Goal: Transaction & Acquisition: Purchase product/service

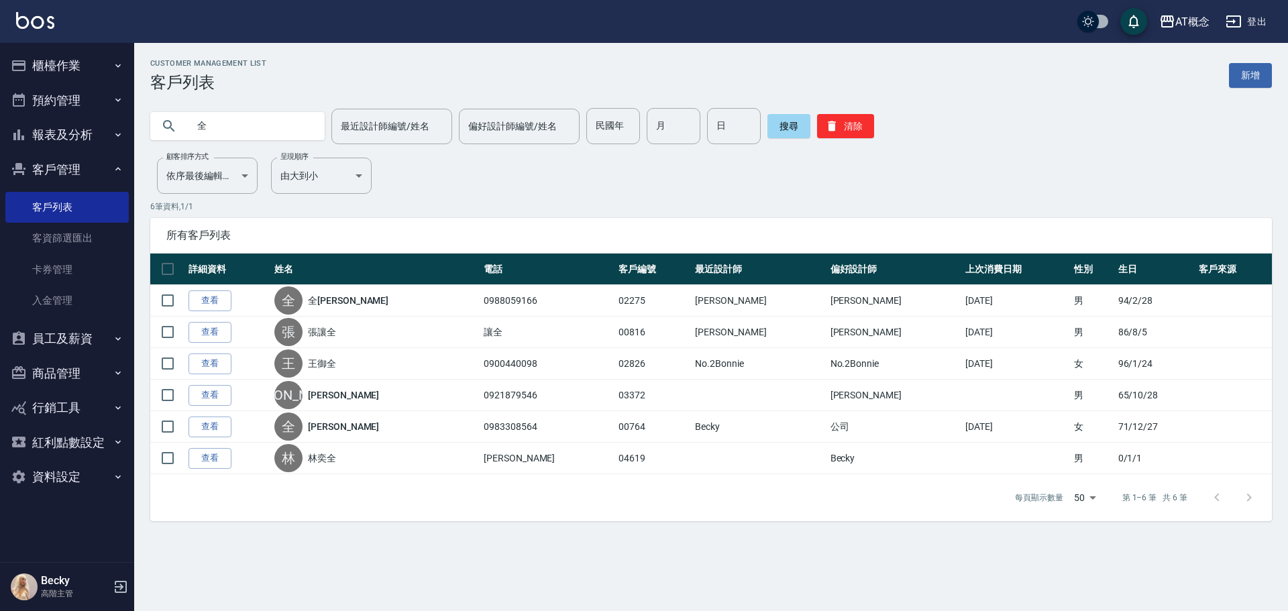
click at [246, 130] on input "全" at bounding box center [251, 126] width 126 height 36
drag, startPoint x: 616, startPoint y: 124, endPoint x: 611, endPoint y: 134, distance: 11.4
click at [616, 125] on input "民國年" at bounding box center [613, 126] width 54 height 36
type input "94"
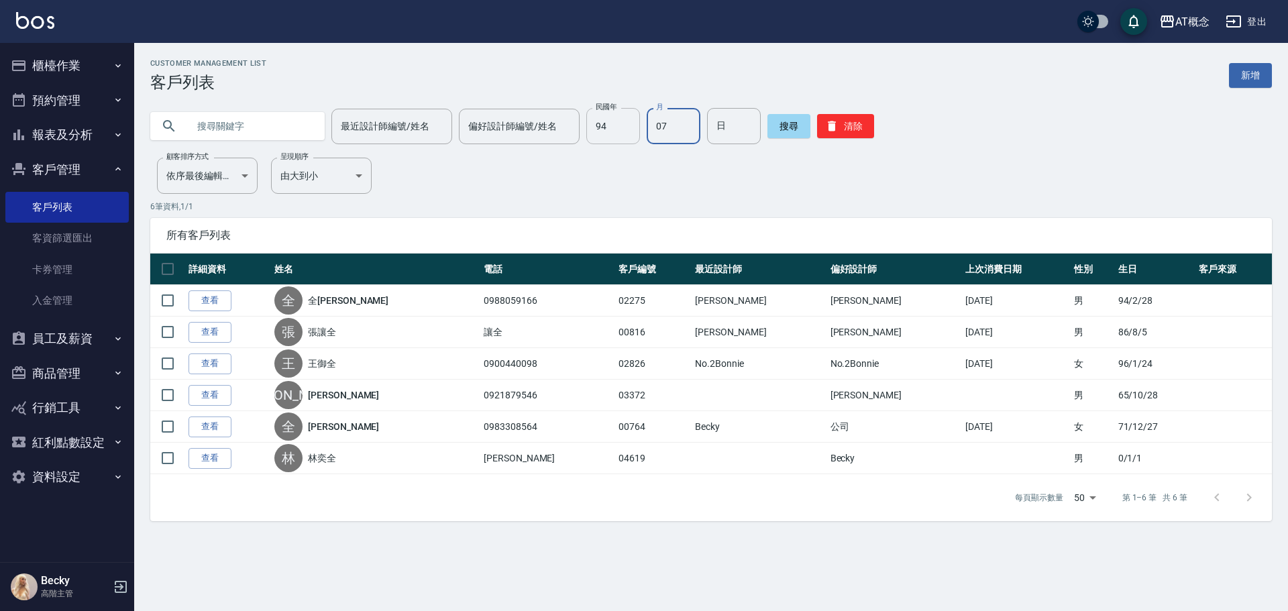
type input "07"
type input "01"
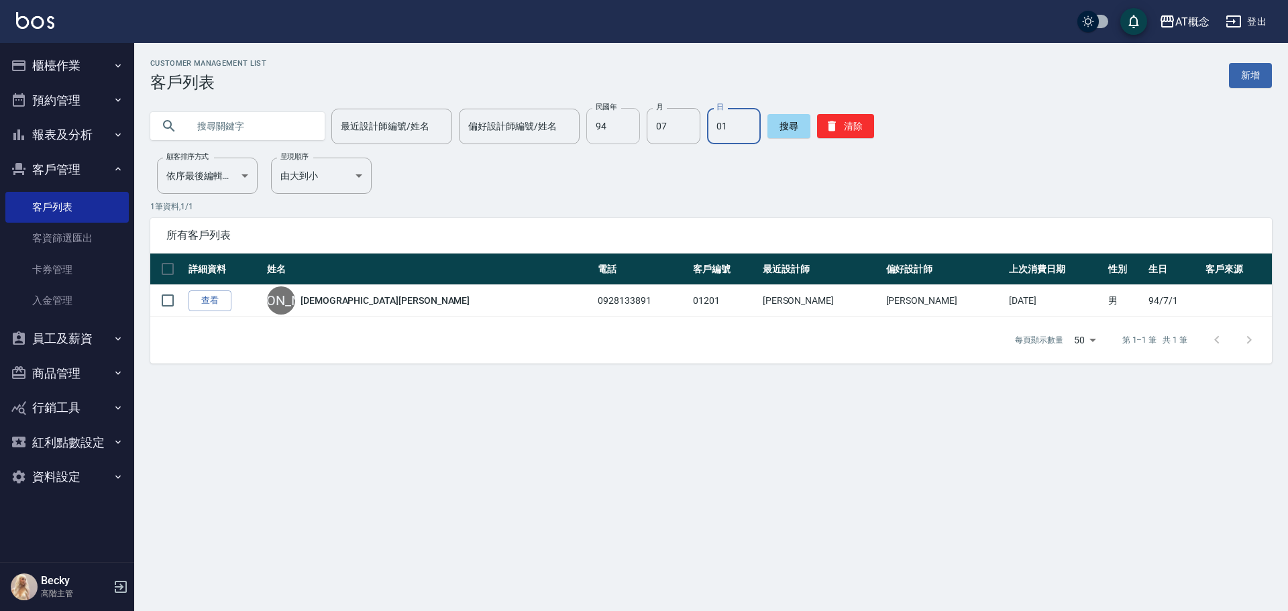
click at [618, 131] on input "94" at bounding box center [613, 126] width 54 height 36
type input "86"
type input "04"
type input "16"
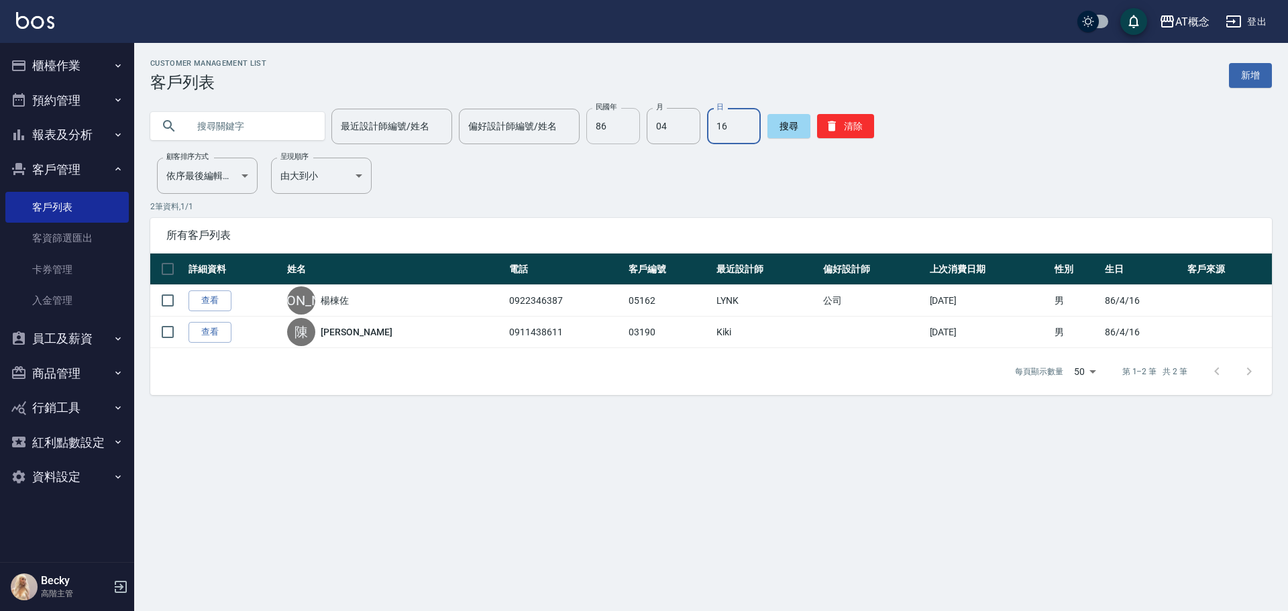
click at [618, 136] on input "86" at bounding box center [613, 126] width 54 height 36
type input "83"
type input "12"
type input "10"
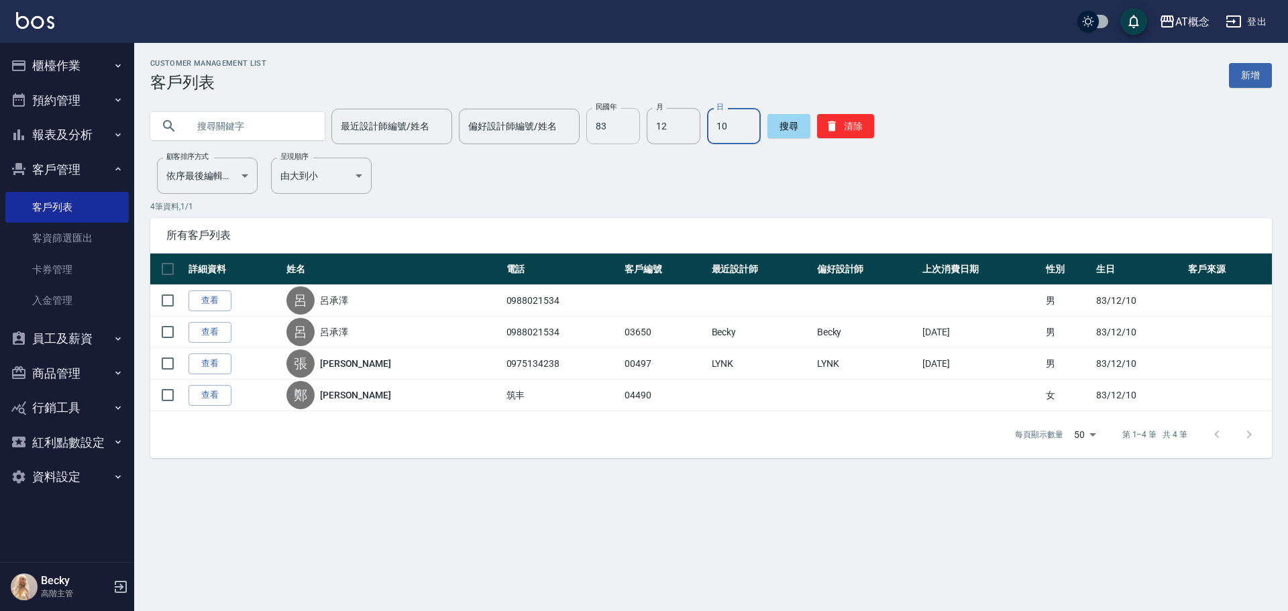
click at [627, 129] on input "83" at bounding box center [613, 126] width 54 height 36
type input "89"
type input "09"
type input "29"
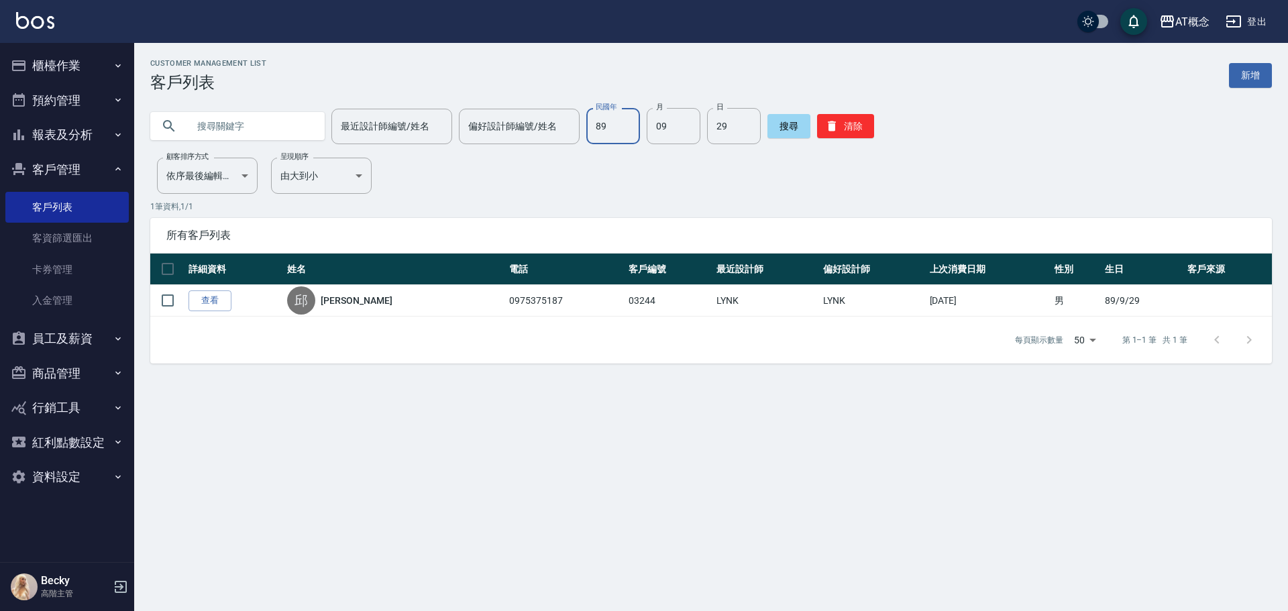
click at [615, 131] on input "89" at bounding box center [613, 126] width 54 height 36
type input "93"
type input "10"
type input "05"
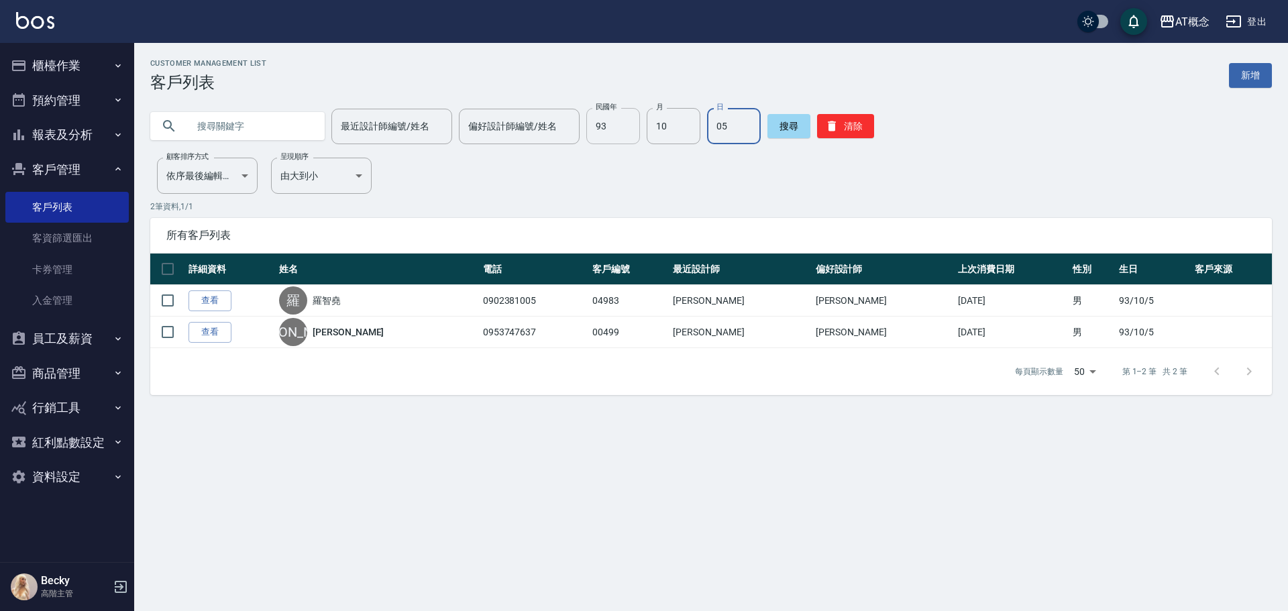
click at [609, 119] on input "93" at bounding box center [613, 126] width 54 height 36
type input "94"
type input "01"
type input "31"
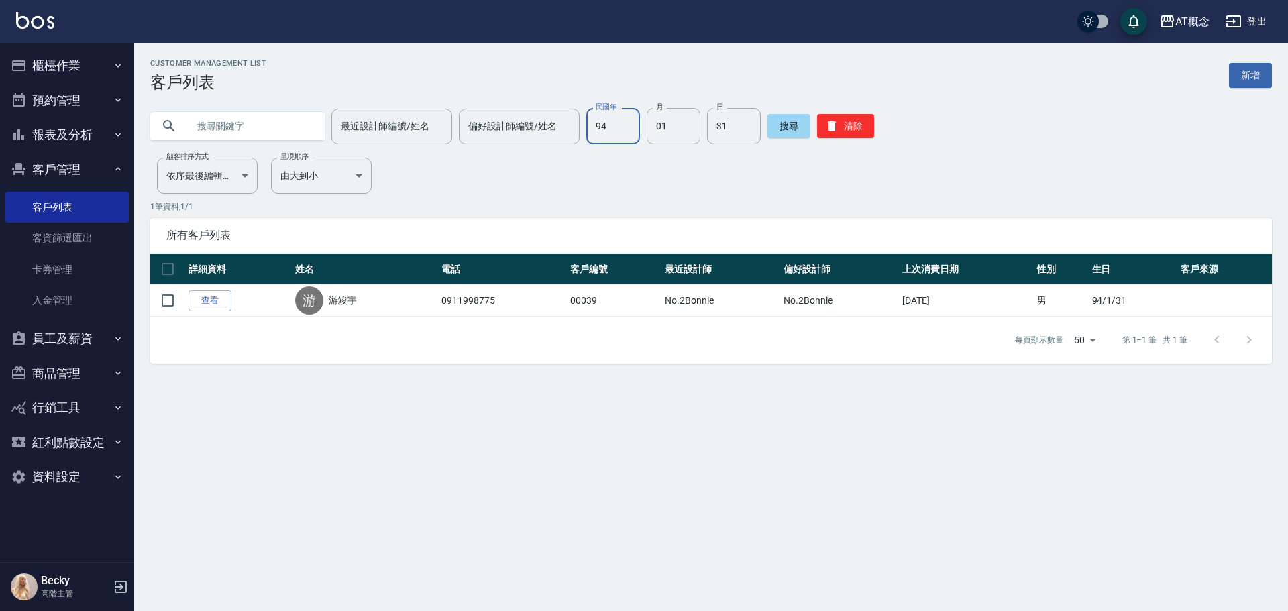
click at [628, 131] on input "94" at bounding box center [613, 126] width 54 height 36
type input "78"
type input "10"
type input "14"
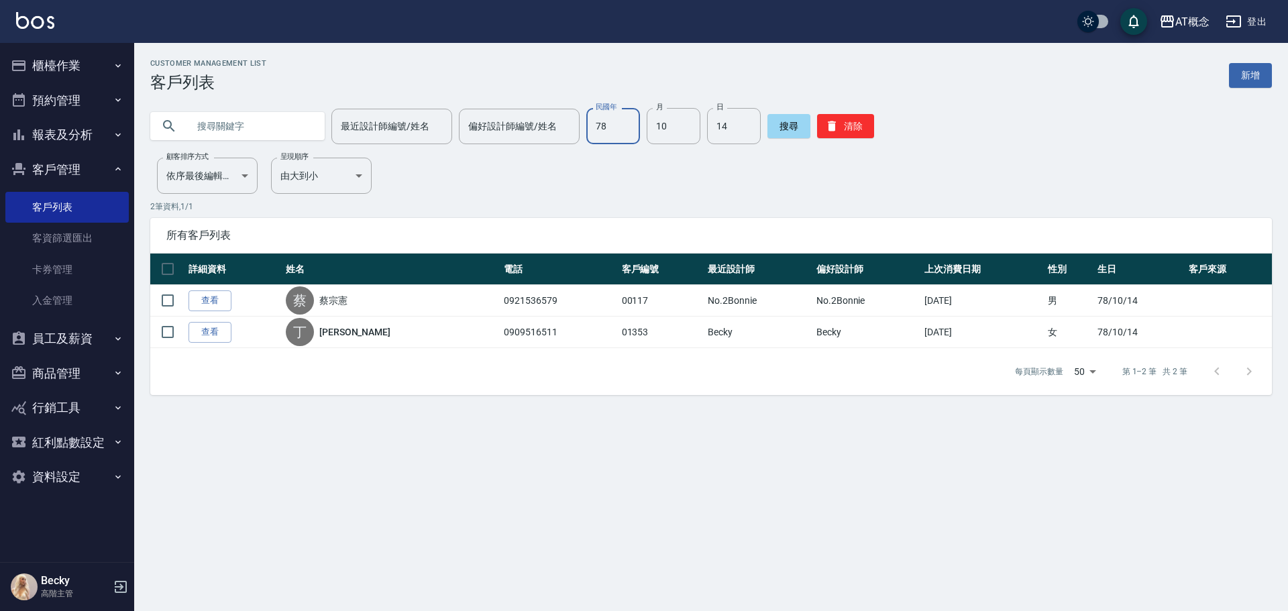
click at [621, 128] on input "78" at bounding box center [613, 126] width 54 height 36
type input "93"
type input "11"
type input "08"
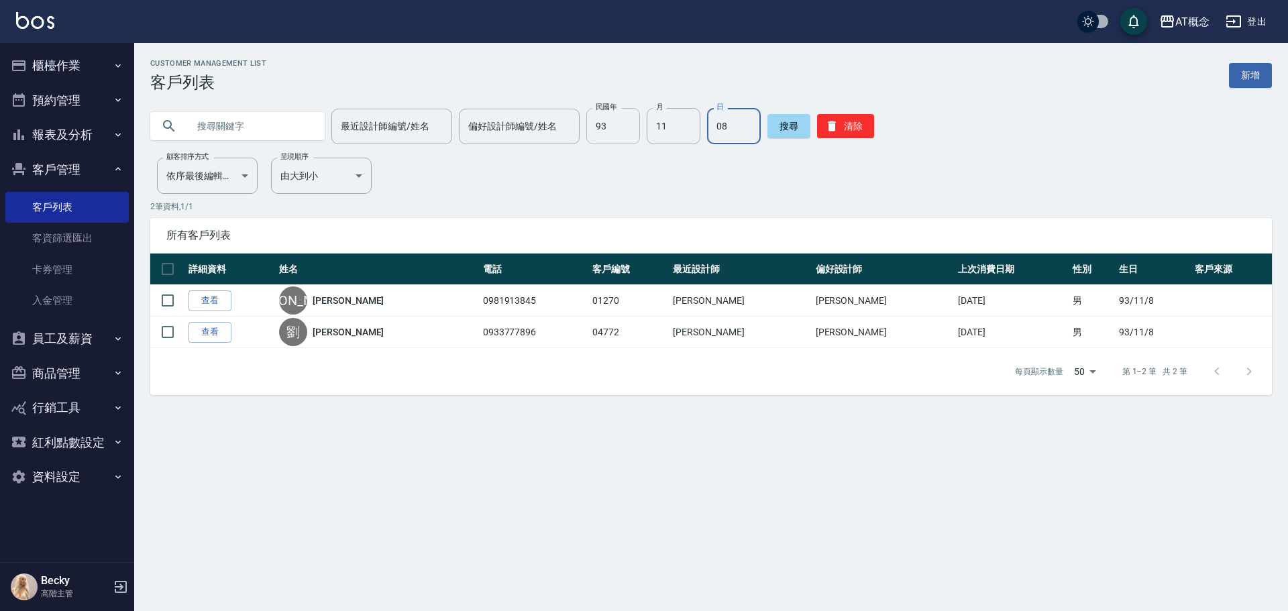
click at [612, 131] on input "93" at bounding box center [613, 126] width 54 height 36
type input "92"
type input "06"
type input "28"
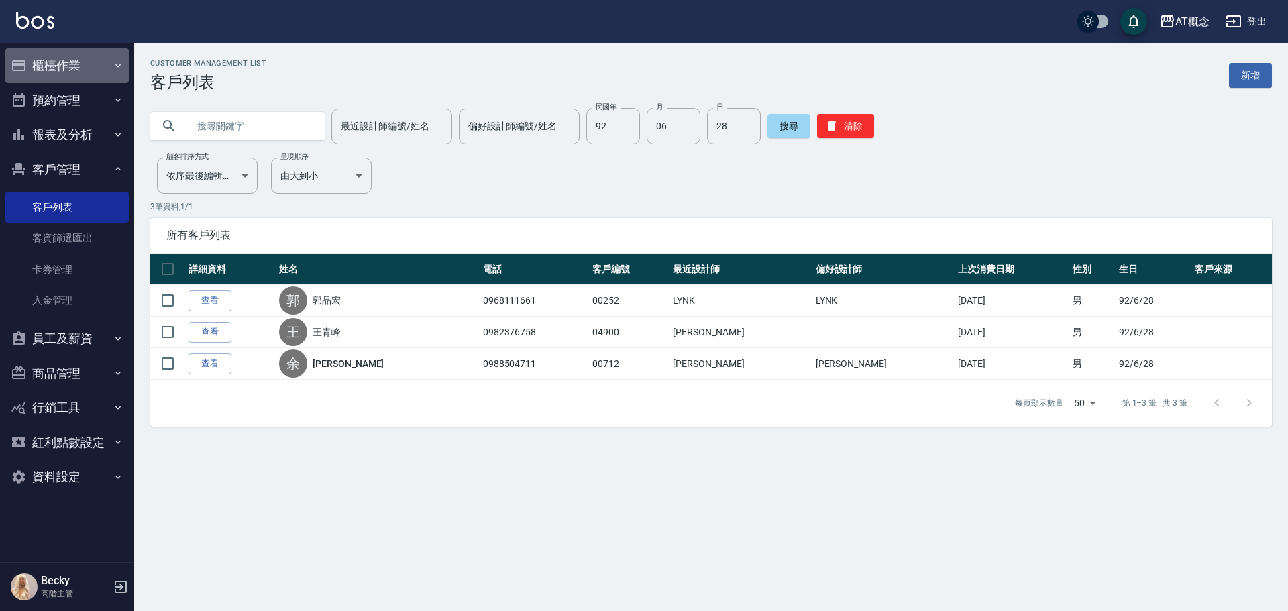
click at [75, 54] on button "櫃檯作業" at bounding box center [66, 65] width 123 height 35
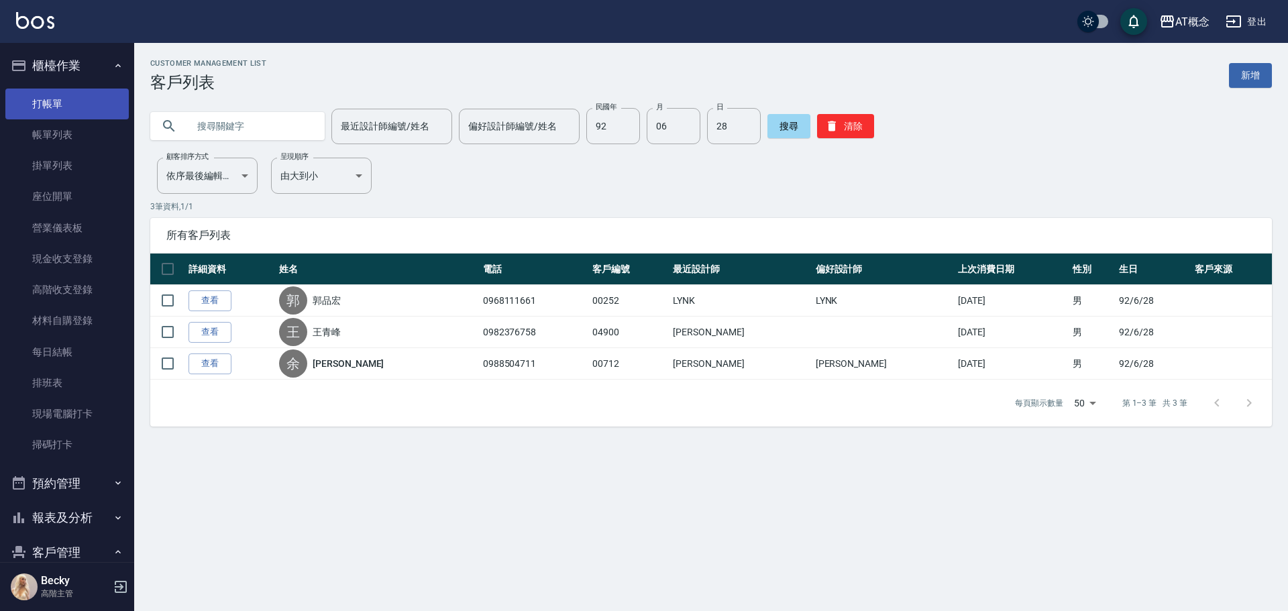
click at [66, 106] on link "打帳單" at bounding box center [66, 104] width 123 height 31
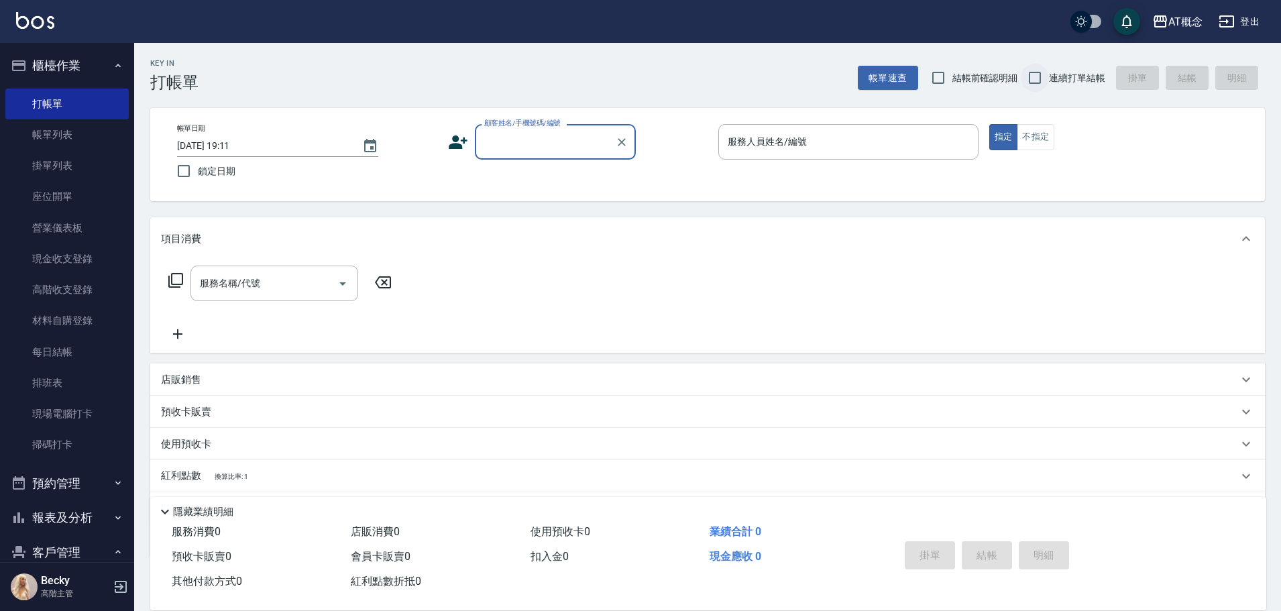
click at [1034, 76] on input "連續打單結帳" at bounding box center [1035, 78] width 28 height 28
checkbox input "true"
click at [490, 150] on input "顧客姓名/手機號碼/編號" at bounding box center [545, 141] width 129 height 23
type input "[PERSON_NAME]/0989092671/00280"
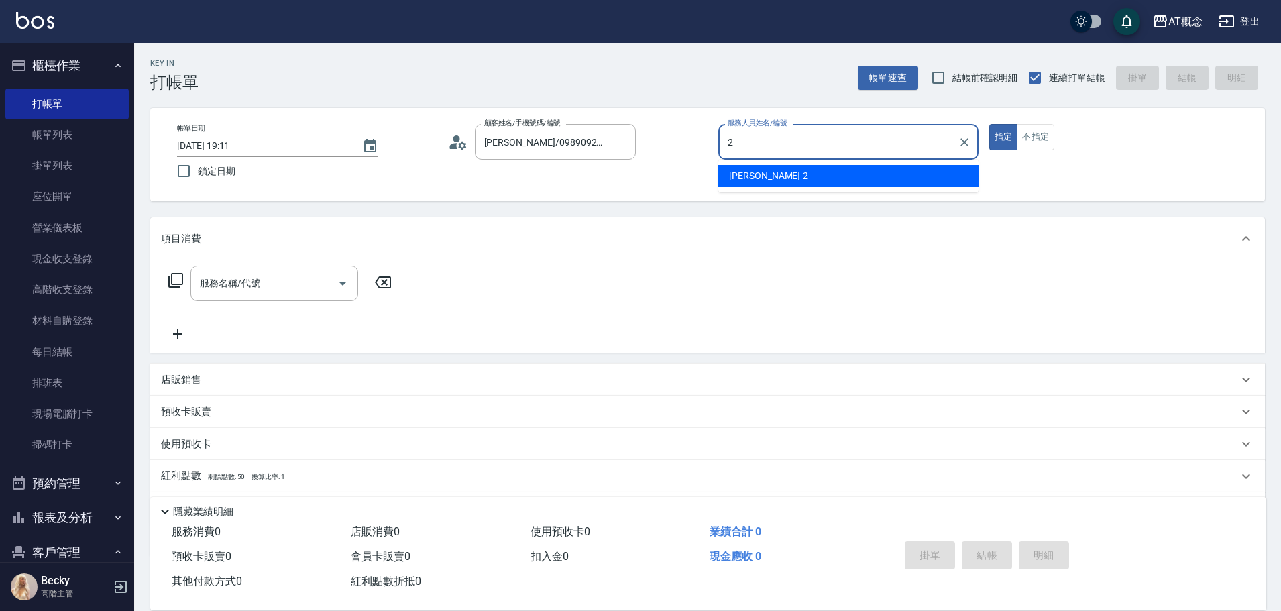
type input "[PERSON_NAME]-2"
type button "true"
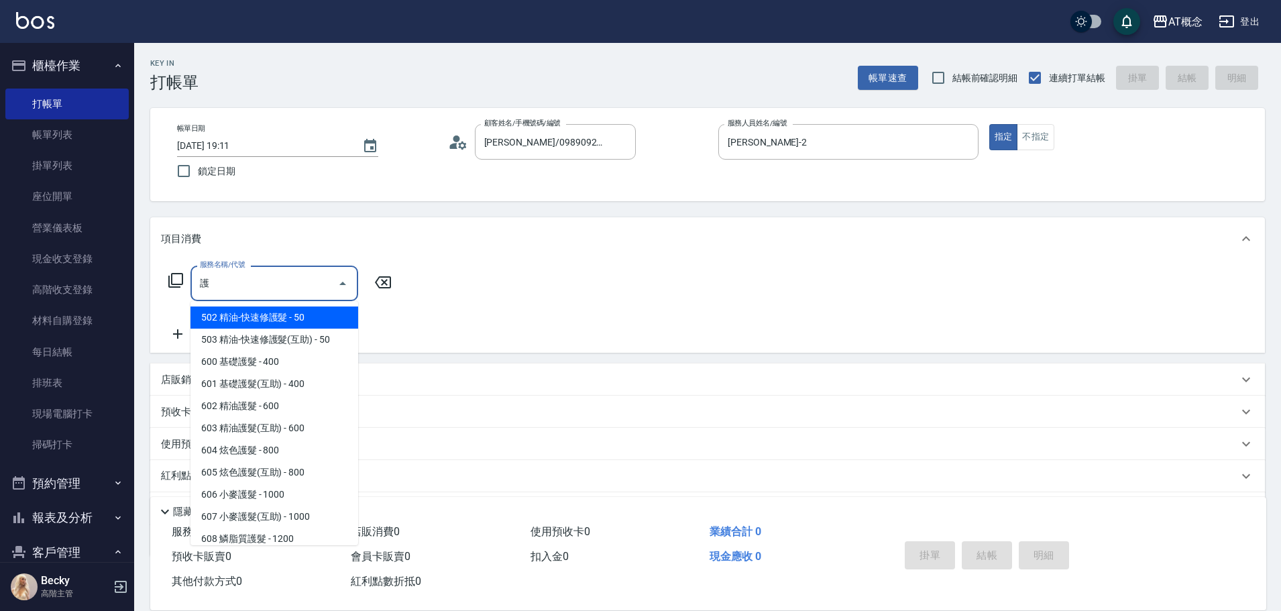
click at [280, 364] on span "600 基礎護髮 - 400" at bounding box center [275, 362] width 168 height 22
type input "600 基礎護髮(600)"
type input "40"
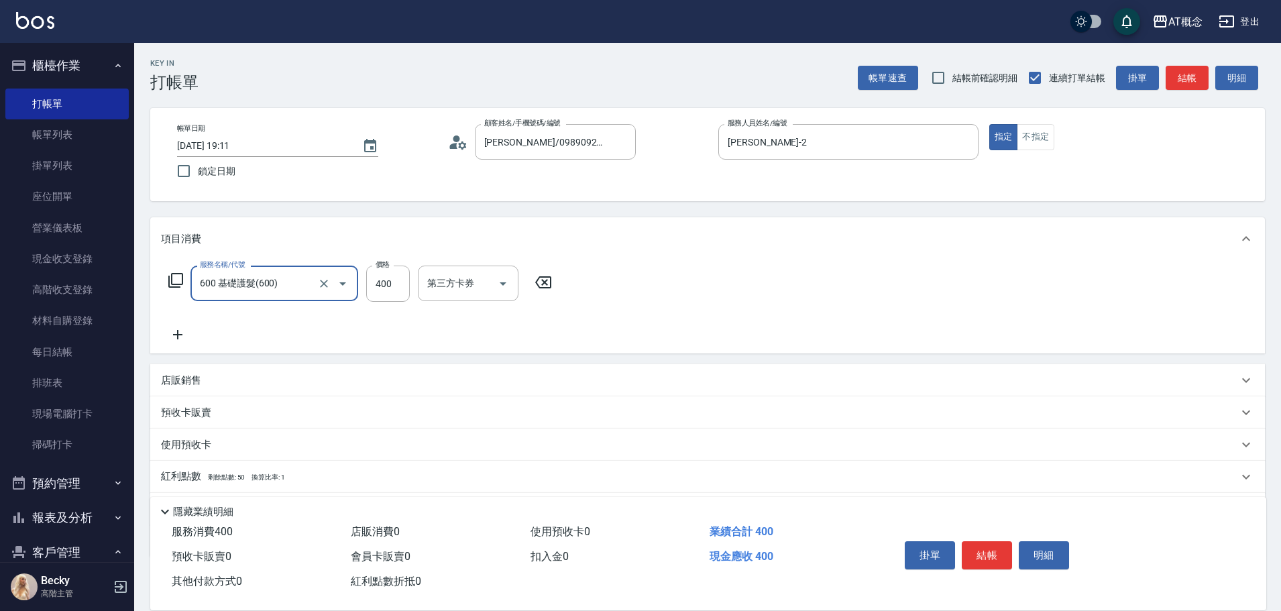
type input "600 基礎護髮(600)"
type input "0"
type input "30"
type input "300"
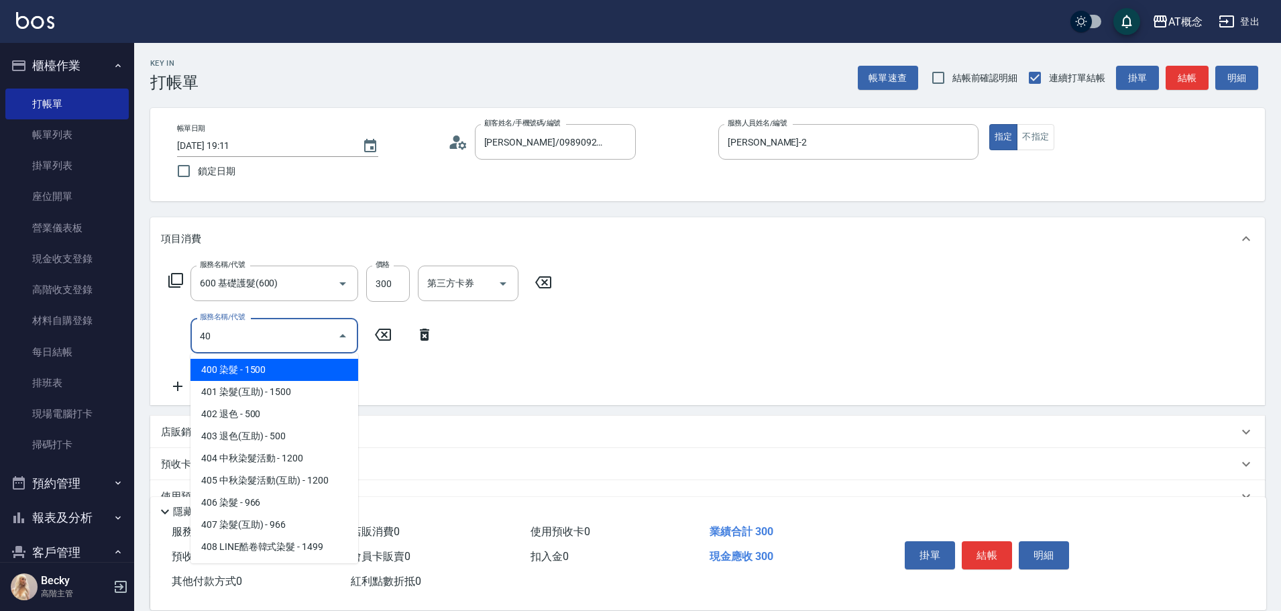
type input "401"
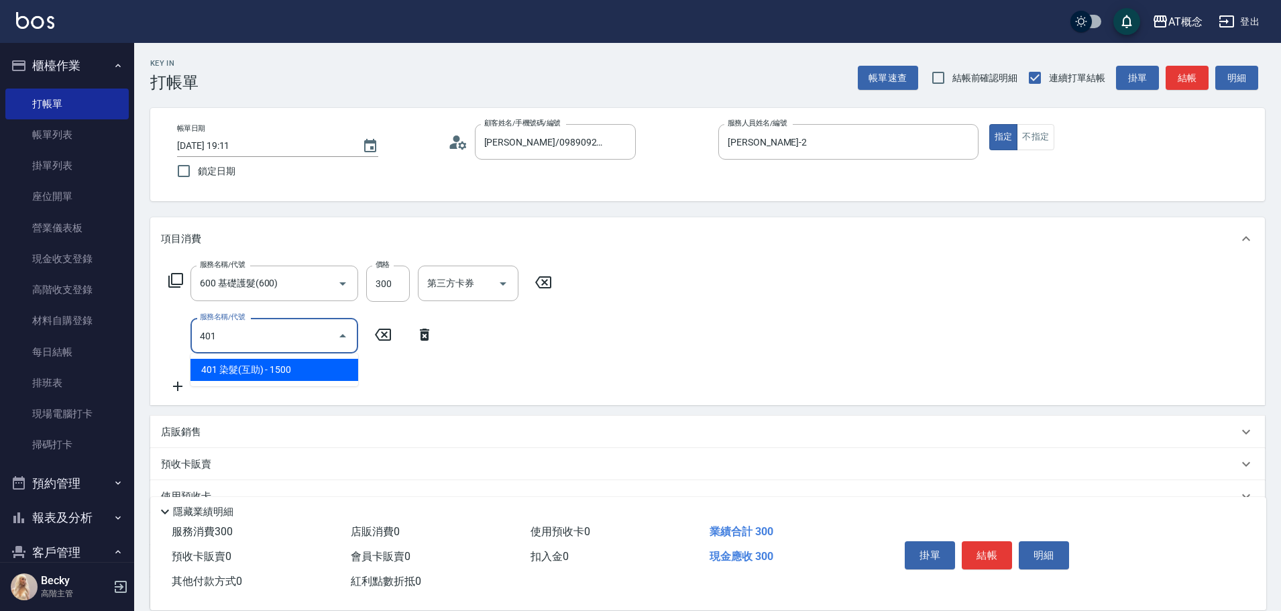
type input "180"
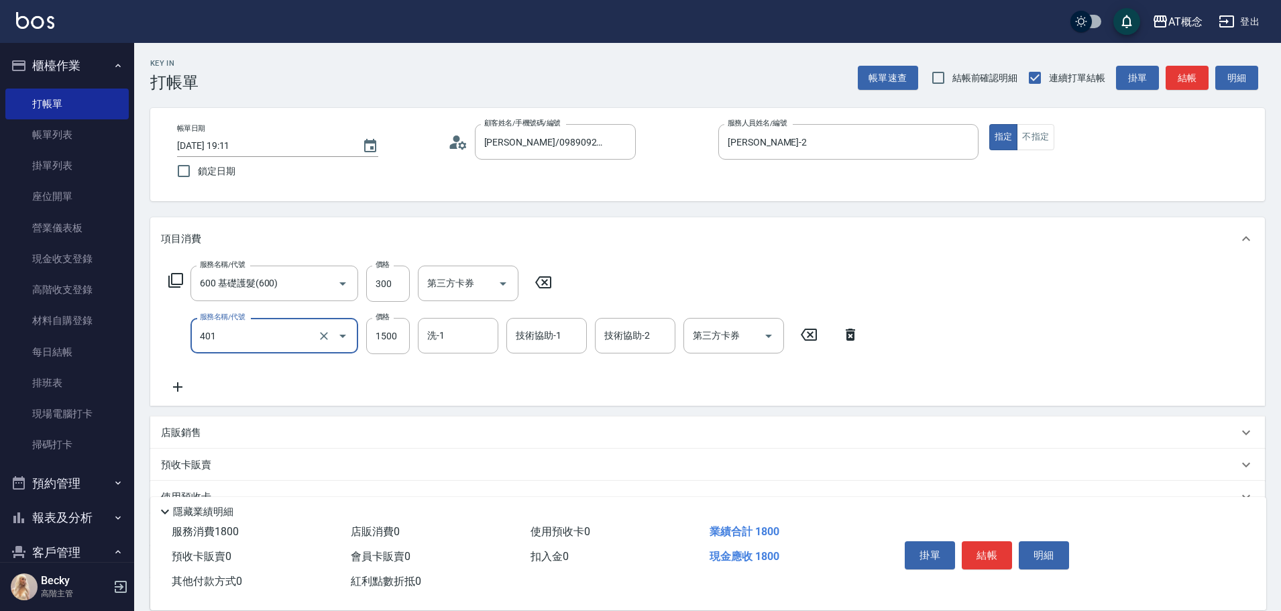
type input "401 染髮(互助)(401)"
type input "1"
type input "30"
type input "12"
type input "40"
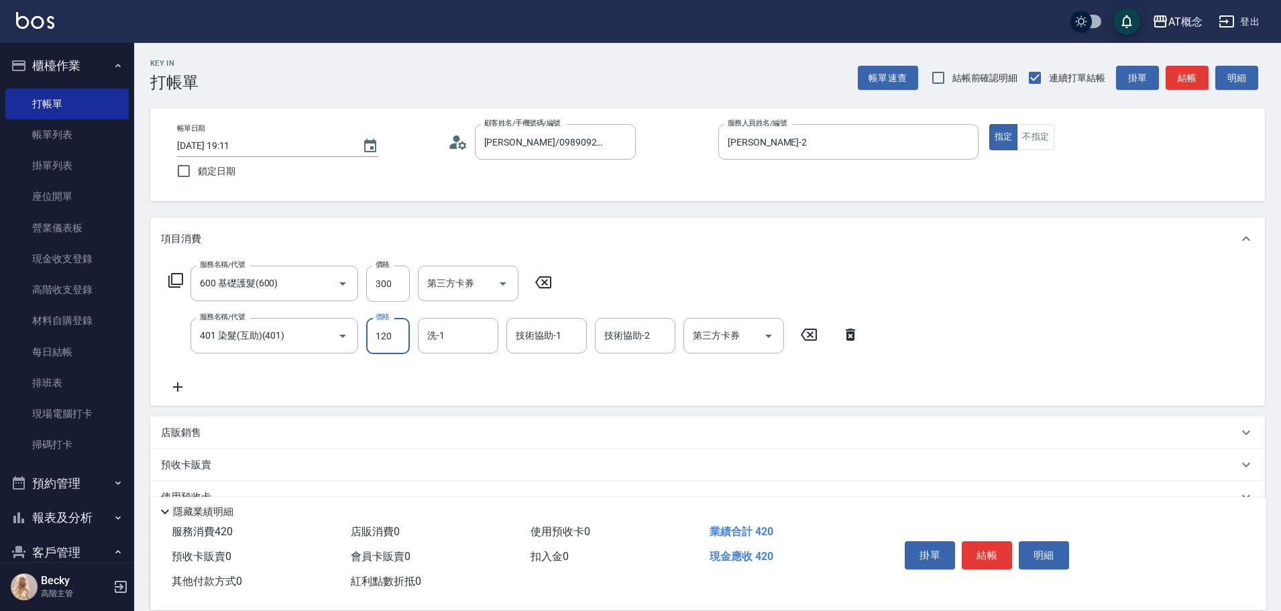
type input "1200"
type input "150"
type input "1200"
type input "[PERSON_NAME]-18"
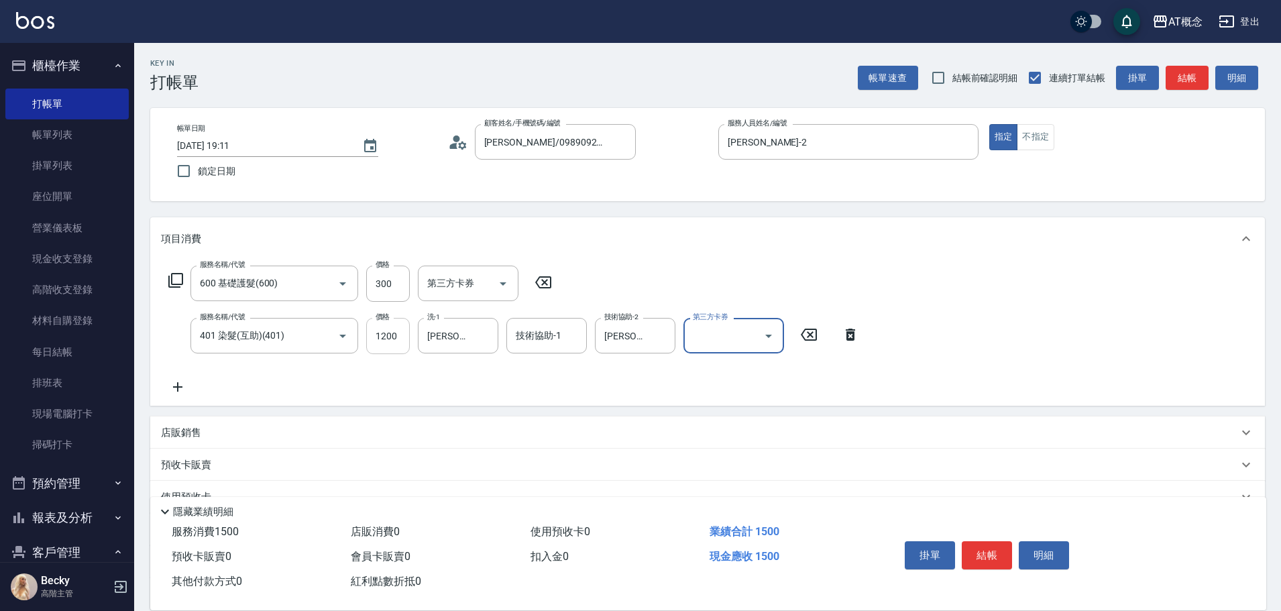
click at [398, 341] on input "1200" at bounding box center [388, 336] width 44 height 36
type input "30"
type input "10"
type input "40"
type input "100"
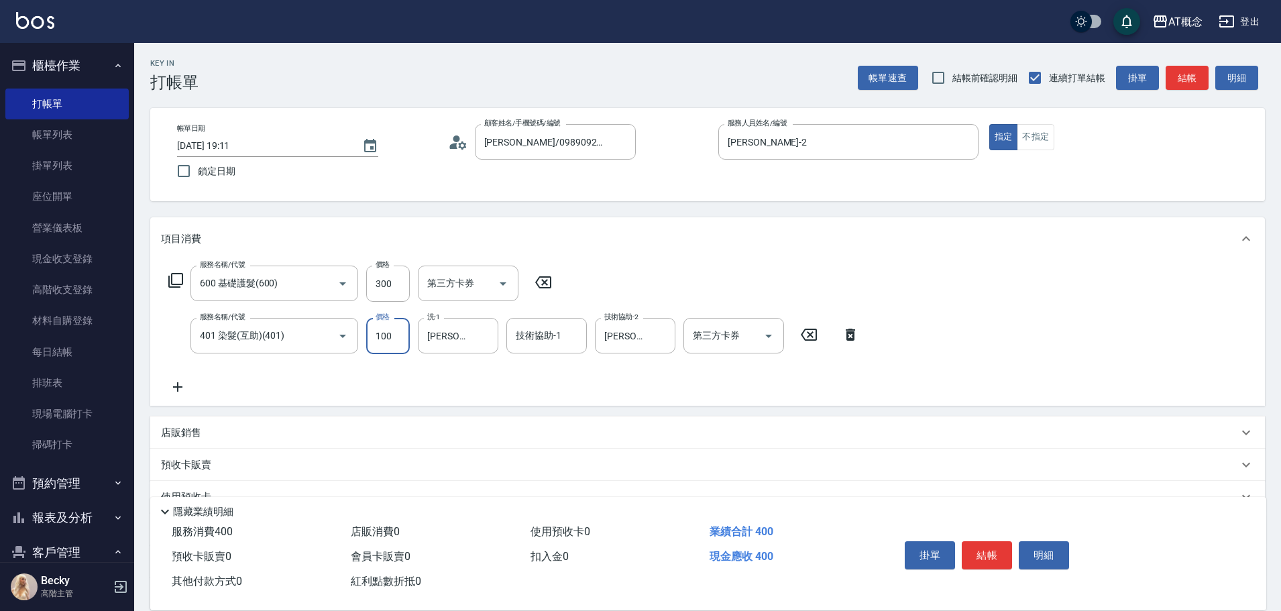
type input "130"
type input "1000"
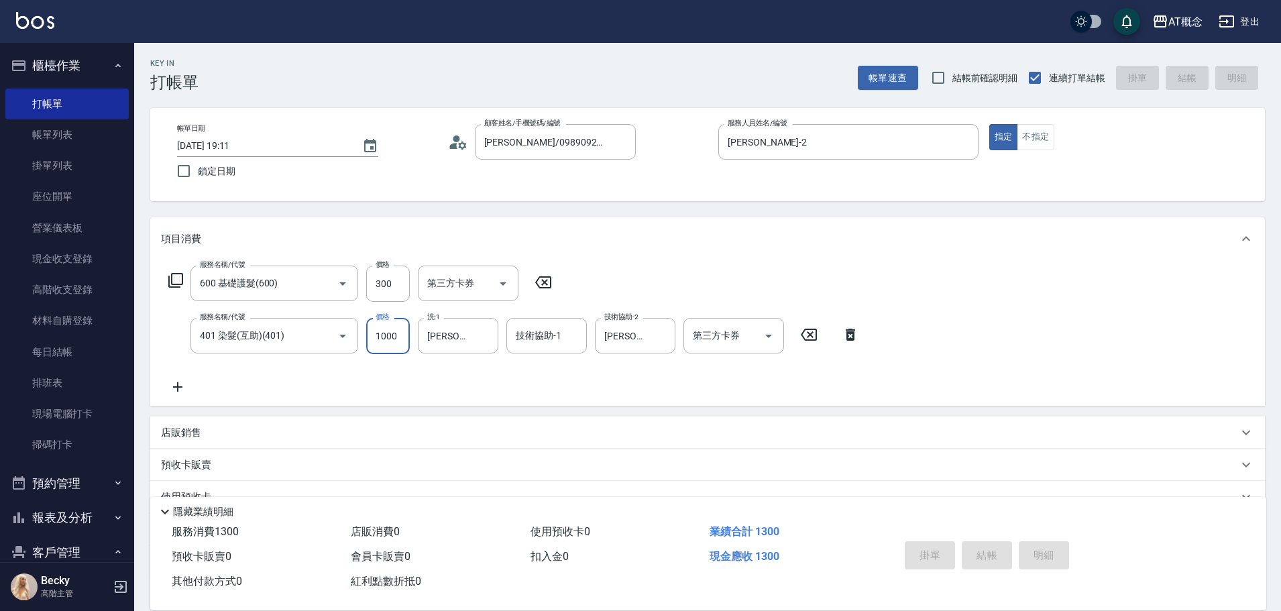
type input "[DATE] 19:13"
type input "0"
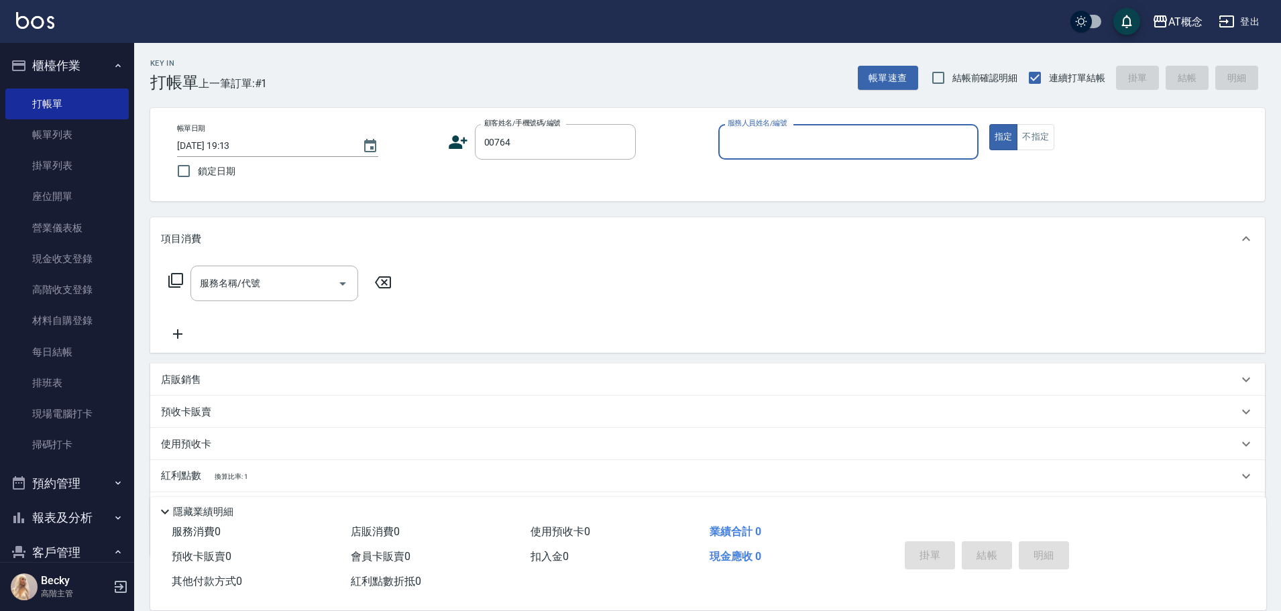
type input "[PERSON_NAME]/0983308564/00764"
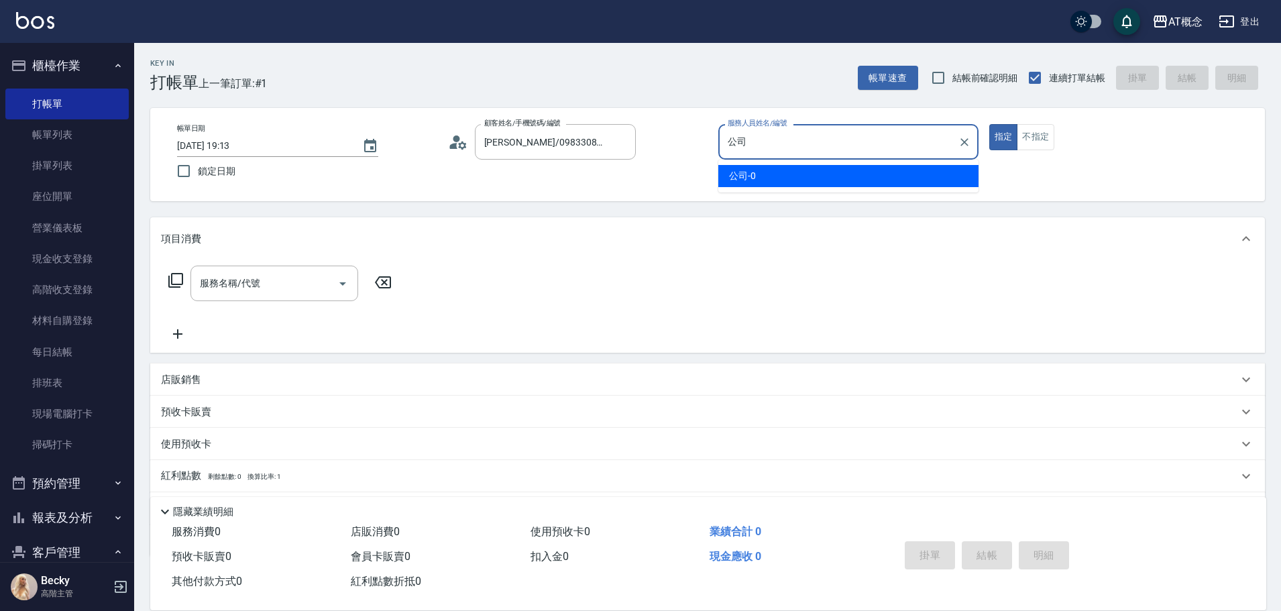
type input "公"
type input "Becky-13"
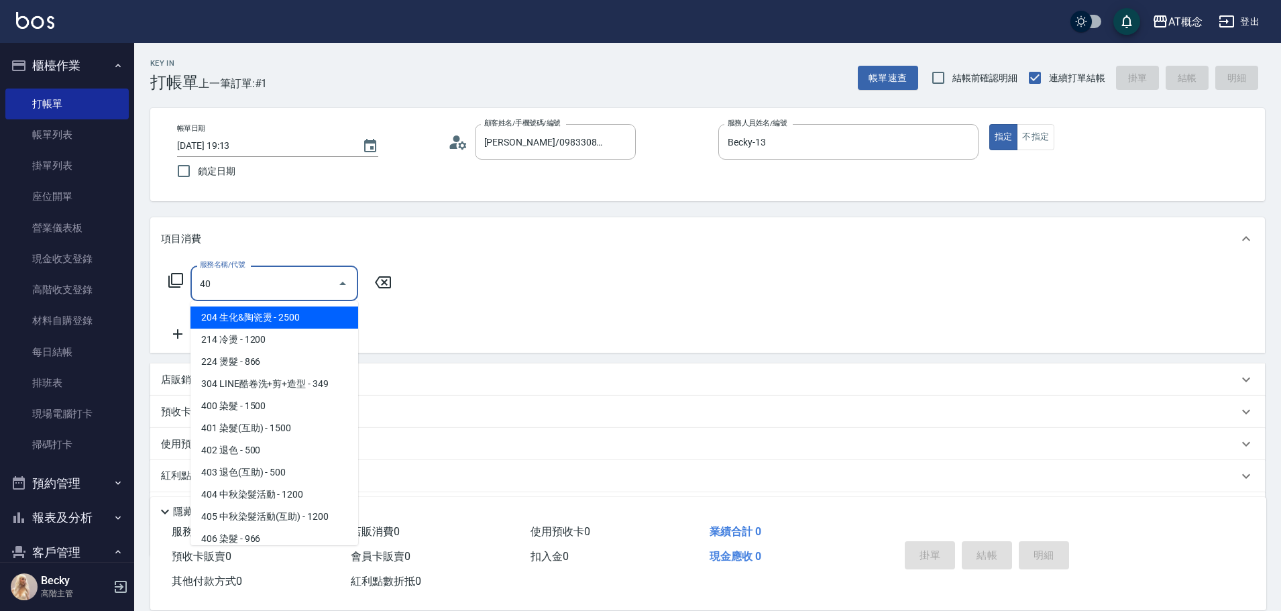
type input "400"
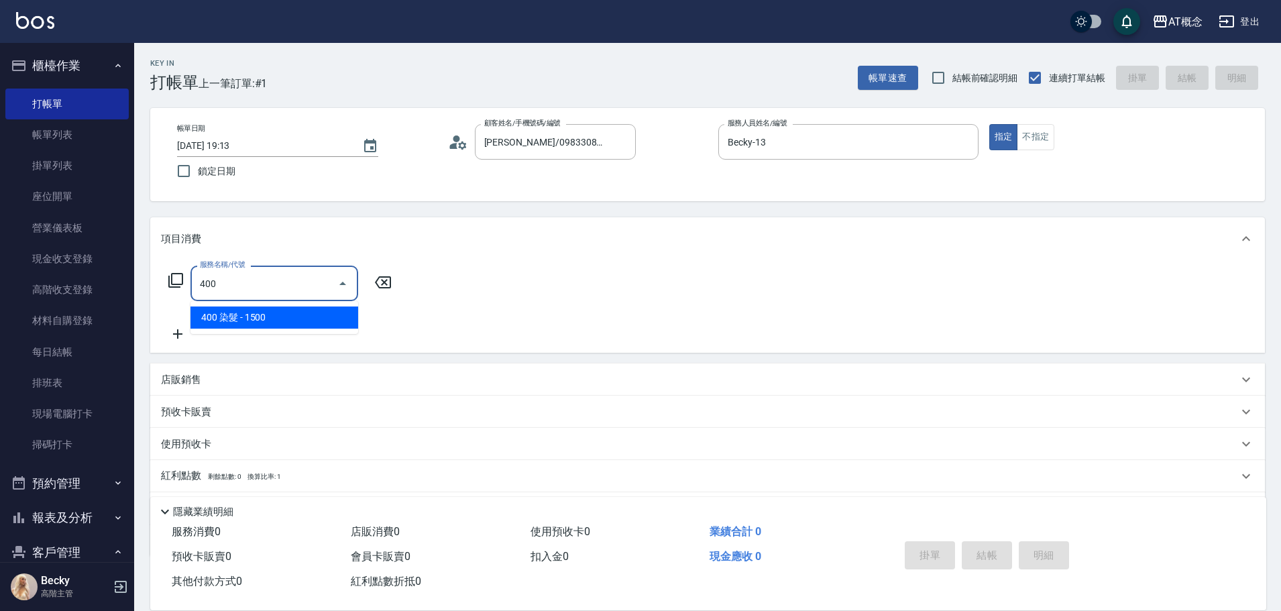
type input "150"
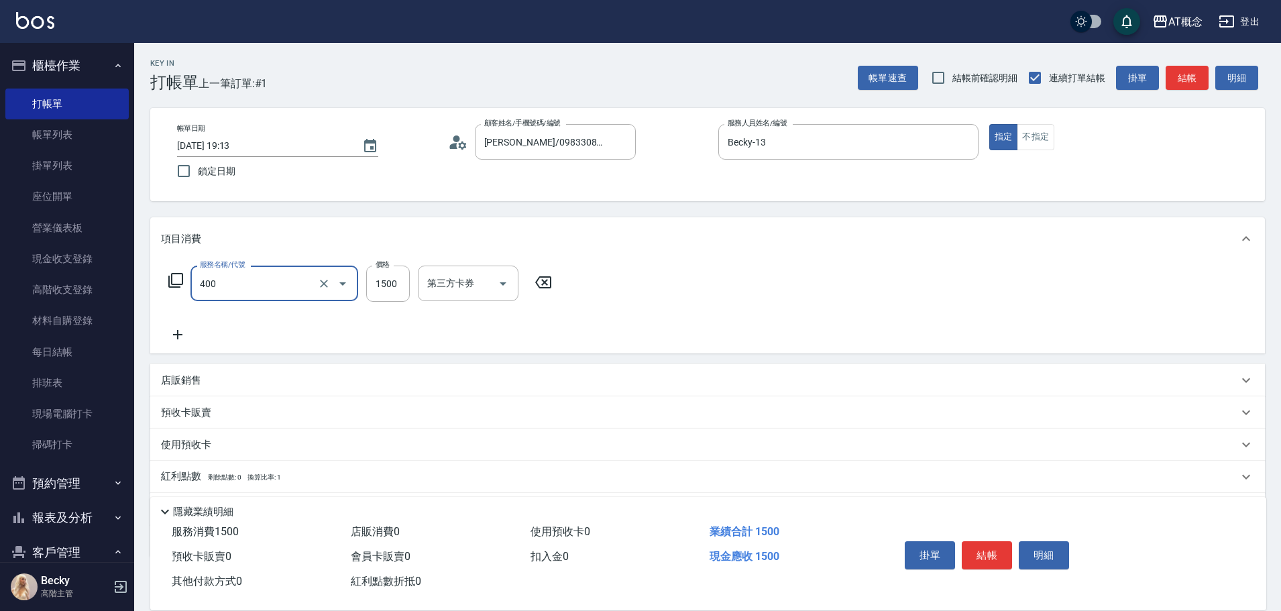
type input "400 染髮(400)"
type input "0"
type input "35"
type input "30"
type input "350"
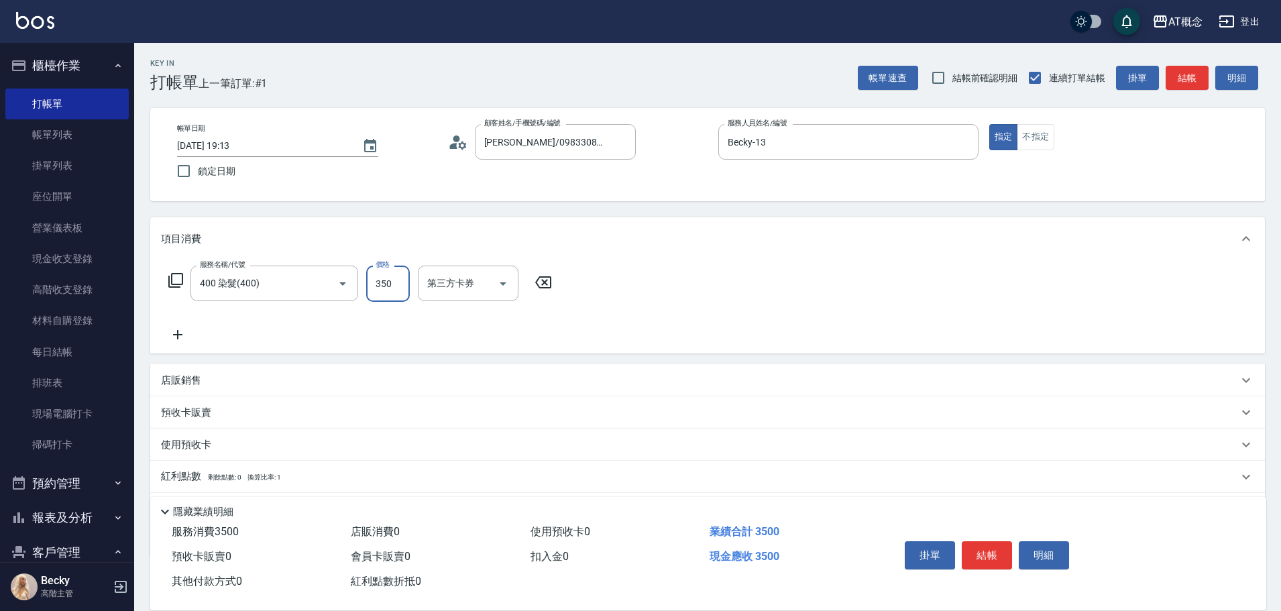
type input "350"
type input "3500"
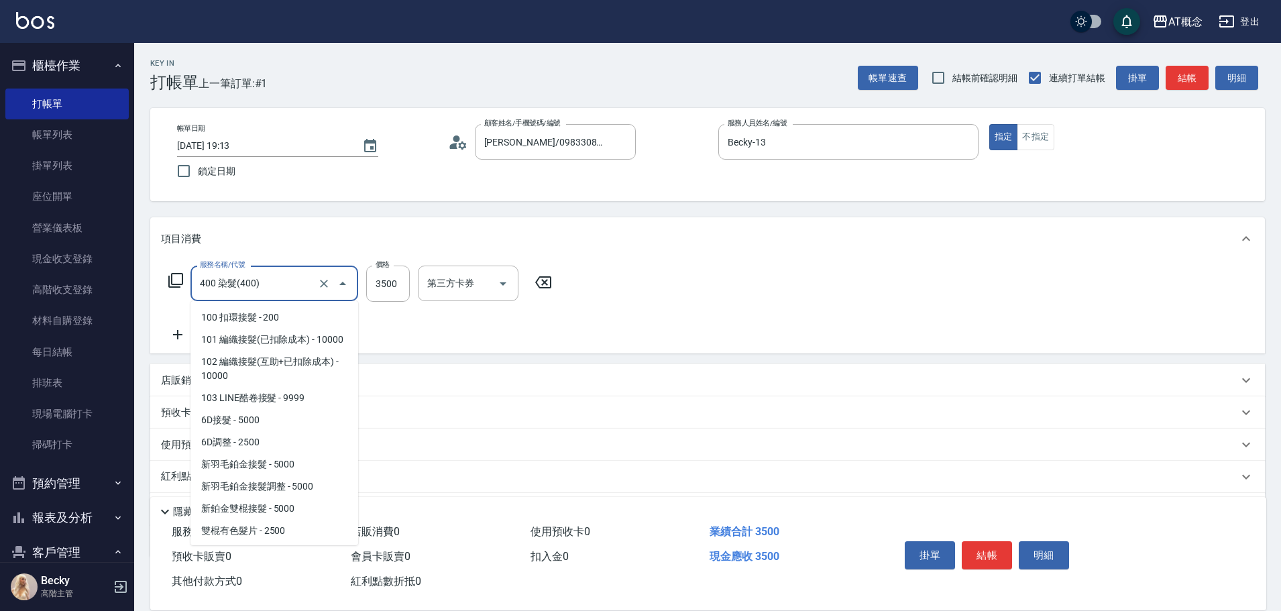
click at [272, 278] on input "400 染髮(400)" at bounding box center [256, 283] width 118 height 23
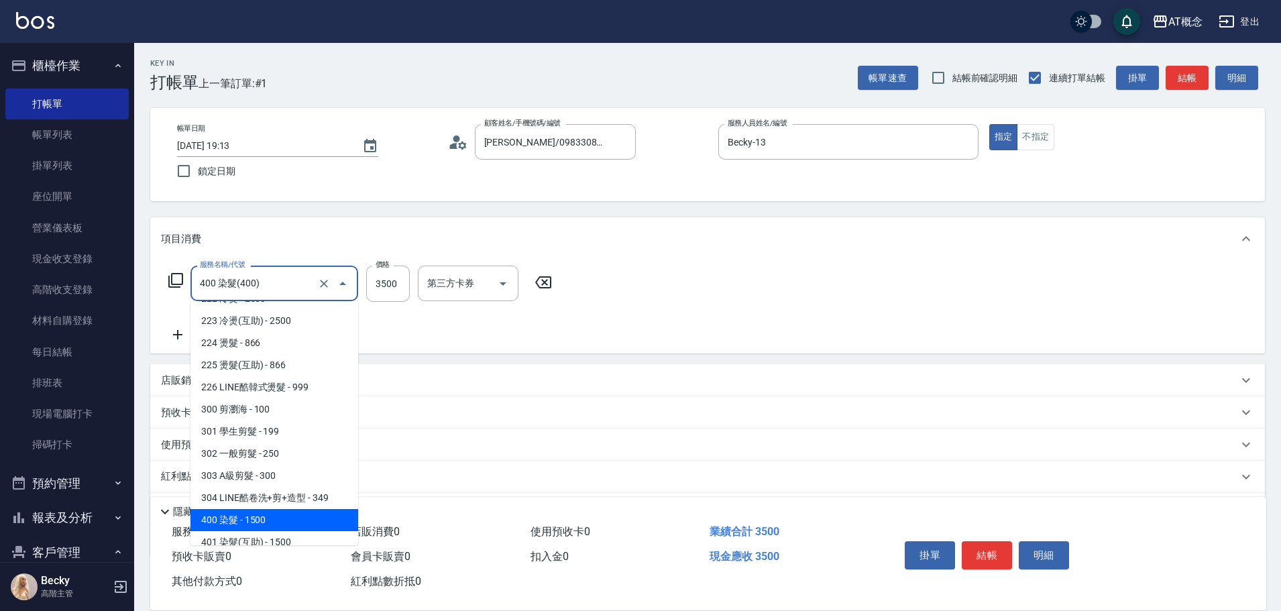
click at [272, 278] on input "400 染髮(400)" at bounding box center [256, 283] width 118 height 23
type input "4"
type input "0"
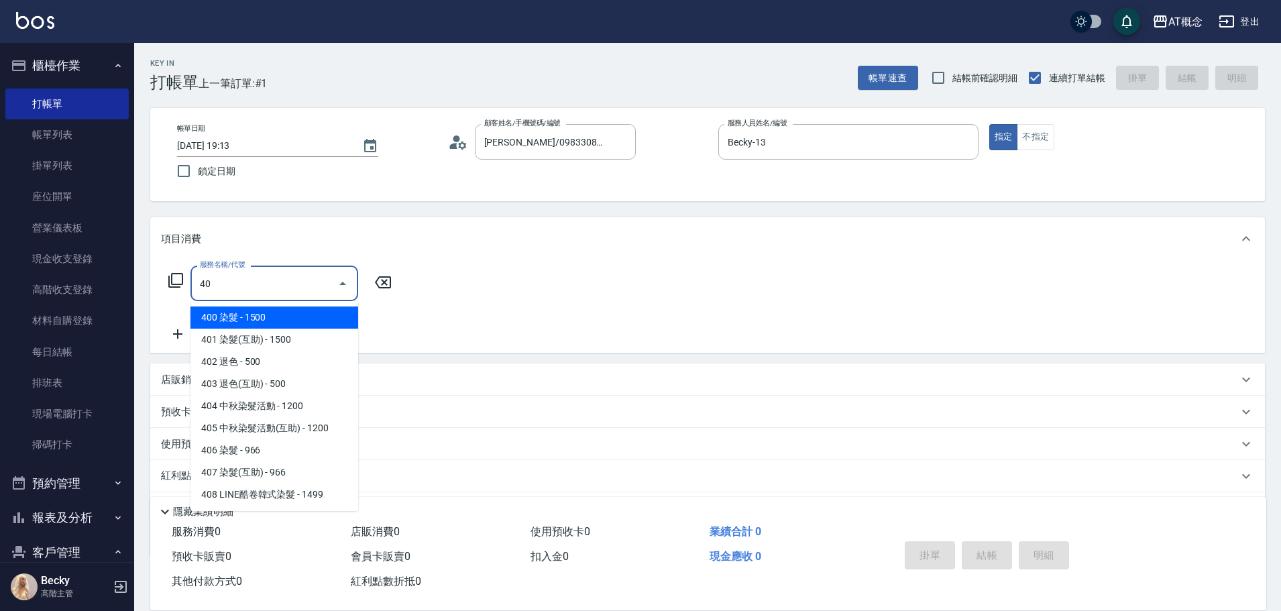
scroll to position [0, 0]
type input "401"
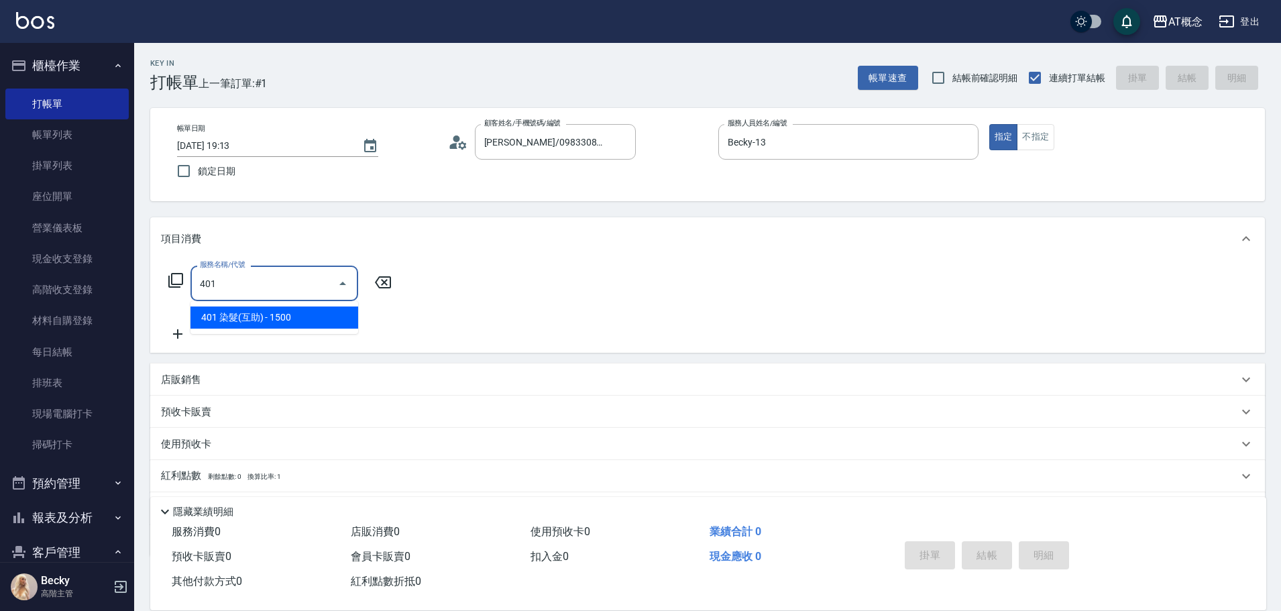
type input "150"
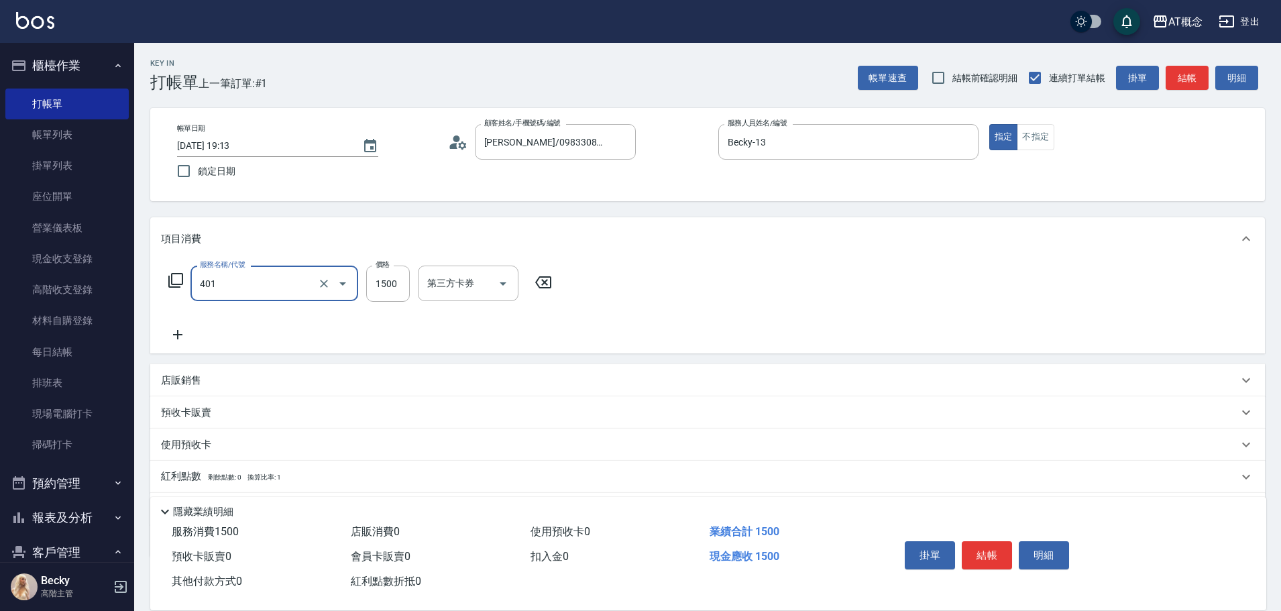
type input "401 染髮(互助)(401)"
type input "0"
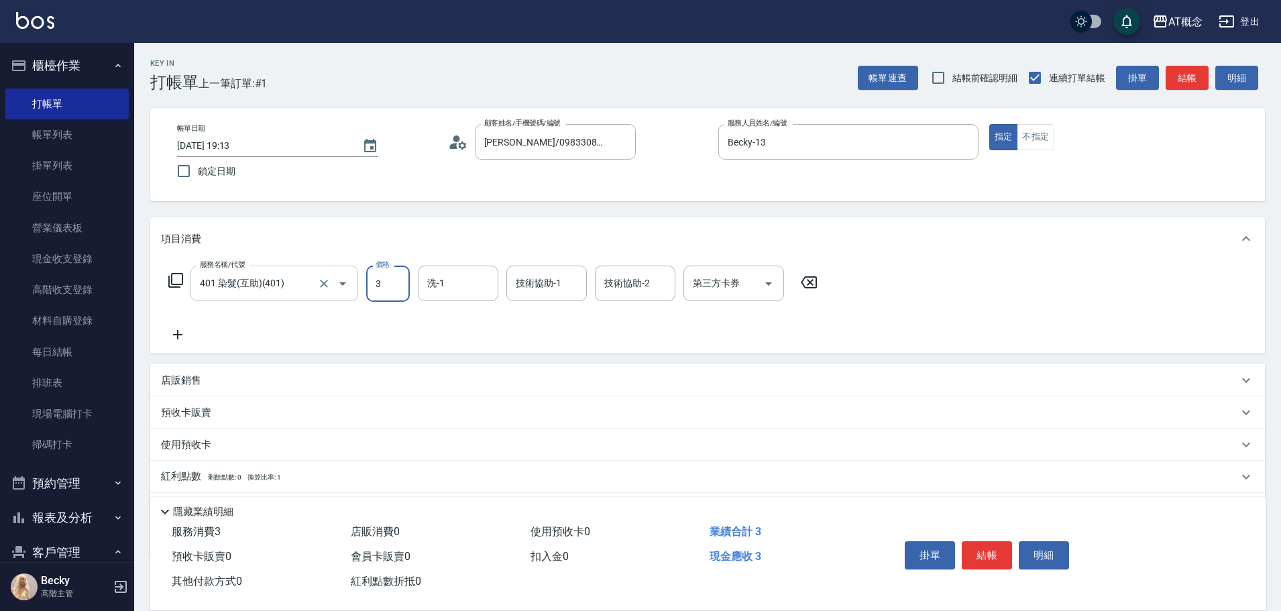
type input "35"
type input "30"
type input "350"
type input "3500"
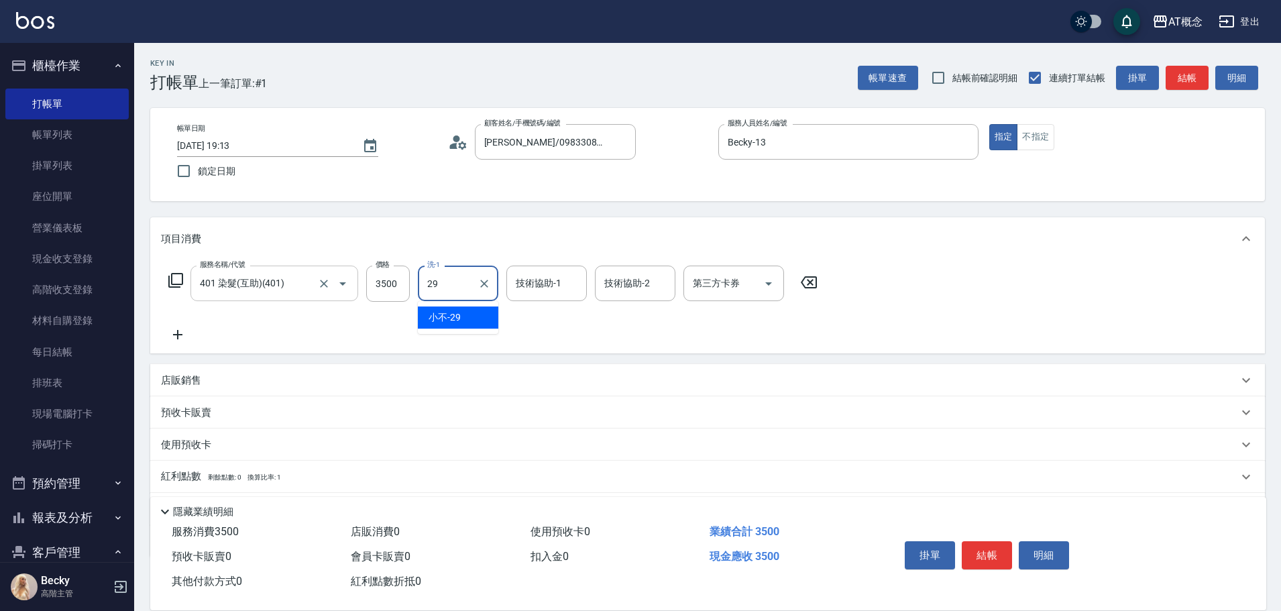
type input "小不-29"
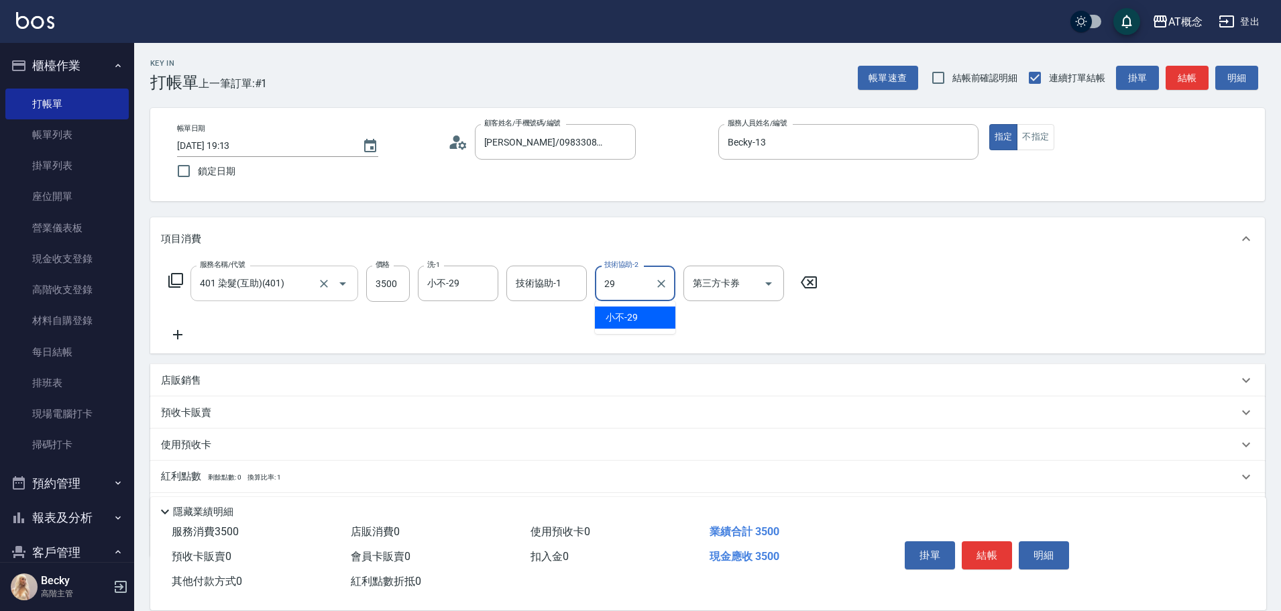
type input "小不-29"
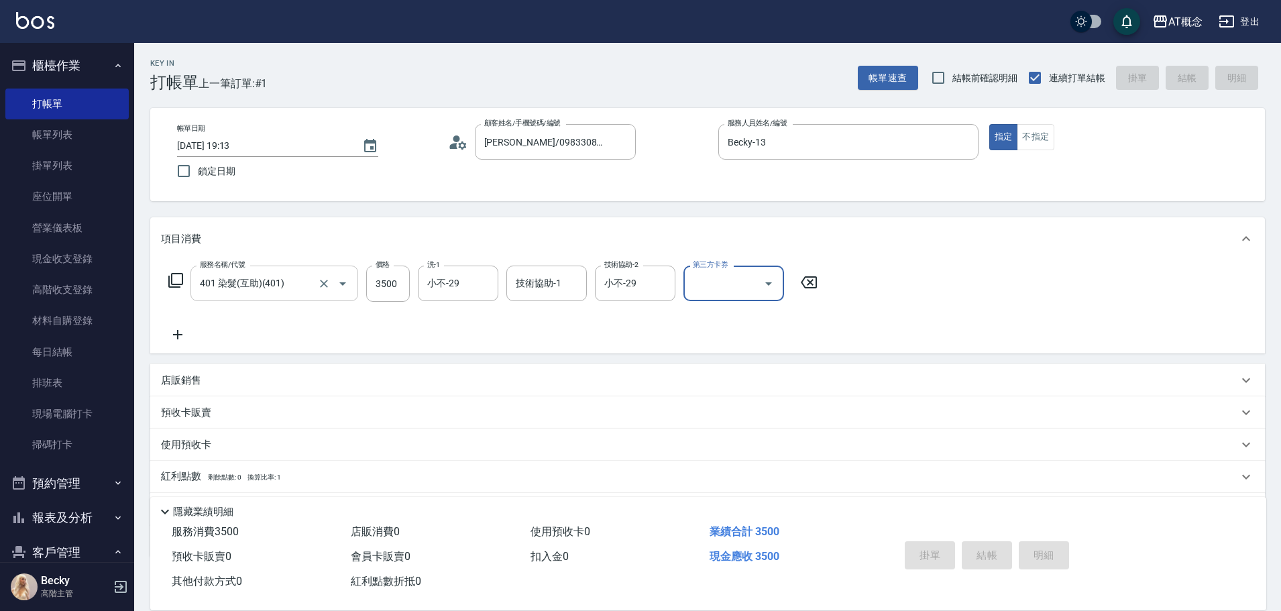
type input "[DATE] 19:14"
type input "0"
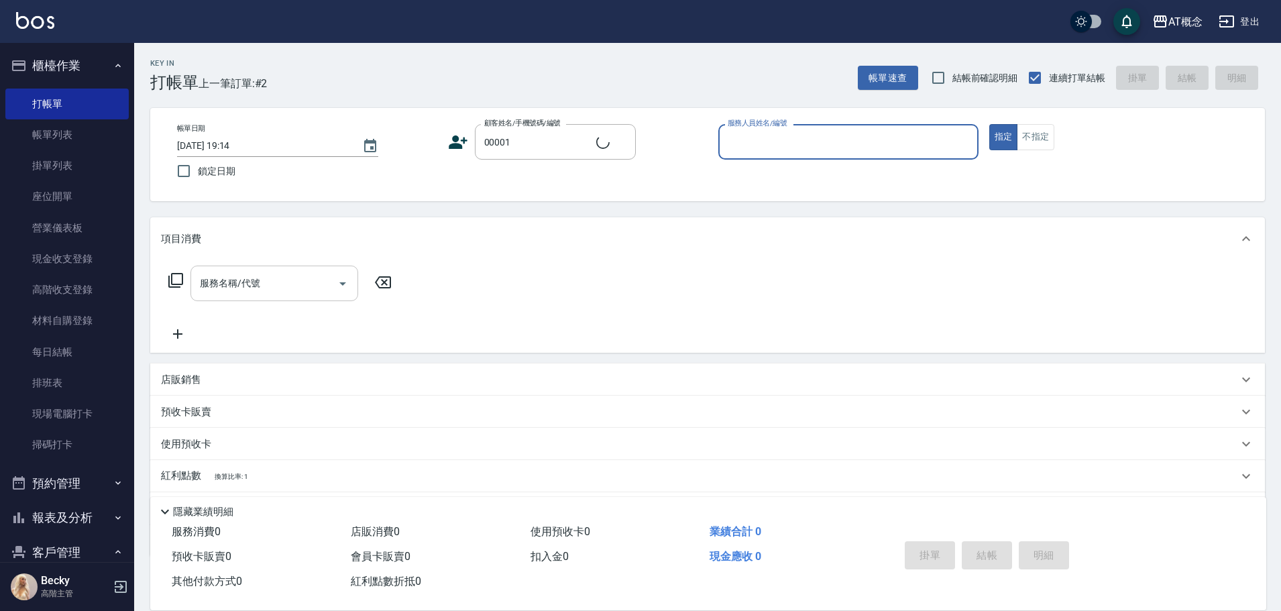
type input "公司/公司/00001"
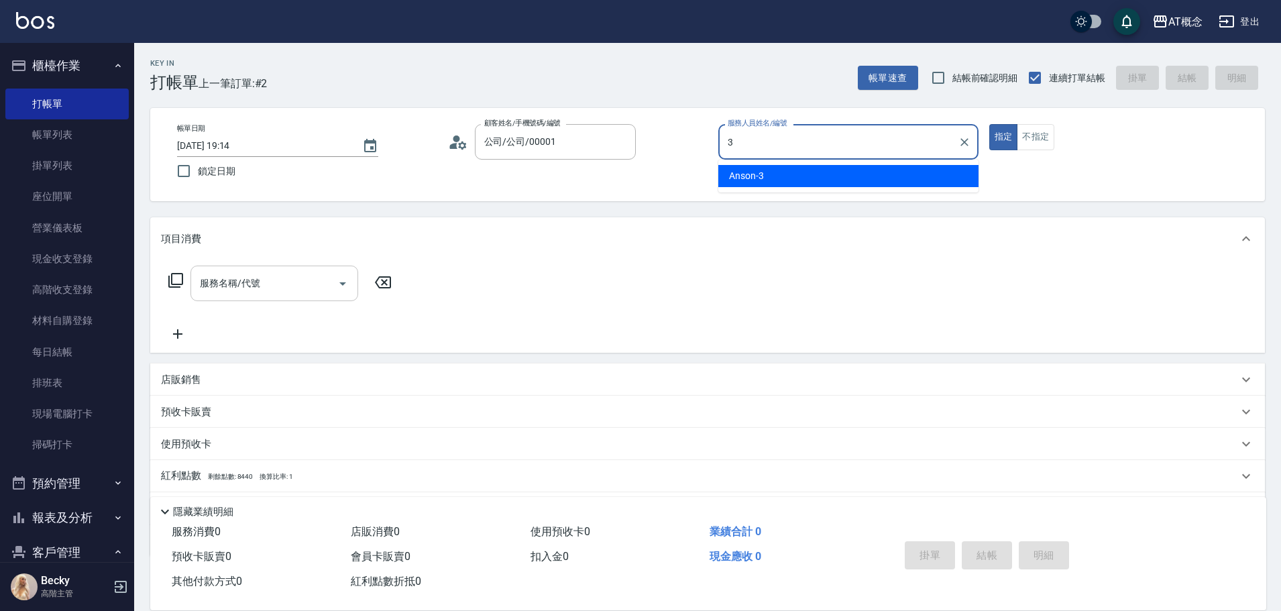
type input "Anson-3"
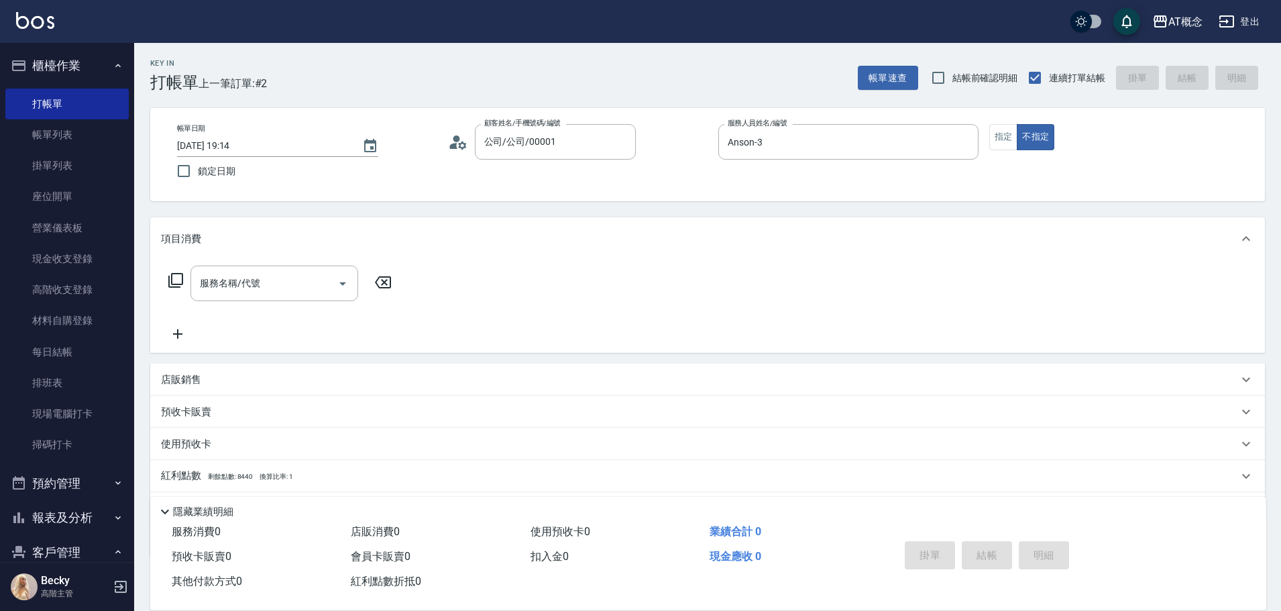
click at [175, 280] on icon at bounding box center [176, 280] width 16 height 16
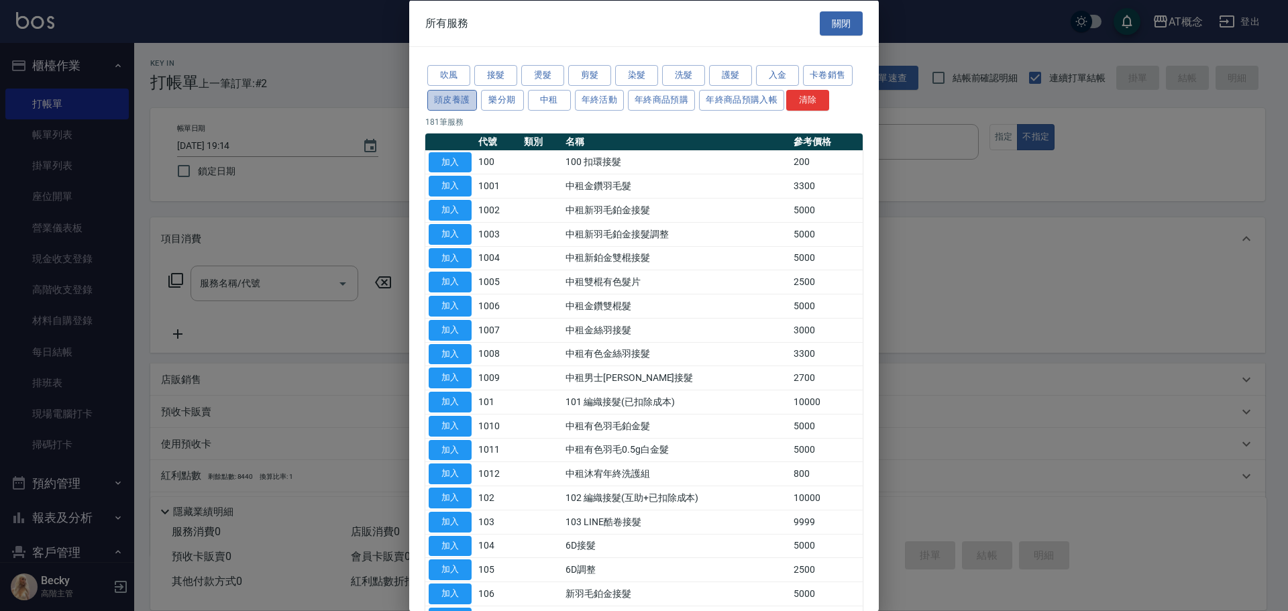
click at [448, 101] on button "頭皮養護" at bounding box center [452, 99] width 50 height 21
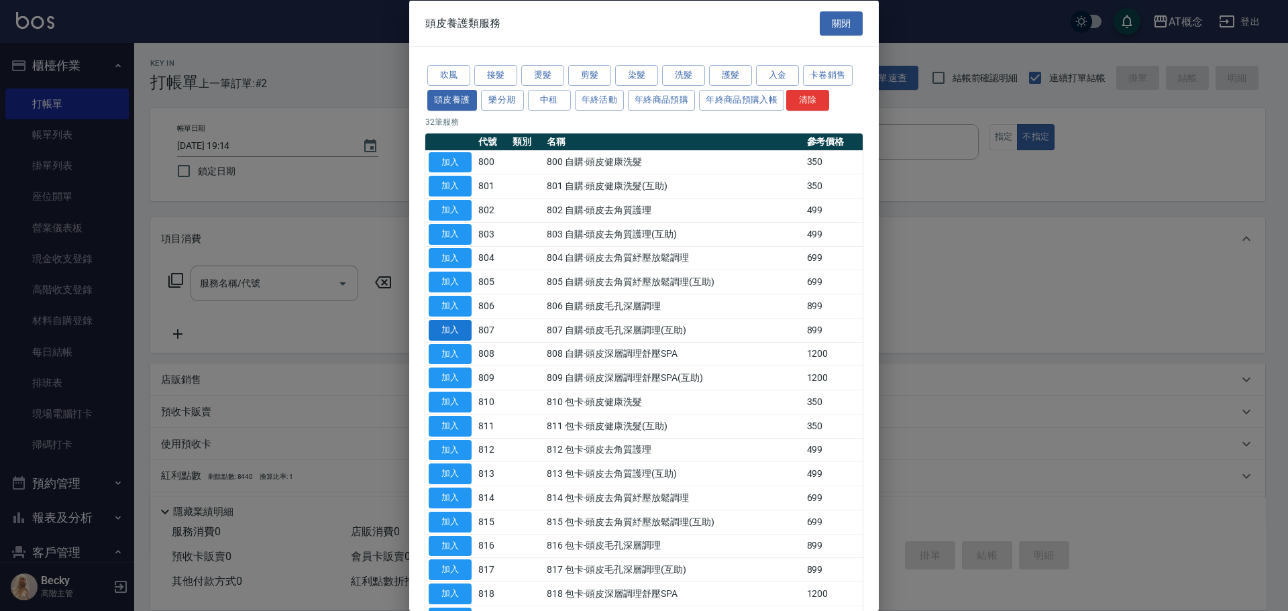
click at [455, 328] on button "加入" at bounding box center [450, 329] width 43 height 21
type input "807 自購-頭皮毛孔深層調理(互助)(807)"
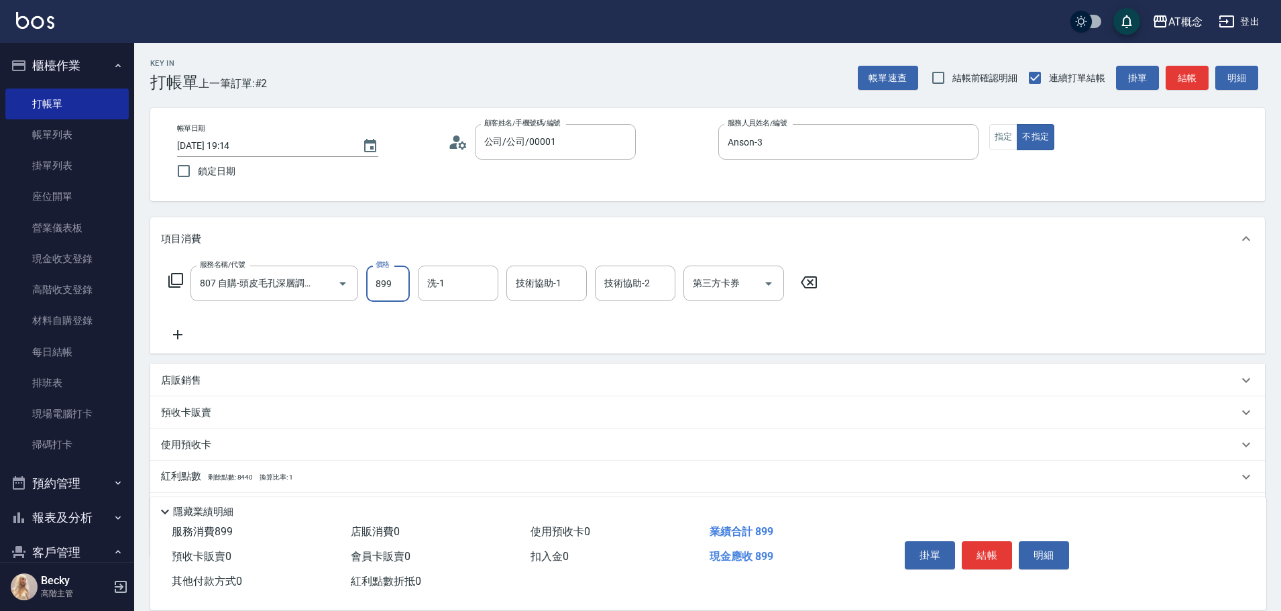
click at [401, 283] on input "899" at bounding box center [388, 284] width 44 height 36
type input "0"
type input "80"
type input "800"
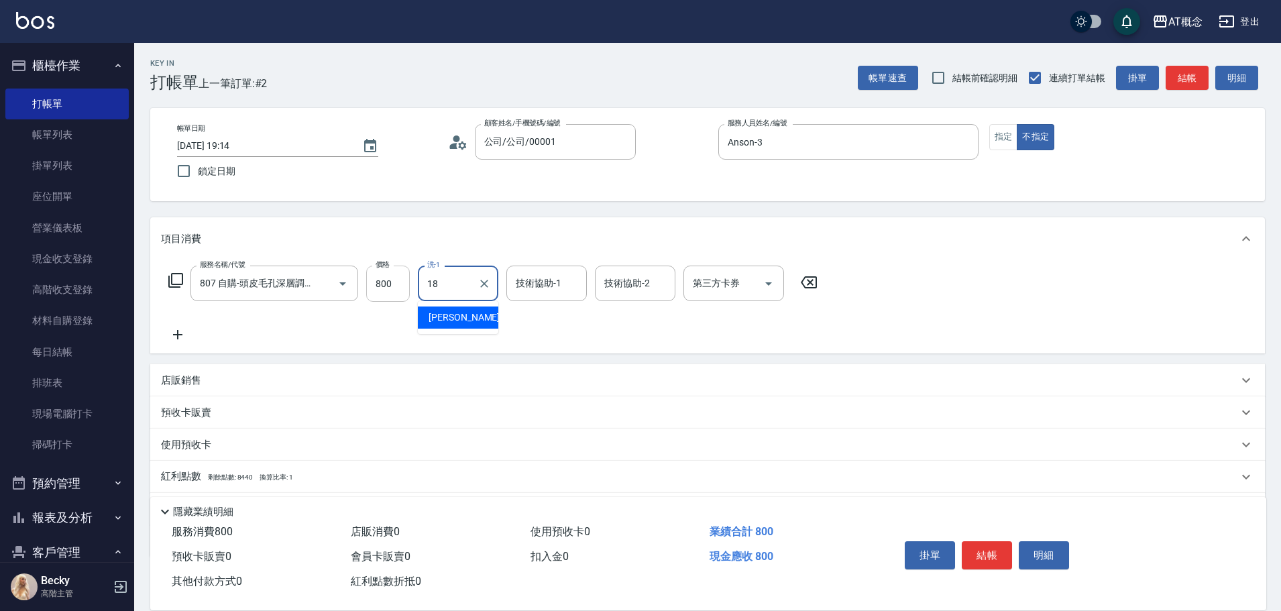
type input "[PERSON_NAME]-18"
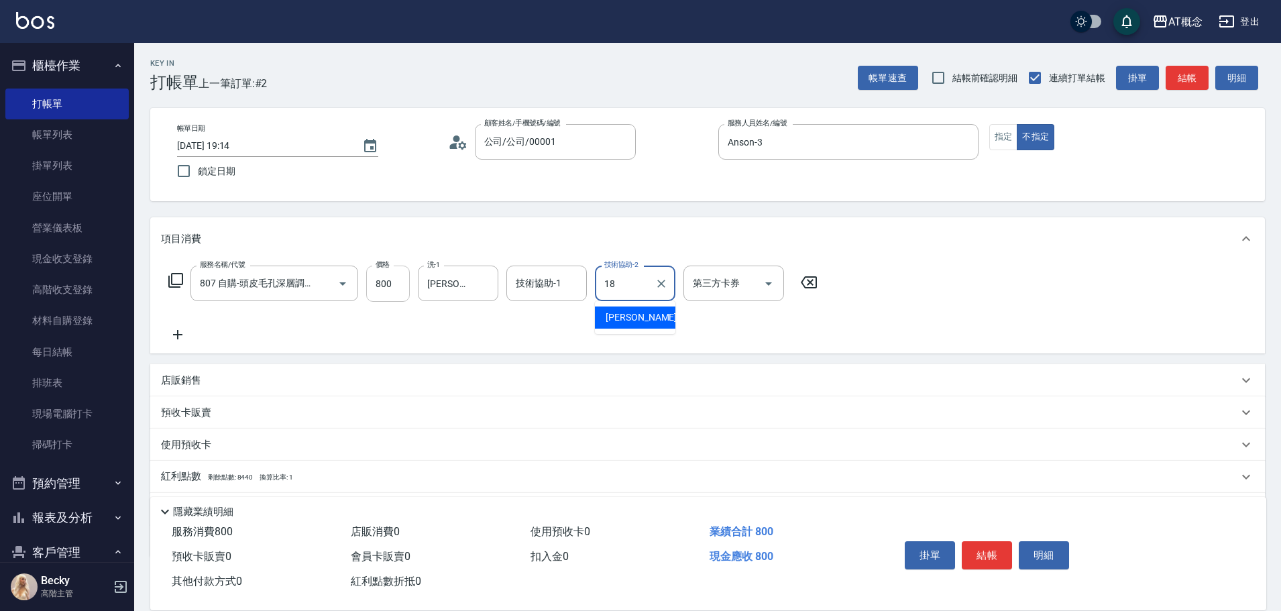
type input "[PERSON_NAME]-18"
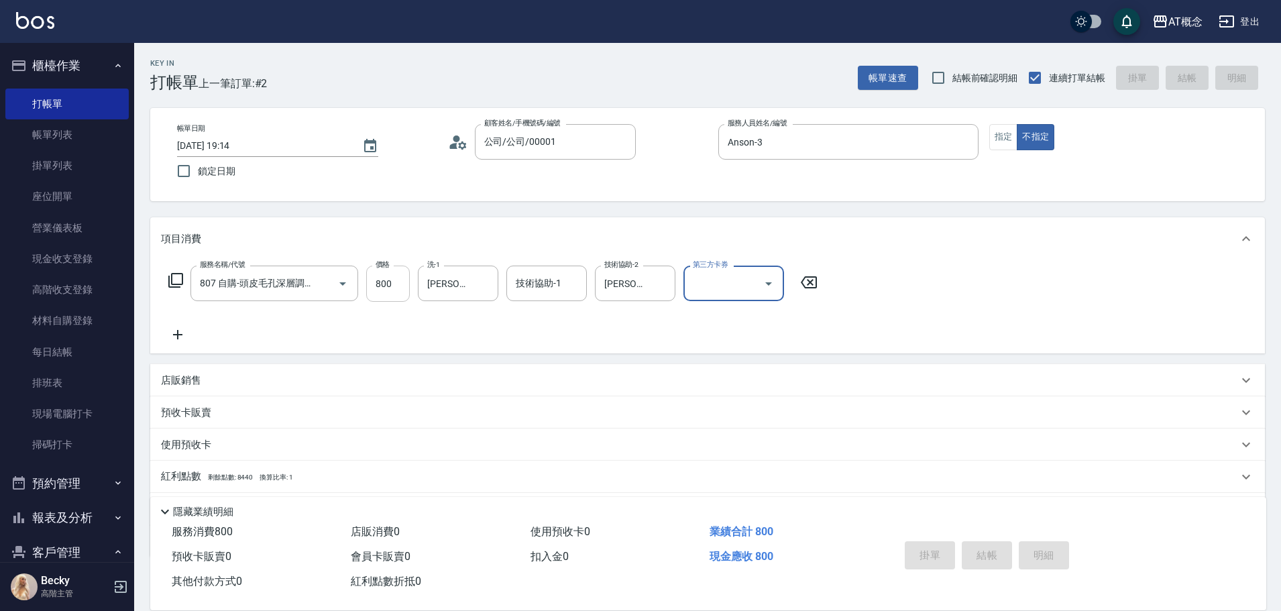
type input "[DATE] 19:15"
type input "0"
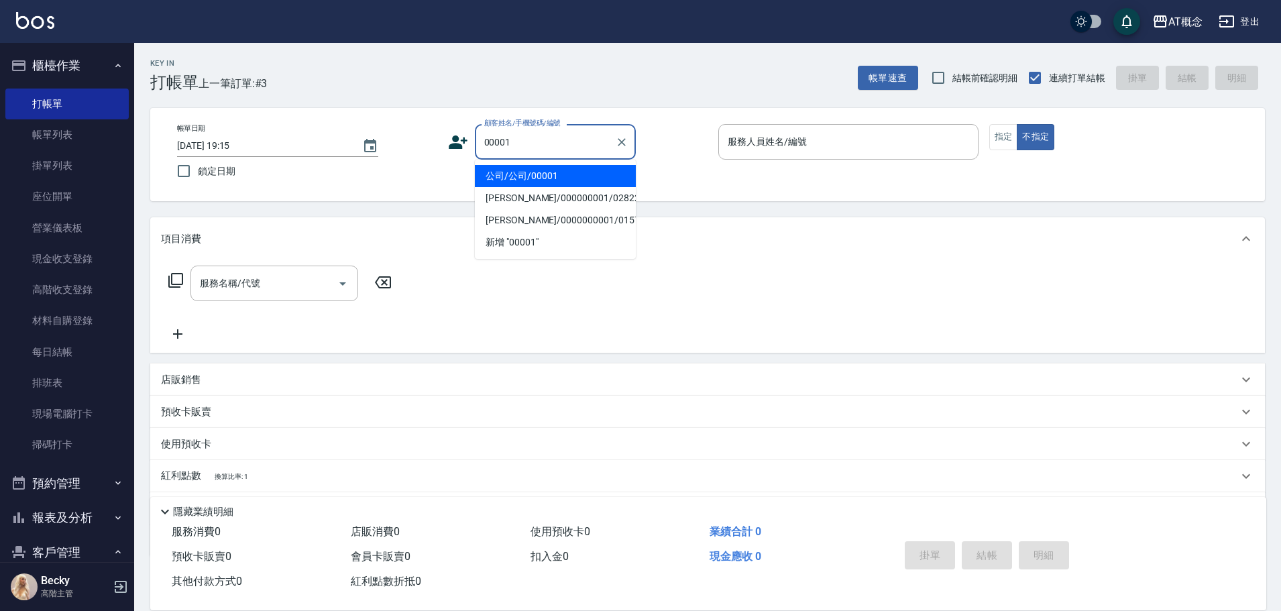
type input "公司/公司/00001"
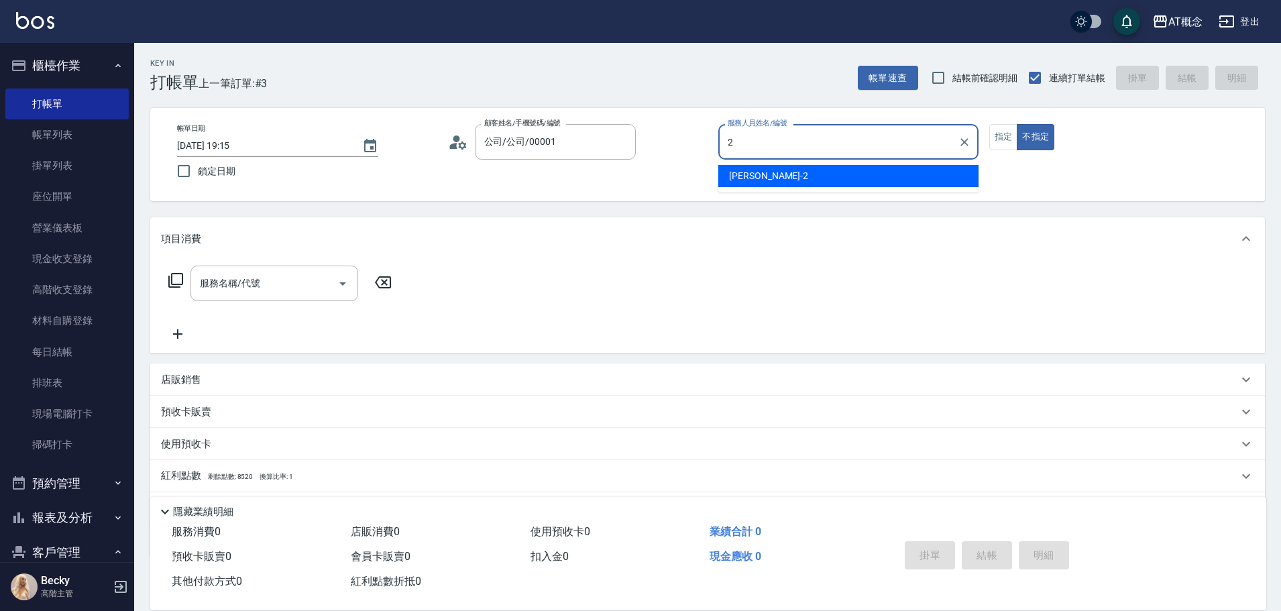
type input "[PERSON_NAME]-2"
type button "false"
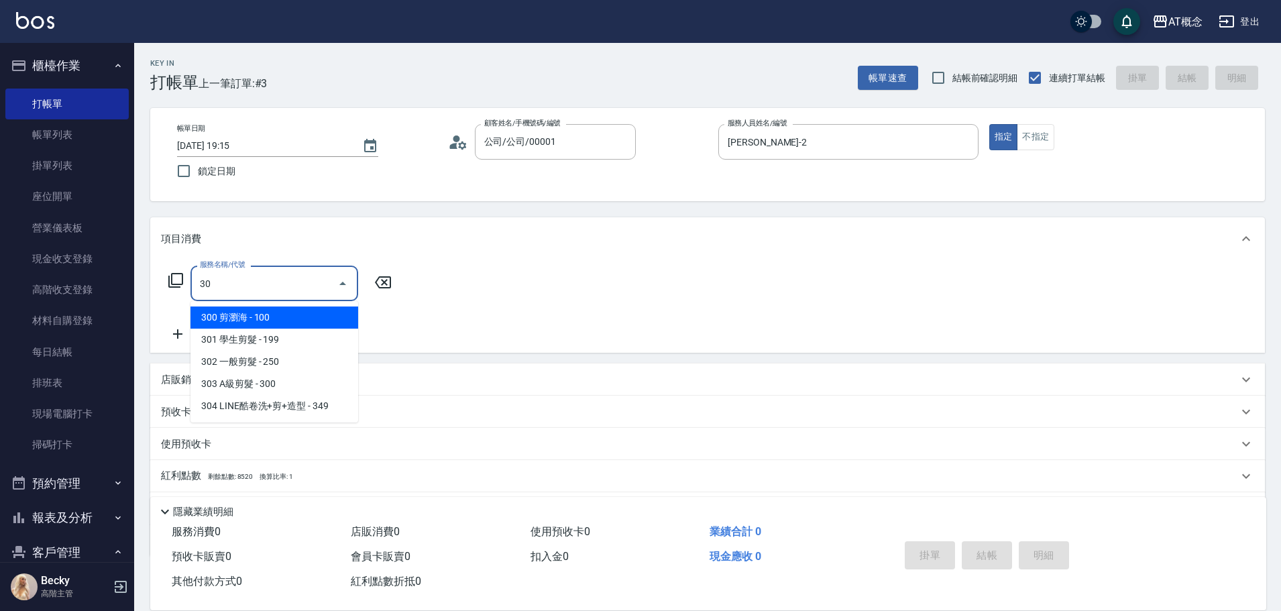
type input "303"
type input "30"
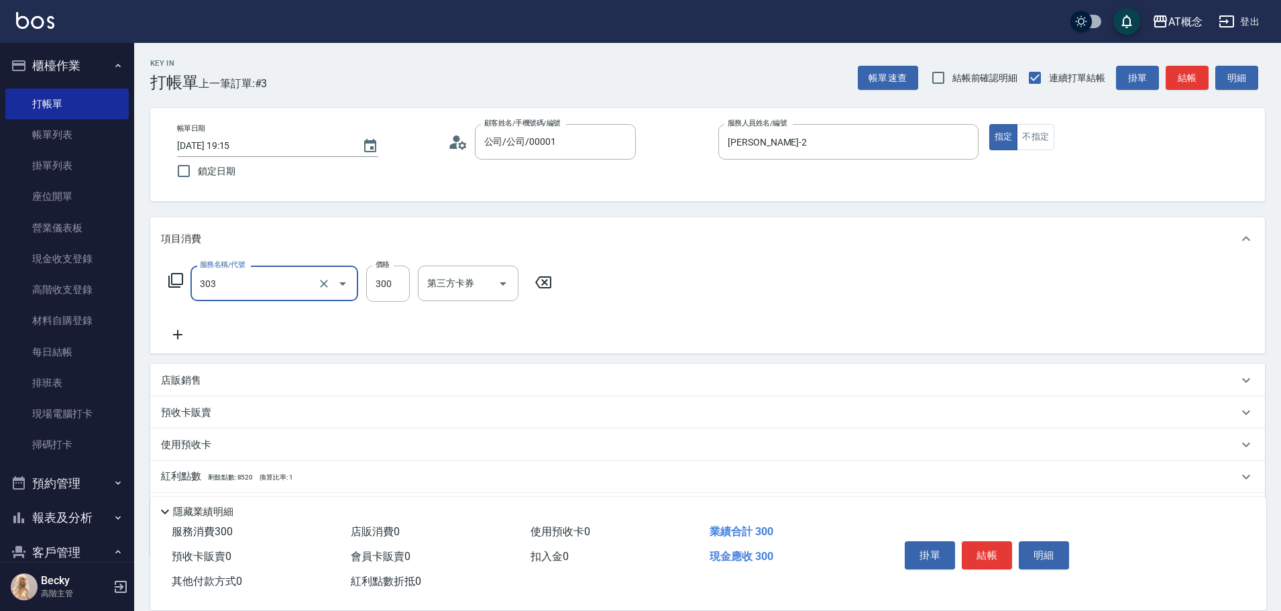
type input "303 A級剪髮(303)"
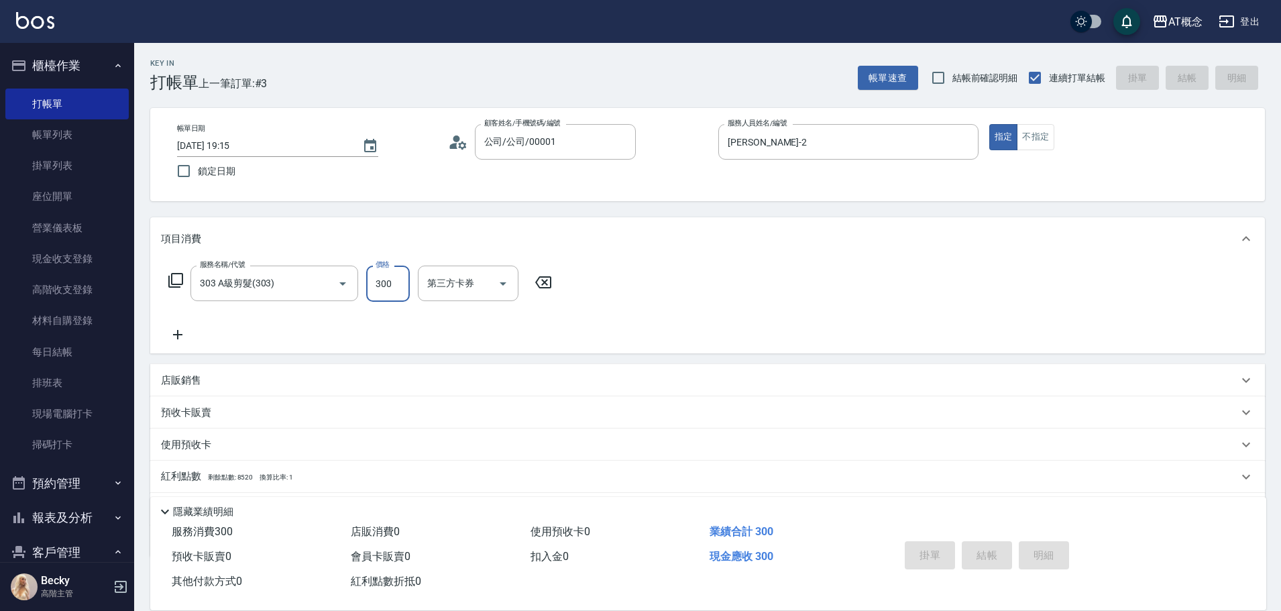
type input "0"
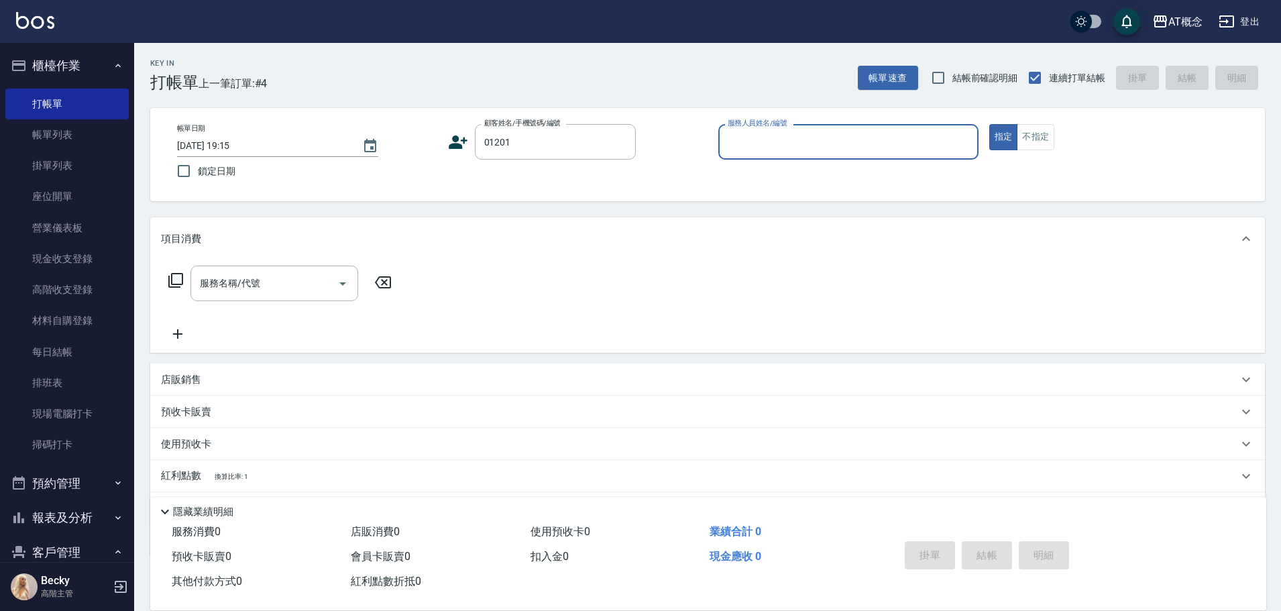
type input "[PERSON_NAME]/0928133891/01201"
type input "Anson-3"
click at [989, 124] on button "指定" at bounding box center [1003, 137] width 29 height 26
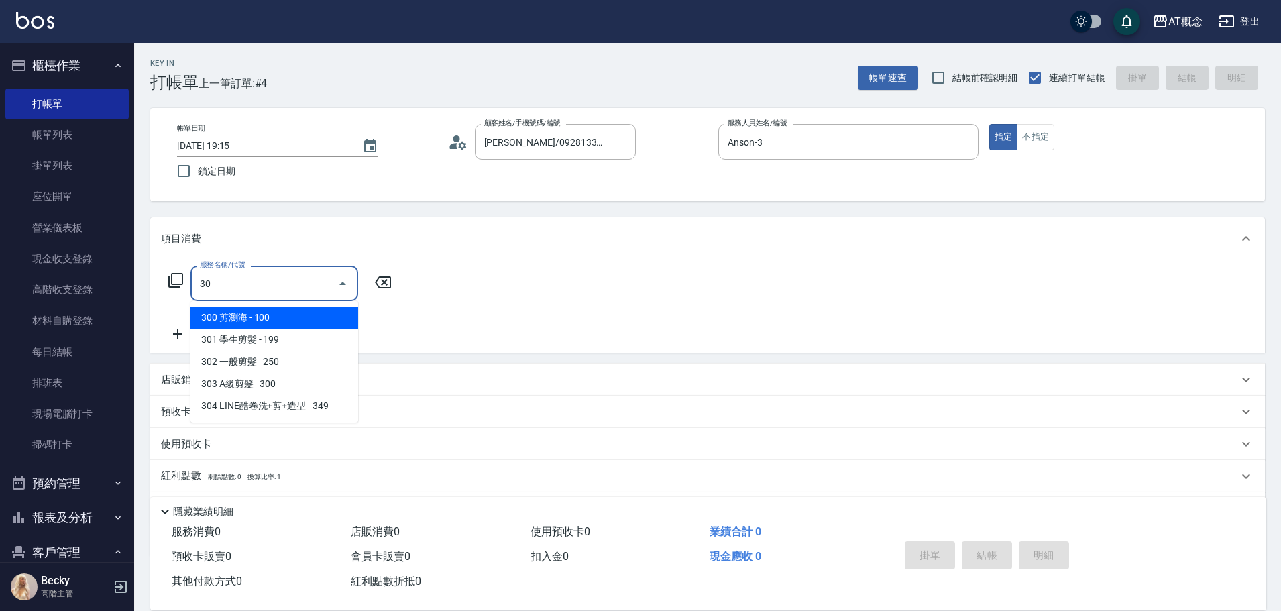
type input "303"
type input "30"
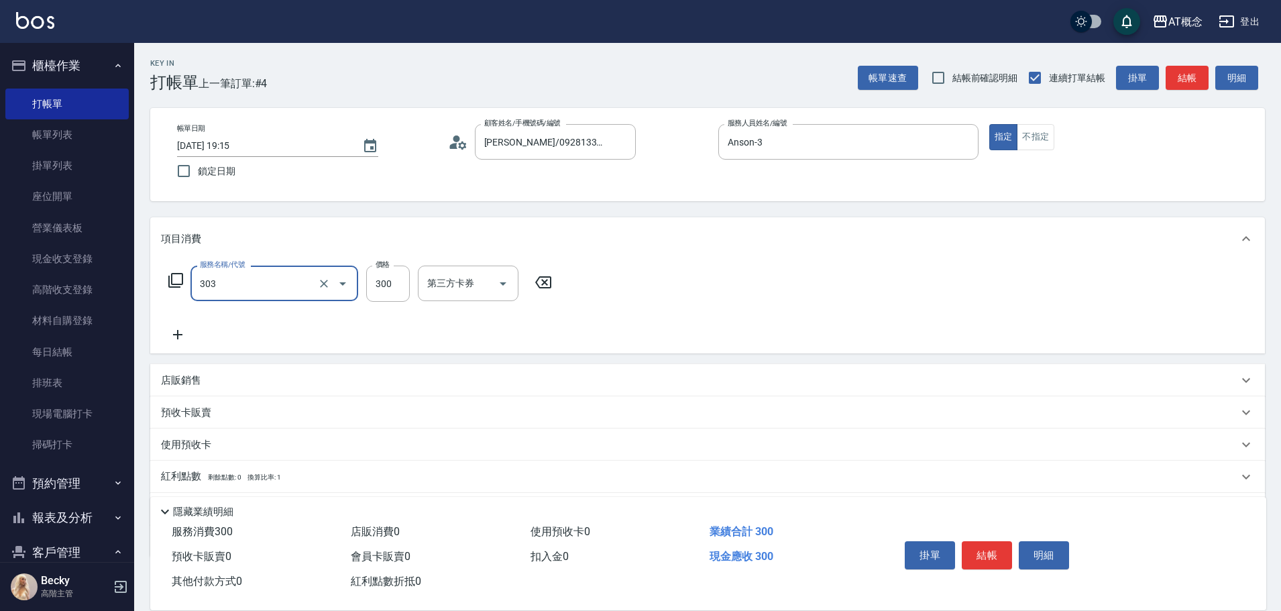
type input "303 A級剪髮(303)"
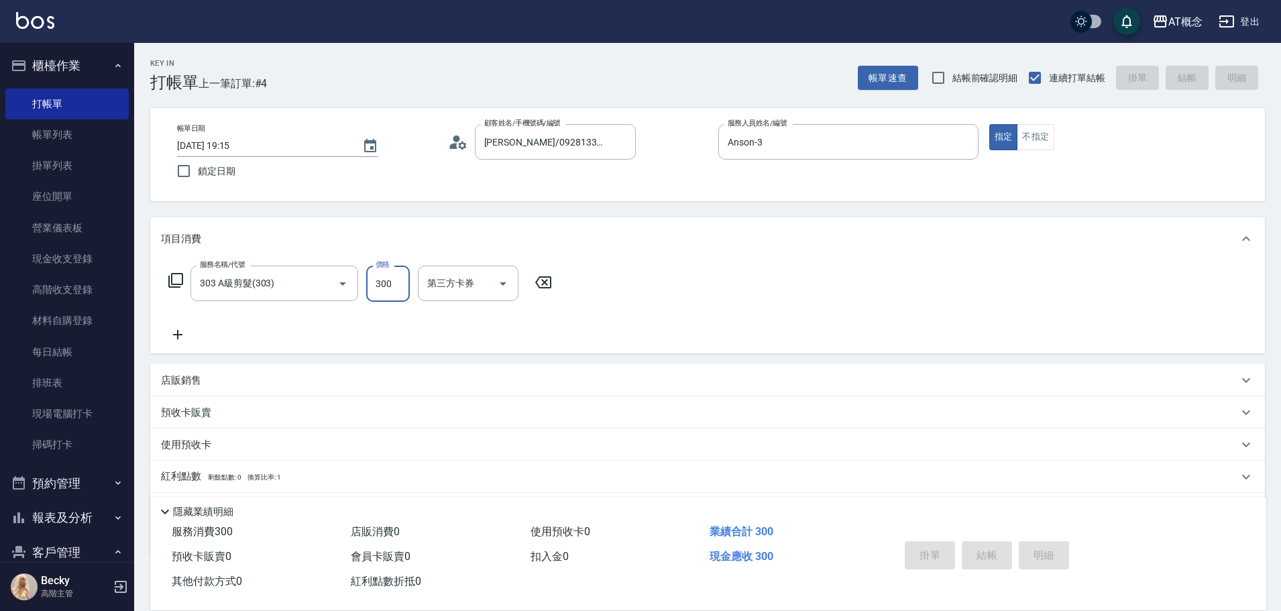
type input "0"
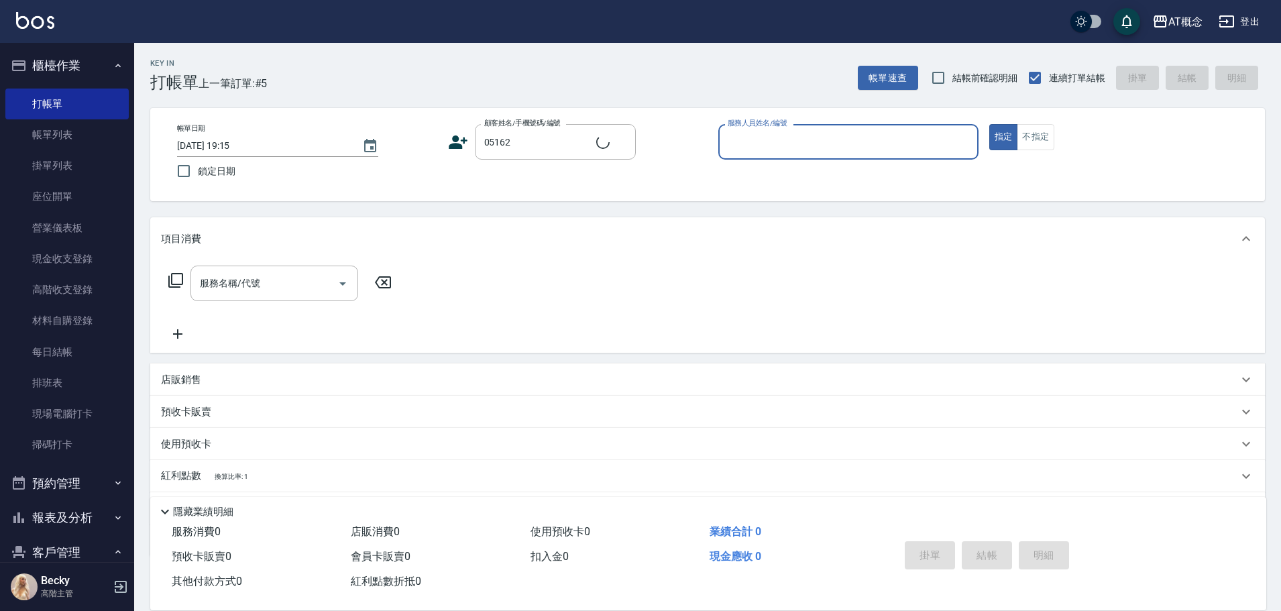
type input "[PERSON_NAME]/0922346387/05162"
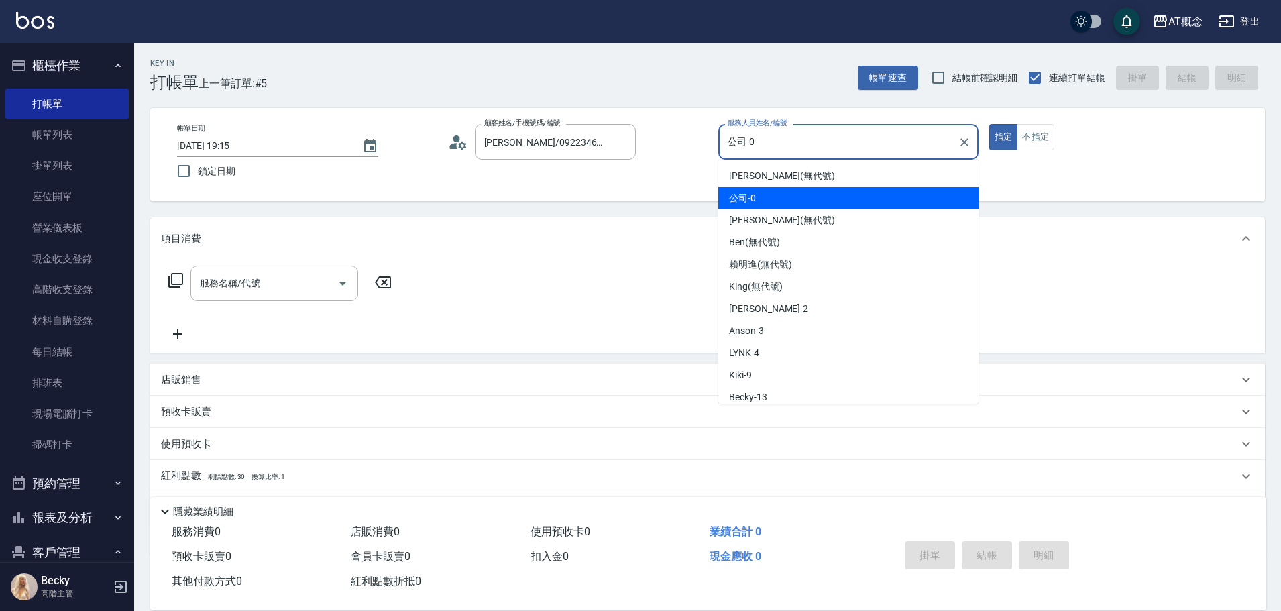
drag, startPoint x: 779, startPoint y: 143, endPoint x: 726, endPoint y: 148, distance: 52.6
click at [726, 148] on input "公司-0" at bounding box center [838, 141] width 228 height 23
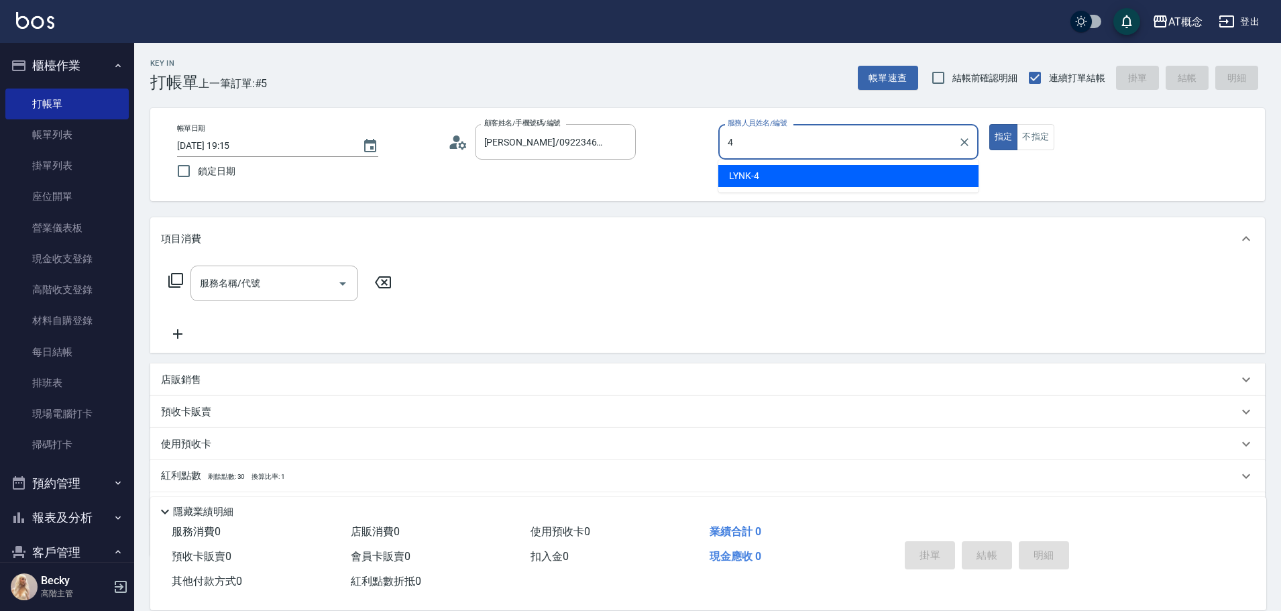
type input "LYNK-4"
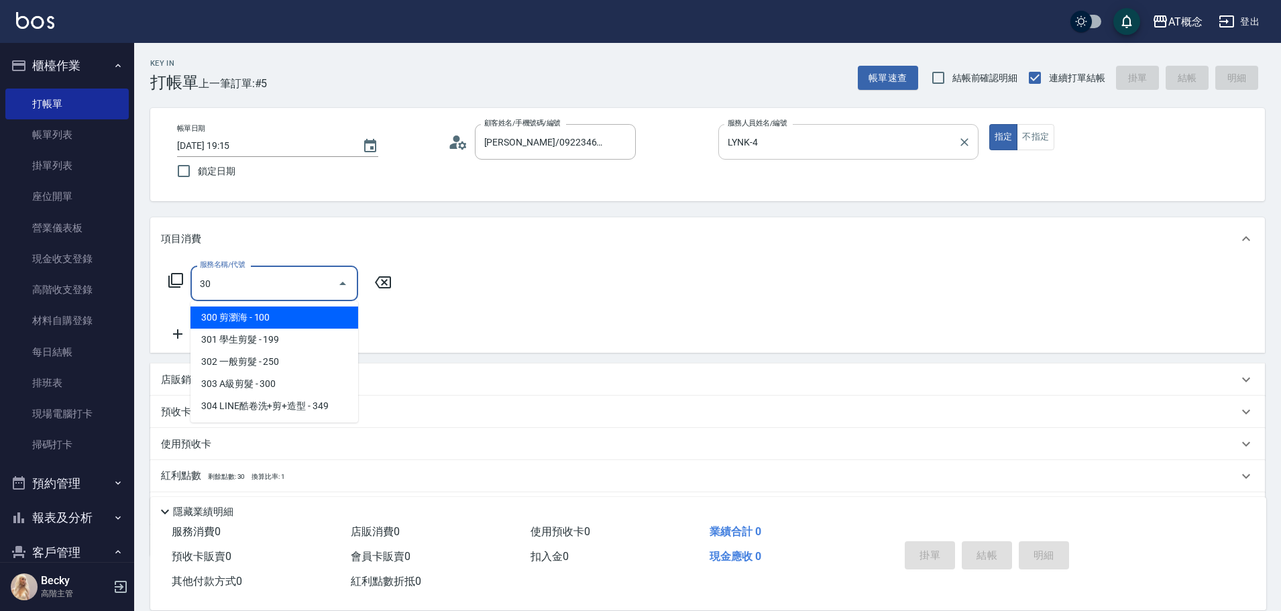
type input "303"
type input "30"
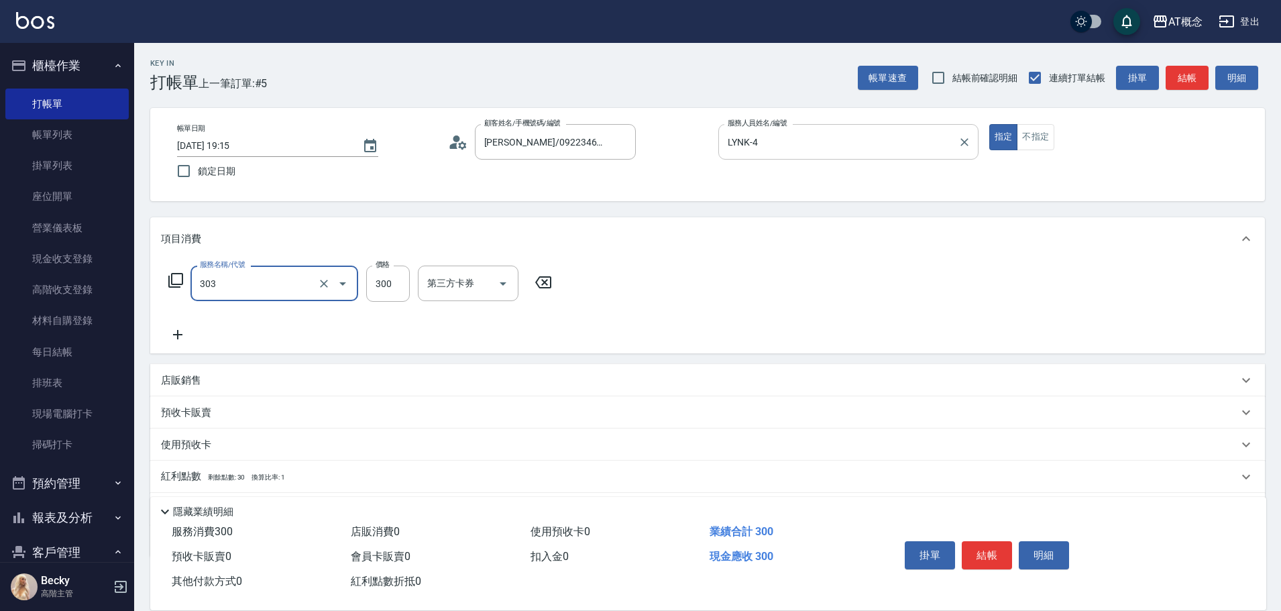
type input "303 A級剪髮(303)"
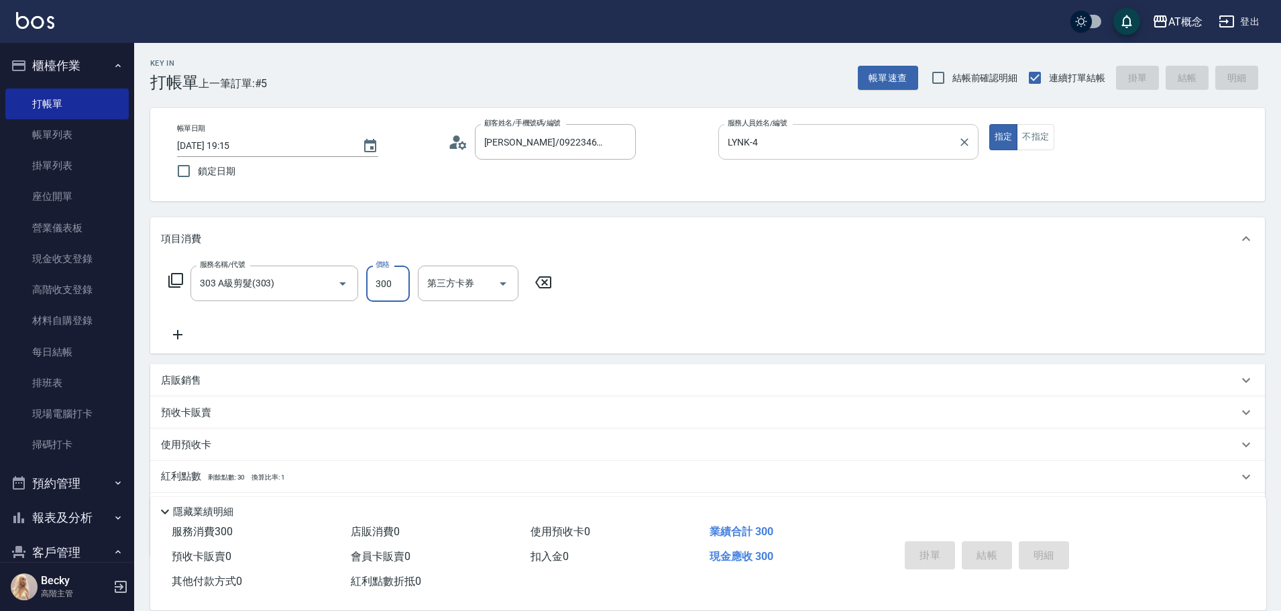
type input "[DATE] 19:16"
type input "0"
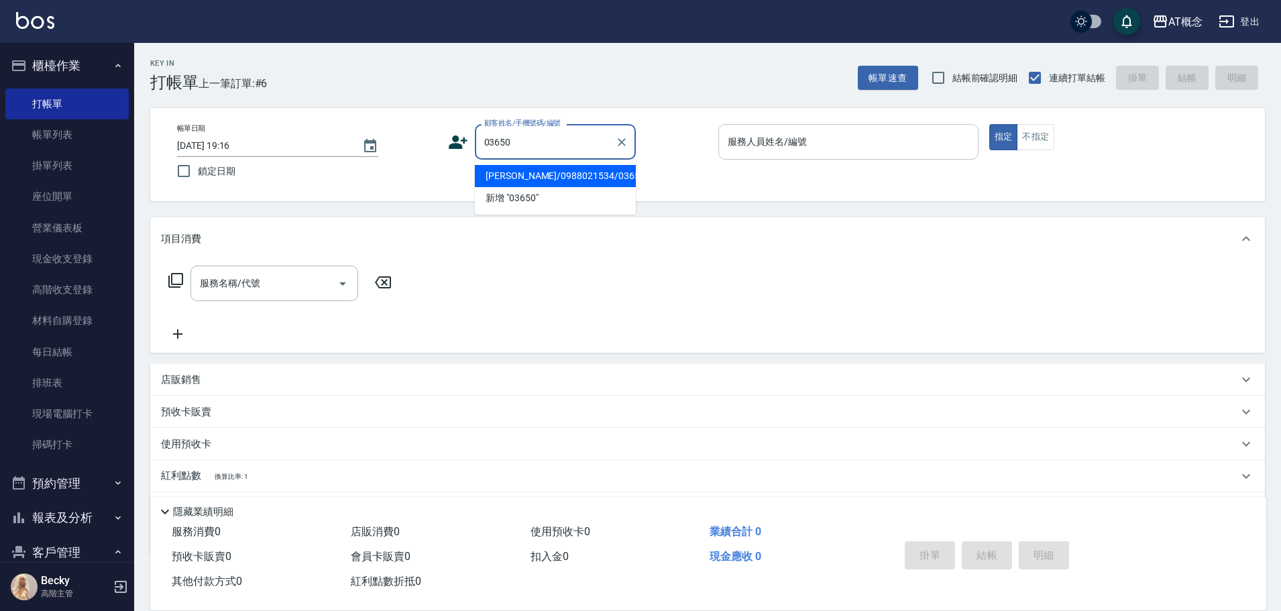
type input "[PERSON_NAME]/0988021534/03650"
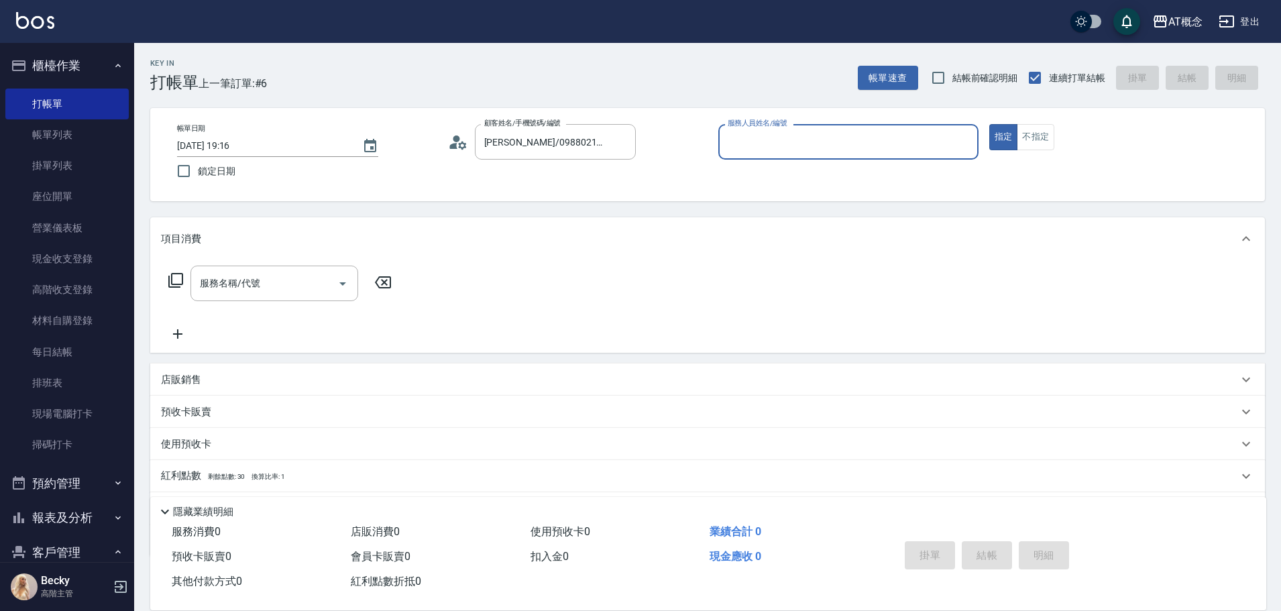
type input "Becky-13"
click at [989, 124] on button "指定" at bounding box center [1003, 137] width 29 height 26
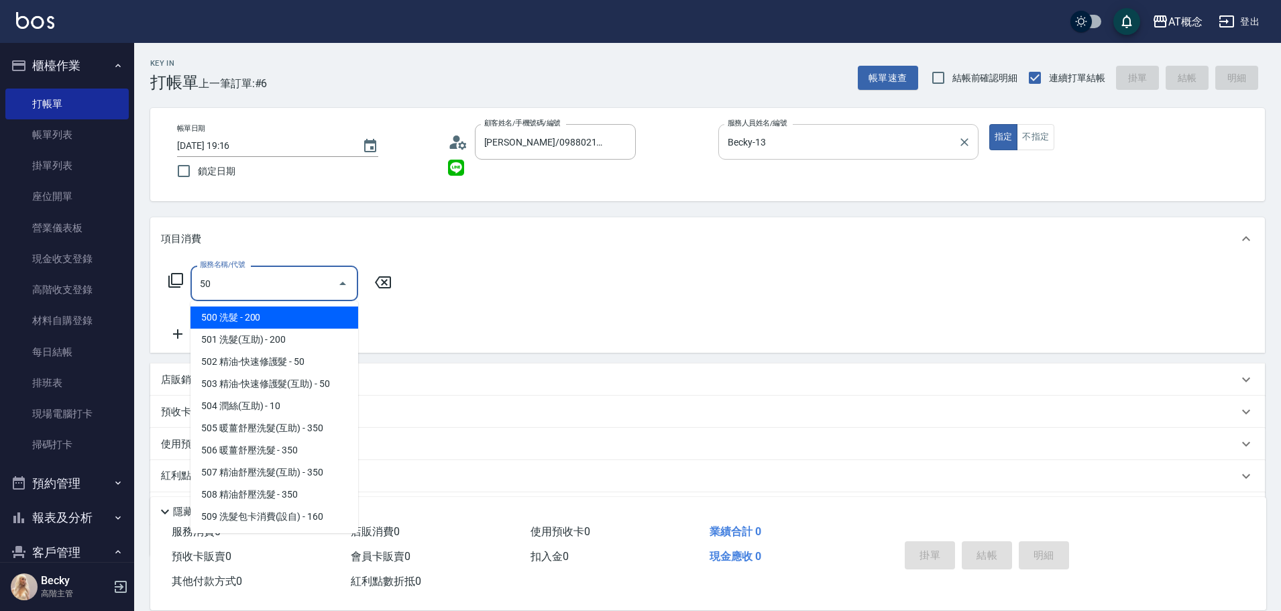
type input "501"
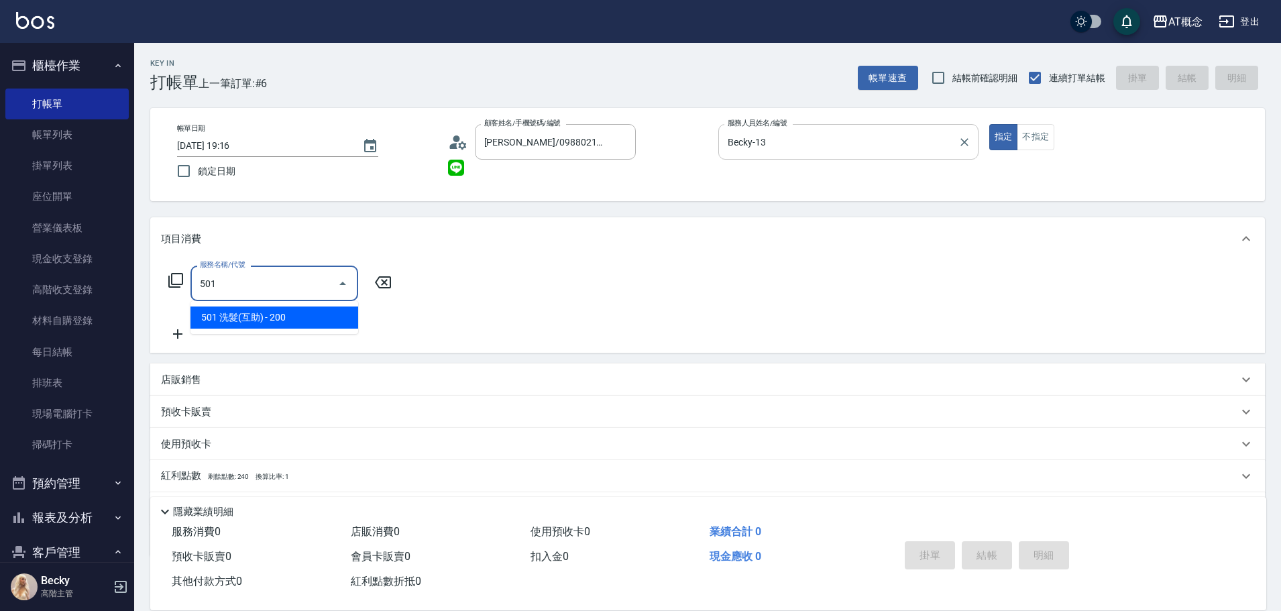
type input "20"
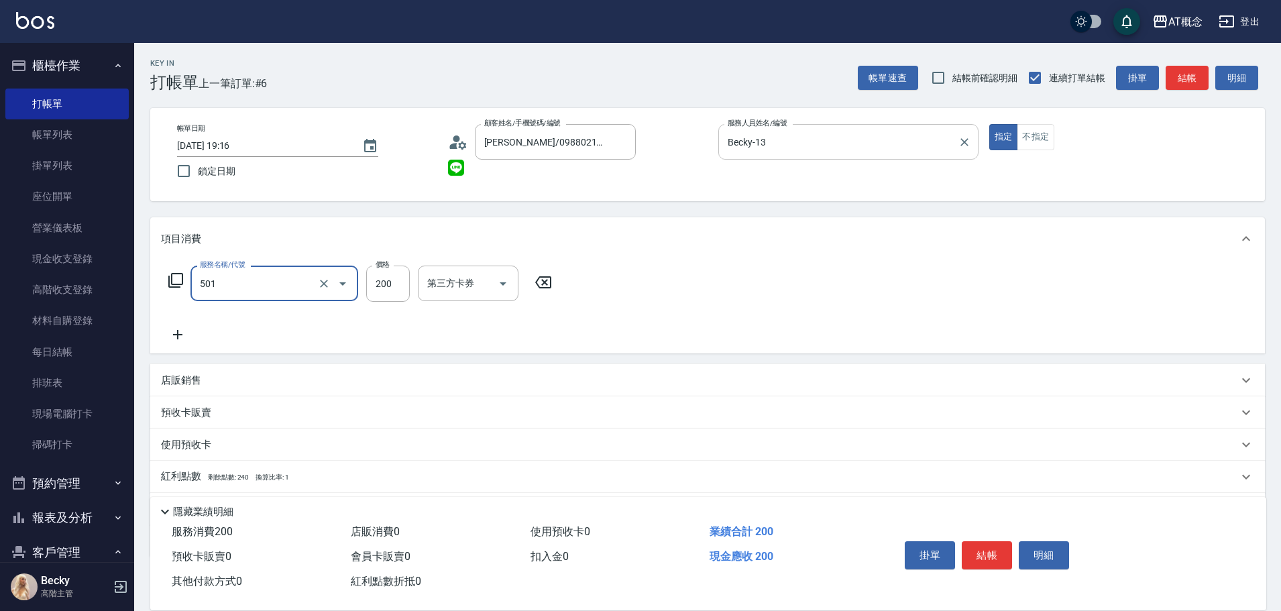
type input "501 洗髮(互助)(501)"
type input "0"
type input "25"
type input "20"
type input "250"
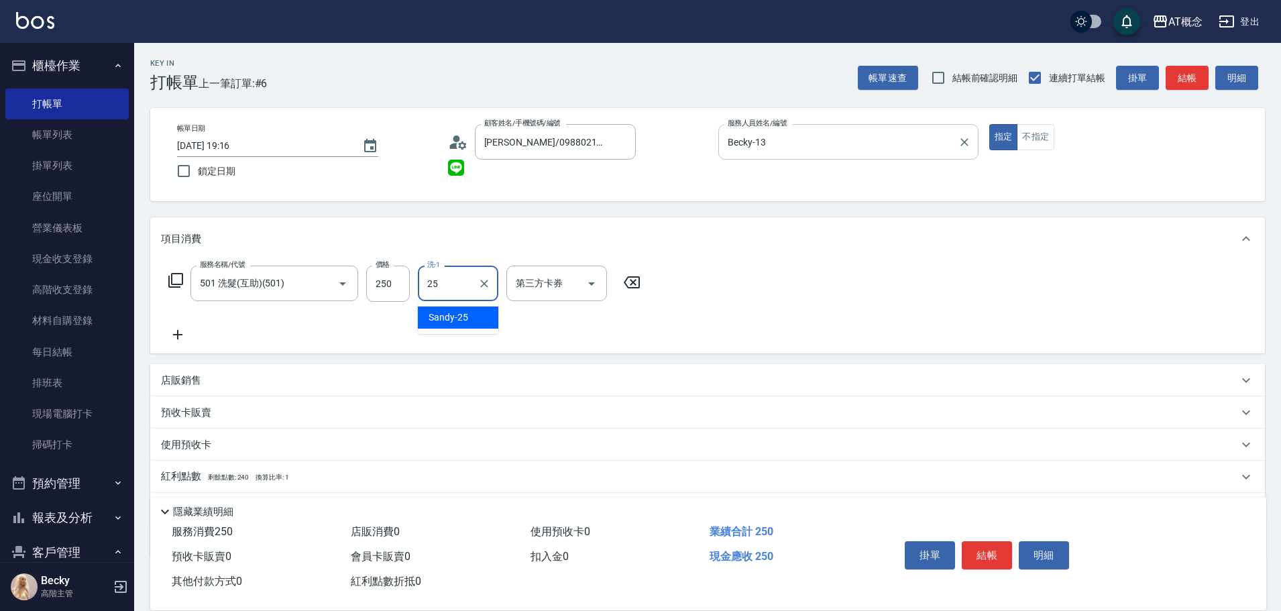
type input "Sandy-25"
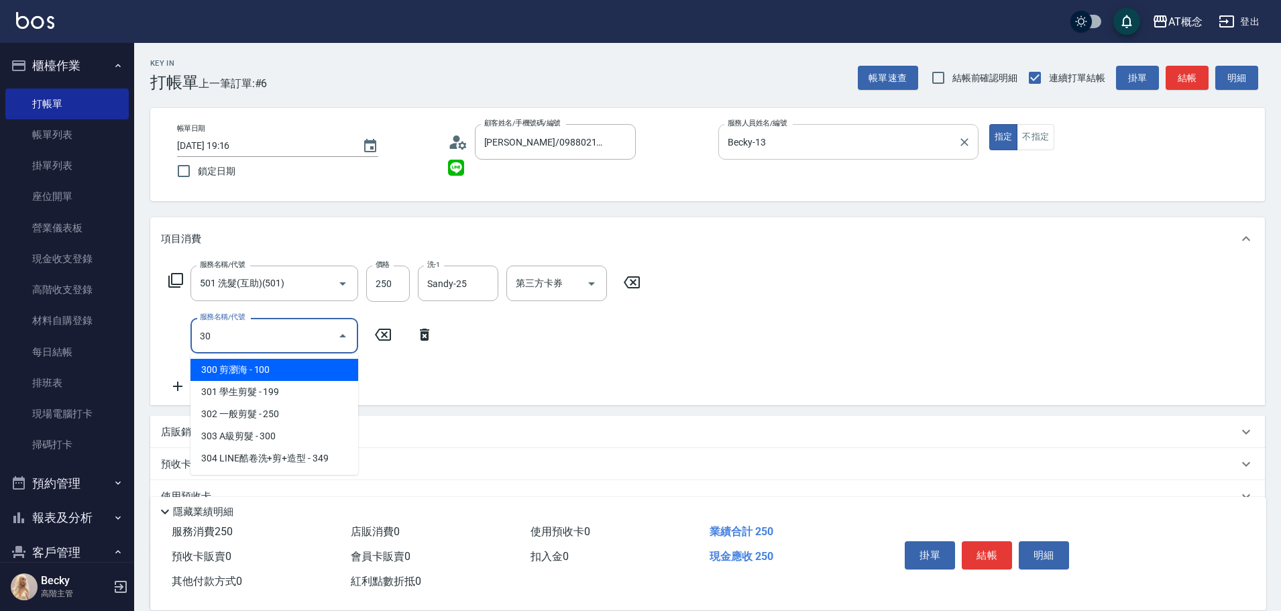
type input "303"
type input "50"
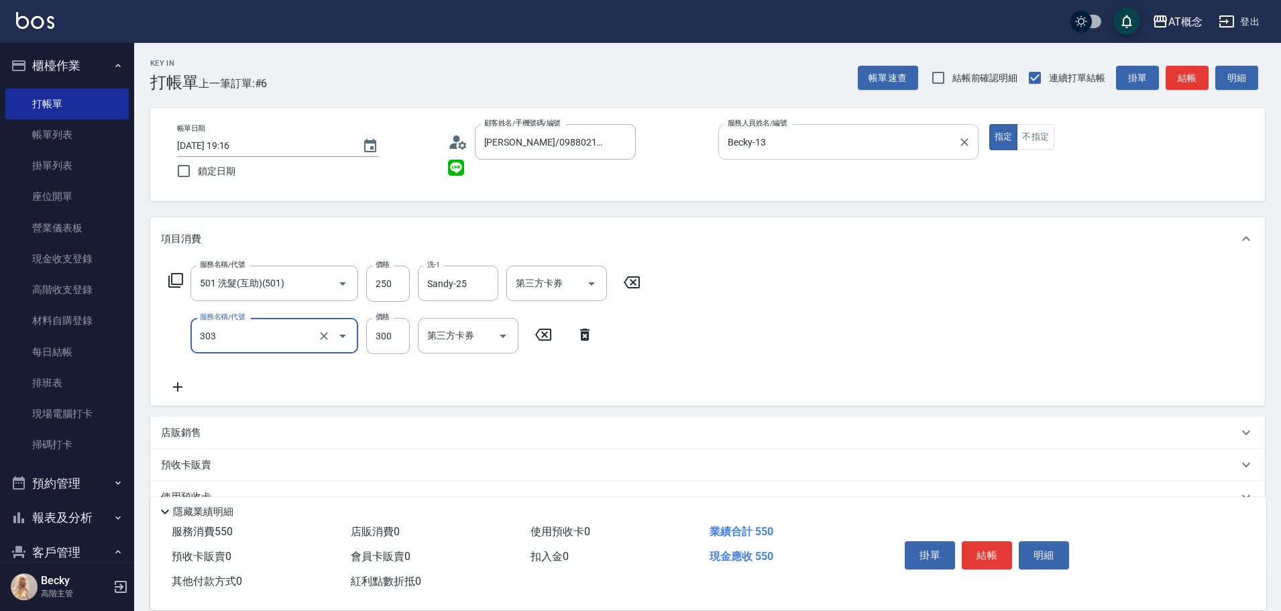
type input "303 A級剪髮(303)"
type input "20"
type input "40"
type input "60"
type input "400"
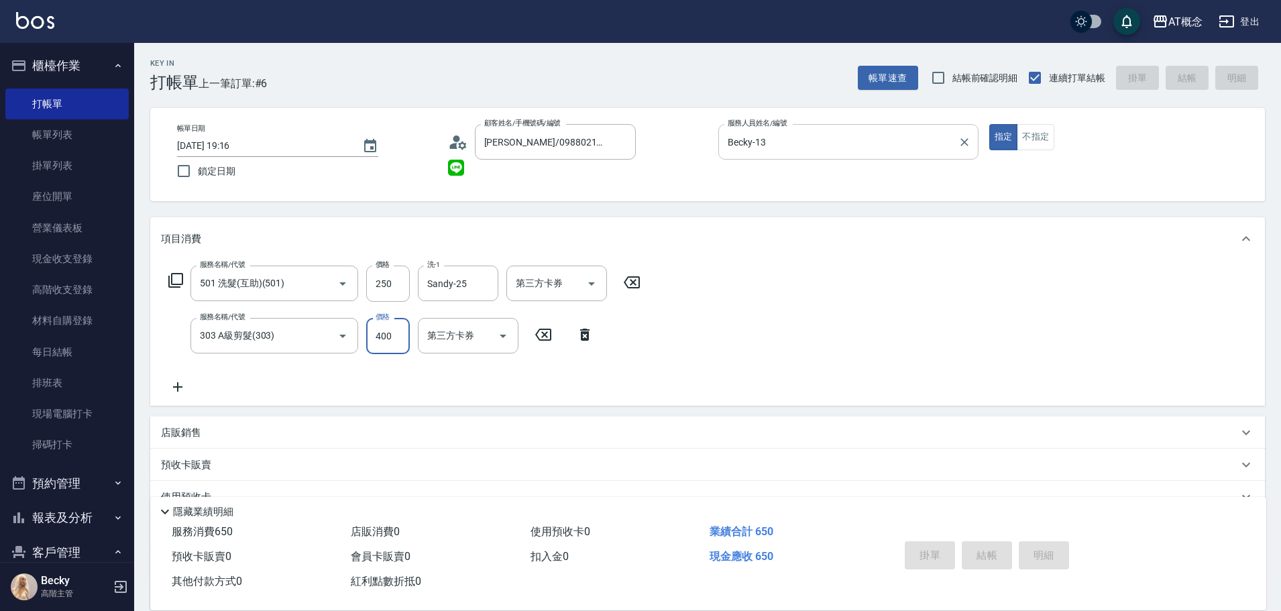
type input "0"
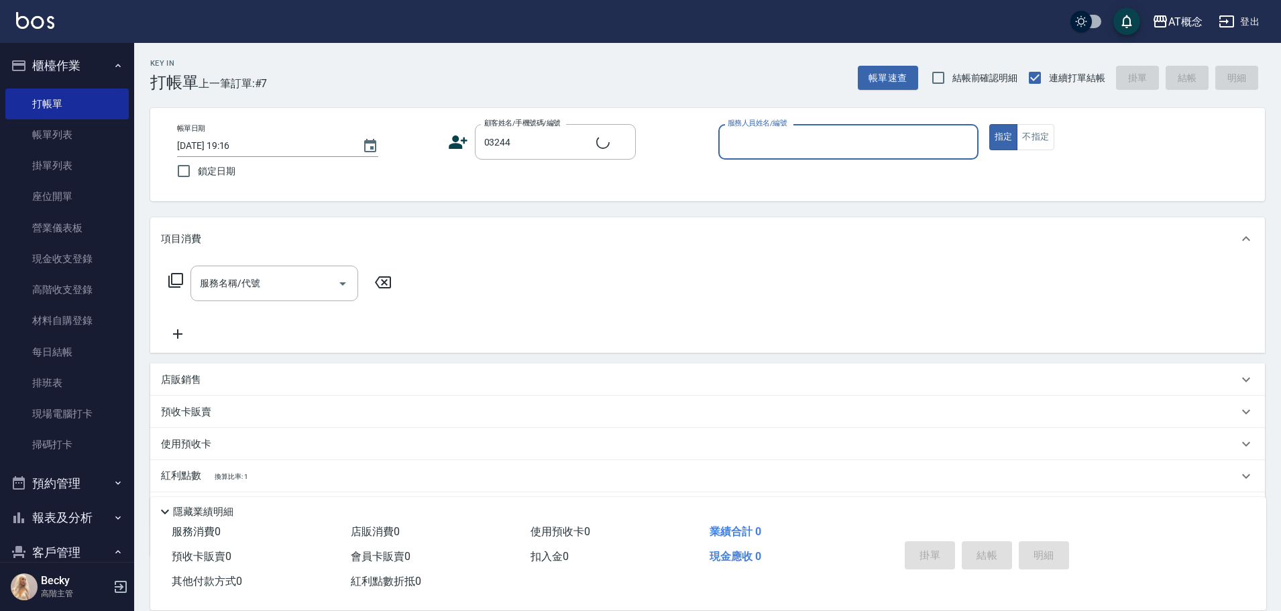
type input "[PERSON_NAME]/0975375187/03244"
type input "LYNK-4"
click at [989, 124] on button "指定" at bounding box center [1003, 137] width 29 height 26
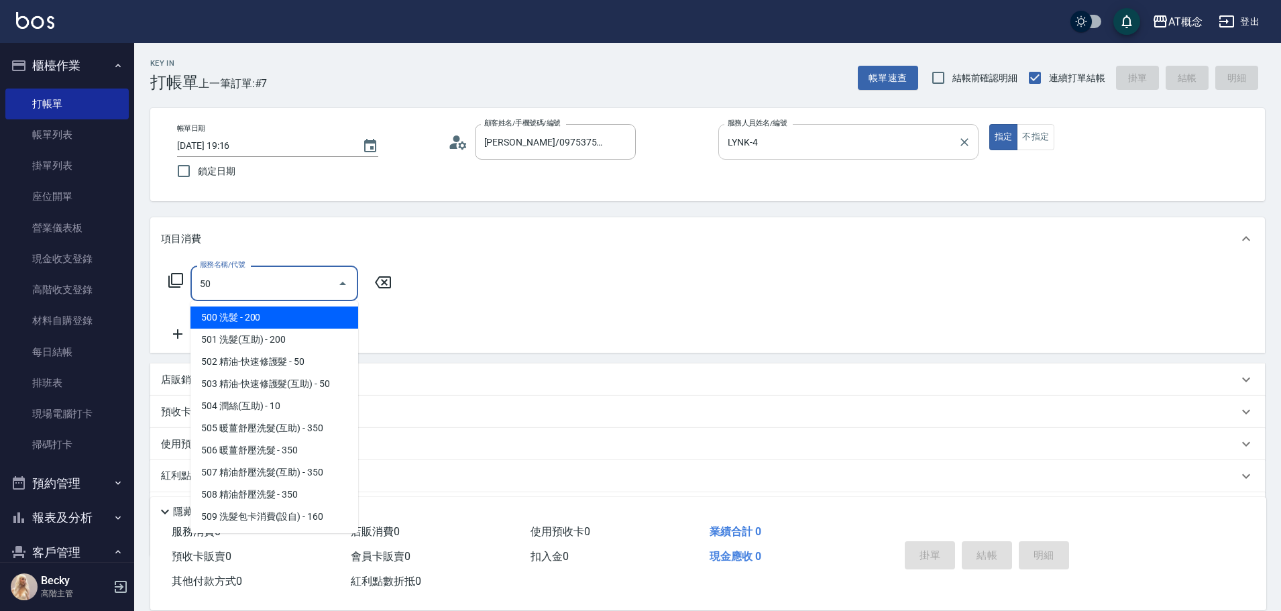
type input "500"
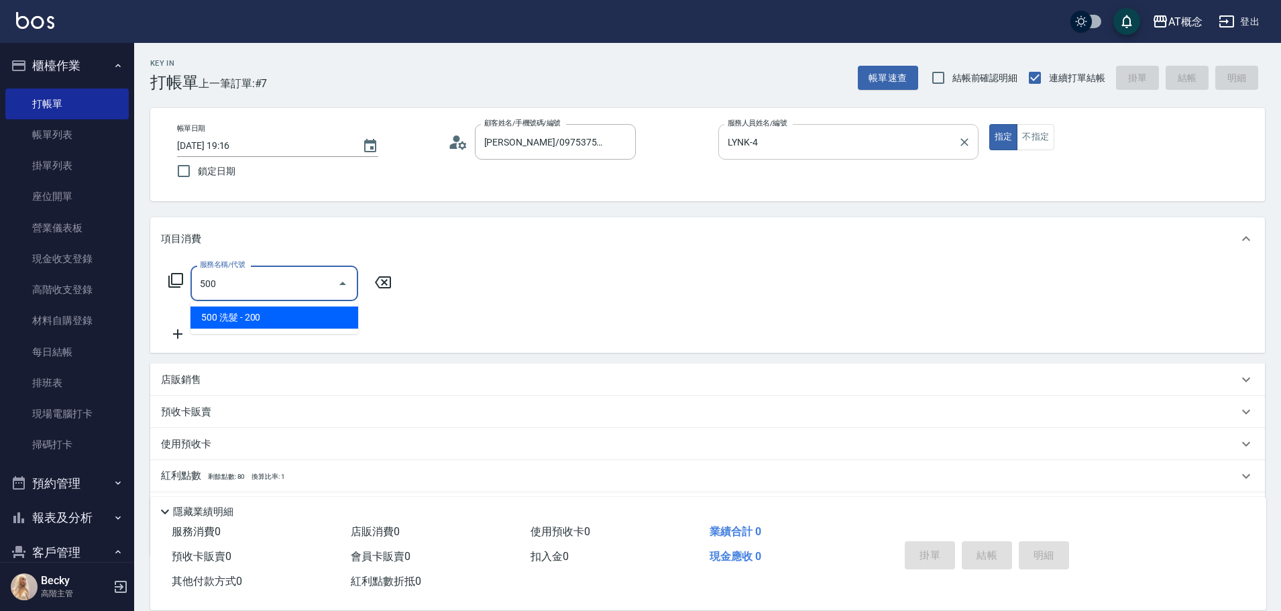
type input "20"
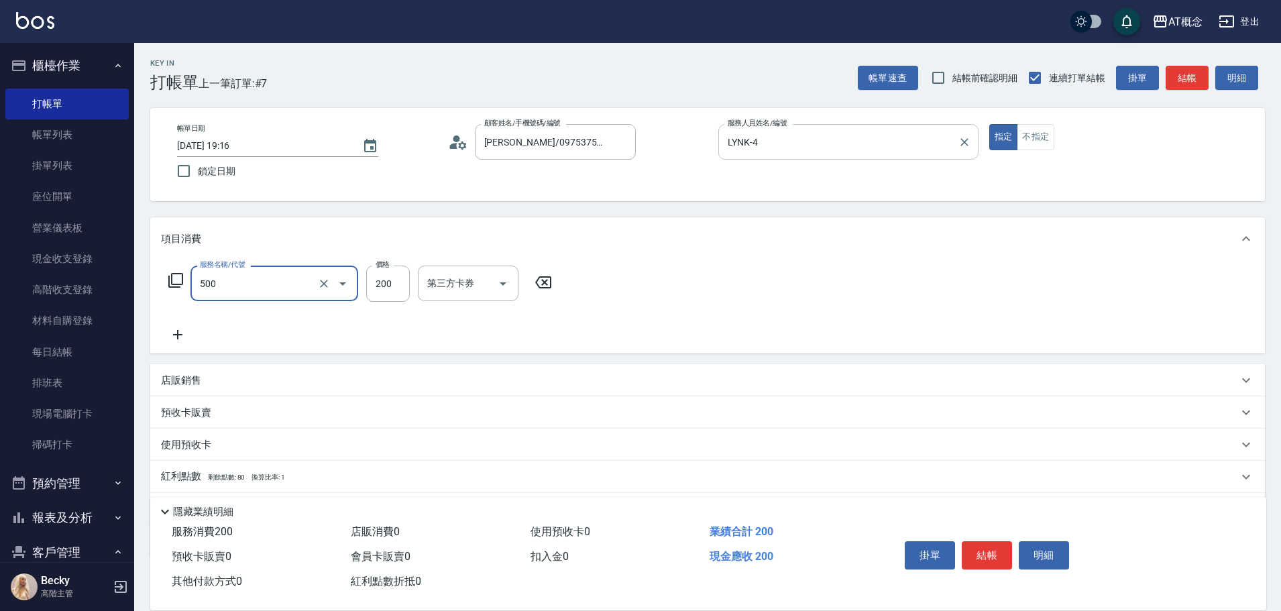
type input "500 洗髮(500)"
type input "0"
type input "25"
type input "20"
type input "250"
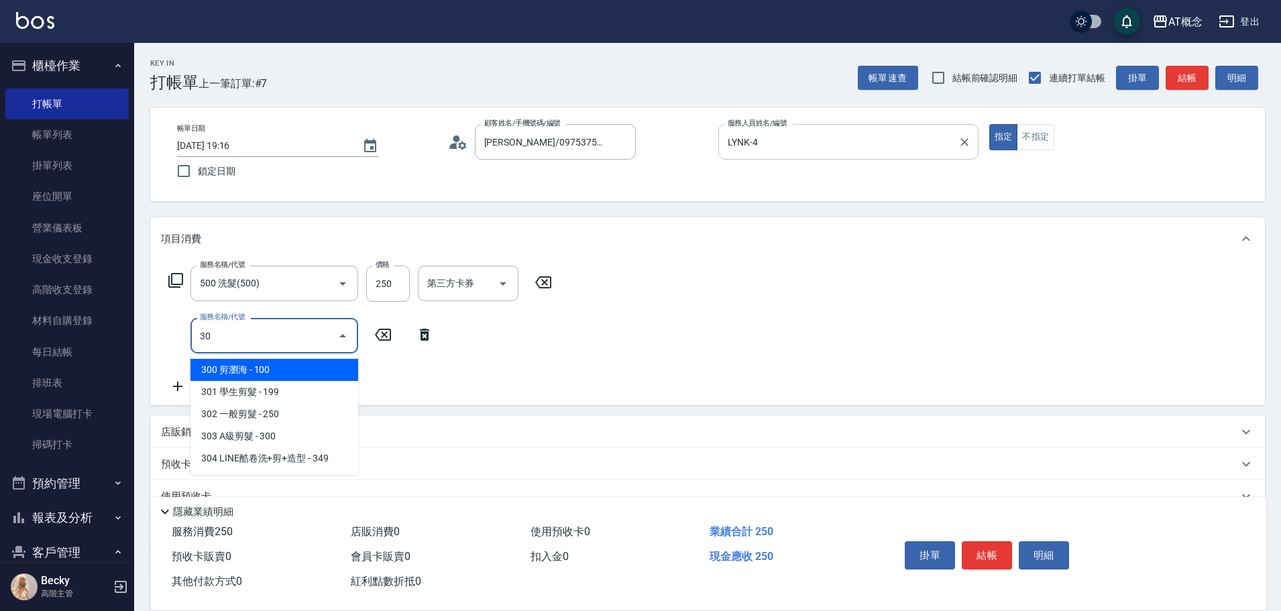
type input "303"
type input "50"
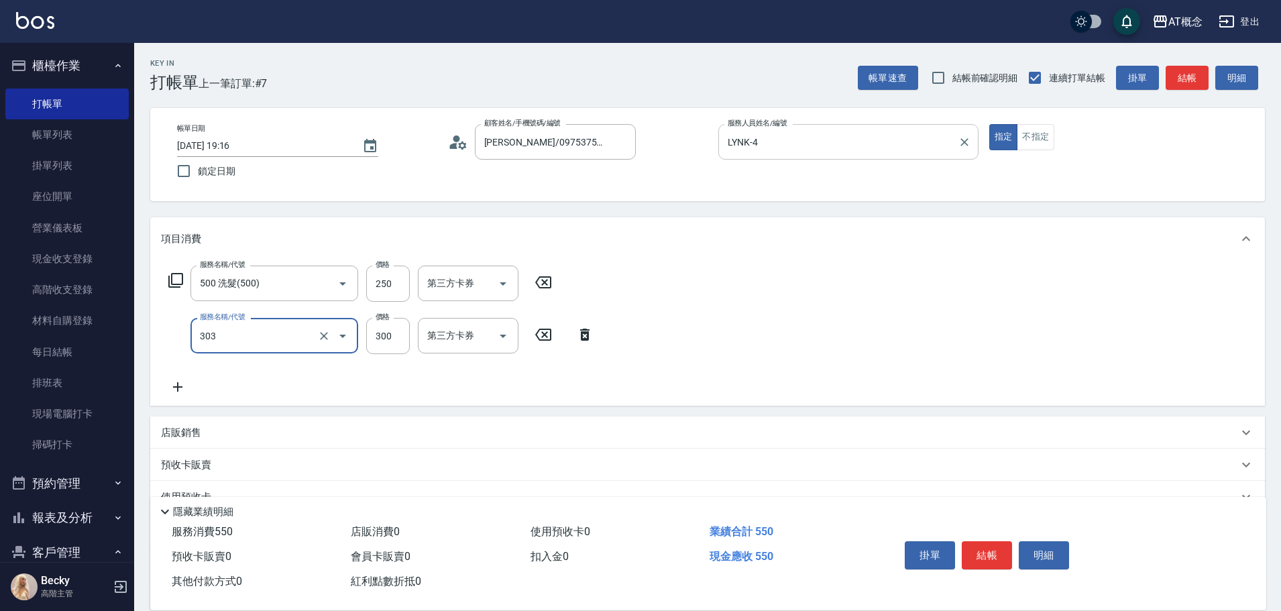
type input "303 A級剪髮(303)"
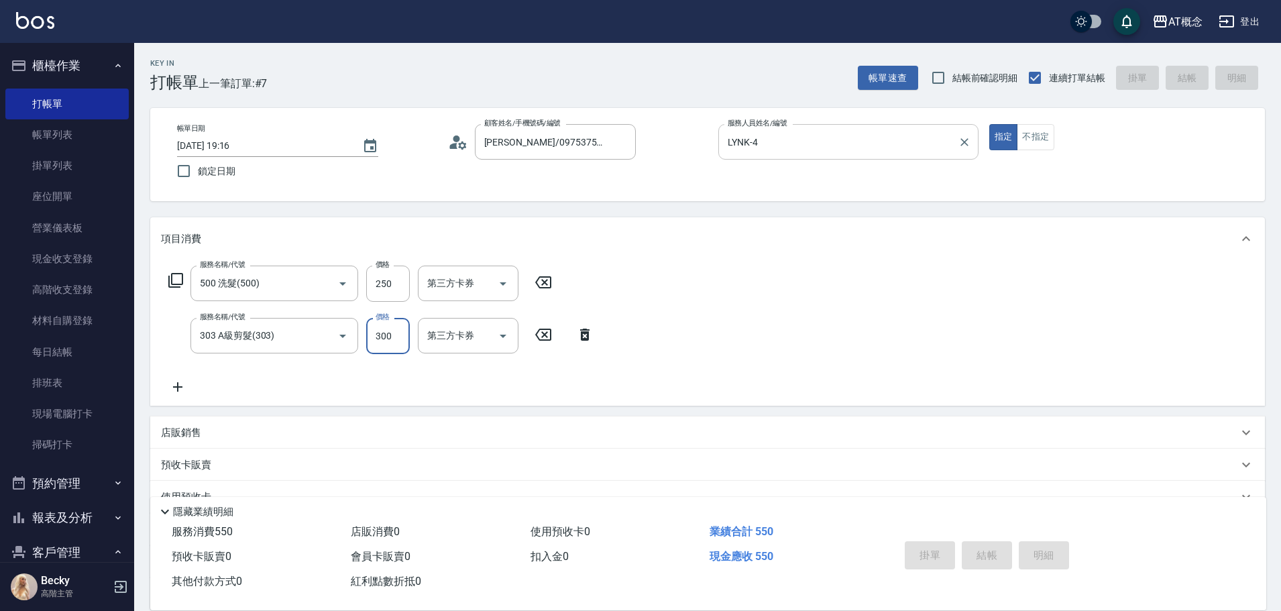
type input "0"
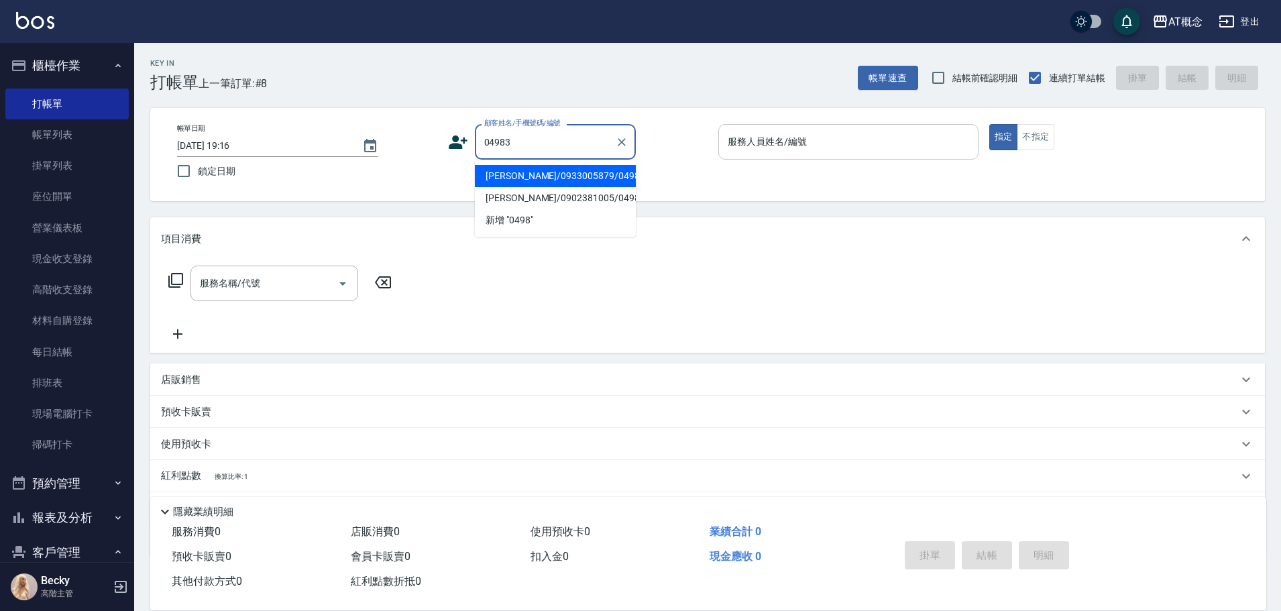
type input "[PERSON_NAME]/0902381005/04983"
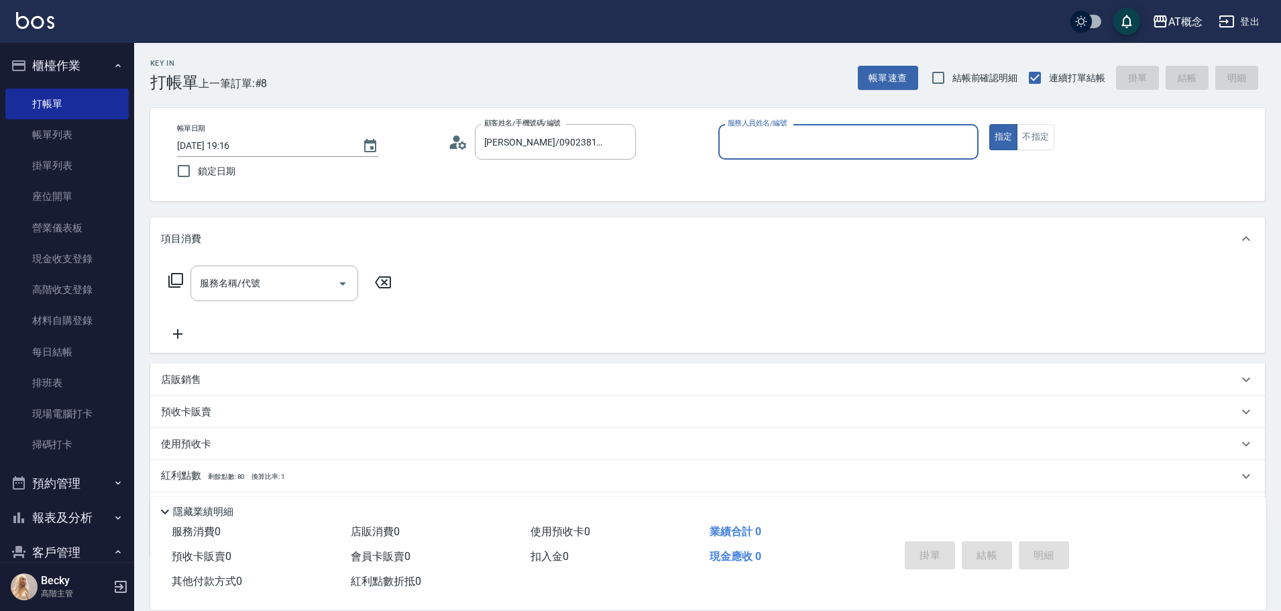
type input "Anson-3"
click at [989, 124] on button "指定" at bounding box center [1003, 137] width 29 height 26
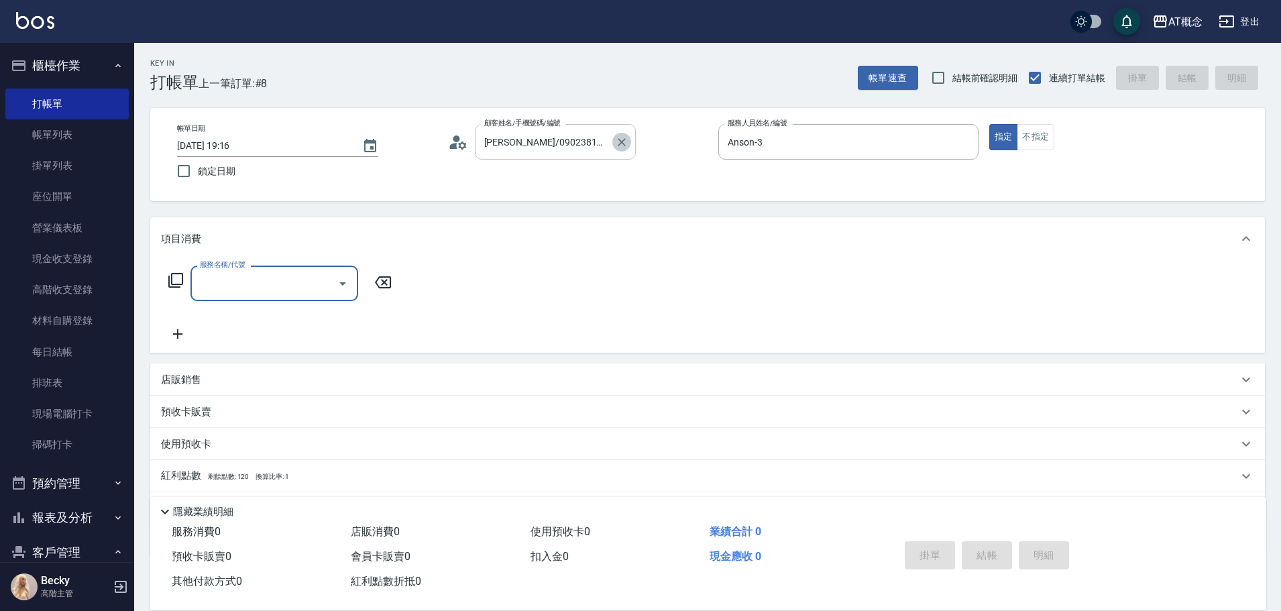
click at [615, 136] on icon "Clear" at bounding box center [621, 142] width 13 height 13
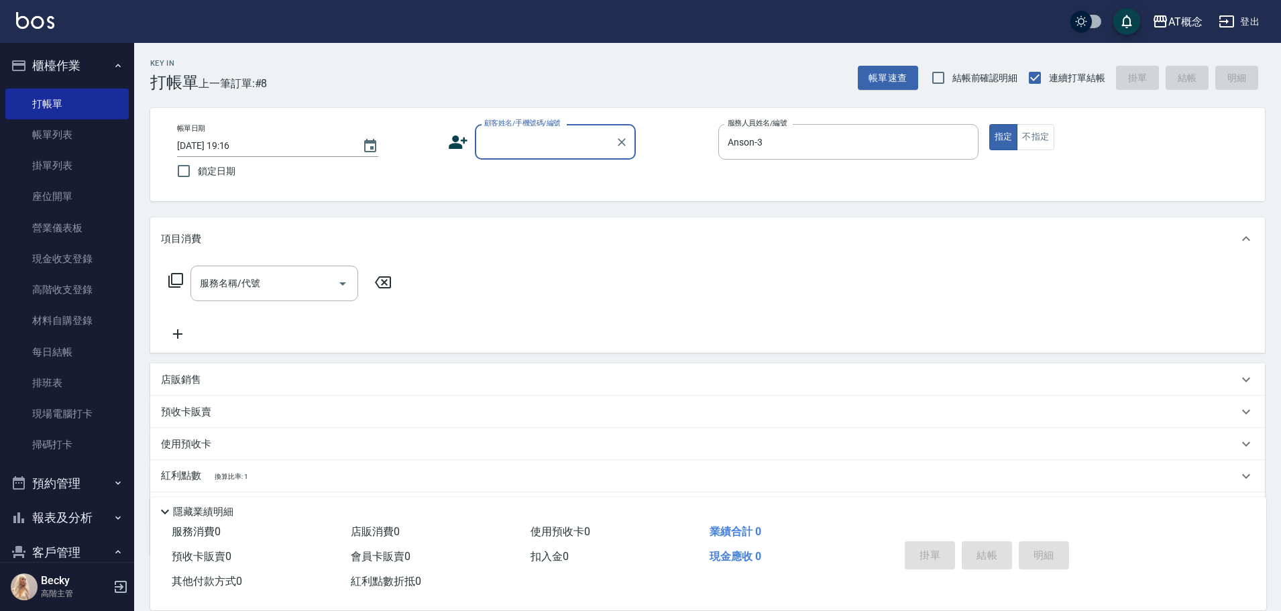
click at [594, 138] on input "顧客姓名/手機號碼/編號" at bounding box center [545, 141] width 129 height 23
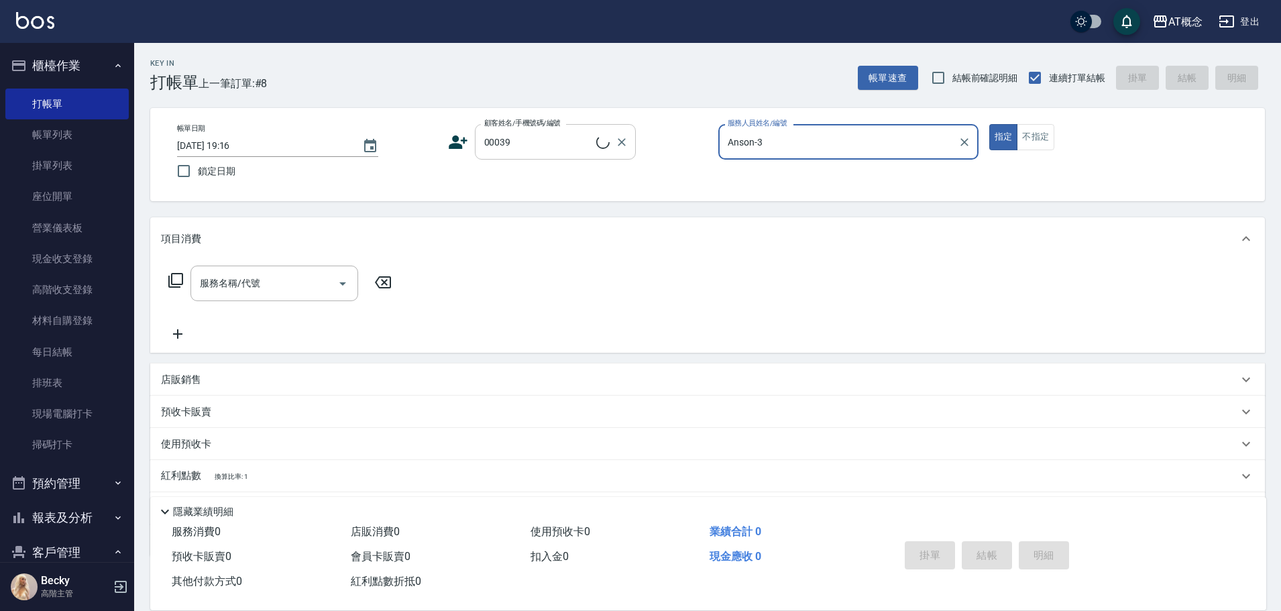
type input "[PERSON_NAME]/0911998775/00039"
click at [989, 124] on button "指定" at bounding box center [1003, 137] width 29 height 26
type input "[PERSON_NAME]-2"
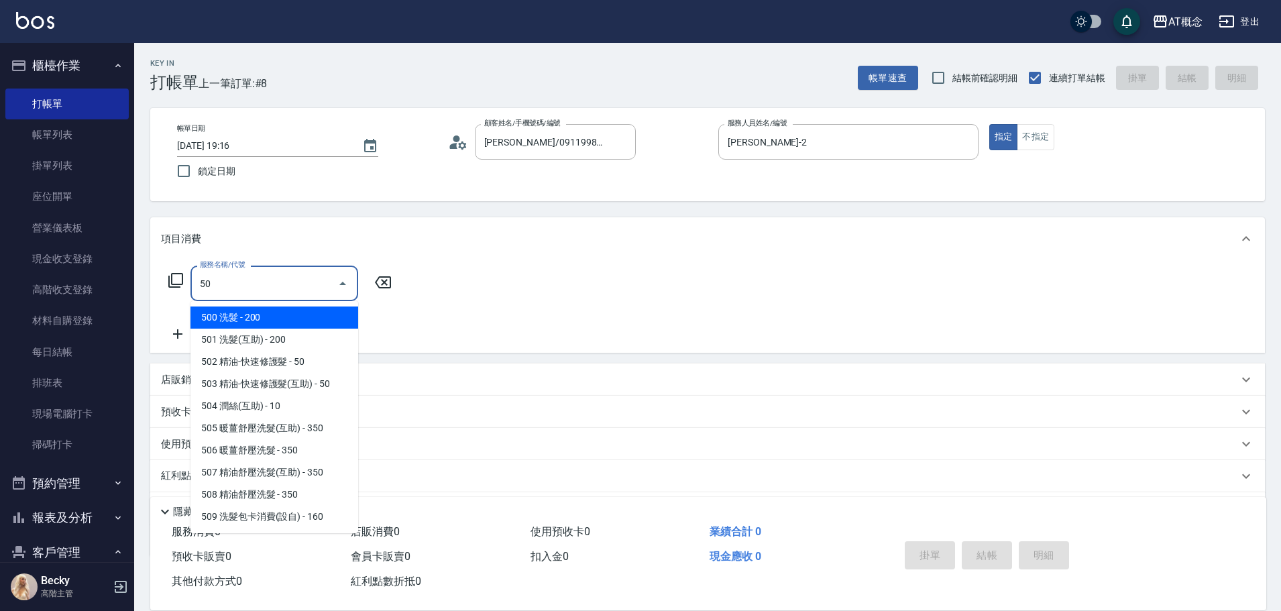
type input "501"
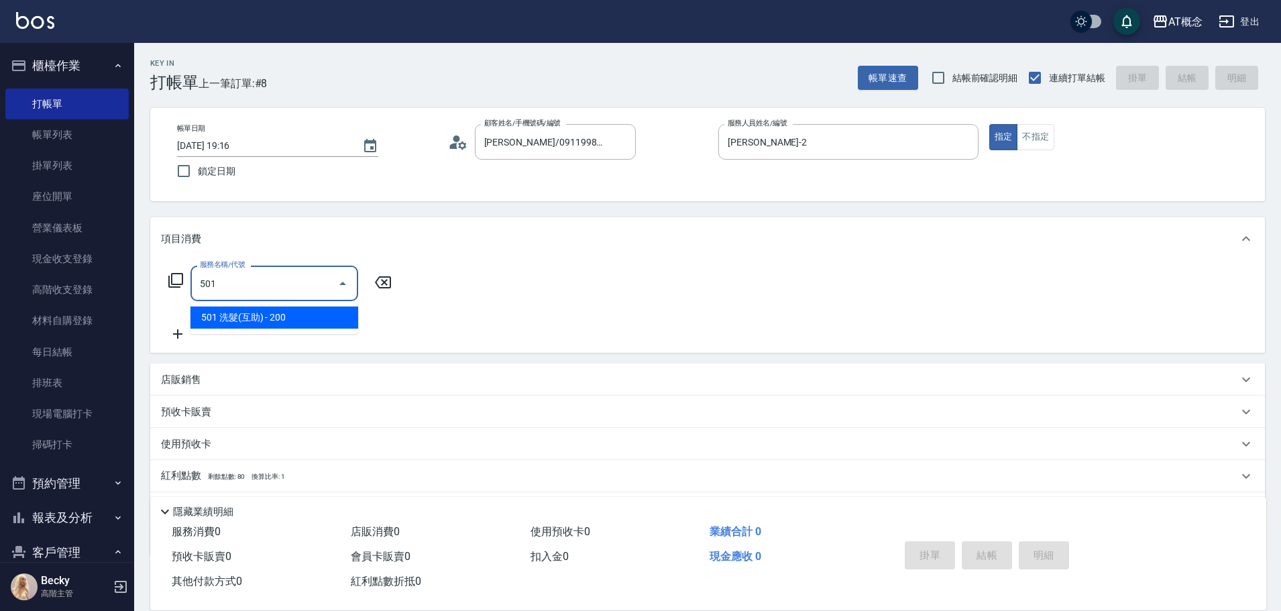
type input "20"
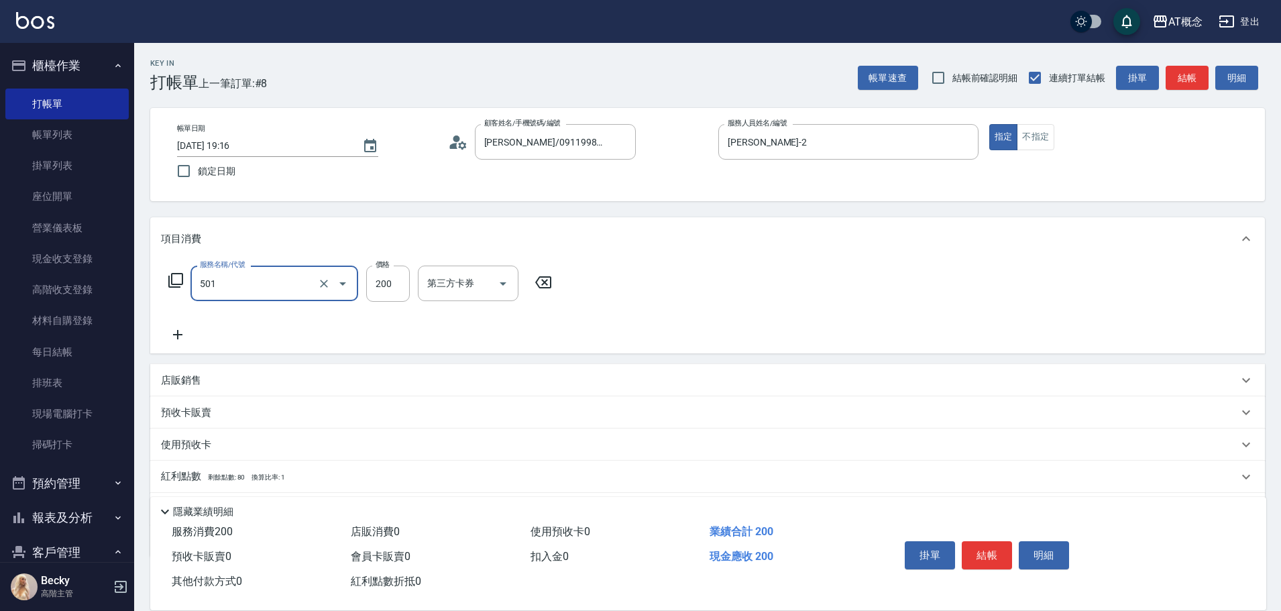
type input "501 洗髮(互助)(501)"
type input "0"
type input "25"
type input "20"
type input "250"
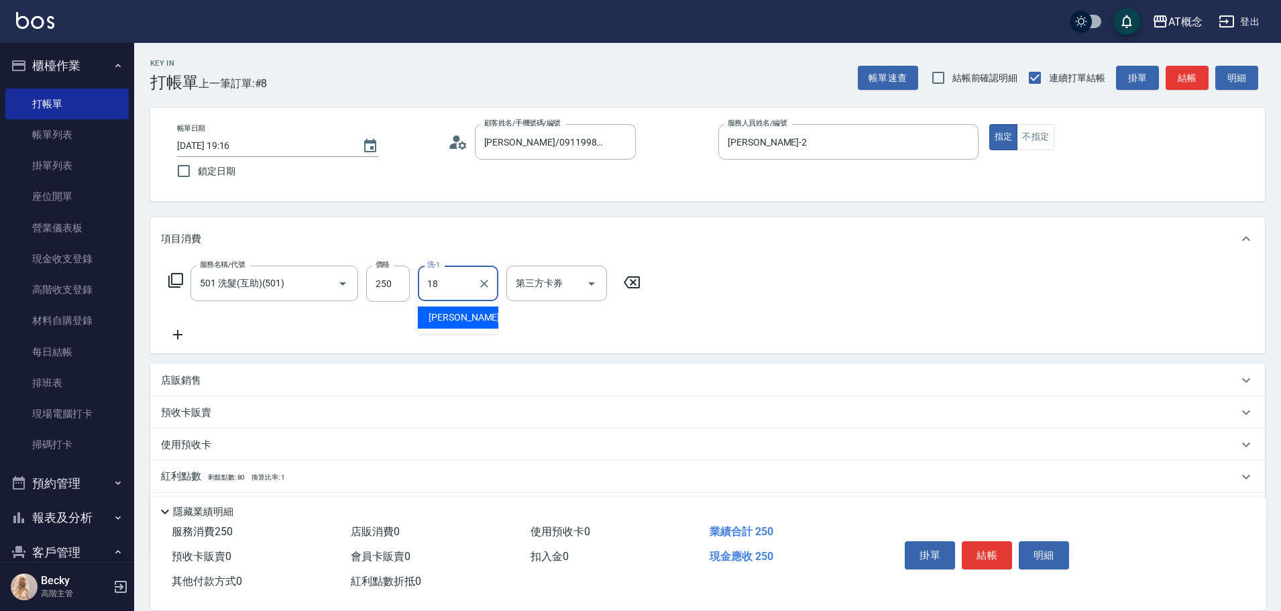
type input "[PERSON_NAME]-18"
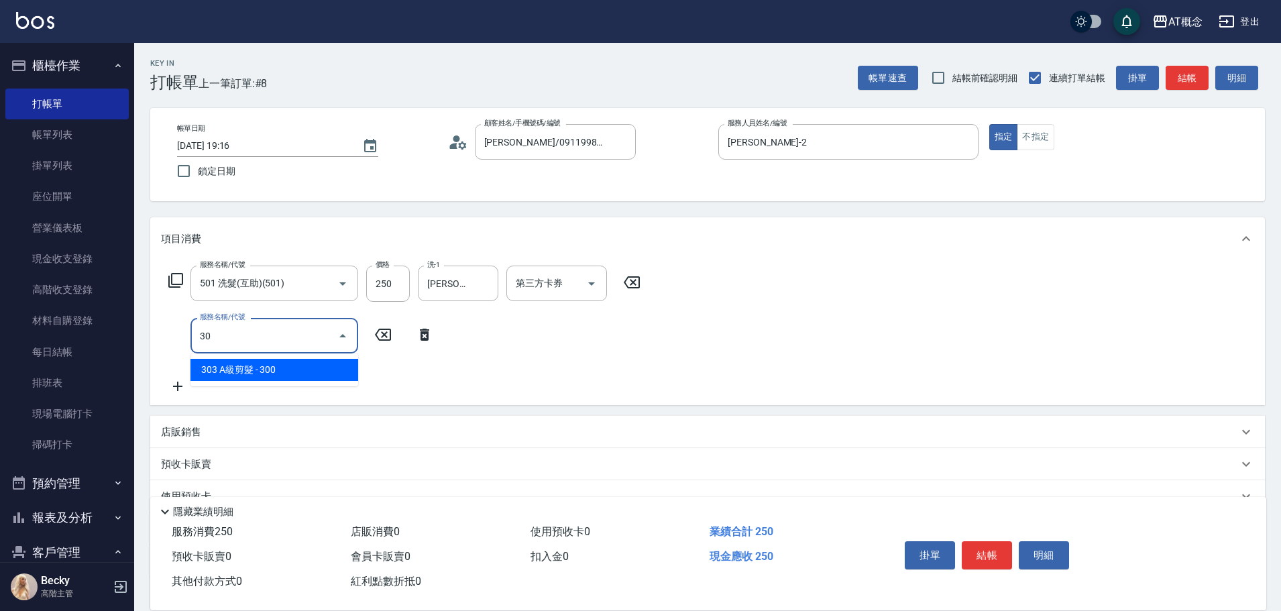
type input "303"
type input "50"
type input "4"
type input "20"
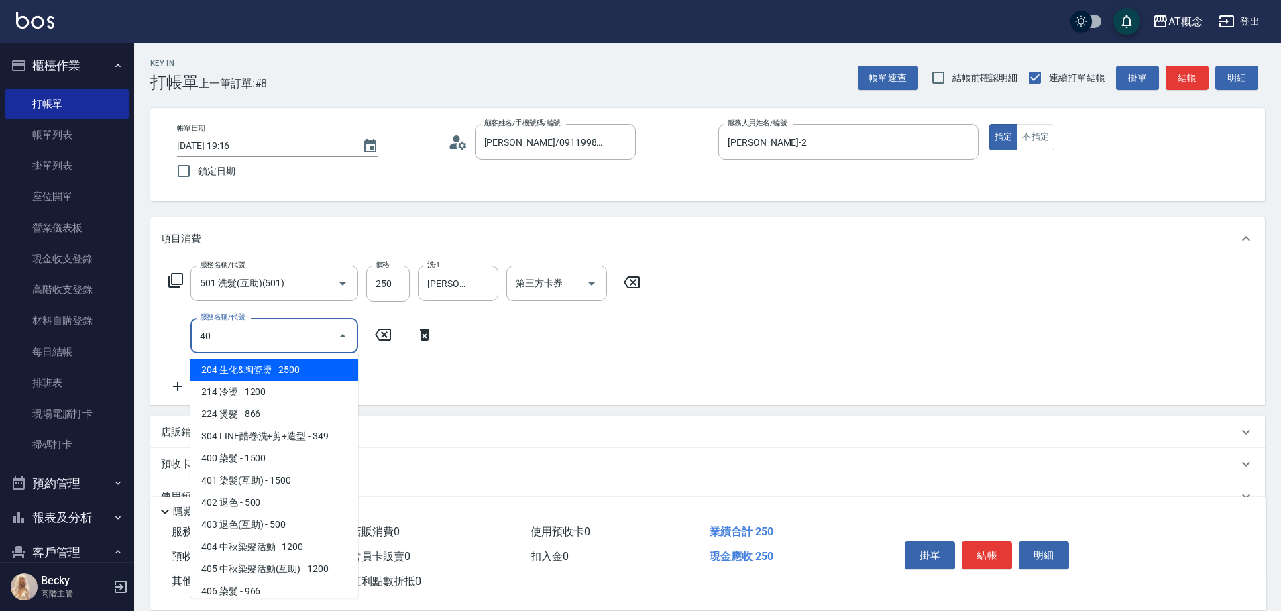
type input "400"
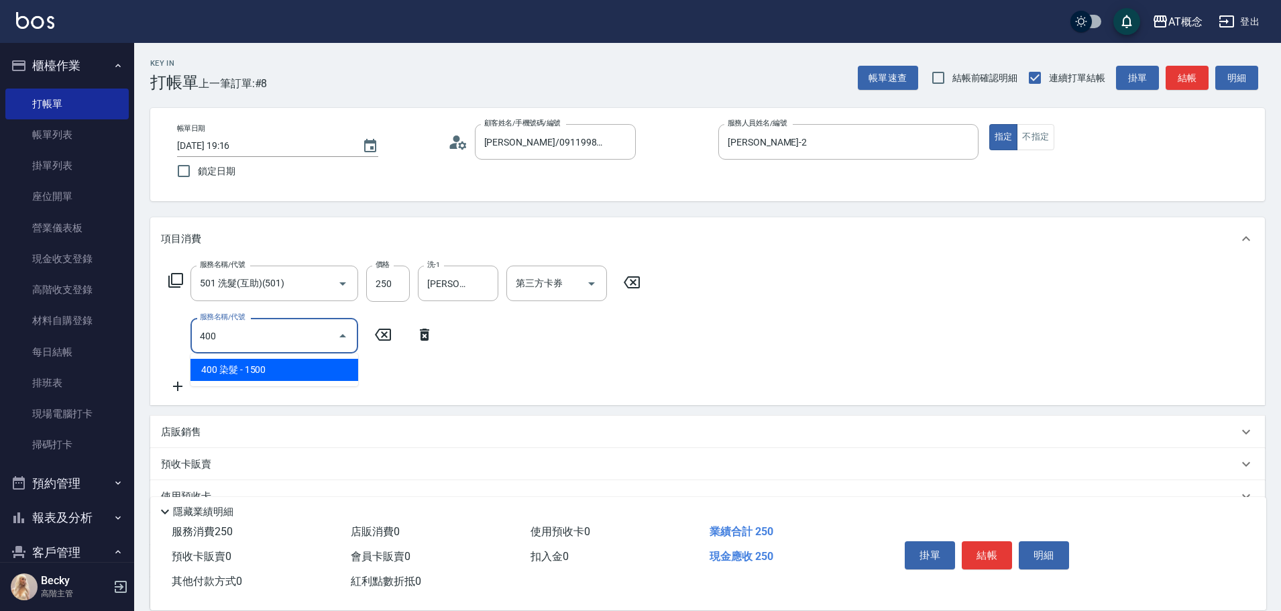
type input "170"
click at [220, 341] on input "400" at bounding box center [256, 335] width 118 height 23
type input "3"
type input "20"
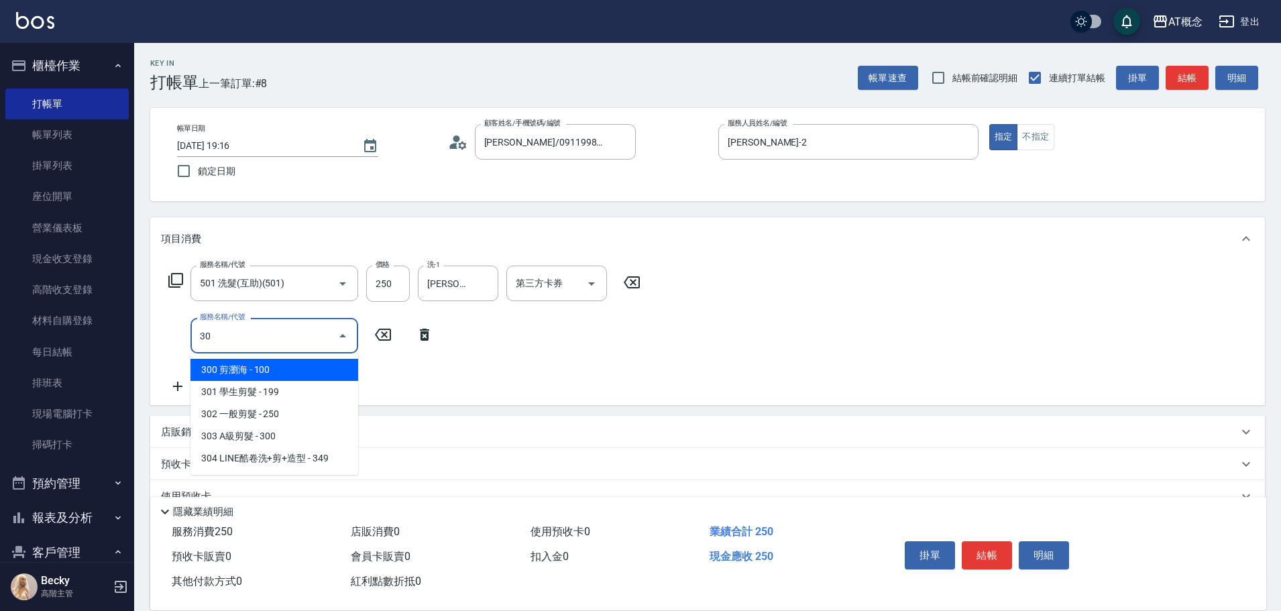
type input "303"
type input "50"
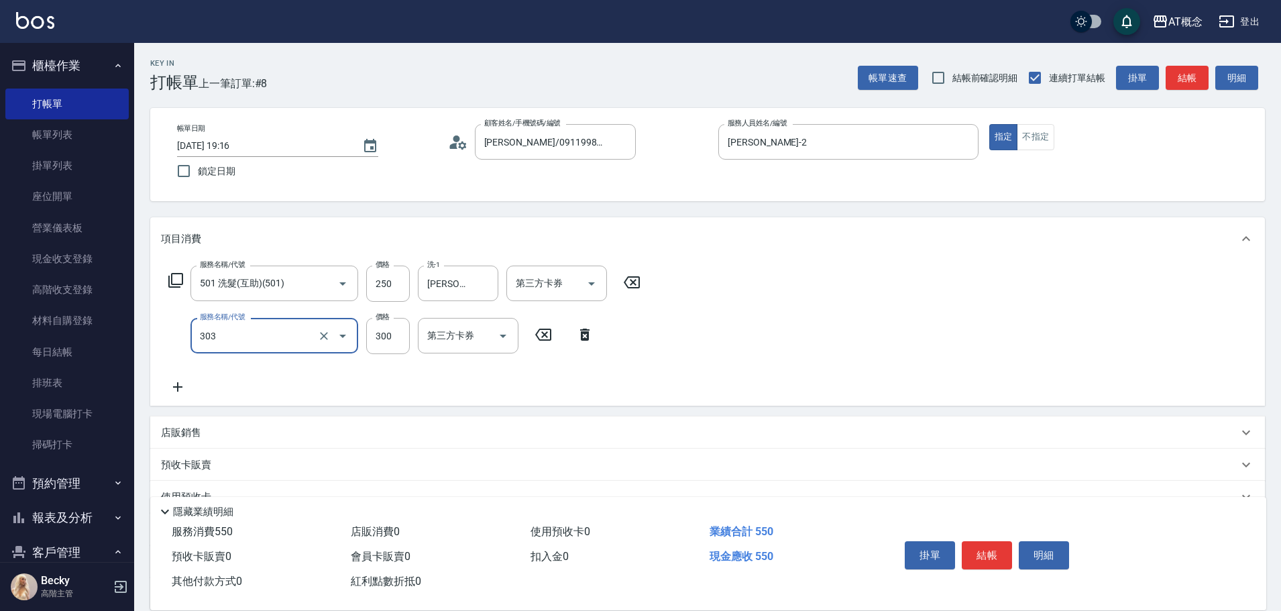
type input "303 A級剪髮(303)"
type input "20"
type input "35"
type input "60"
type input "350"
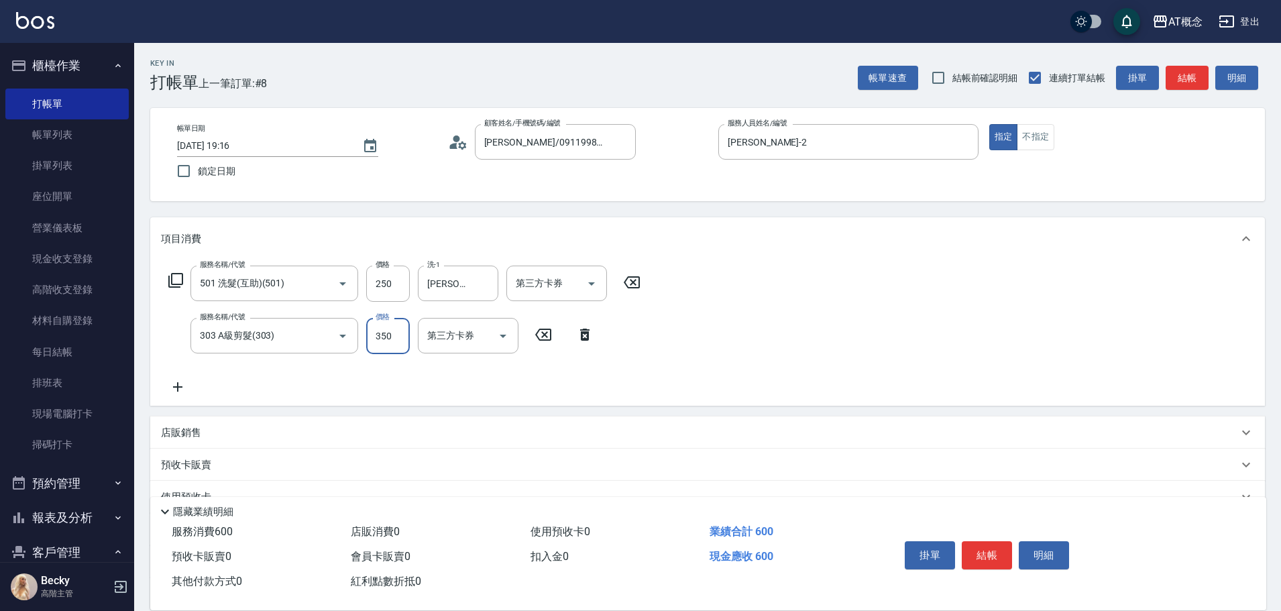
click at [397, 337] on input "350" at bounding box center [388, 336] width 44 height 36
click at [265, 337] on input "303 A級剪髮(303)" at bounding box center [256, 335] width 118 height 23
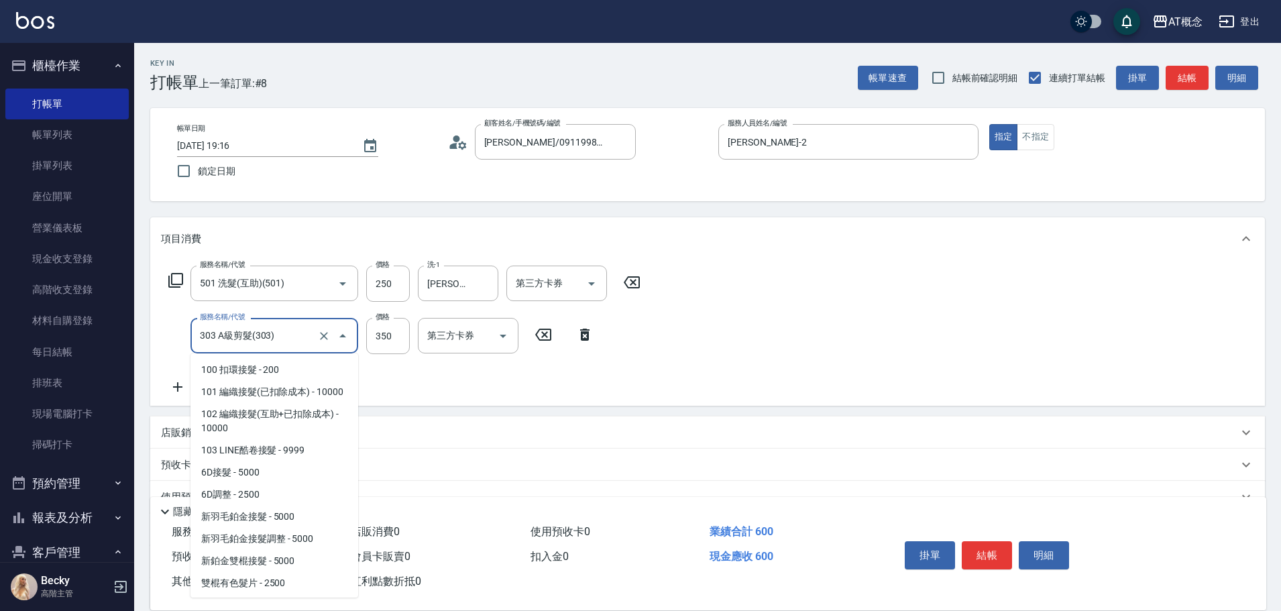
click at [265, 337] on input "303 A級剪髮(303)" at bounding box center [256, 335] width 118 height 23
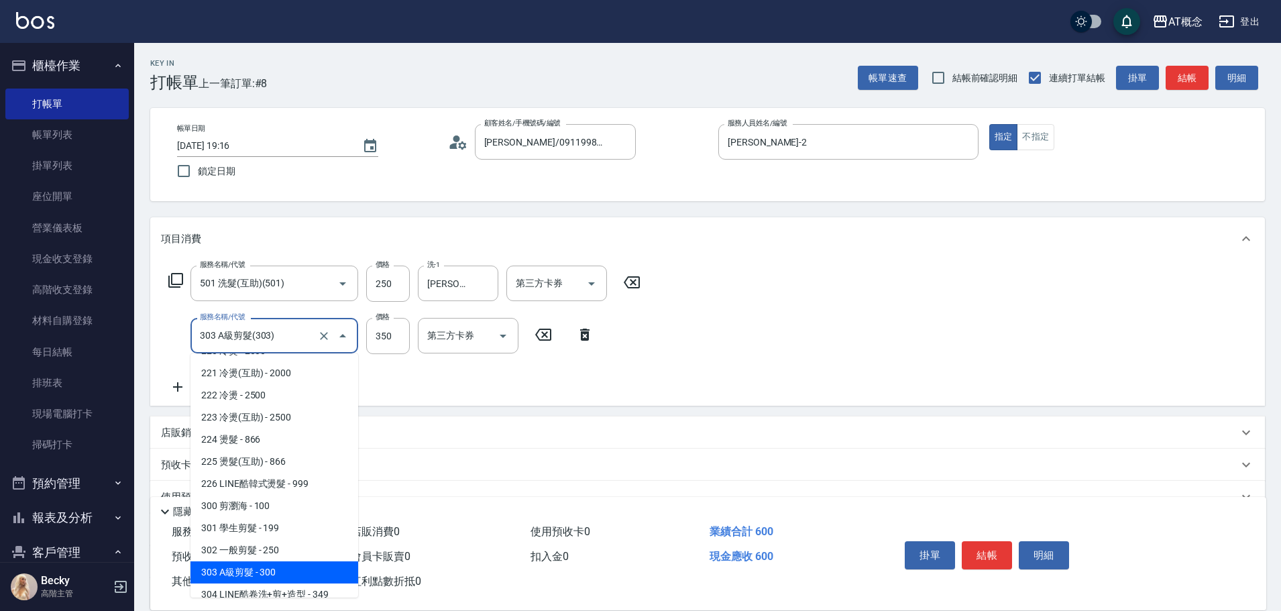
type input "2"
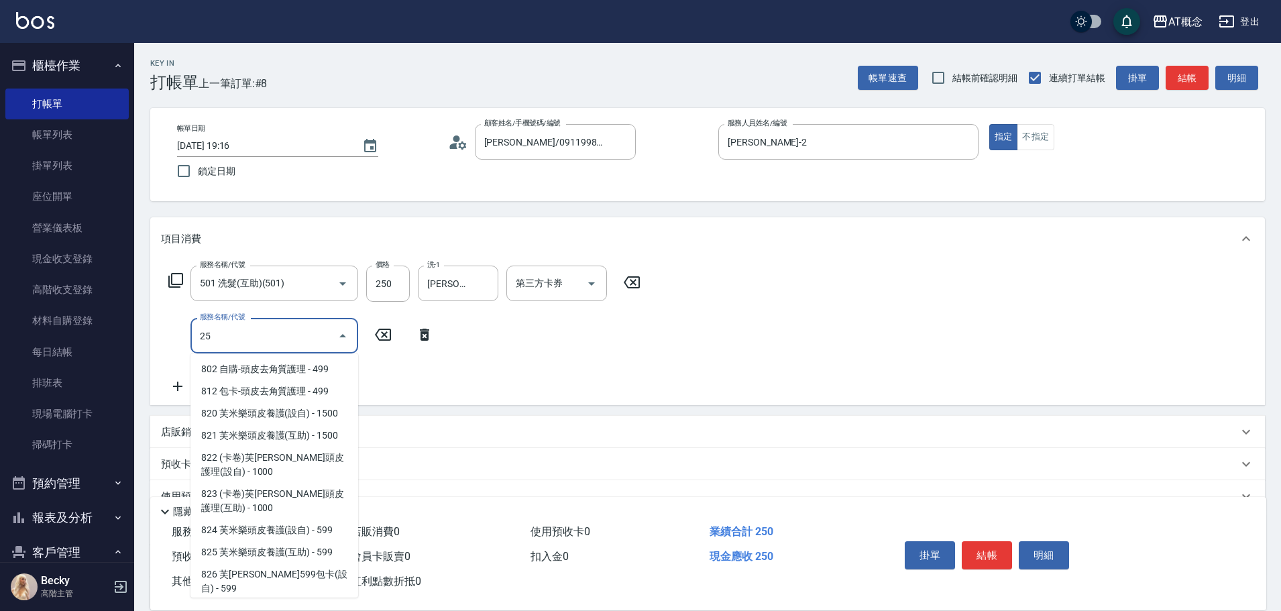
scroll to position [0, 0]
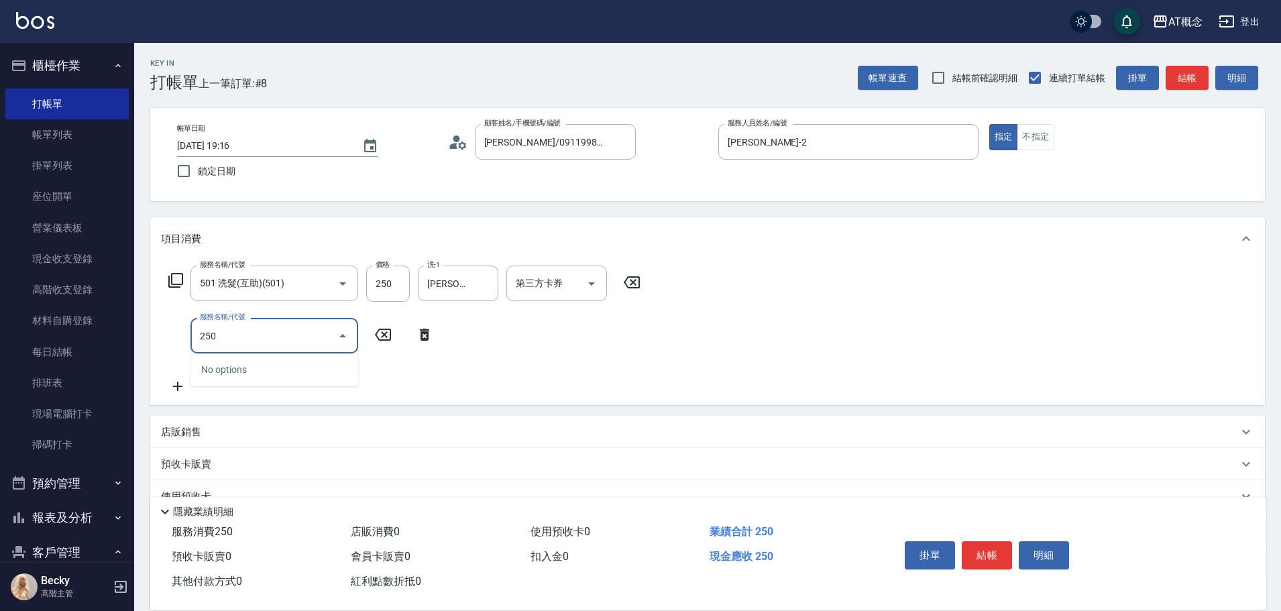
click at [262, 339] on input "250" at bounding box center [265, 335] width 136 height 23
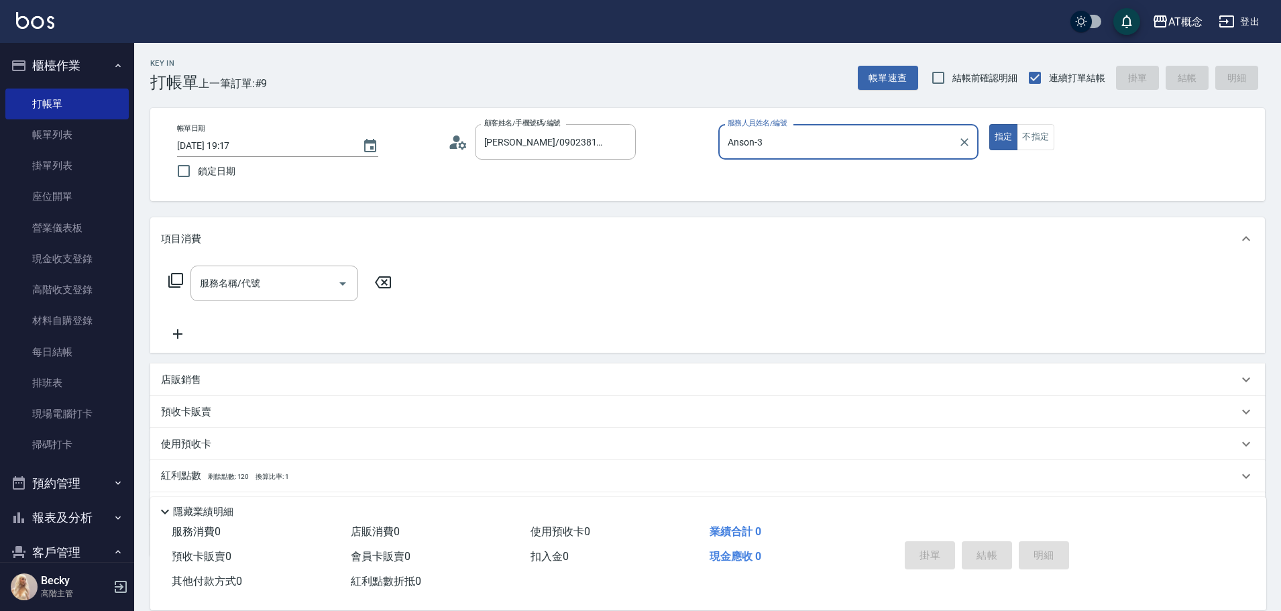
click at [989, 124] on button "指定" at bounding box center [1003, 137] width 29 height 26
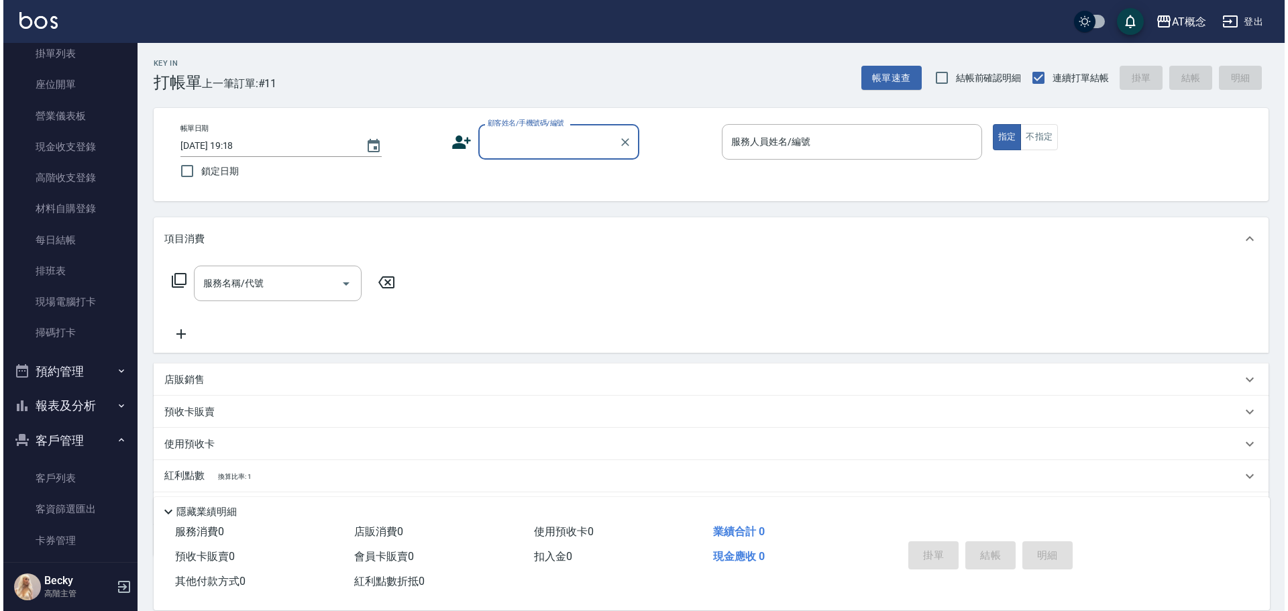
scroll to position [134, 0]
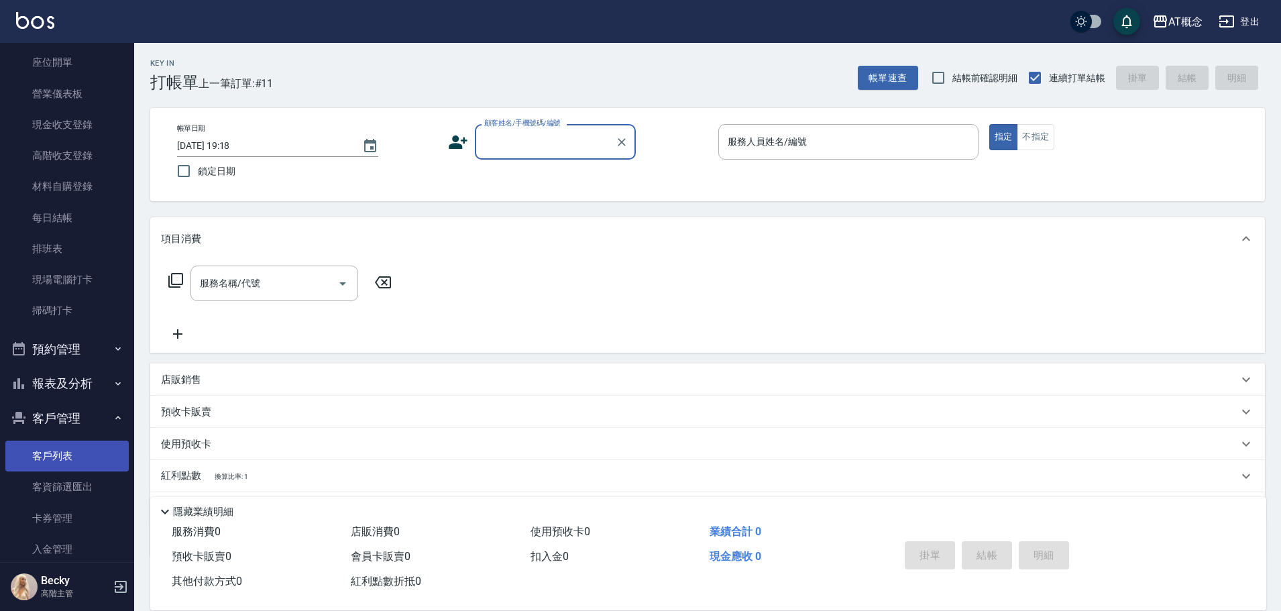
click at [75, 456] on link "客戶列表" at bounding box center [66, 456] width 123 height 31
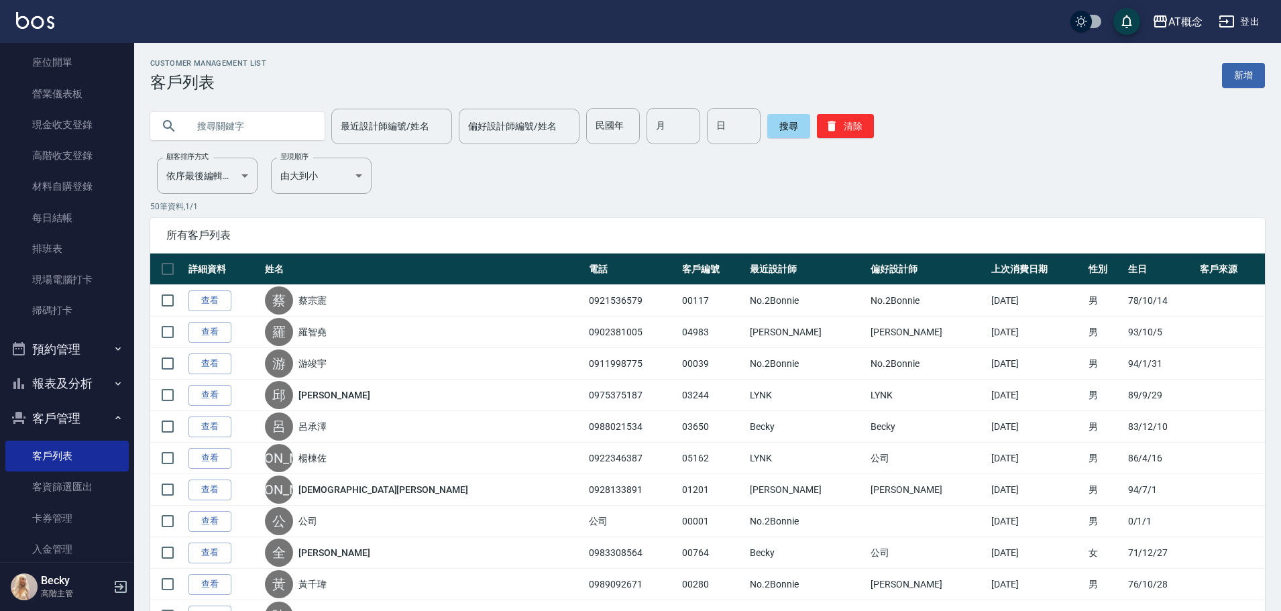
click at [239, 129] on input "text" at bounding box center [251, 126] width 126 height 36
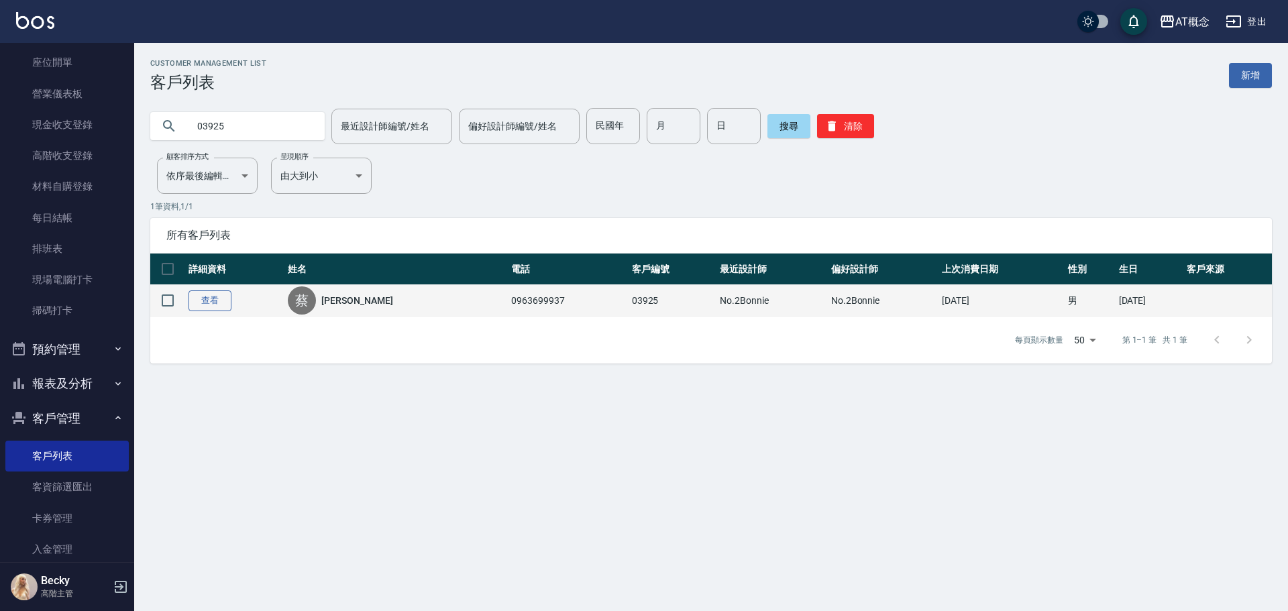
click at [209, 306] on link "查看" at bounding box center [209, 300] width 43 height 21
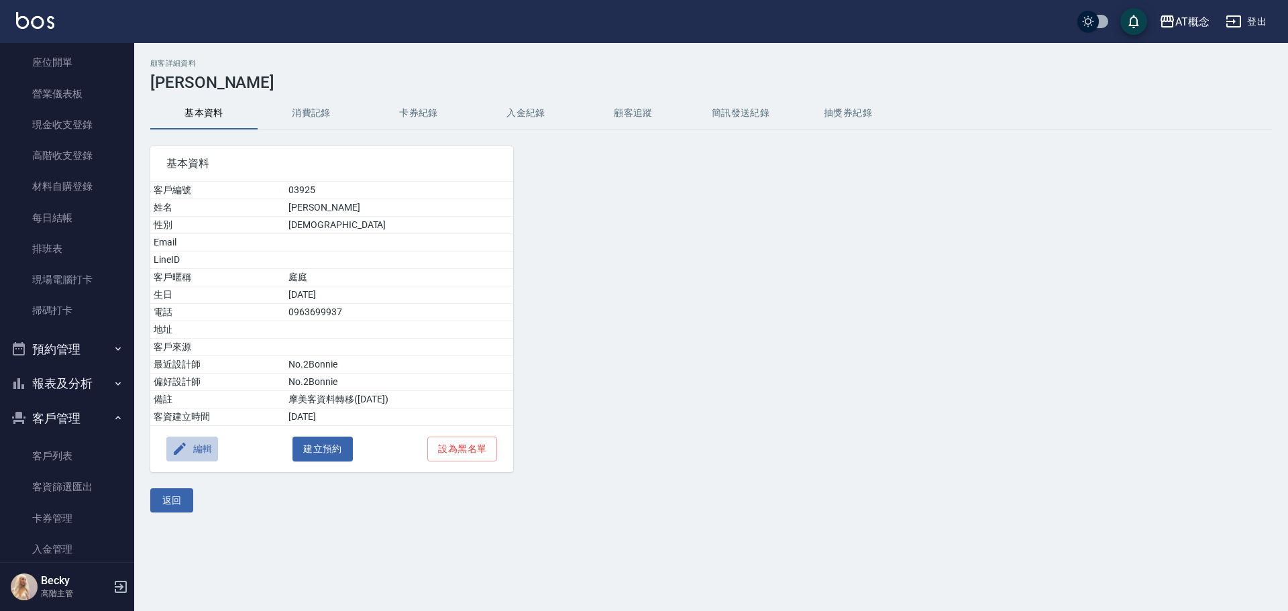
click at [211, 447] on button "編輯" at bounding box center [192, 449] width 52 height 25
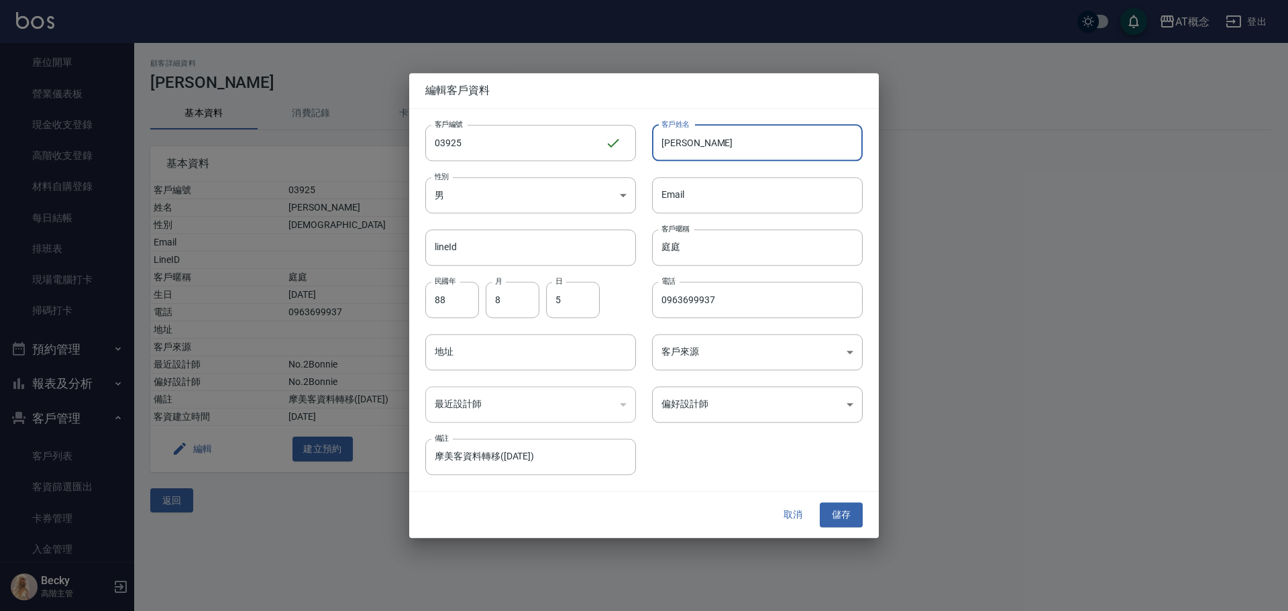
drag, startPoint x: 718, startPoint y: 139, endPoint x: 643, endPoint y: 144, distance: 75.9
click at [647, 142] on div "客戶姓名 [PERSON_NAME]姓名" at bounding box center [749, 135] width 227 height 52
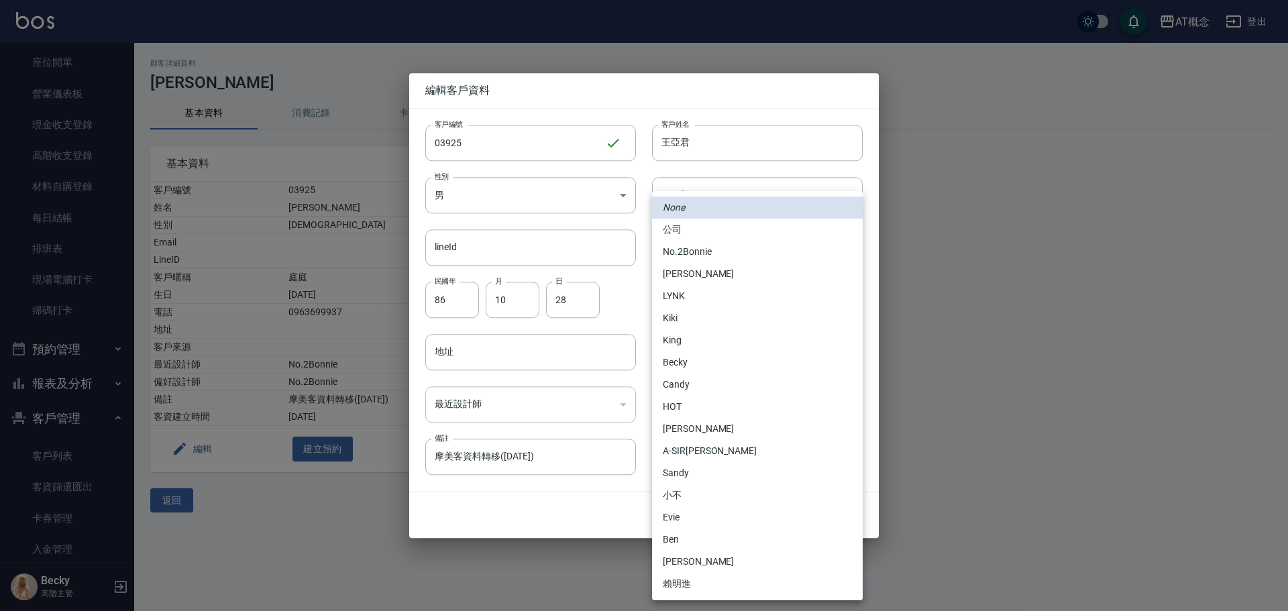
click at [715, 423] on body "AT概念 登出 櫃檯作業 打帳單 帳單列表 掛單列表 座位開單 營業儀表板 現金收支登錄 高階收支登錄 材料自購登錄 每日結帳 排班表 現場電腦打卡 掃碼打卡…" at bounding box center [644, 305] width 1288 height 611
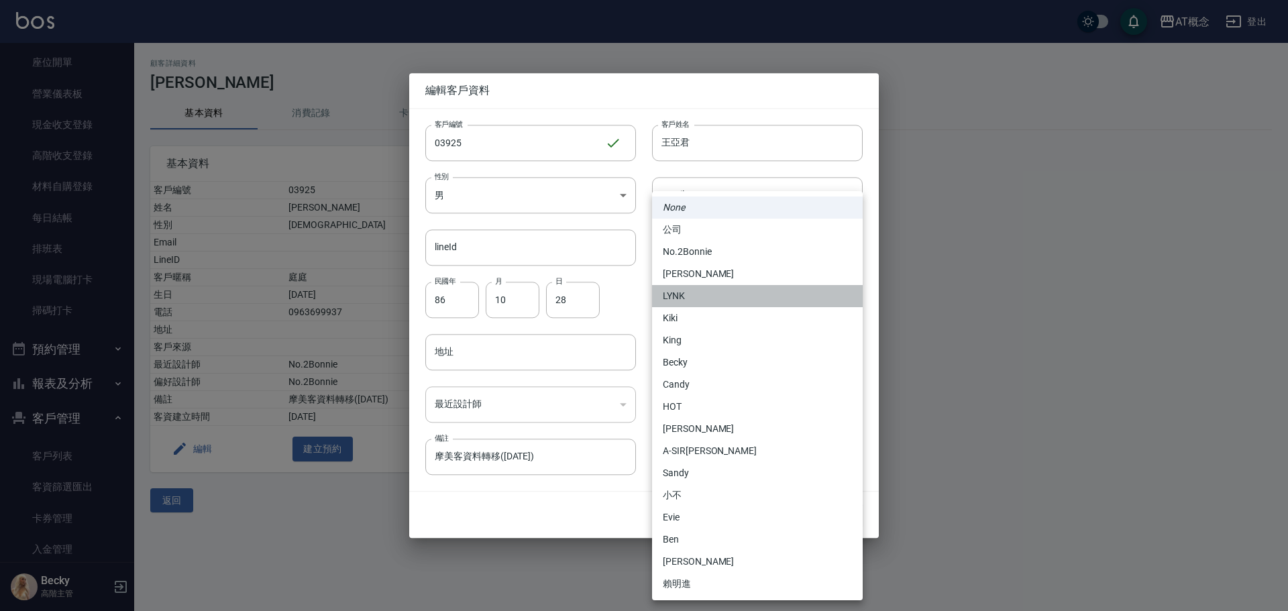
click at [688, 307] on li "LYNK" at bounding box center [757, 296] width 211 height 22
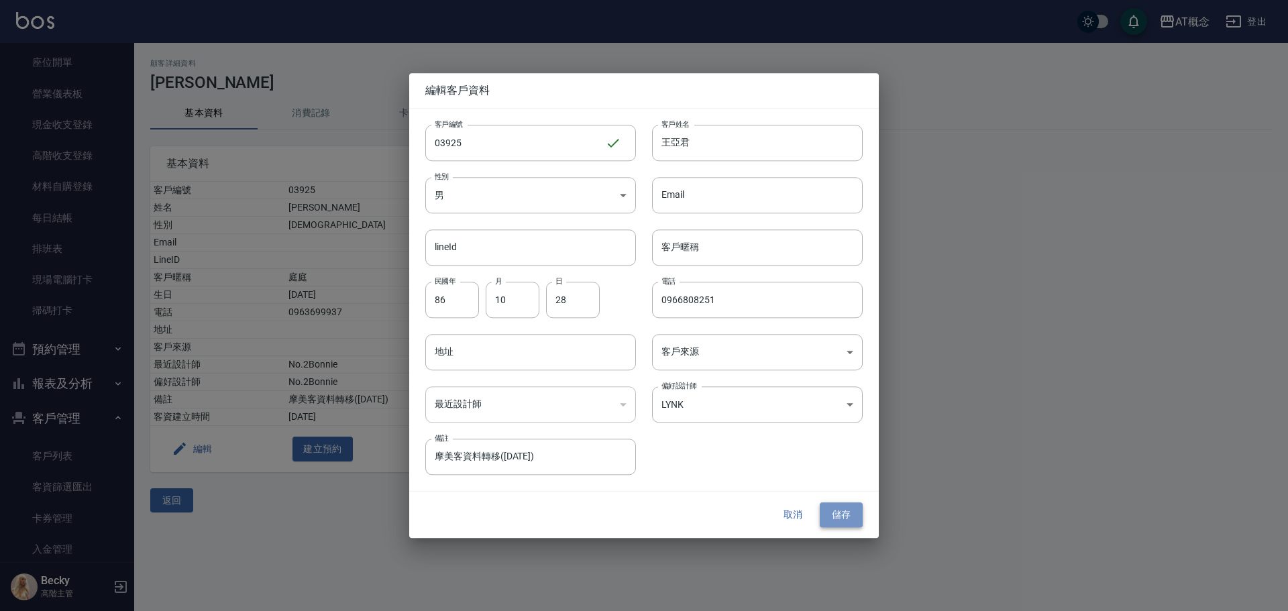
click at [846, 513] on button "儲存" at bounding box center [841, 515] width 43 height 25
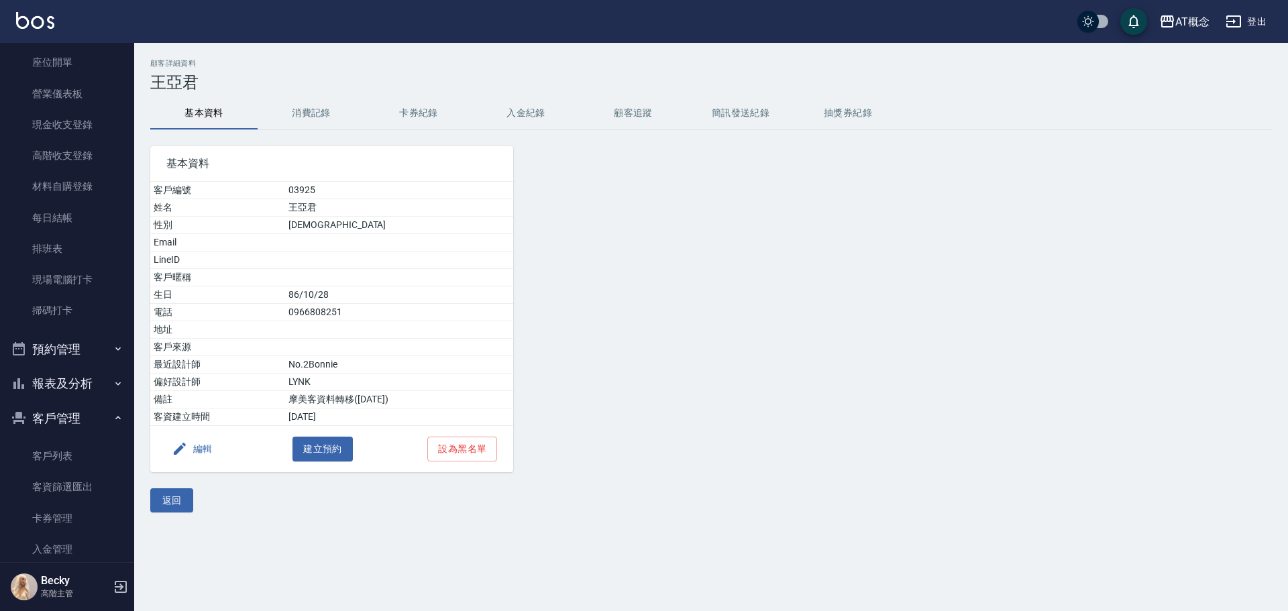
drag, startPoint x: 78, startPoint y: 456, endPoint x: 107, endPoint y: 400, distance: 63.0
click at [78, 456] on link "客戶列表" at bounding box center [66, 456] width 123 height 31
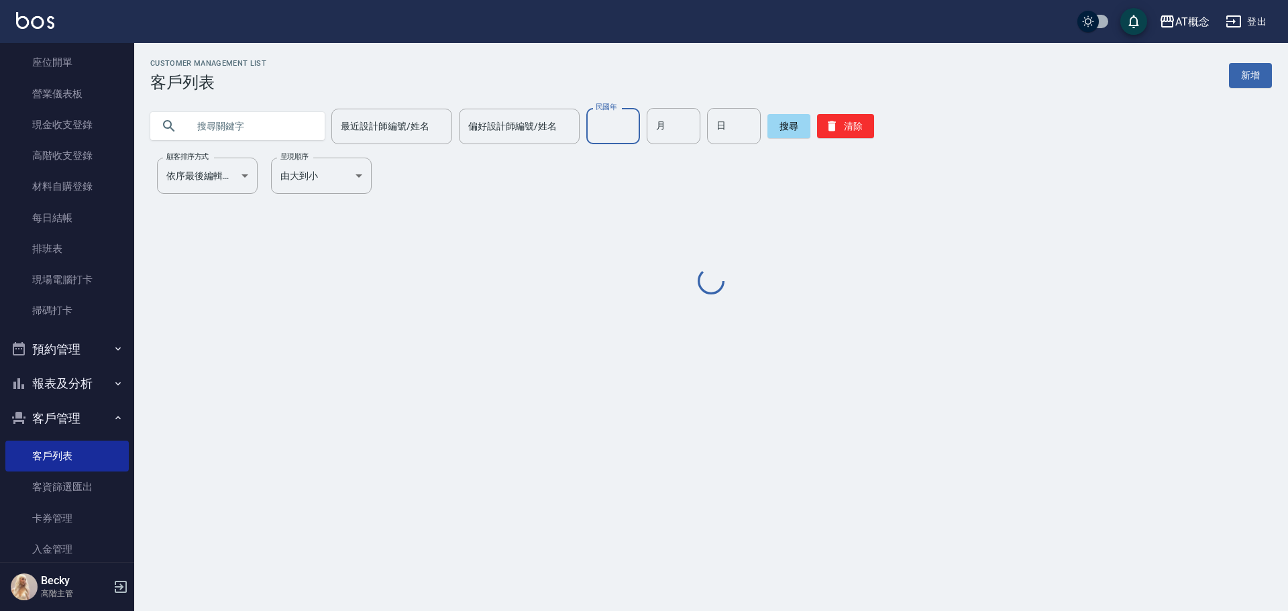
drag, startPoint x: 609, startPoint y: 121, endPoint x: 591, endPoint y: 125, distance: 18.6
click at [606, 123] on input "民國年" at bounding box center [613, 126] width 54 height 36
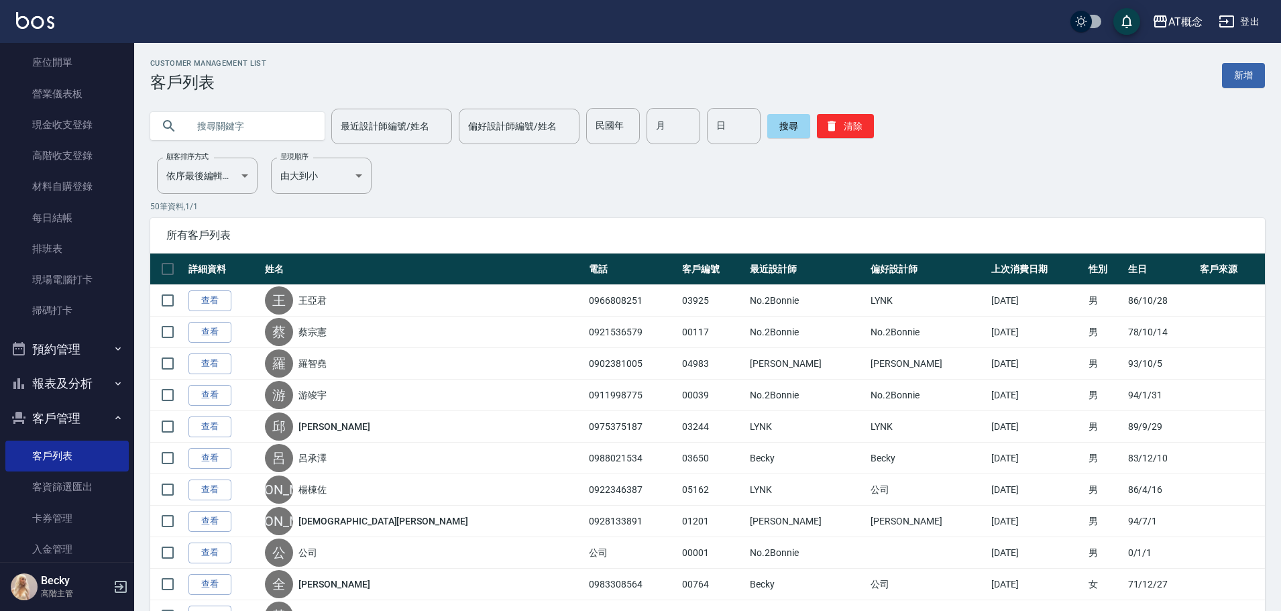
click at [201, 126] on input "text" at bounding box center [251, 126] width 126 height 36
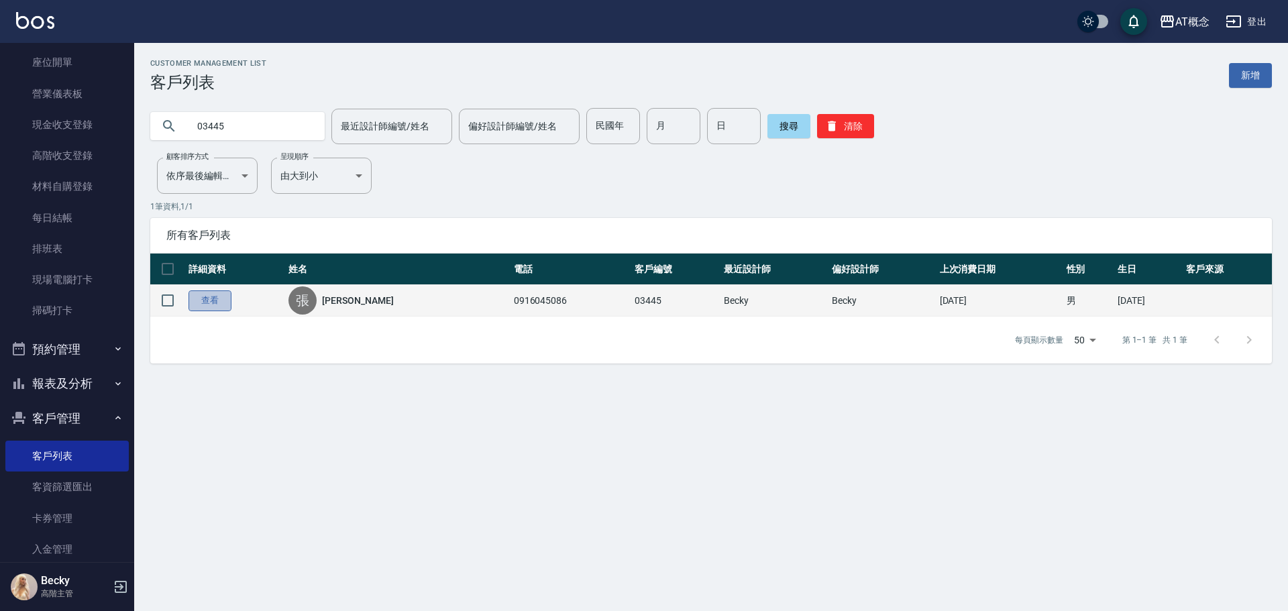
click at [215, 307] on link "查看" at bounding box center [209, 300] width 43 height 21
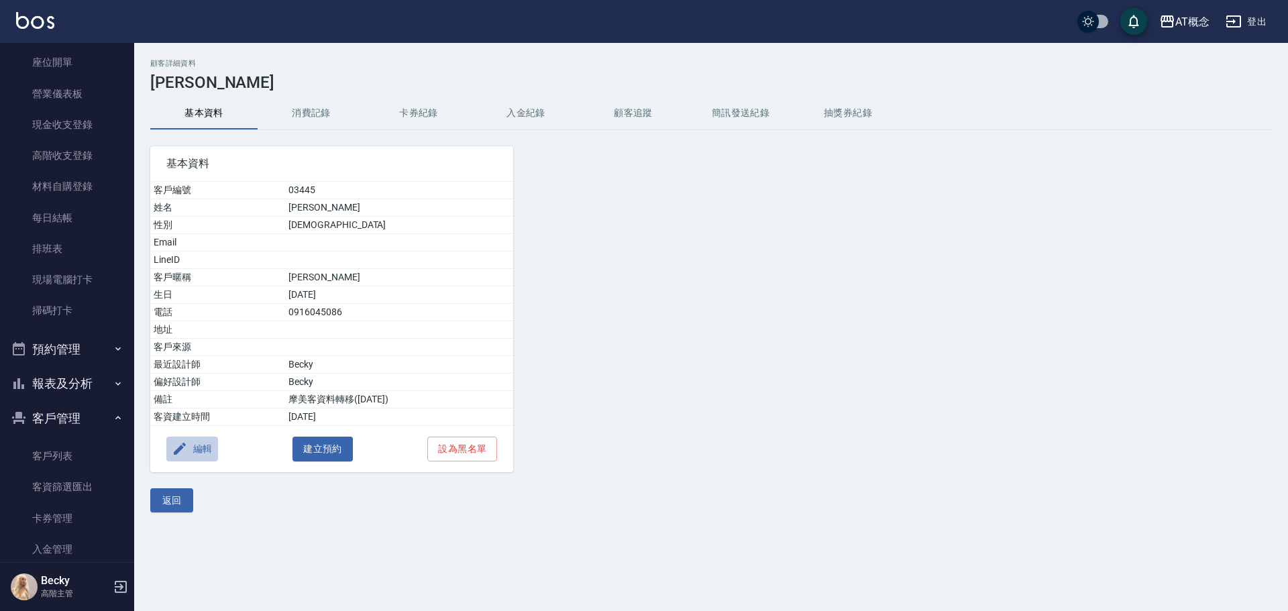
click at [207, 451] on button "編輯" at bounding box center [192, 449] width 52 height 25
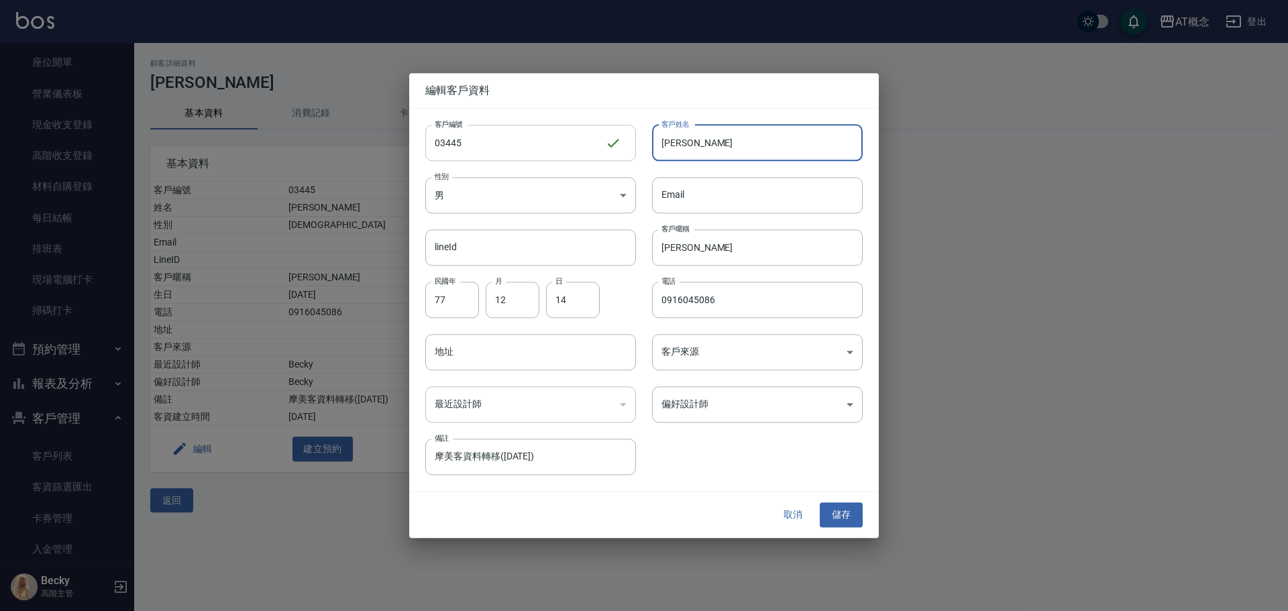
drag, startPoint x: 765, startPoint y: 150, endPoint x: 621, endPoint y: 135, distance: 145.0
click at [628, 132] on div "客戶編號 03445 ​ 客戶編號 客戶姓名 [PERSON_NAME]姓名 性別 男 [DEMOGRAPHIC_DATA] 性別 Email Email l…" at bounding box center [635, 292] width 453 height 367
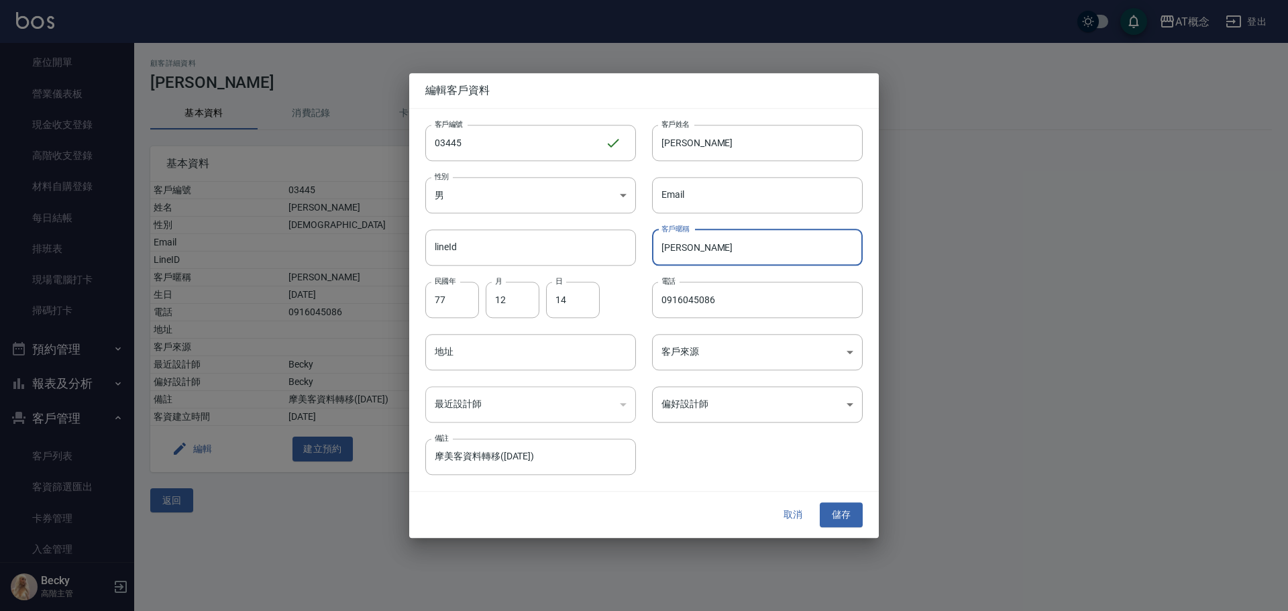
drag, startPoint x: 694, startPoint y: 245, endPoint x: 649, endPoint y: 246, distance: 44.3
click at [649, 246] on div "客戶暱稱 樹[PERSON_NAME] 客戶暱稱" at bounding box center [749, 239] width 227 height 52
click at [447, 294] on input "77" at bounding box center [452, 300] width 54 height 36
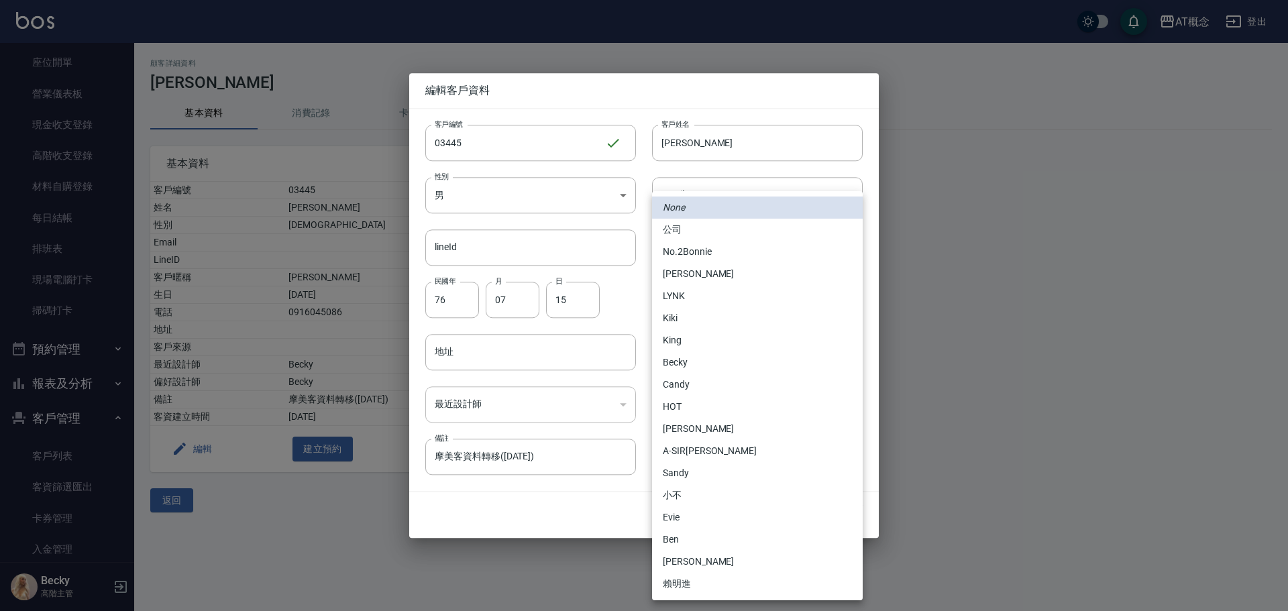
click at [714, 411] on body "AT概念 登出 櫃檯作業 打帳單 帳單列表 掛單列表 座位開單 營業儀表板 現金收支登錄 高階收支登錄 材料自購登錄 每日結帳 排班表 現場電腦打卡 掃碼打卡…" at bounding box center [644, 305] width 1288 height 611
click at [700, 385] on li "Candy" at bounding box center [757, 385] width 211 height 22
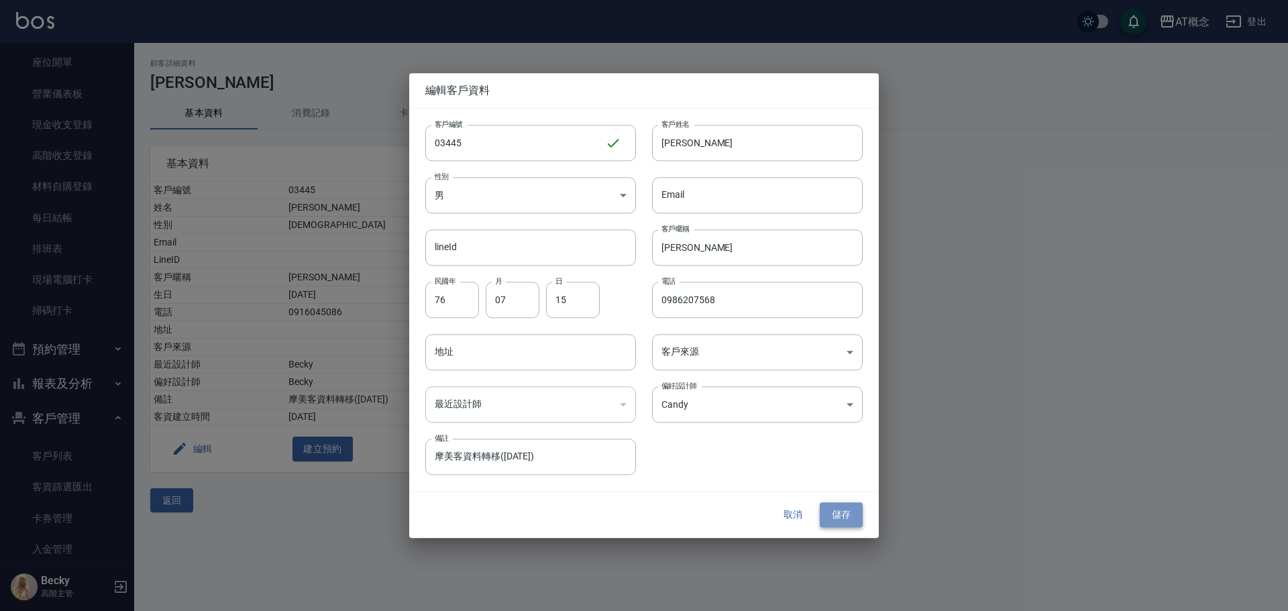
click at [839, 509] on button "儲存" at bounding box center [841, 515] width 43 height 25
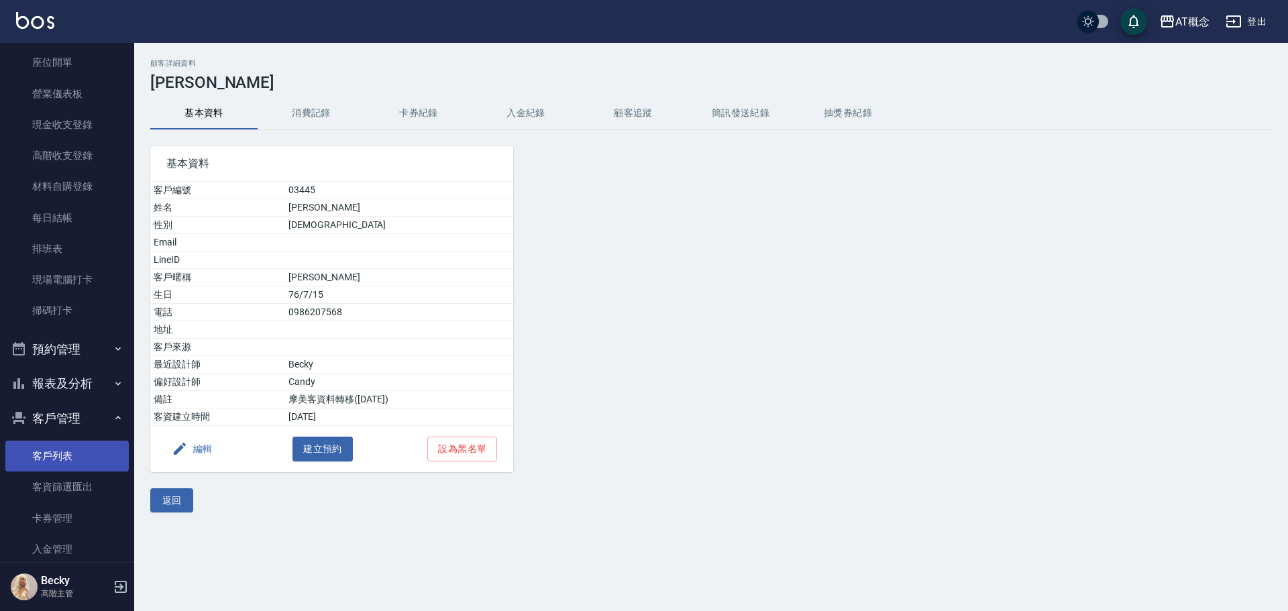
click at [74, 458] on link "客戶列表" at bounding box center [66, 456] width 123 height 31
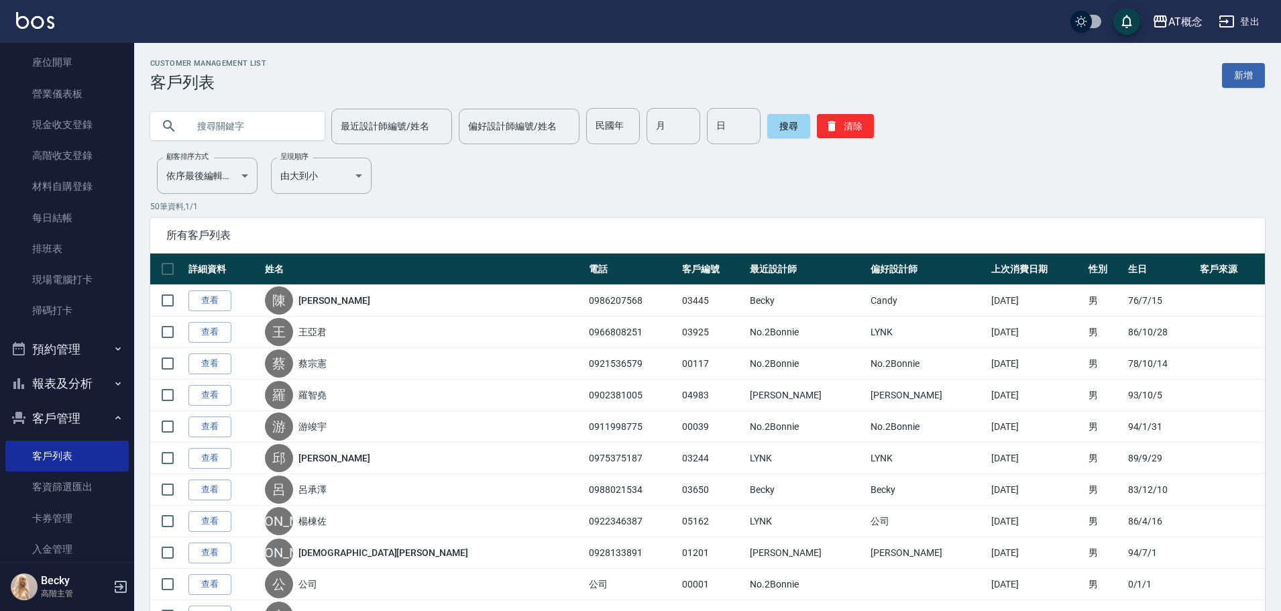
click at [254, 131] on input "text" at bounding box center [251, 126] width 126 height 36
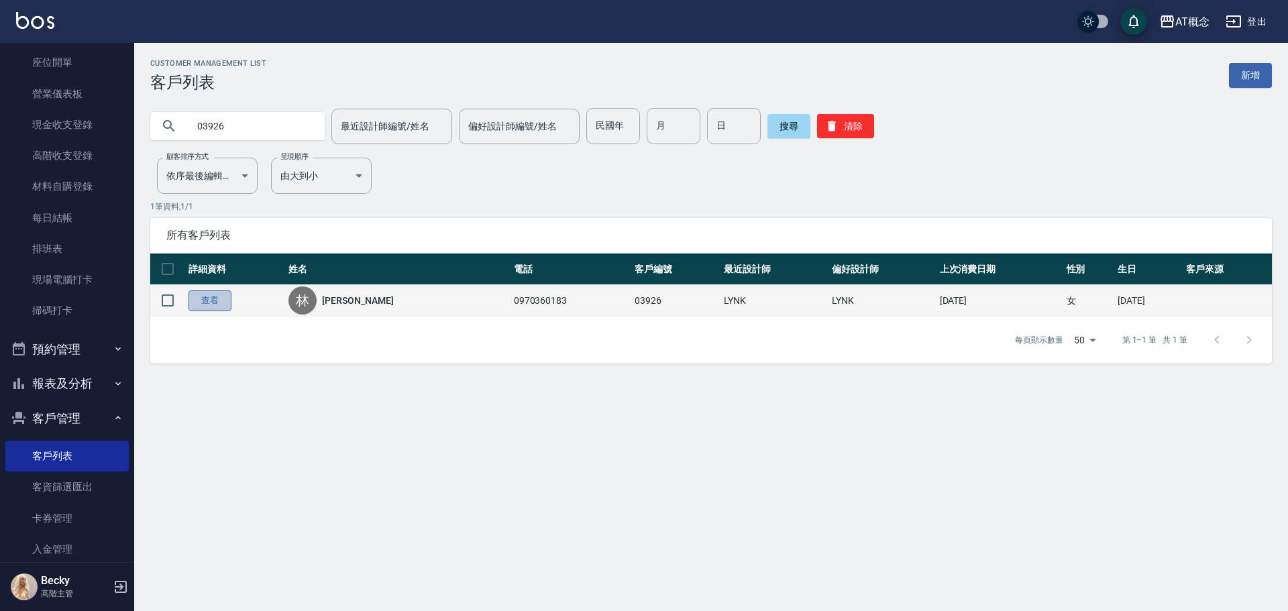
click at [208, 309] on link "查看" at bounding box center [209, 300] width 43 height 21
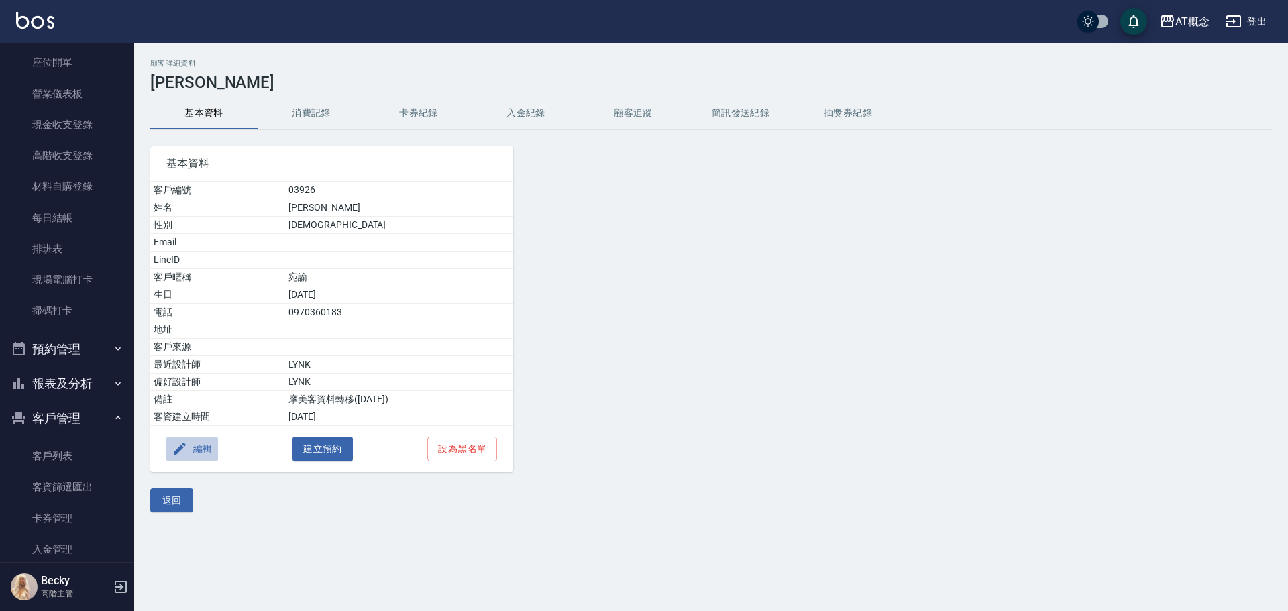
click at [213, 450] on button "編輯" at bounding box center [192, 449] width 52 height 25
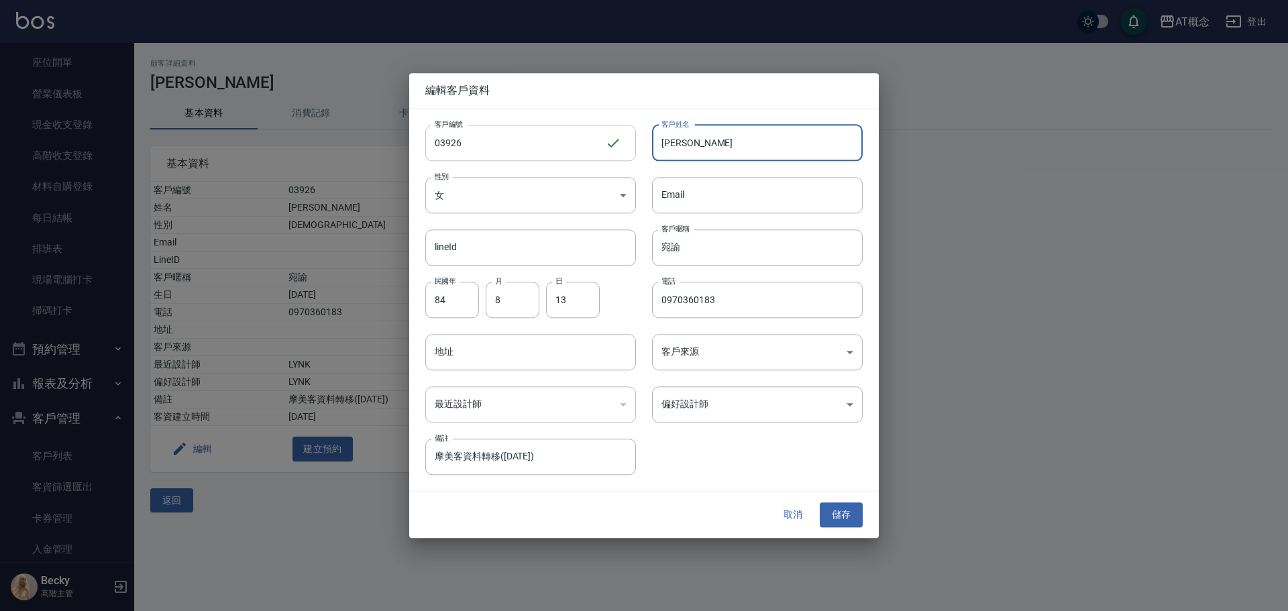
drag, startPoint x: 755, startPoint y: 157, endPoint x: 620, endPoint y: 150, distance: 135.7
click at [624, 151] on div "客戶編號 03926 ​ 客戶編號 客戶姓名 [PERSON_NAME] 客戶姓名 性別 女 [DEMOGRAPHIC_DATA] 性別 Email Emai…" at bounding box center [635, 292] width 453 height 367
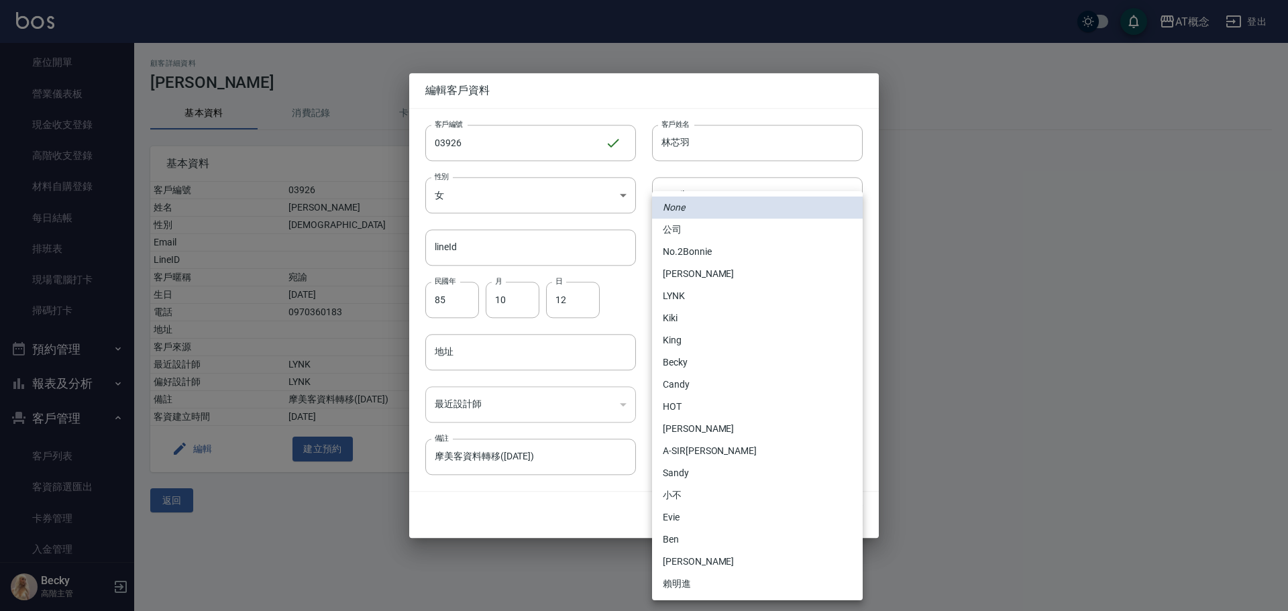
click at [738, 415] on body "AT概念 登出 櫃檯作業 打帳單 帳單列表 掛單列表 座位開單 營業儀表板 現金收支登錄 高階收支登錄 材料自購登錄 每日結帳 排班表 現場電腦打卡 掃碼打卡…" at bounding box center [644, 305] width 1288 height 611
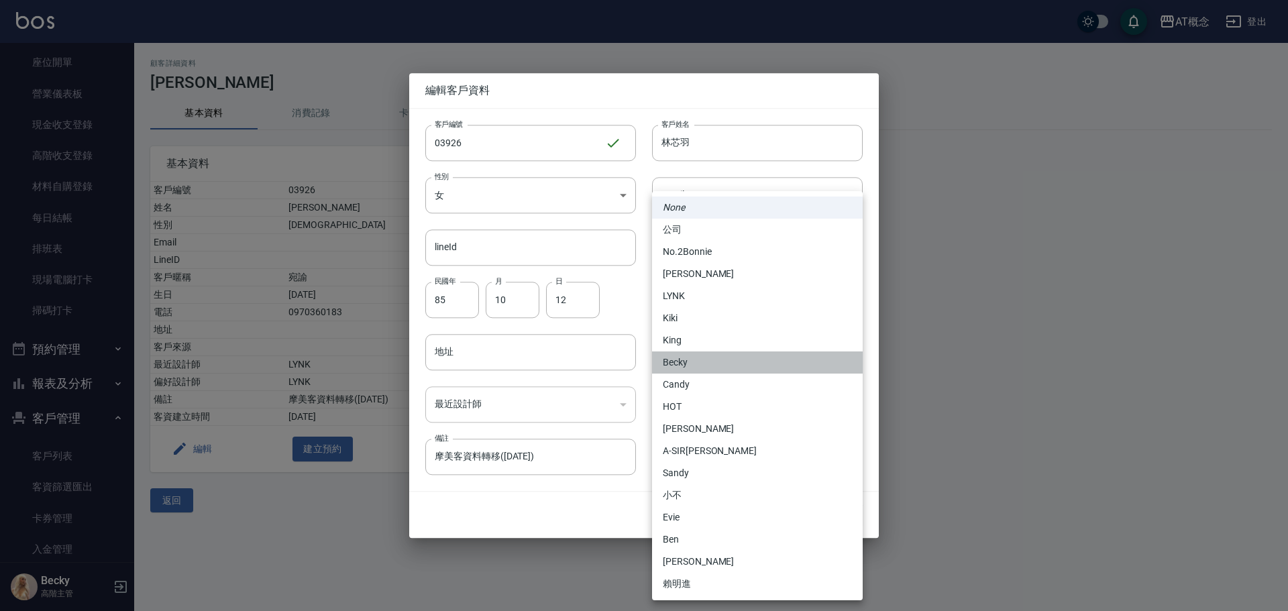
click at [694, 366] on li "Becky" at bounding box center [757, 362] width 211 height 22
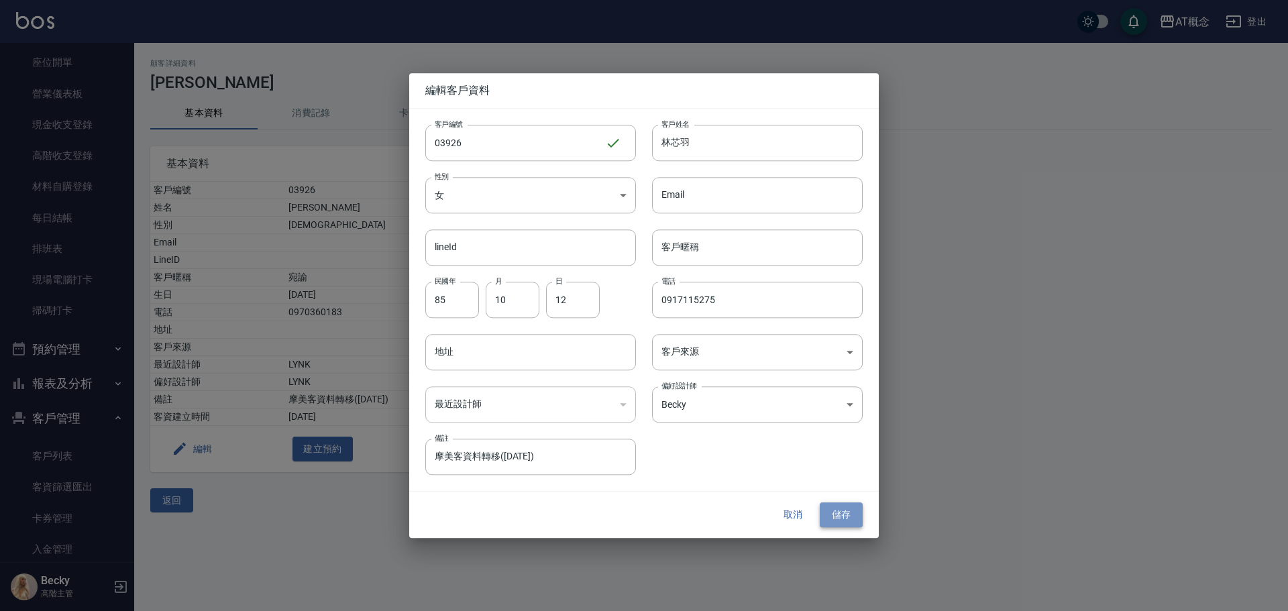
click at [840, 508] on button "儲存" at bounding box center [841, 515] width 43 height 25
click at [841, 523] on button "儲存" at bounding box center [841, 515] width 43 height 25
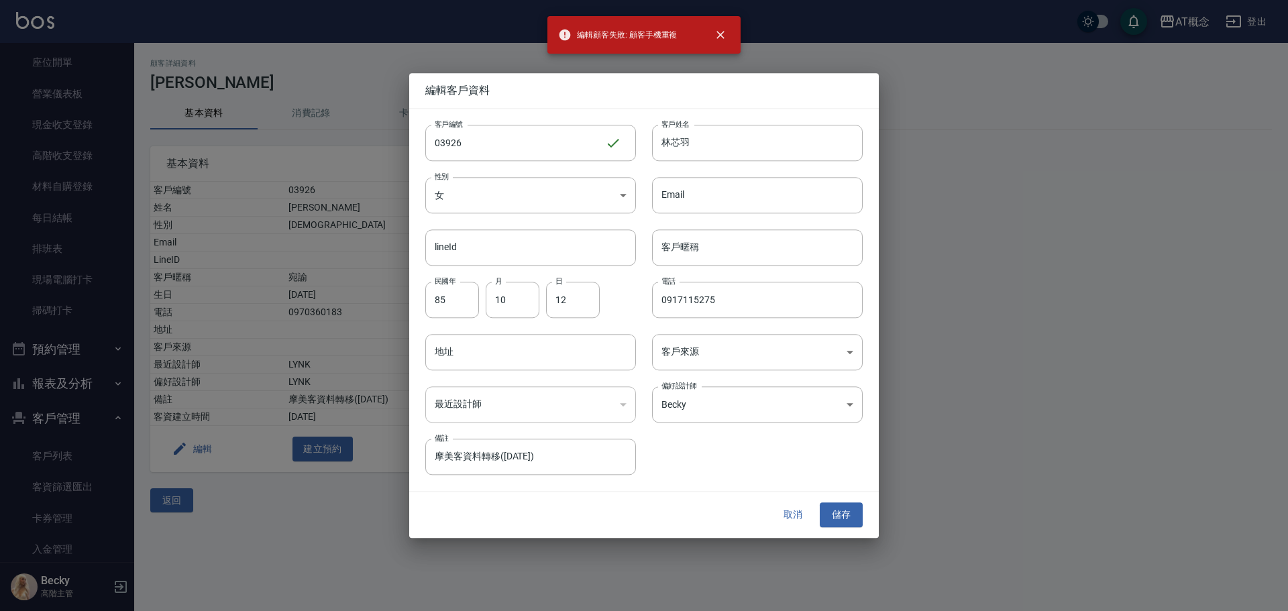
click at [384, 525] on div at bounding box center [644, 305] width 1288 height 611
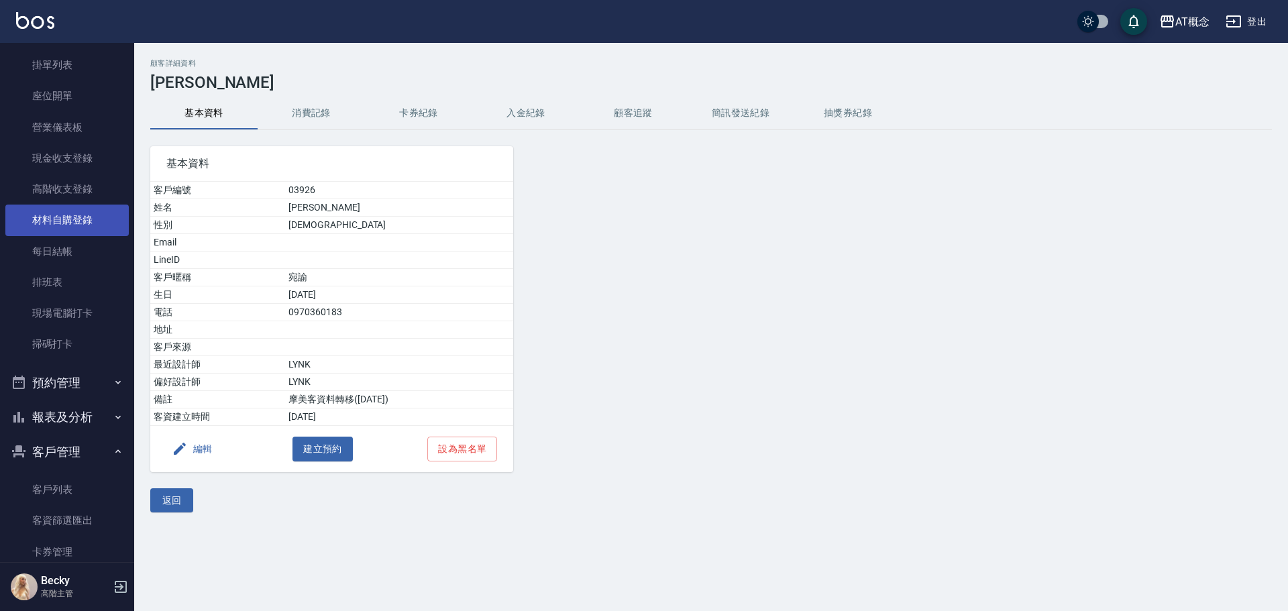
scroll to position [201, 0]
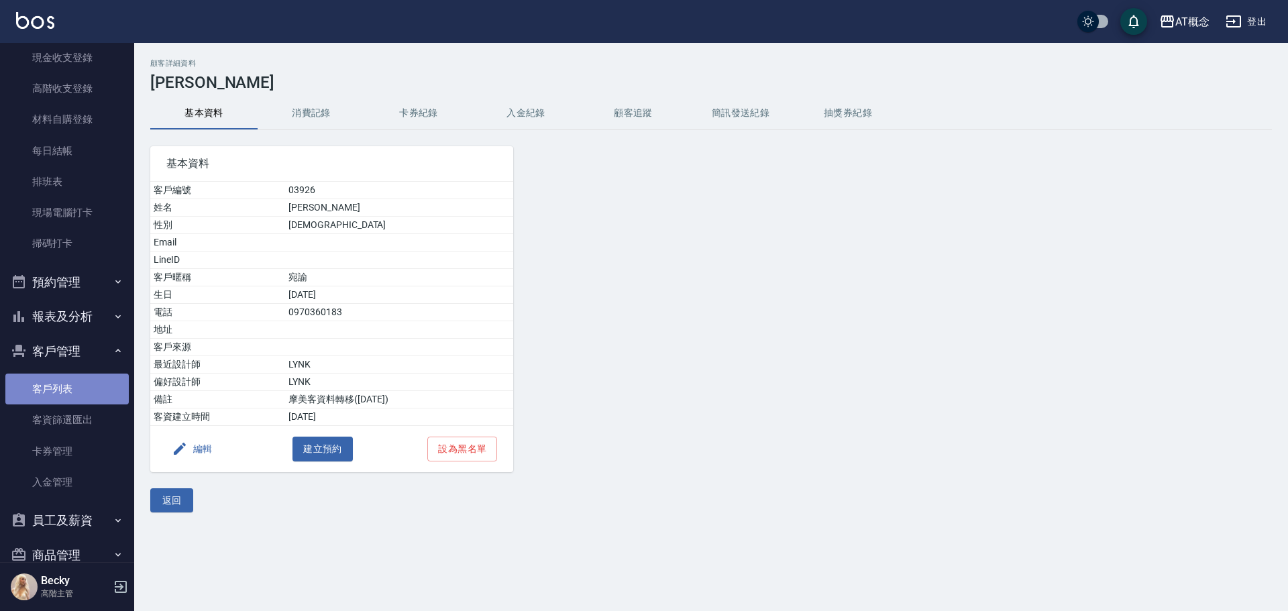
click at [69, 391] on link "客戶列表" at bounding box center [66, 389] width 123 height 31
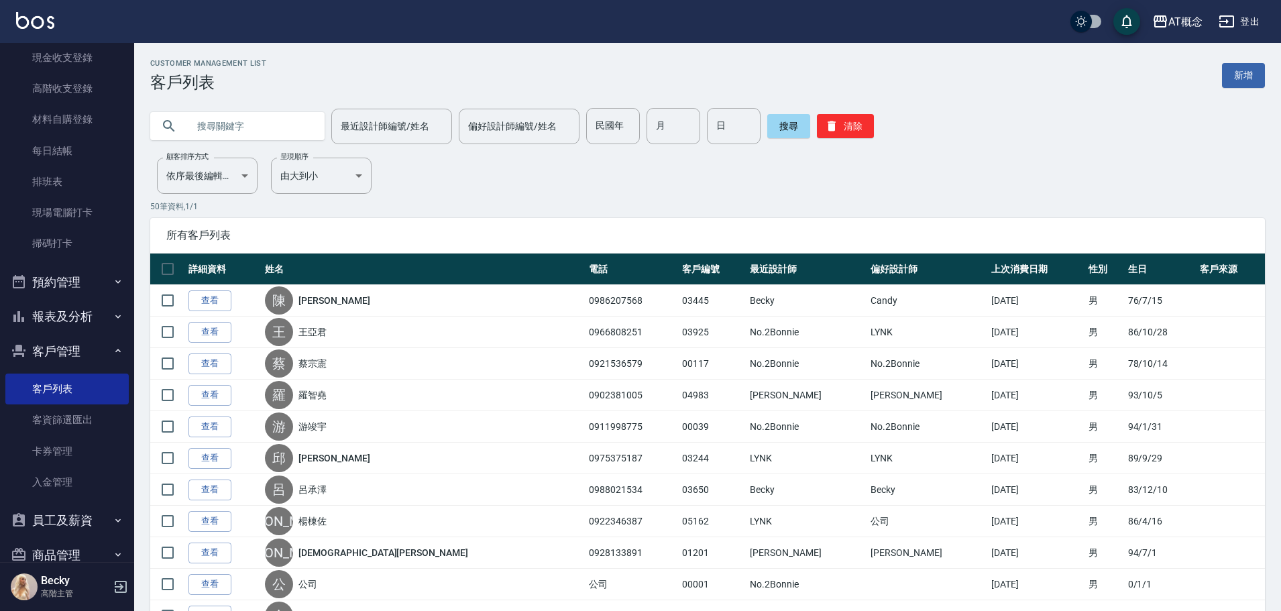
drag, startPoint x: 227, startPoint y: 134, endPoint x: 223, endPoint y: 142, distance: 8.1
click at [225, 139] on input "text" at bounding box center [251, 126] width 126 height 36
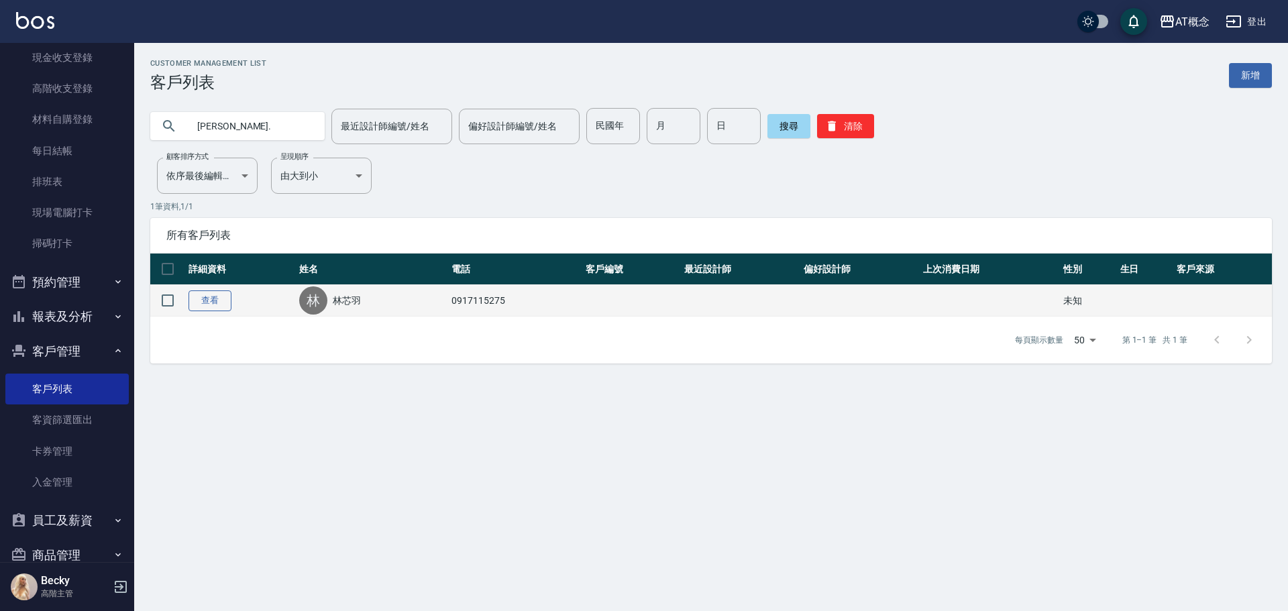
click at [204, 305] on link "查看" at bounding box center [209, 300] width 43 height 21
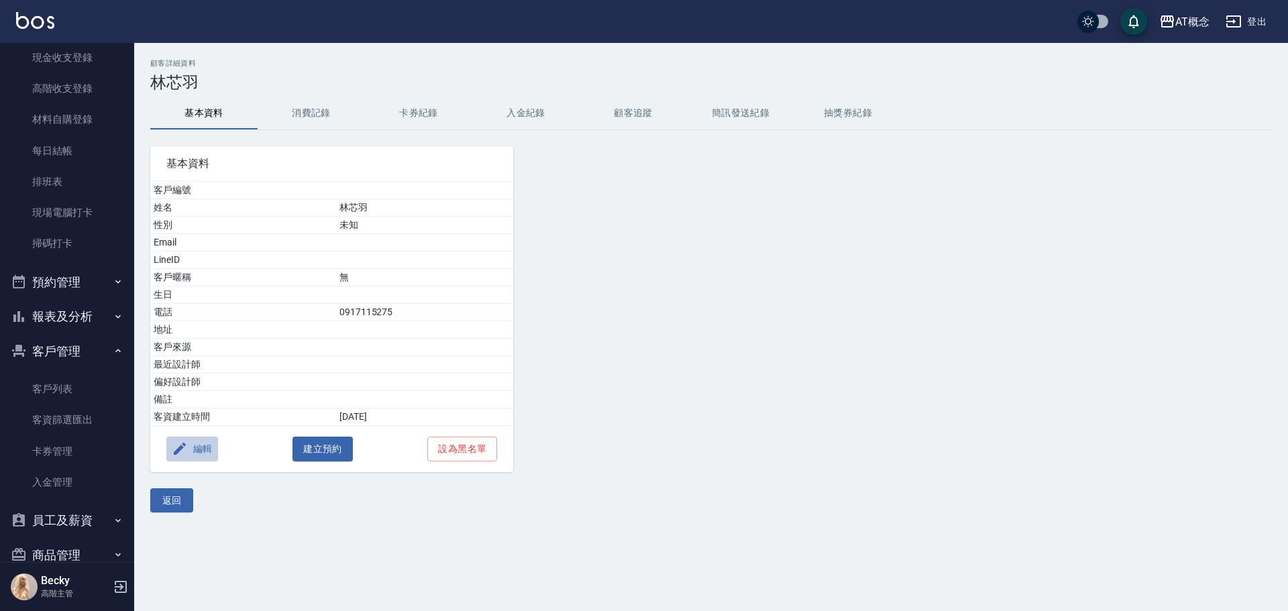
click at [191, 453] on button "編輯" at bounding box center [192, 449] width 52 height 25
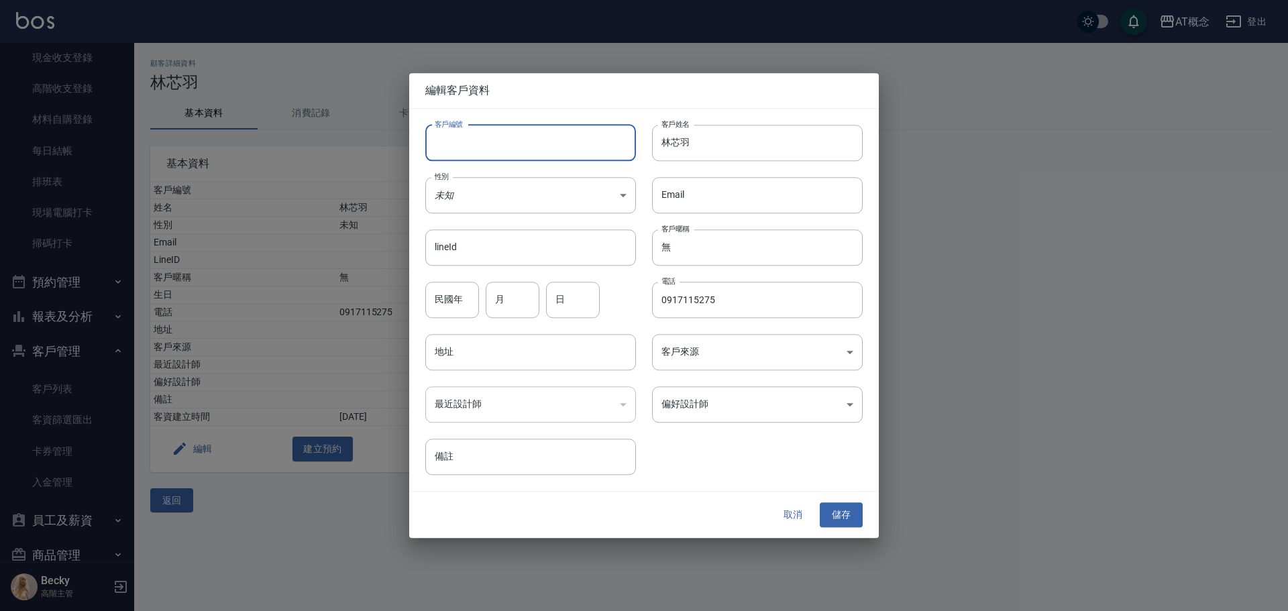
click at [537, 152] on input "客戶編號" at bounding box center [530, 143] width 211 height 36
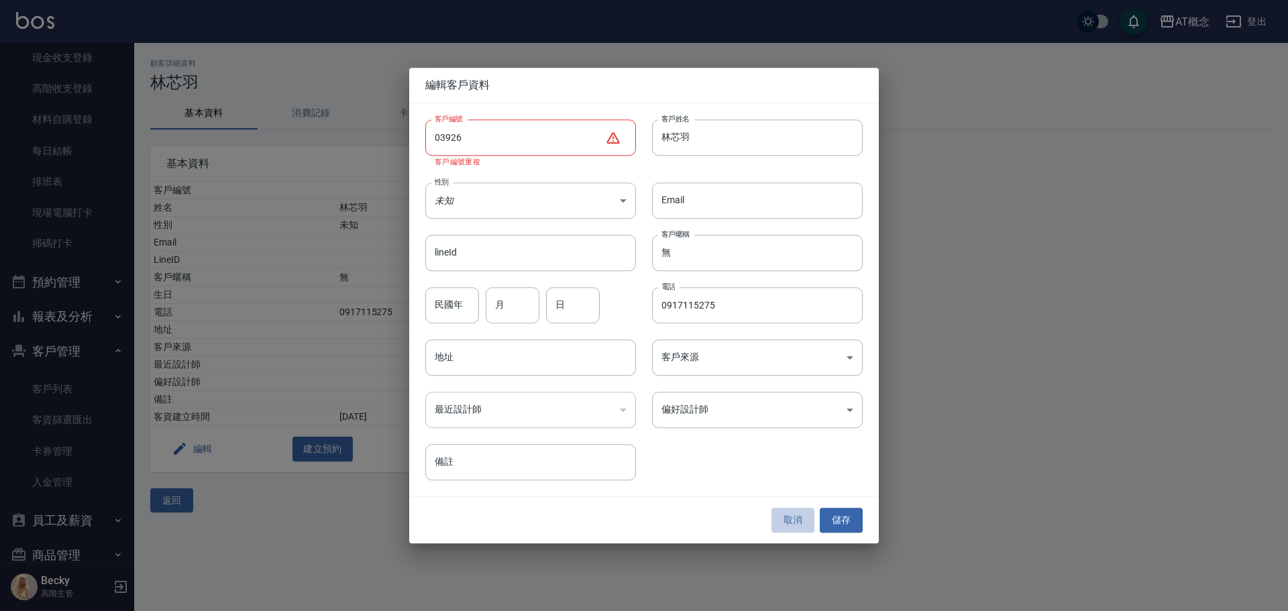
click at [800, 523] on button "取消" at bounding box center [792, 520] width 43 height 25
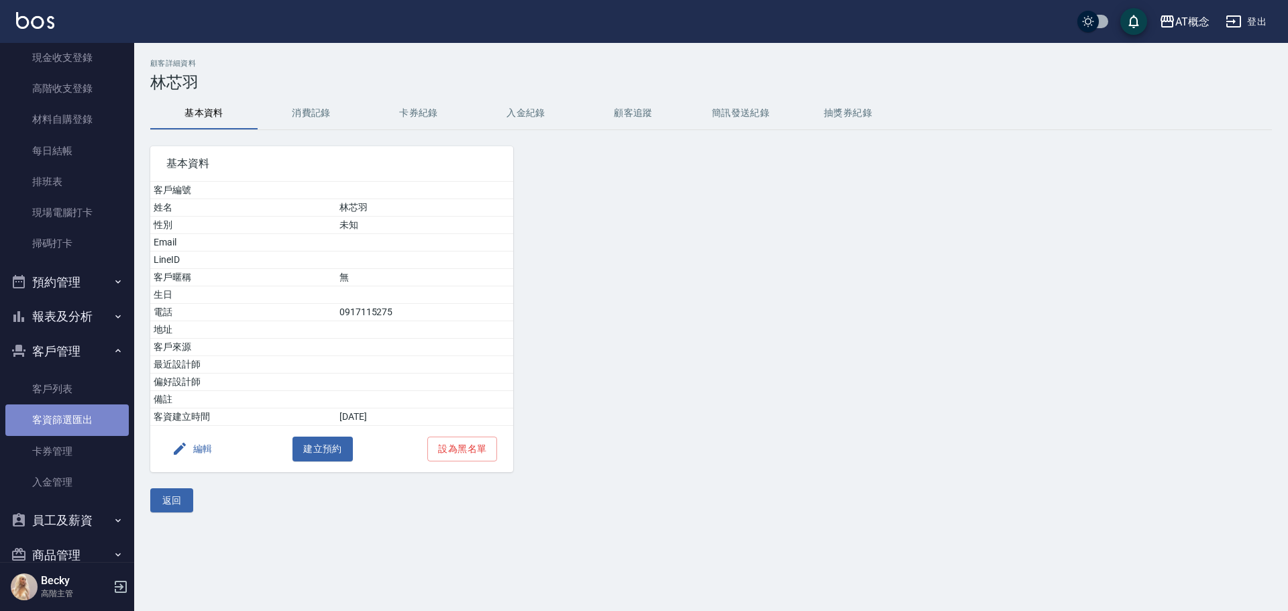
click at [68, 404] on link "客資篩選匯出" at bounding box center [66, 419] width 123 height 31
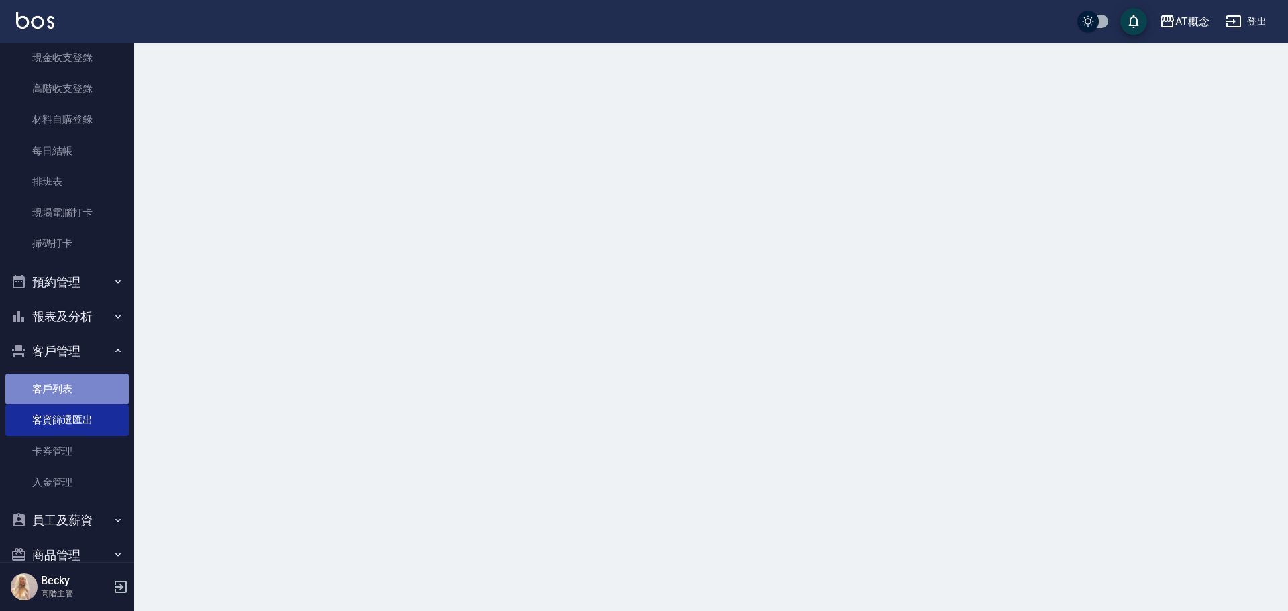
click at [68, 392] on link "客戶列表" at bounding box center [66, 389] width 123 height 31
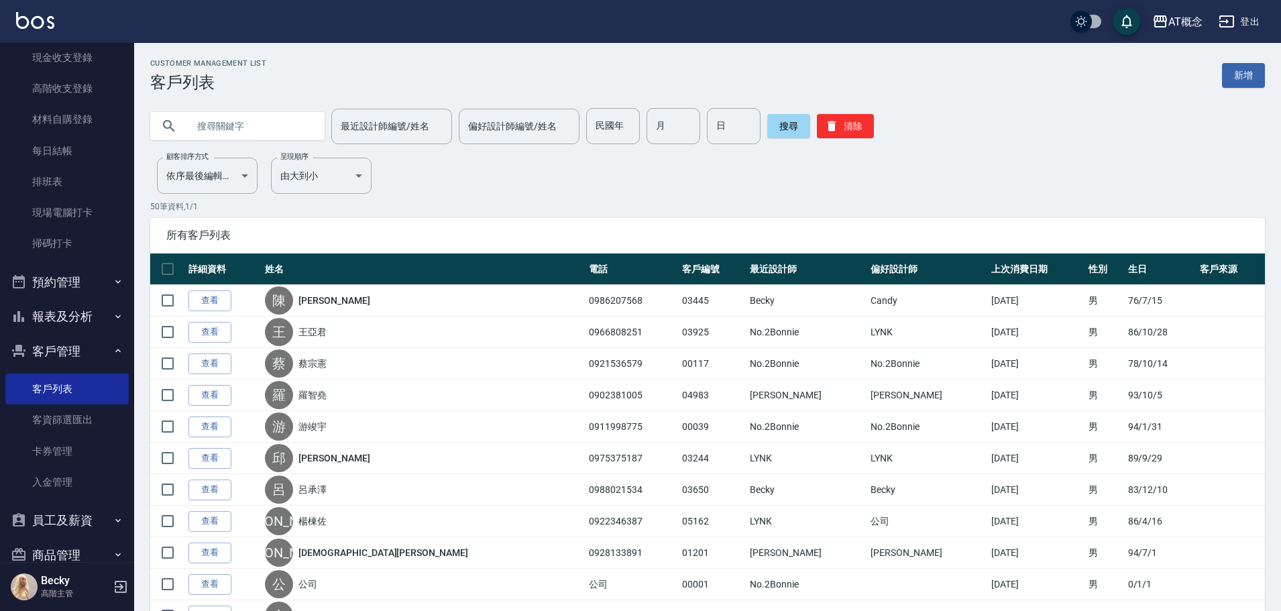
click at [196, 130] on input "text" at bounding box center [251, 126] width 126 height 36
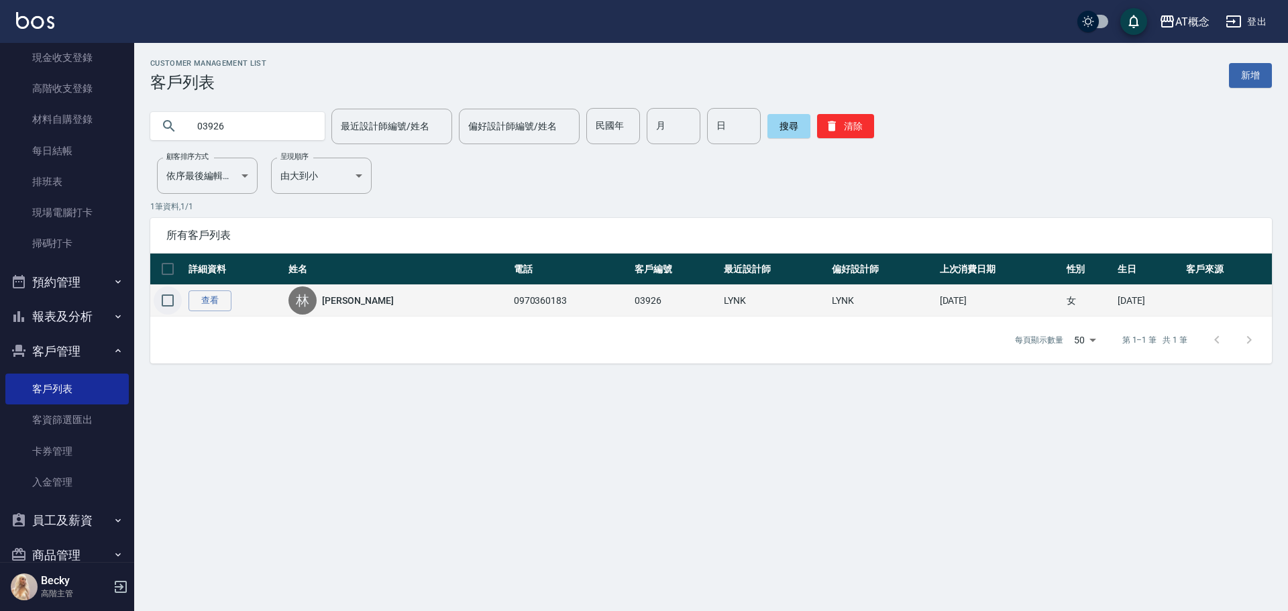
click at [168, 299] on input "checkbox" at bounding box center [168, 300] width 28 height 28
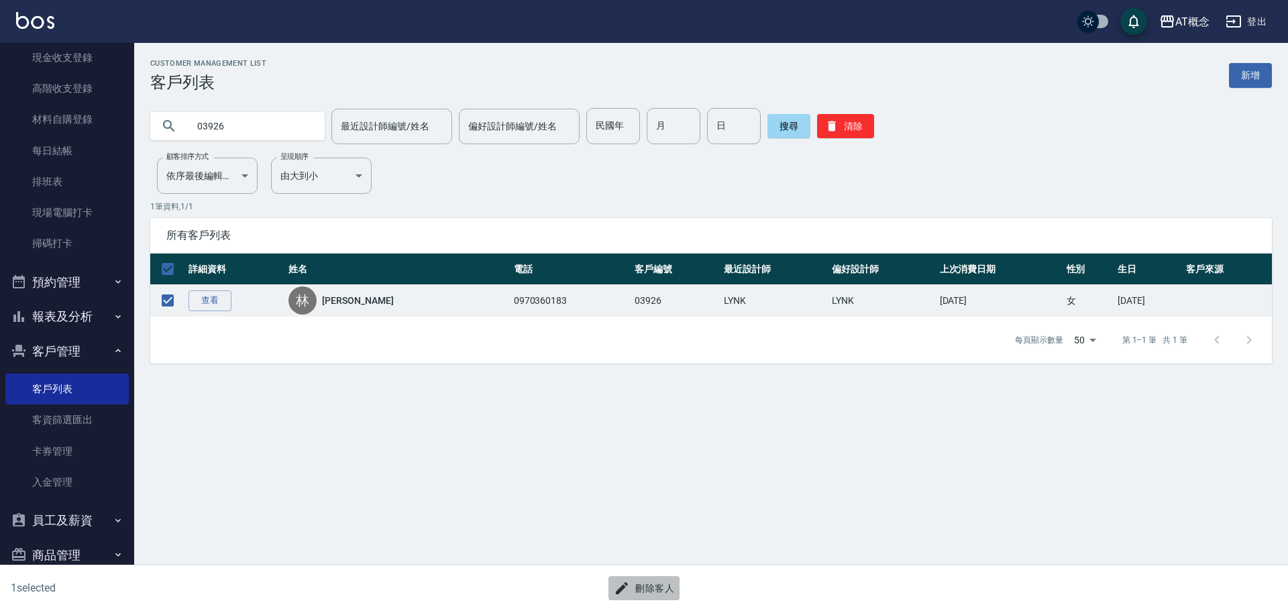
click at [655, 591] on button "刪除客人" at bounding box center [643, 588] width 71 height 25
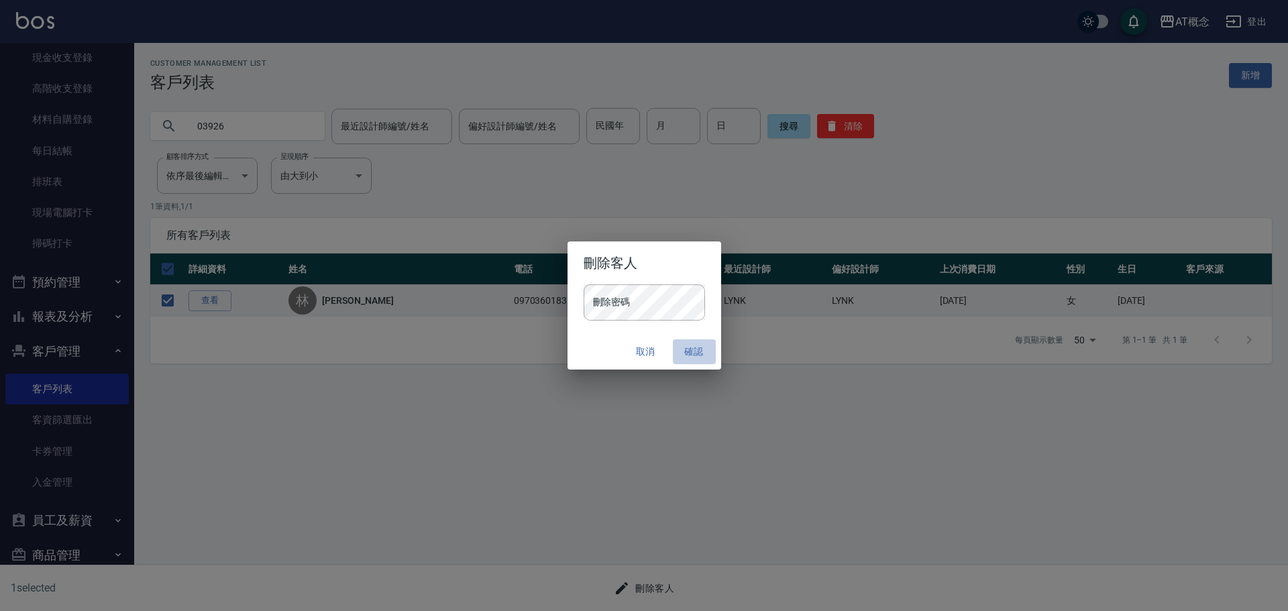
click at [702, 354] on button "確認" at bounding box center [694, 351] width 43 height 25
click at [631, 414] on div "刪除客人 刪除密碼 刪除密碼 取消 確認" at bounding box center [644, 305] width 1288 height 611
click at [692, 351] on button "確認" at bounding box center [694, 351] width 43 height 25
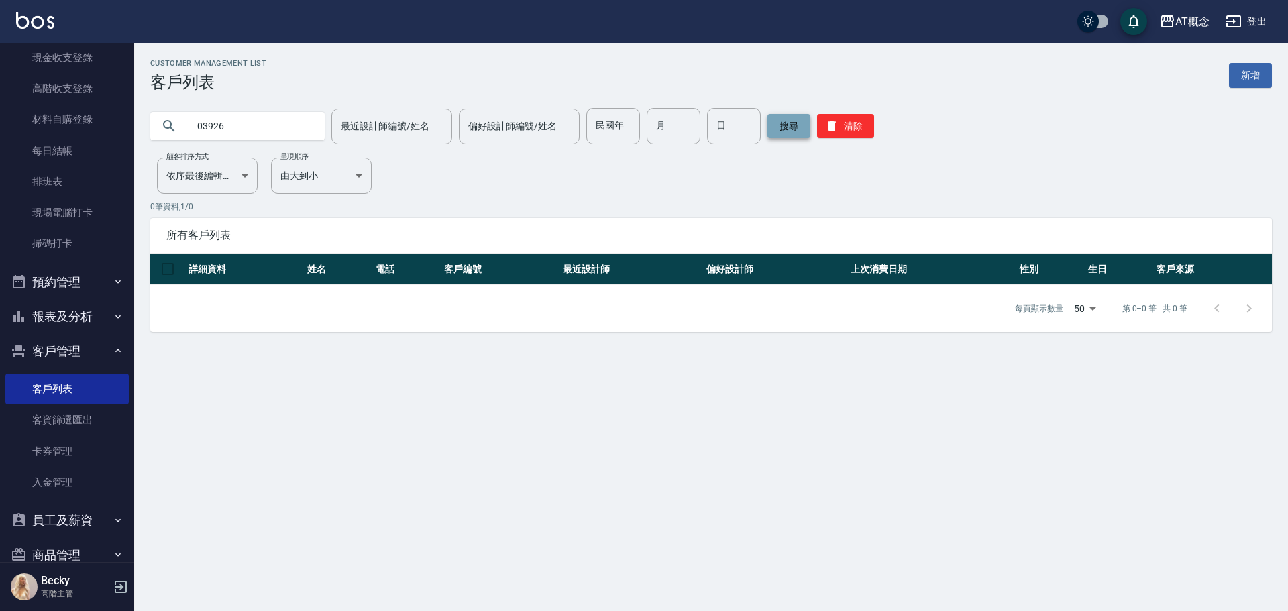
click at [778, 123] on button "搜尋" at bounding box center [788, 126] width 43 height 24
drag, startPoint x: 282, startPoint y: 127, endPoint x: 133, endPoint y: 129, distance: 148.3
click at [133, 129] on div "AT概念 登出 櫃檯作業 打帳單 帳單列表 掛單列表 座位開單 營業儀表板 現金收支登錄 高階收支登錄 材料自購登錄 每日結帳 排班表 現場電腦打卡 掃碼打卡…" at bounding box center [644, 305] width 1288 height 611
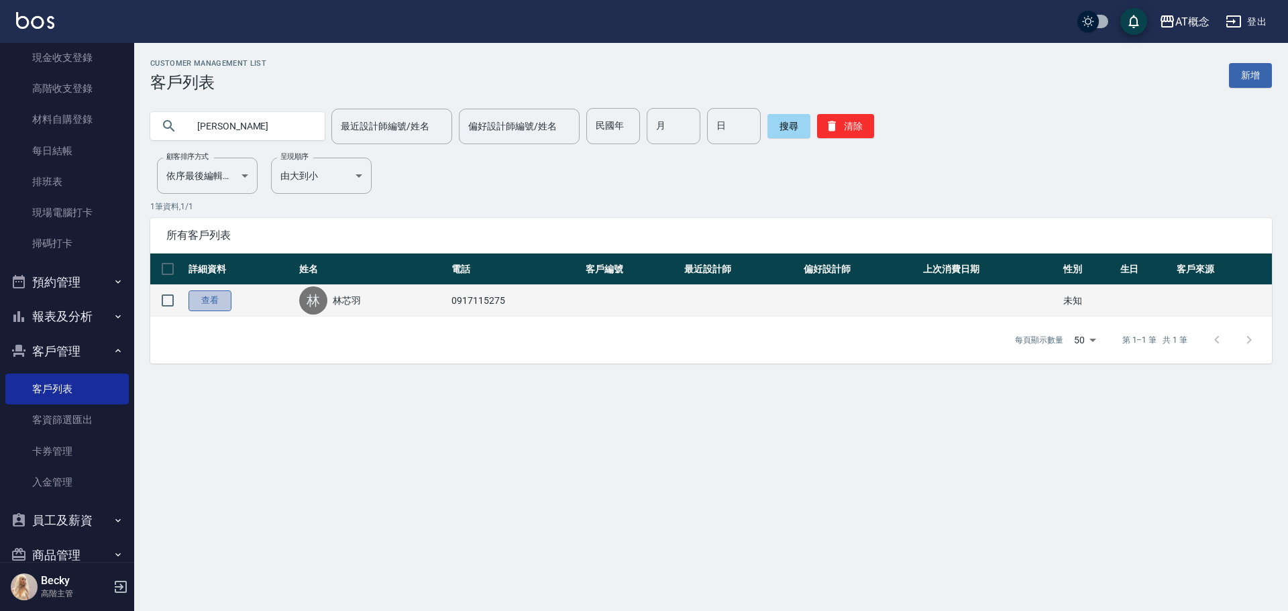
click at [217, 309] on link "查看" at bounding box center [209, 300] width 43 height 21
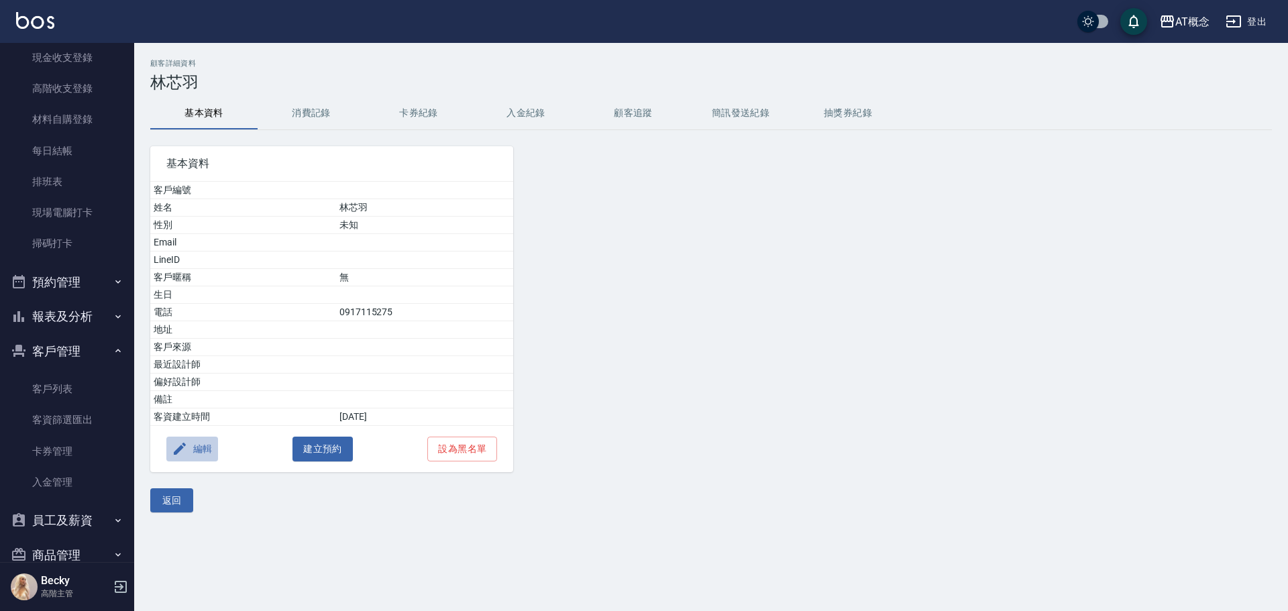
click at [200, 447] on button "編輯" at bounding box center [192, 449] width 52 height 25
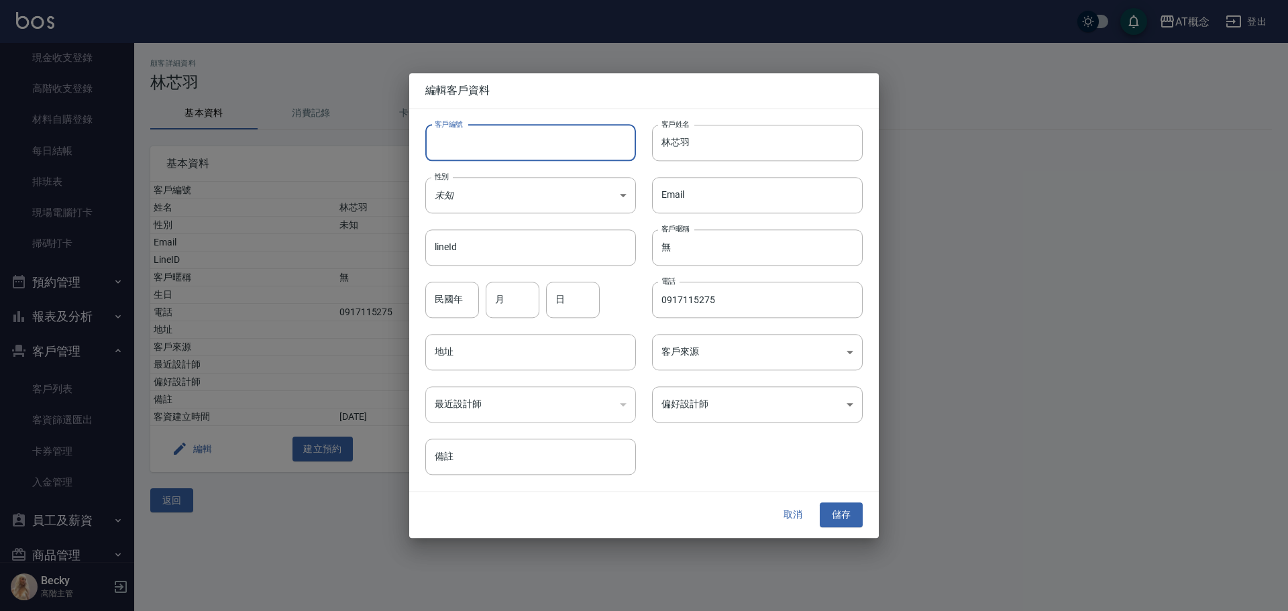
drag, startPoint x: 518, startPoint y: 144, endPoint x: 425, endPoint y: 151, distance: 92.8
click at [425, 151] on input "客戶編號" at bounding box center [530, 143] width 211 height 36
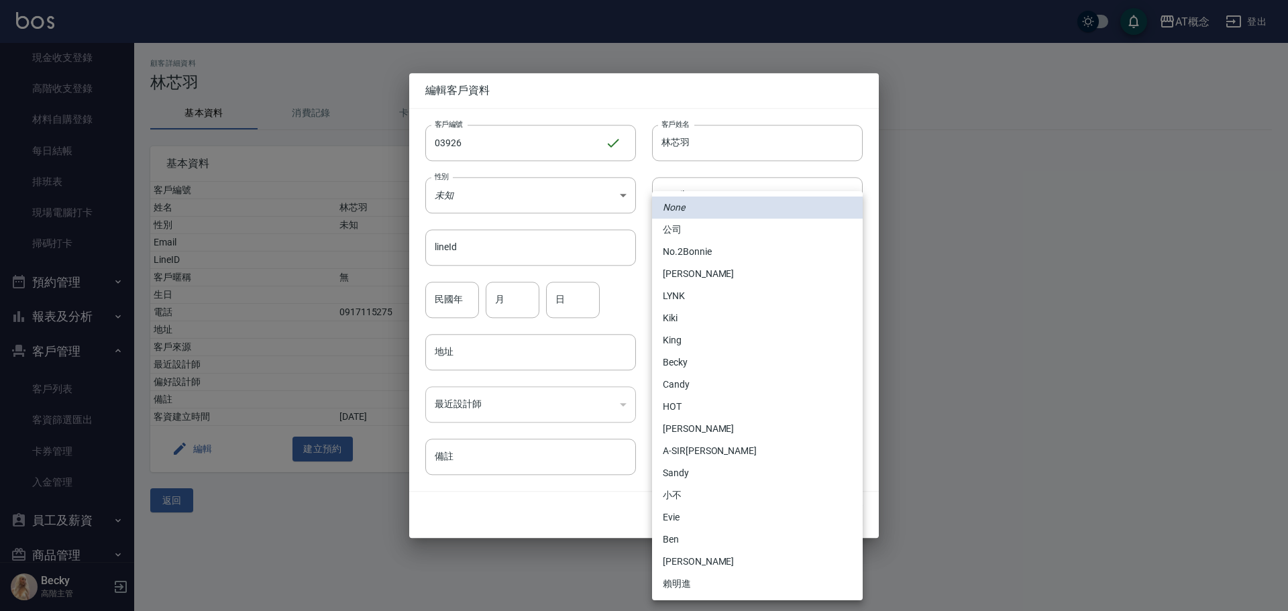
click at [743, 412] on body "AT概念 登出 櫃檯作業 打帳單 帳單列表 掛單列表 座位開單 營業儀表板 現金收支登錄 高階收支登錄 材料自購登錄 每日結帳 排班表 現場電腦打卡 掃碼打卡…" at bounding box center [644, 305] width 1288 height 611
click at [695, 365] on li "Becky" at bounding box center [757, 362] width 211 height 22
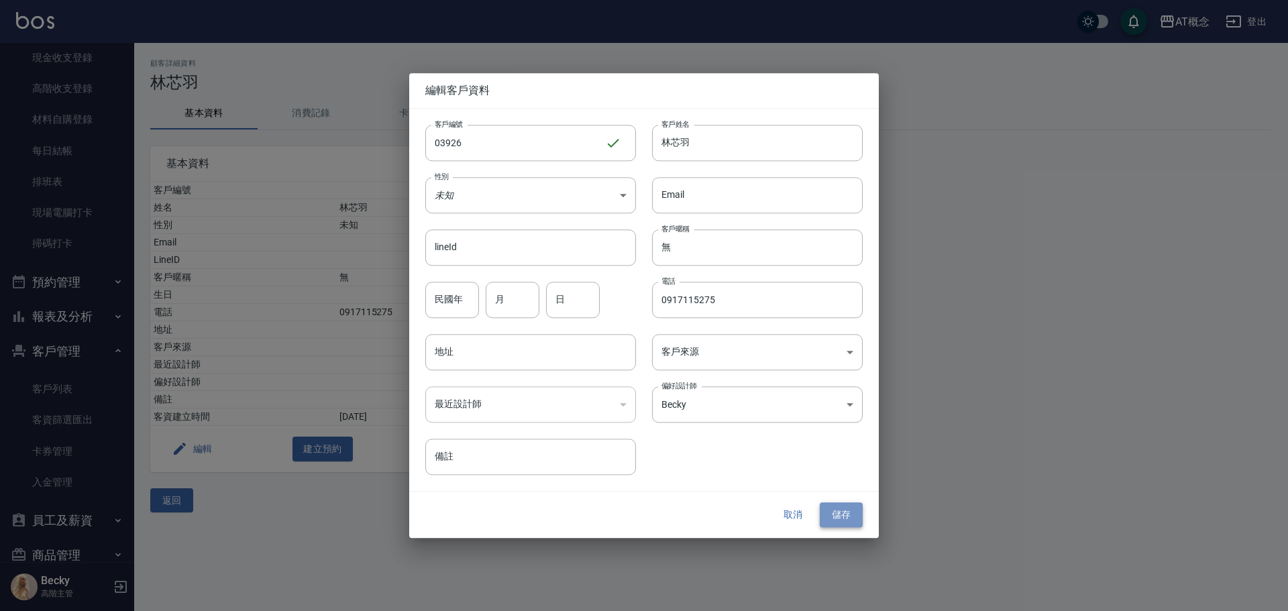
click at [851, 517] on button "儲存" at bounding box center [841, 515] width 43 height 25
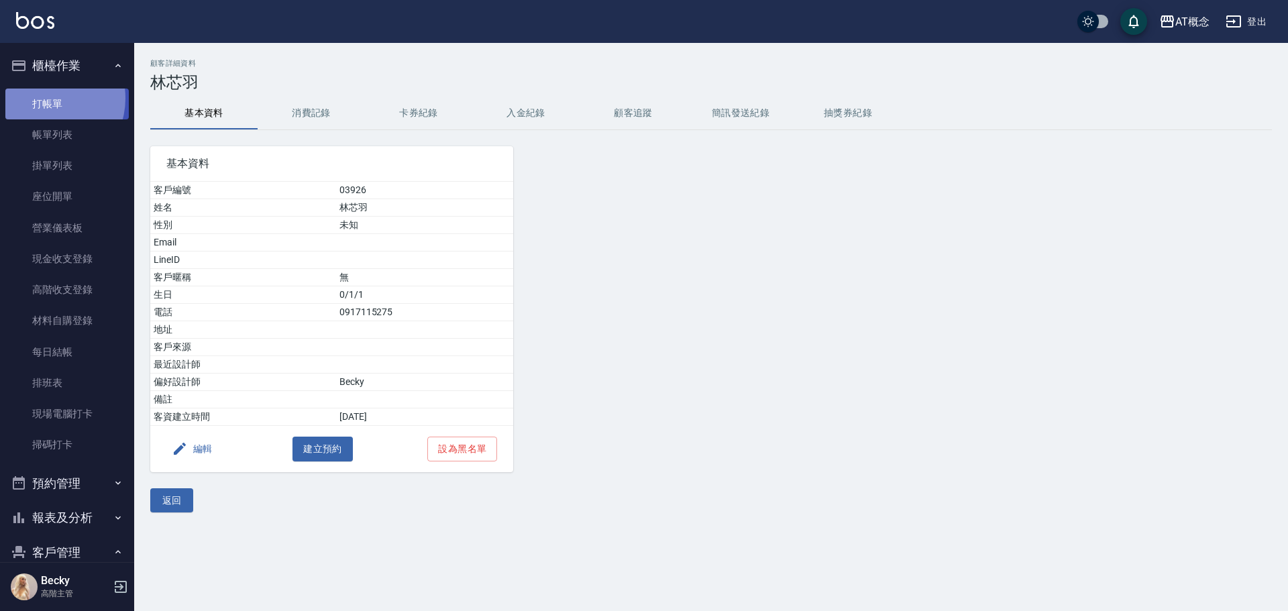
click at [46, 98] on link "打帳單" at bounding box center [66, 104] width 123 height 31
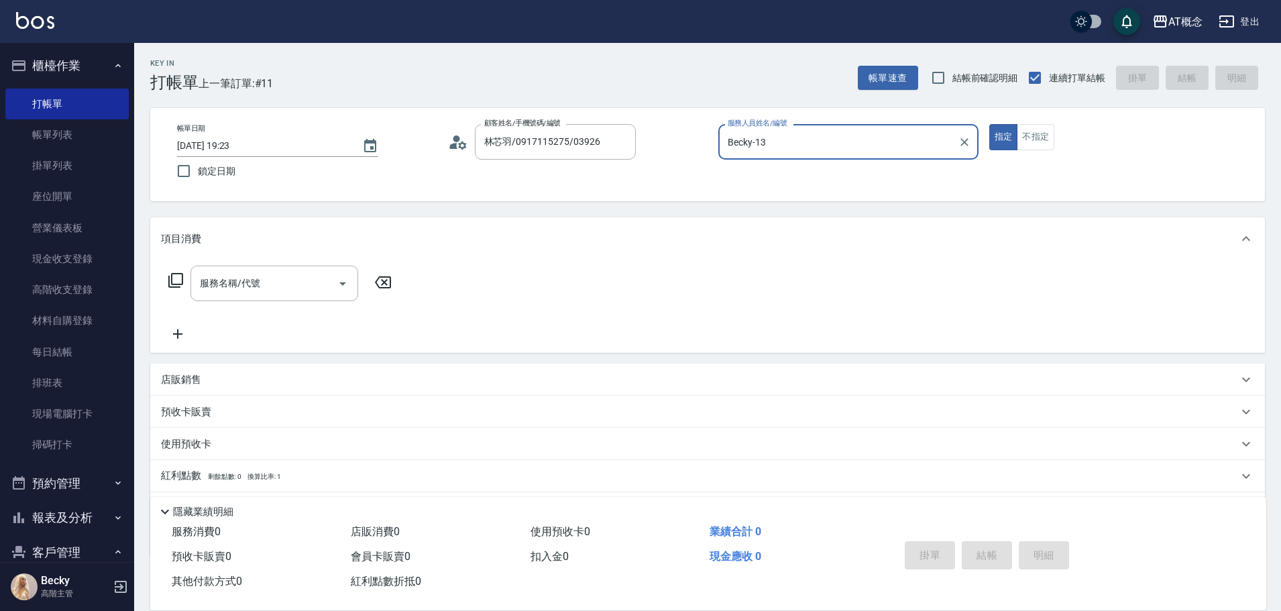
click at [989, 124] on button "指定" at bounding box center [1003, 137] width 29 height 26
click at [172, 279] on icon at bounding box center [175, 280] width 15 height 15
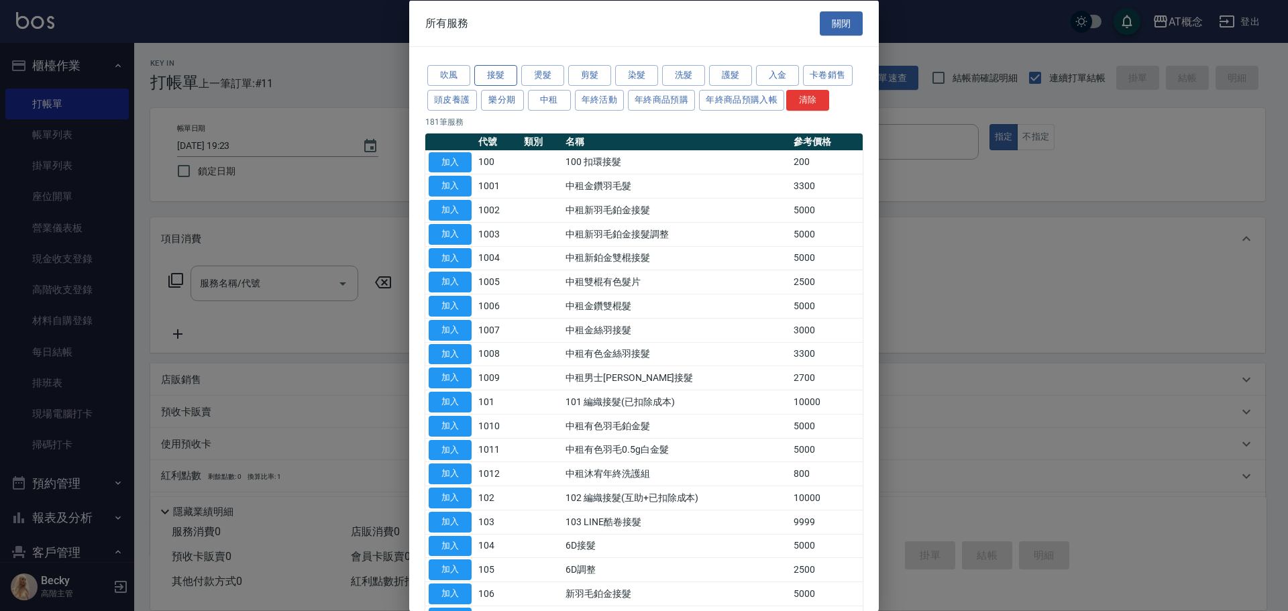
click at [501, 81] on button "接髮" at bounding box center [495, 75] width 43 height 21
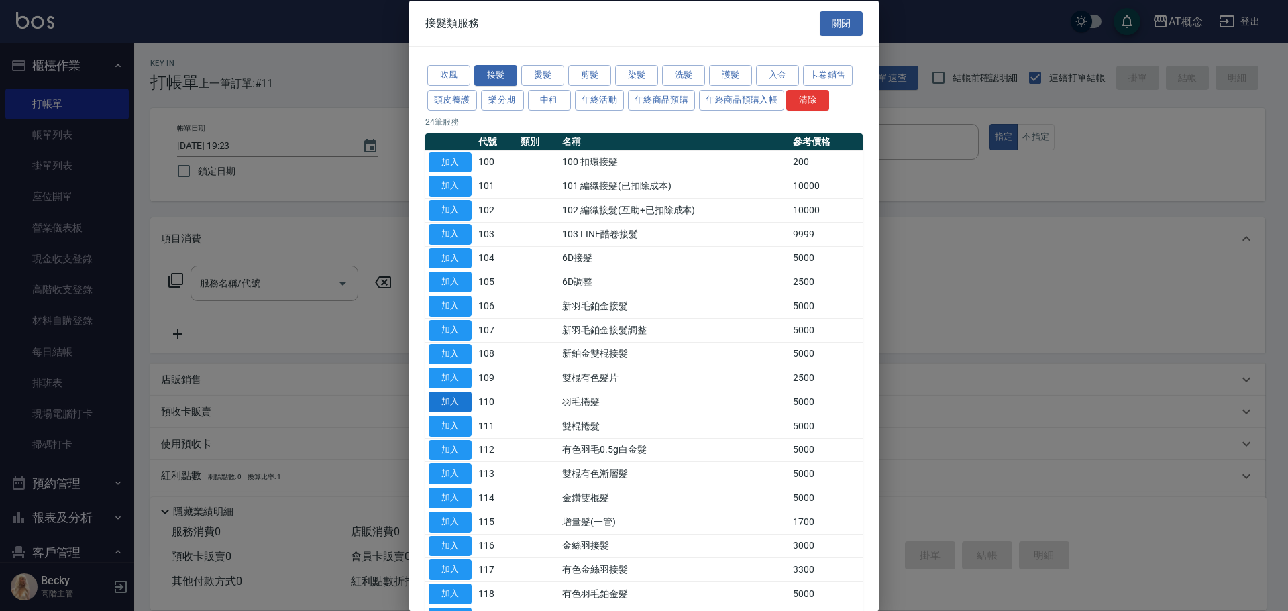
click at [445, 406] on button "加入" at bounding box center [450, 402] width 43 height 21
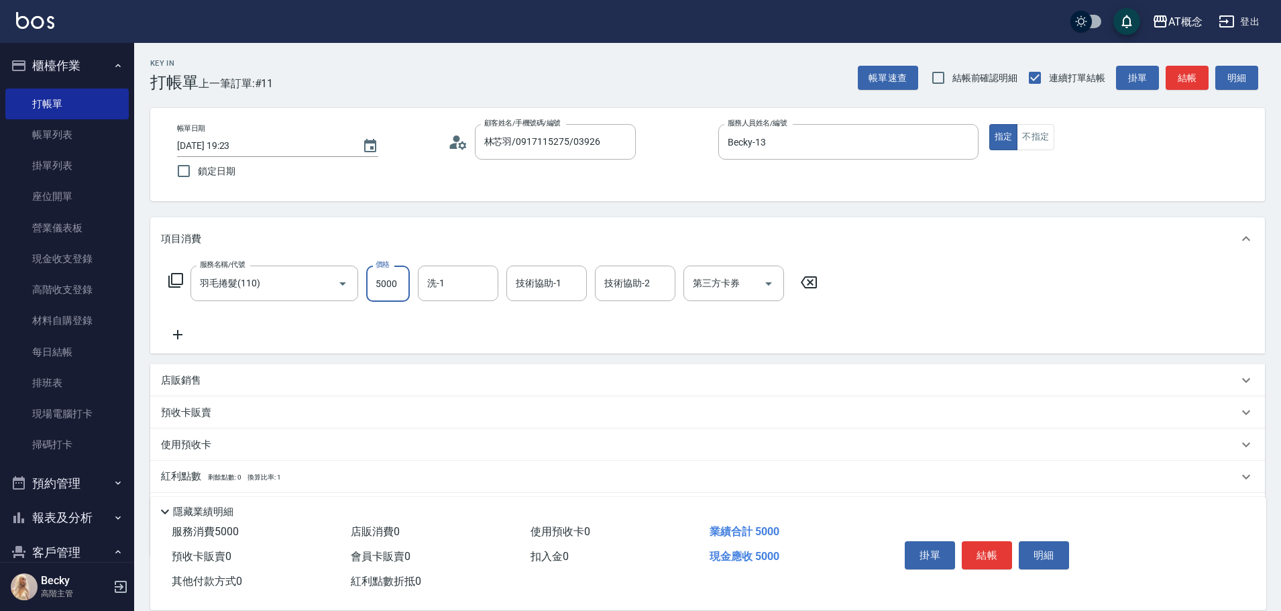
click at [380, 289] on input "5000" at bounding box center [388, 284] width 44 height 36
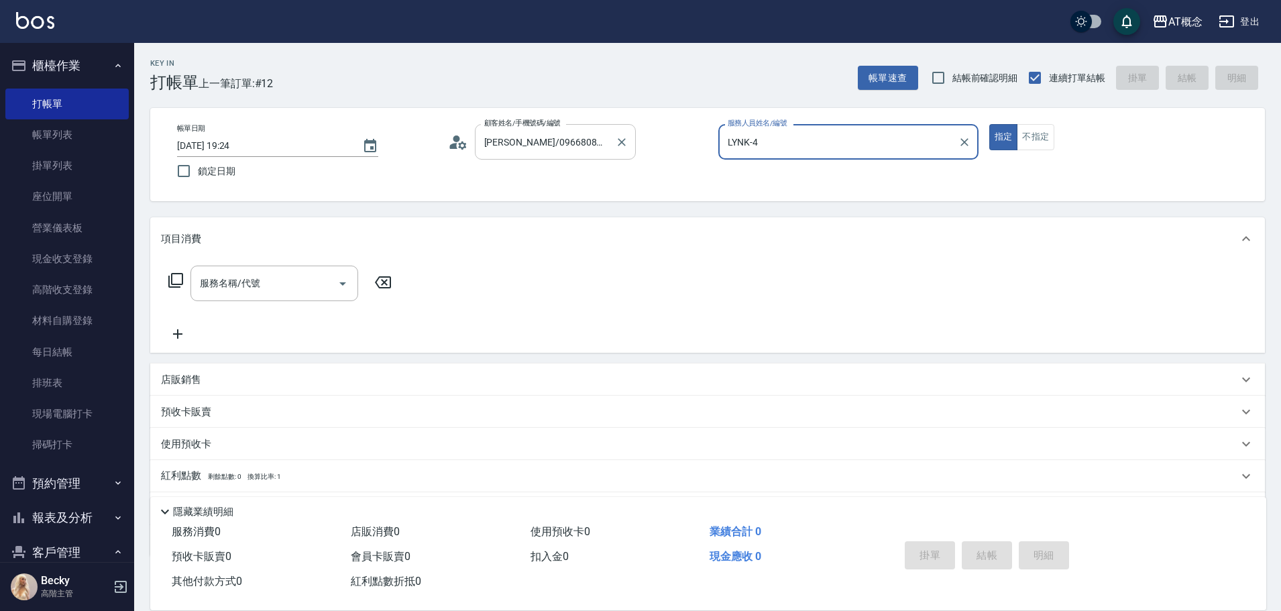
click at [989, 124] on button "指定" at bounding box center [1003, 137] width 29 height 26
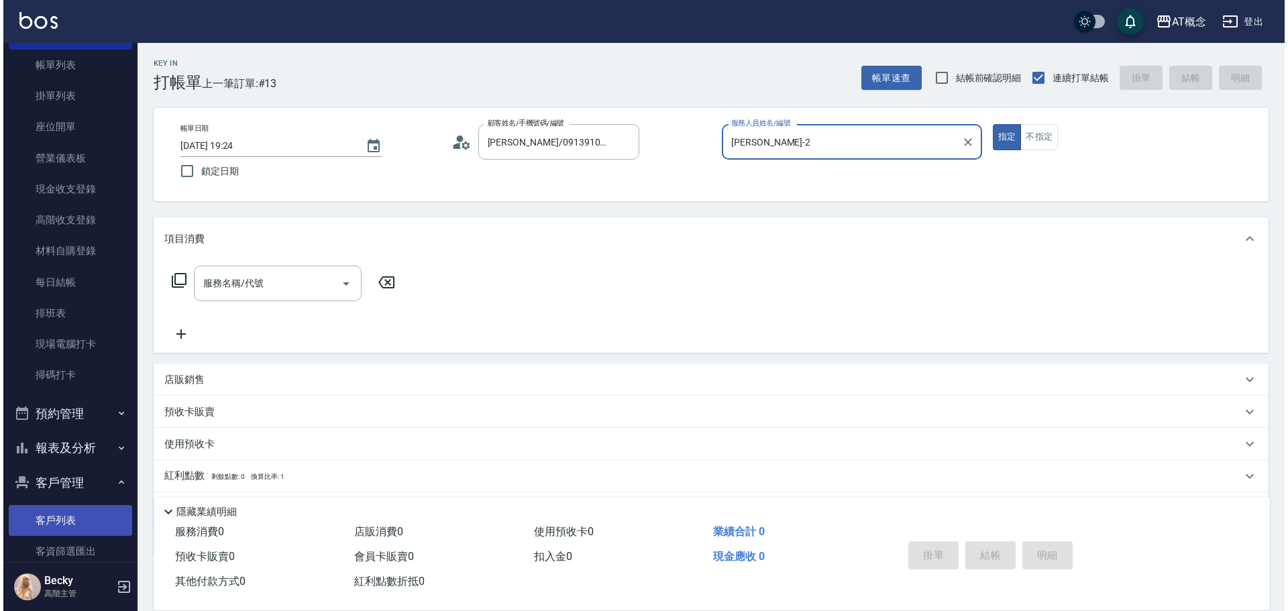
scroll to position [134, 0]
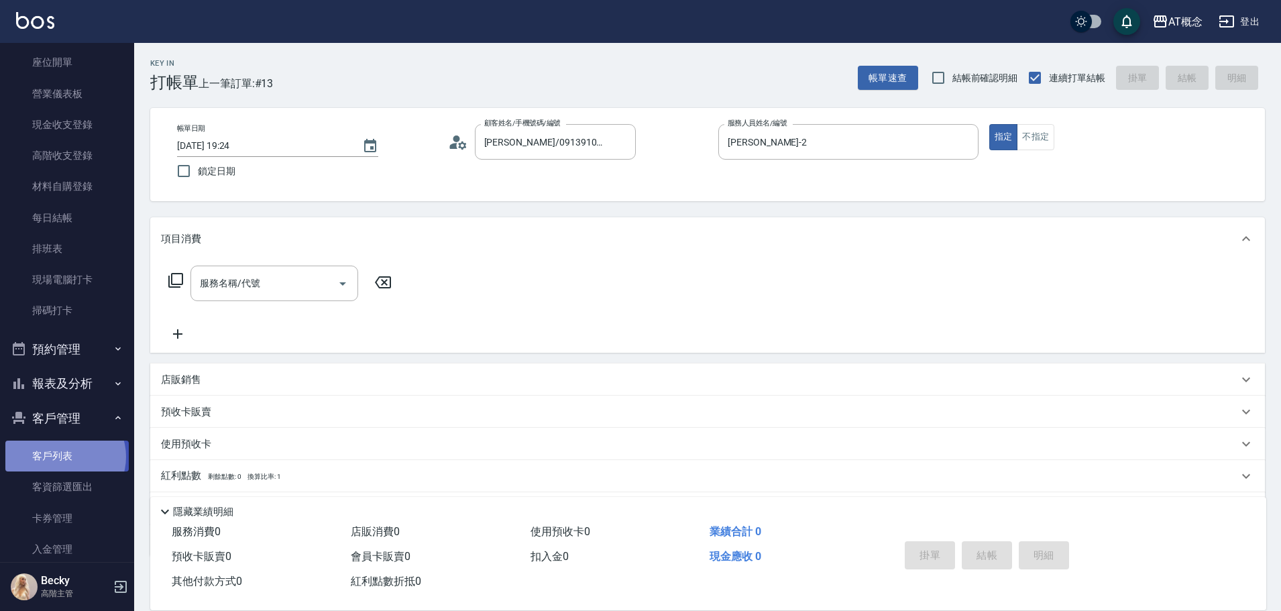
click at [64, 457] on link "客戶列表" at bounding box center [66, 456] width 123 height 31
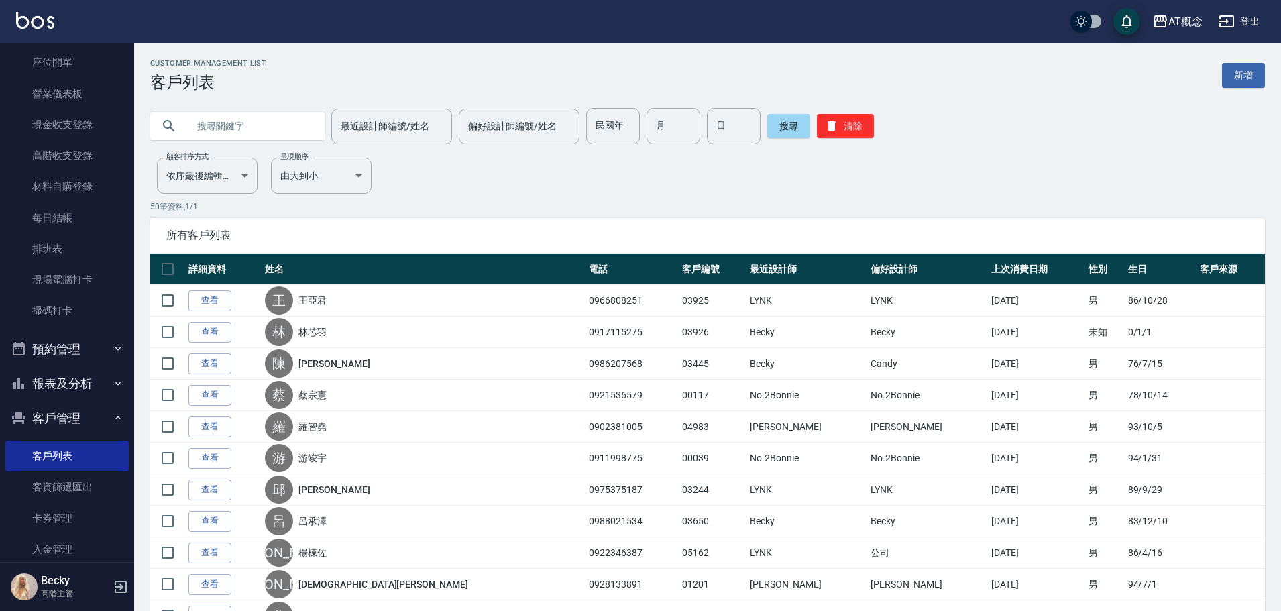
click at [219, 126] on input "text" at bounding box center [251, 126] width 126 height 36
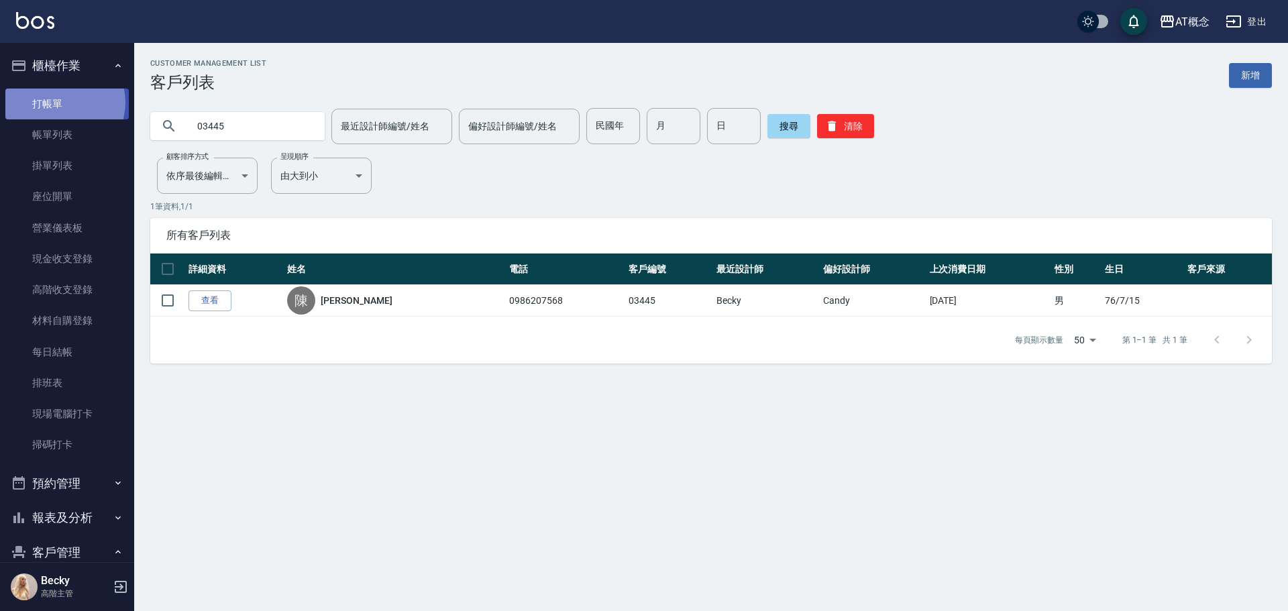
click at [60, 102] on link "打帳單" at bounding box center [66, 104] width 123 height 31
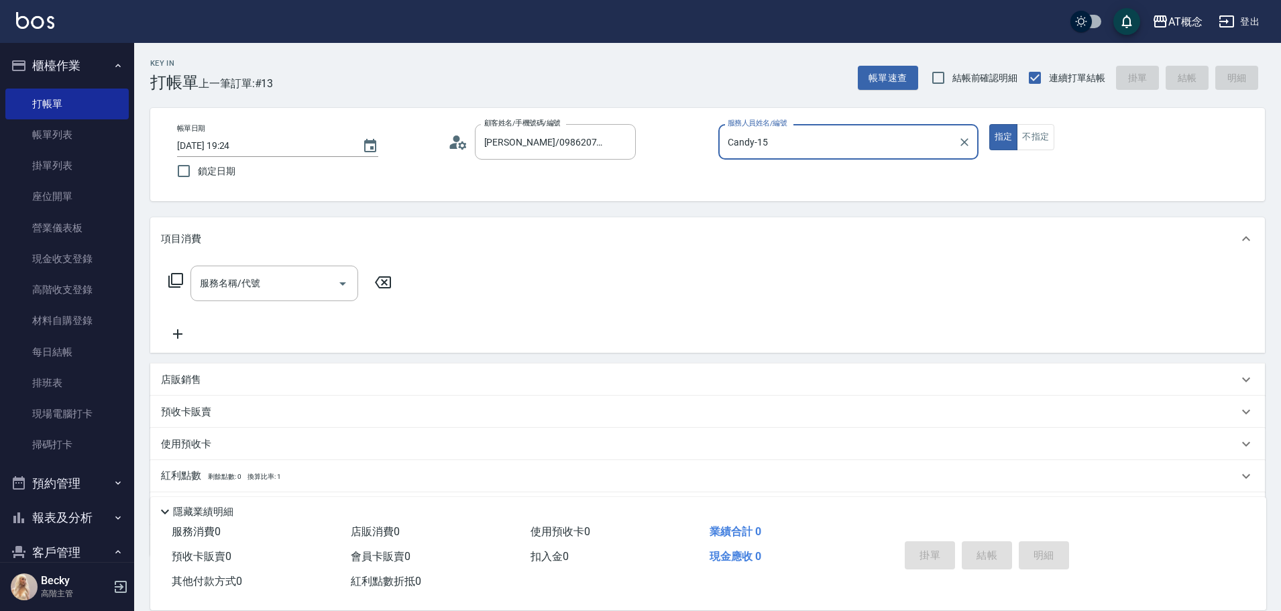
click at [989, 124] on button "指定" at bounding box center [1003, 137] width 29 height 26
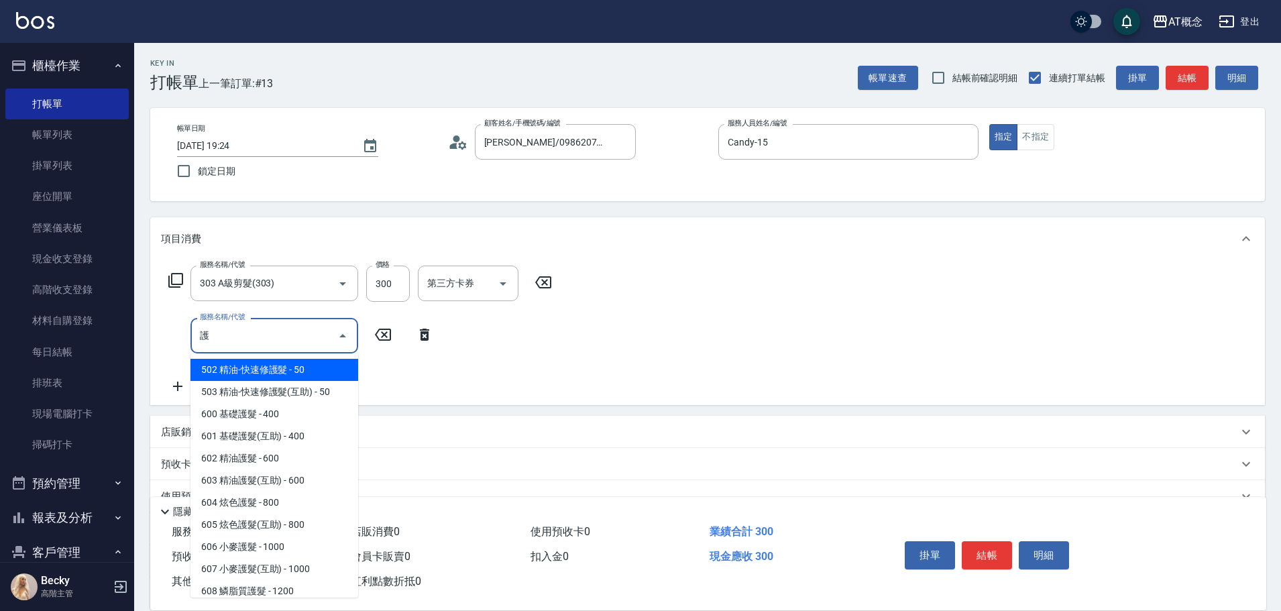
click at [301, 540] on span "606 小麥護髮 - 1000" at bounding box center [275, 547] width 168 height 22
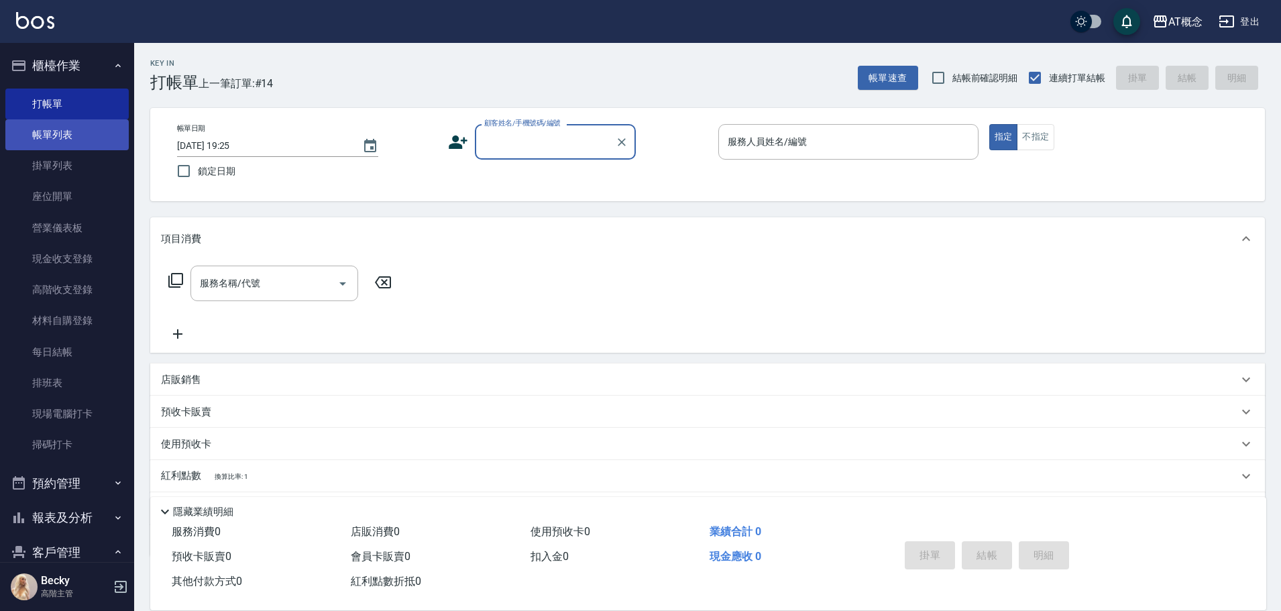
click at [33, 142] on link "帳單列表" at bounding box center [66, 134] width 123 height 31
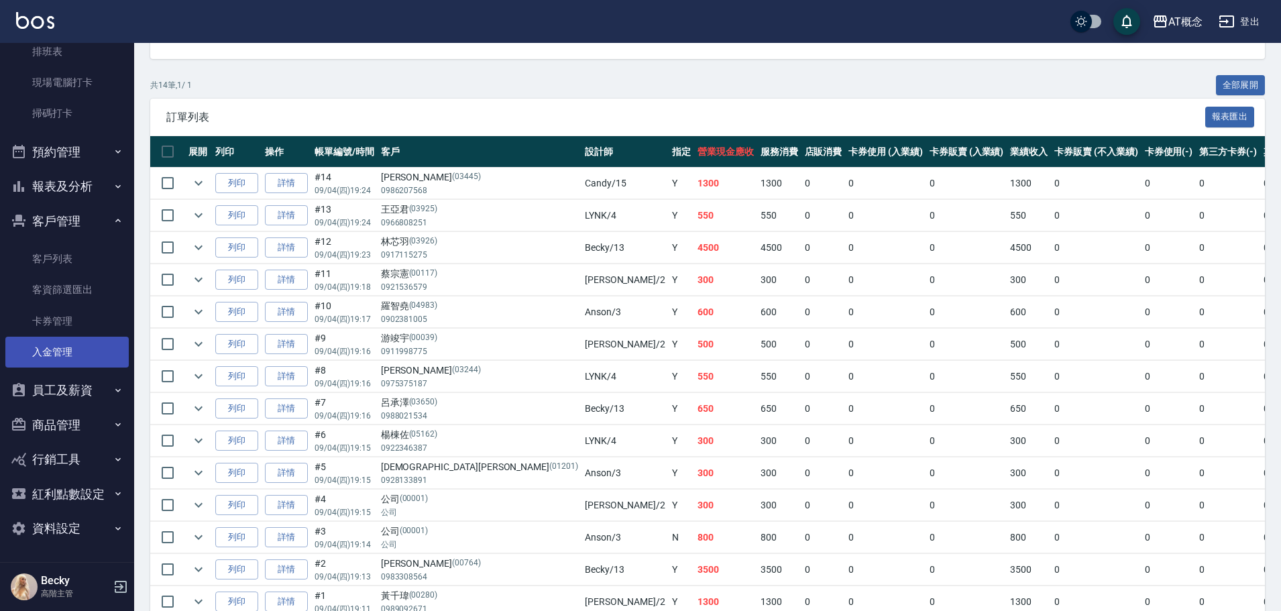
scroll to position [306, 0]
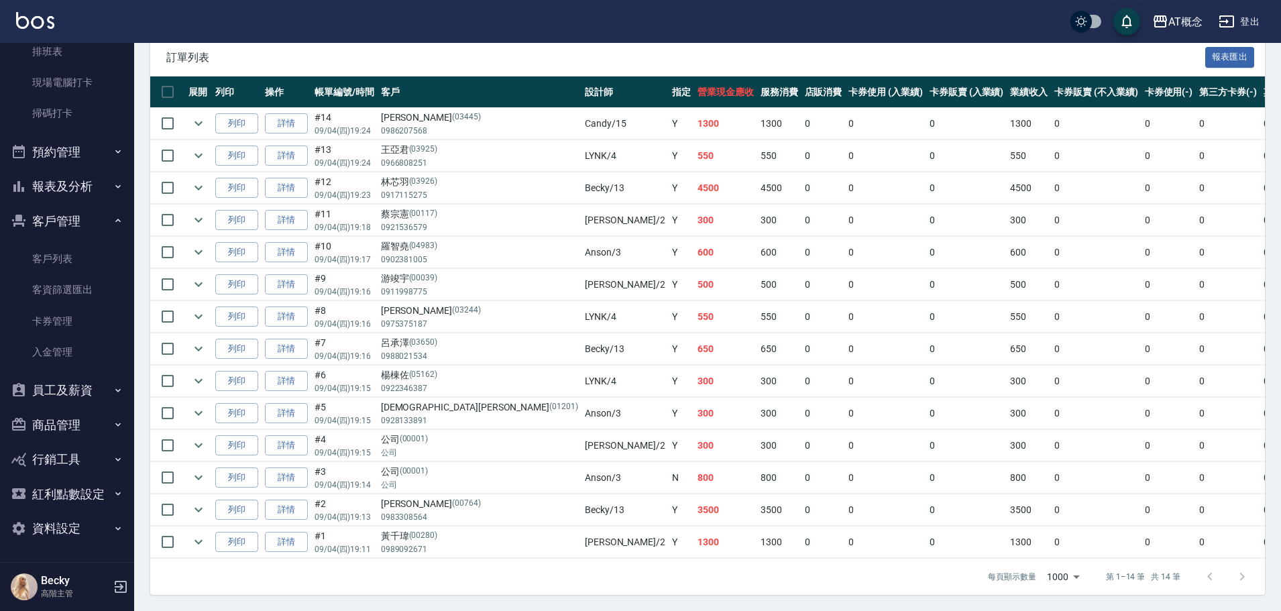
click at [81, 383] on button "員工及薪資" at bounding box center [66, 390] width 123 height 35
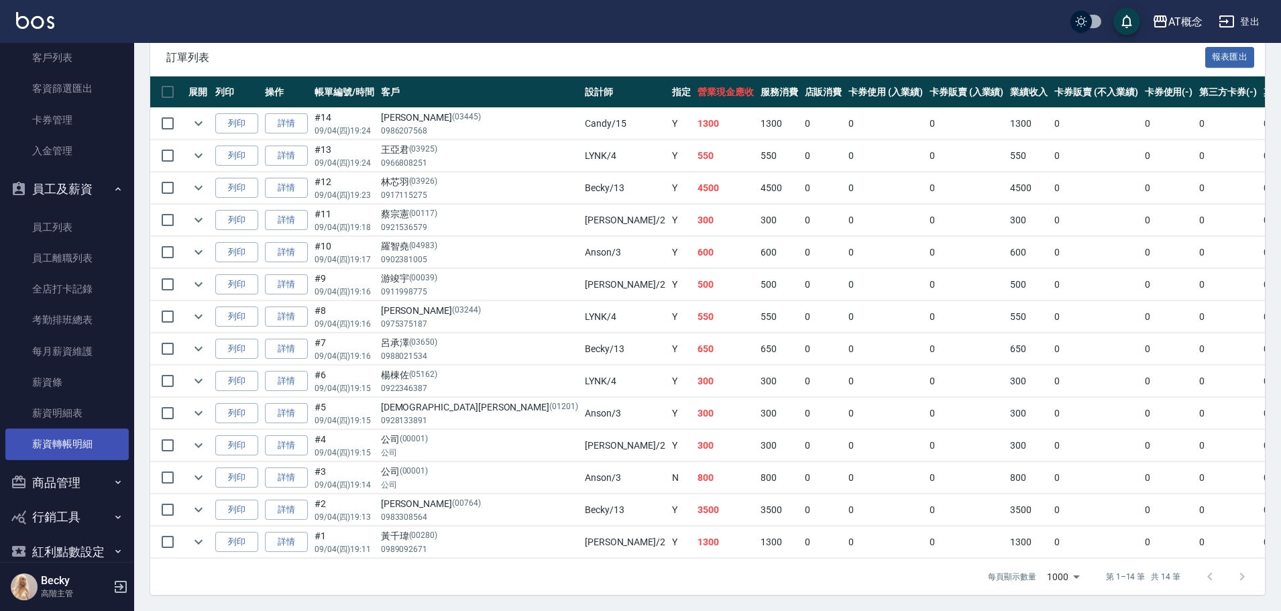
click at [84, 447] on link "薪資轉帳明細" at bounding box center [66, 444] width 123 height 31
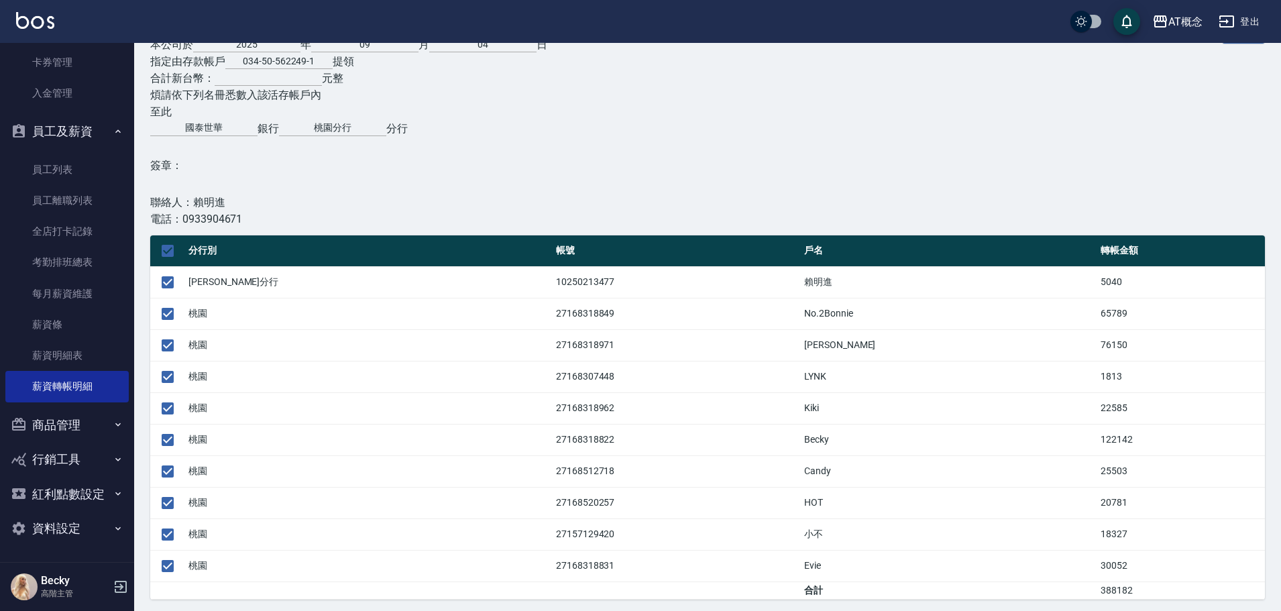
scroll to position [142, 0]
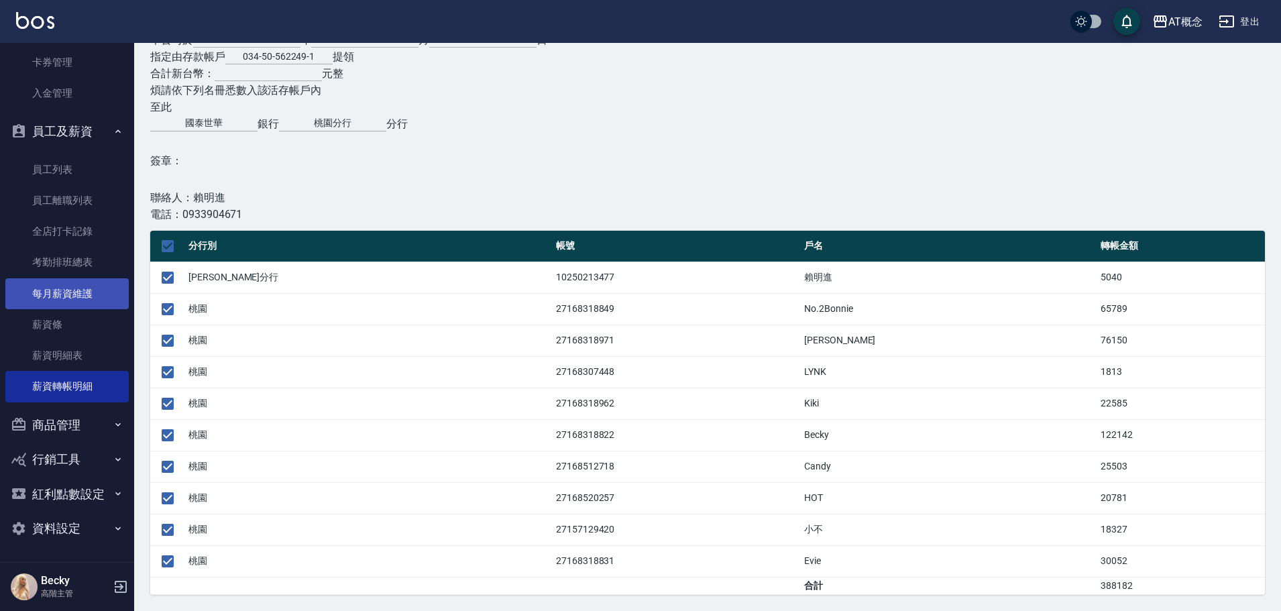
click at [85, 289] on link "每月薪資維護" at bounding box center [66, 293] width 123 height 31
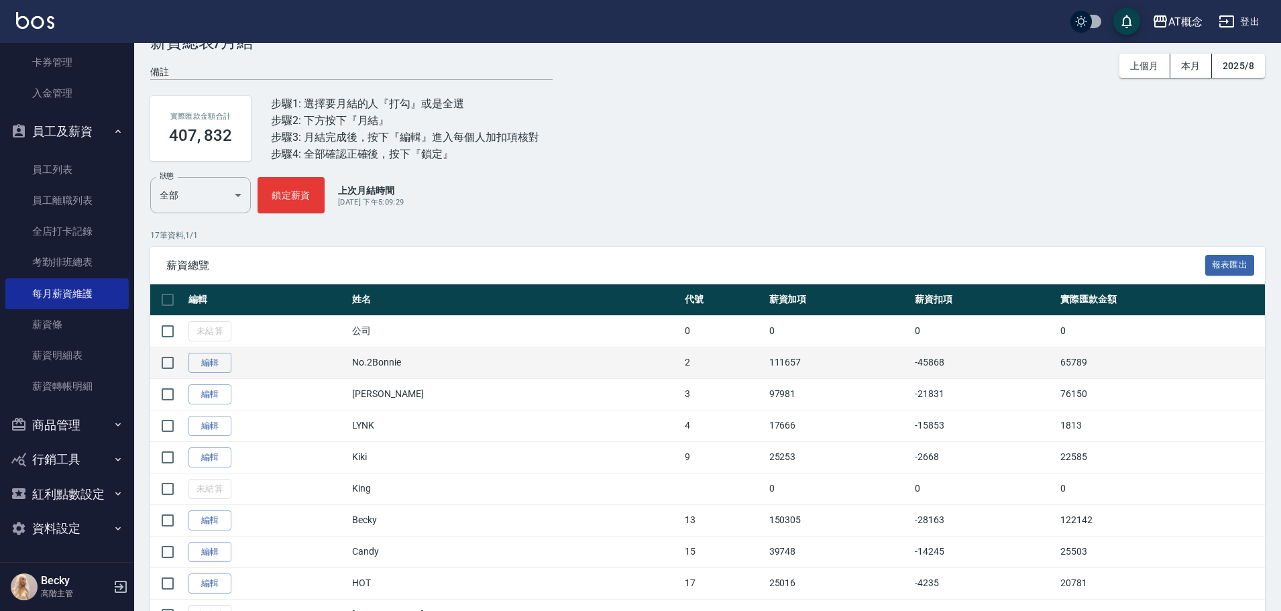
scroll to position [201, 0]
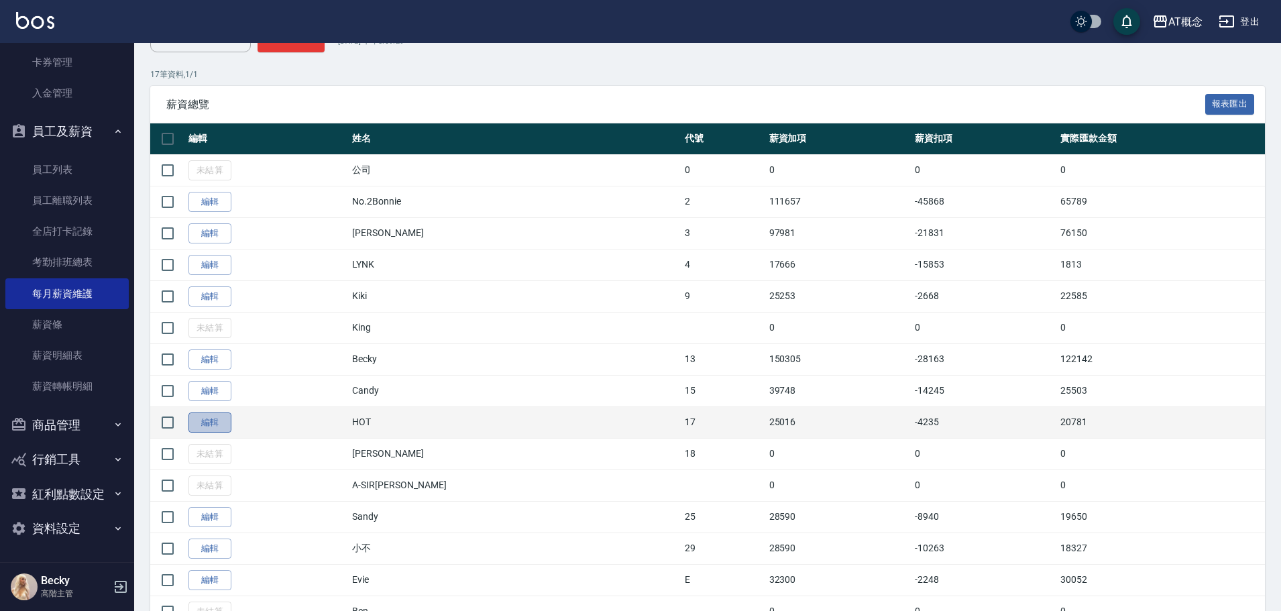
click at [207, 425] on link "編輯" at bounding box center [209, 423] width 43 height 21
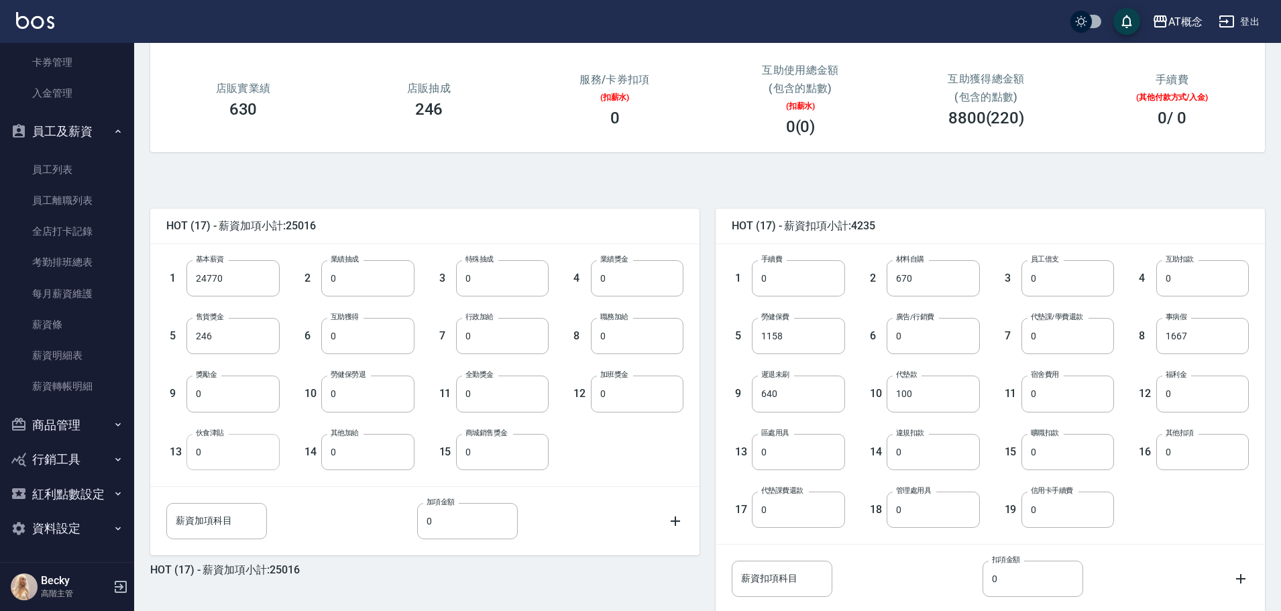
scroll to position [260, 0]
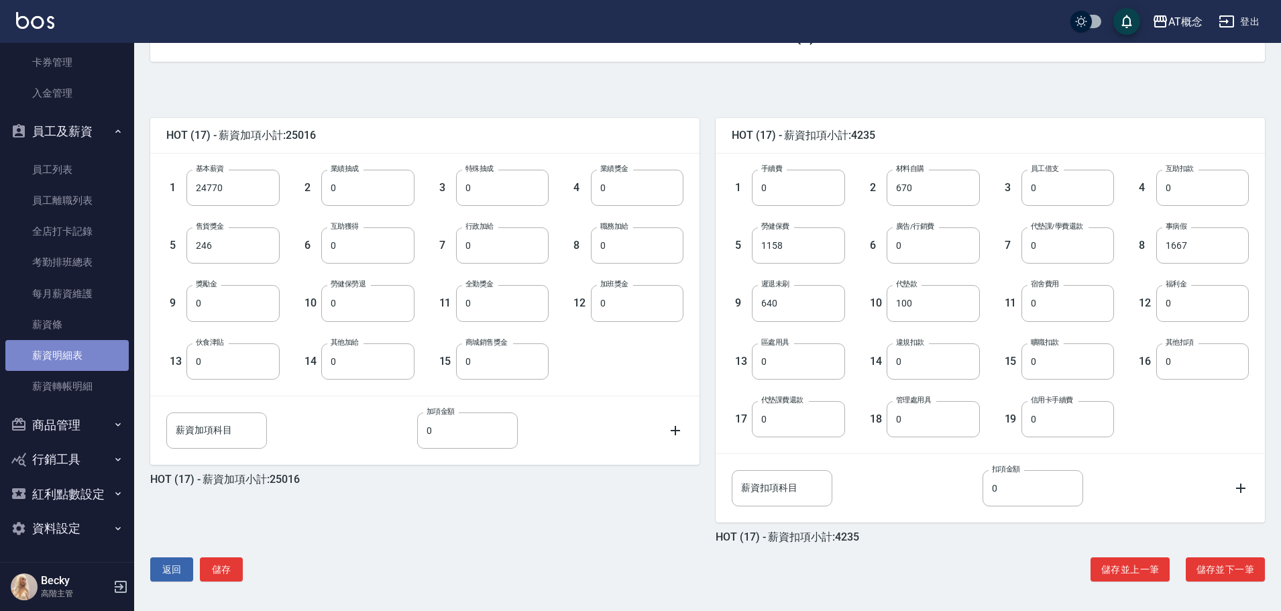
click at [75, 362] on link "薪資明細表" at bounding box center [66, 355] width 123 height 31
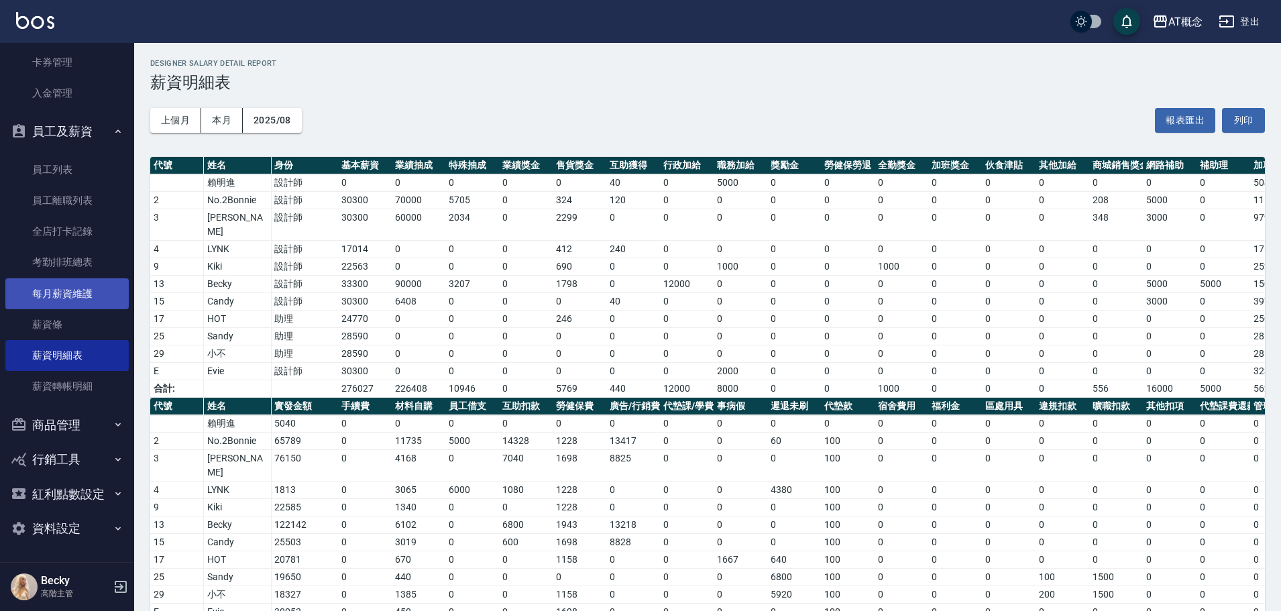
click at [78, 296] on link "每月薪資維護" at bounding box center [66, 293] width 123 height 31
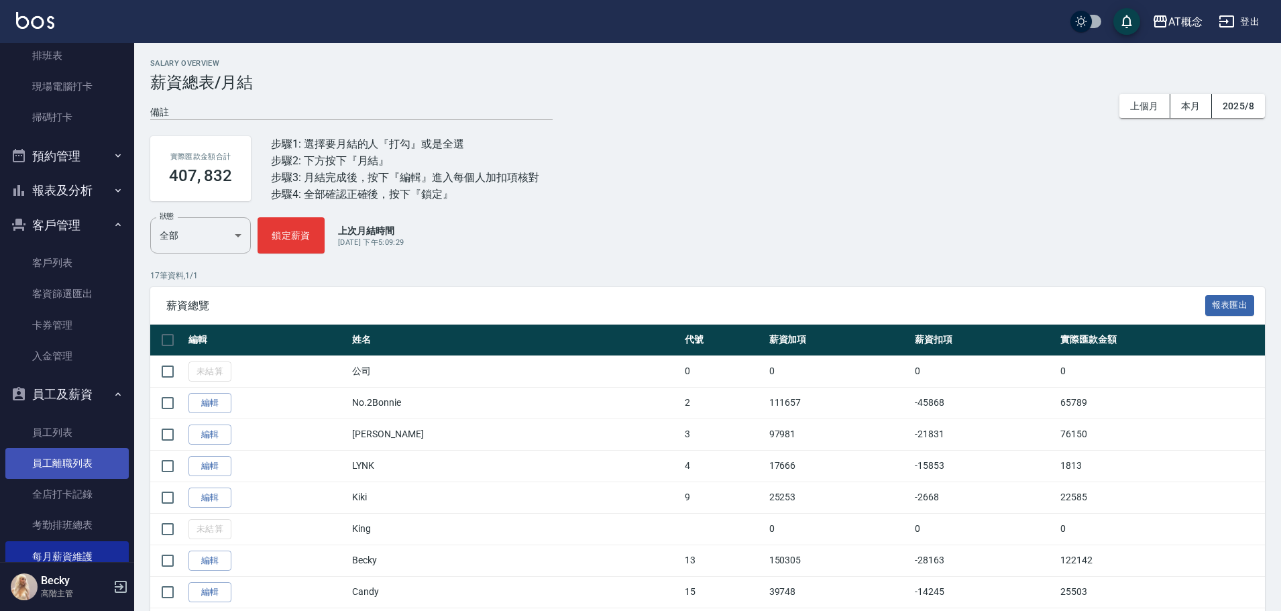
scroll to position [322, 0]
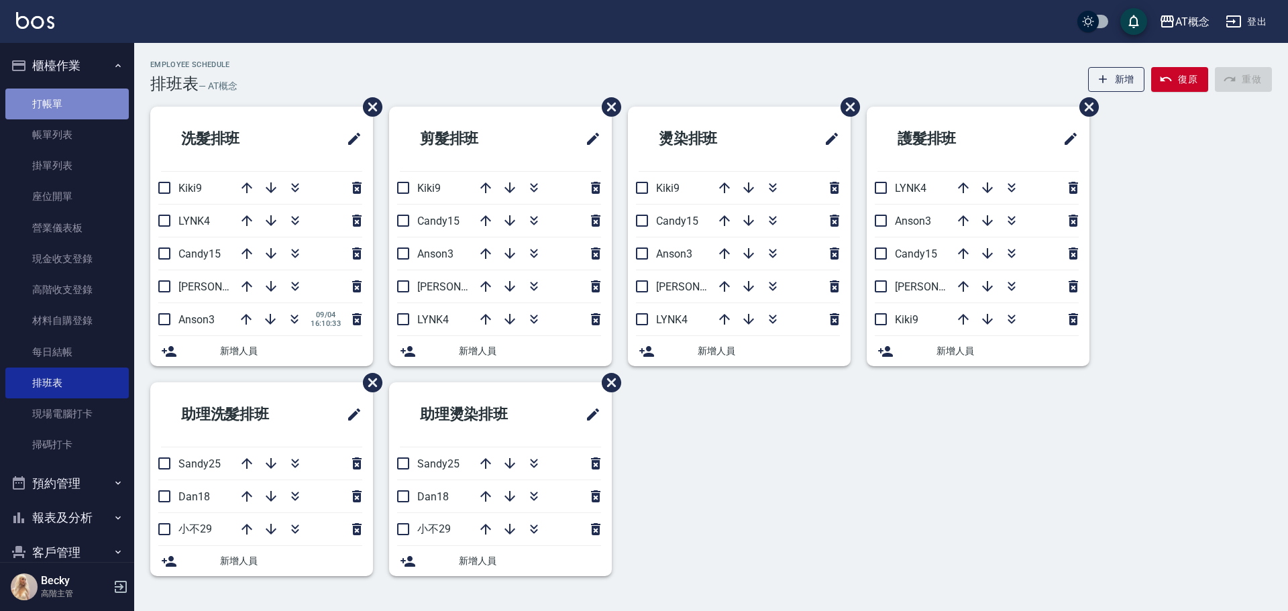
click at [103, 89] on link "打帳單" at bounding box center [66, 104] width 123 height 31
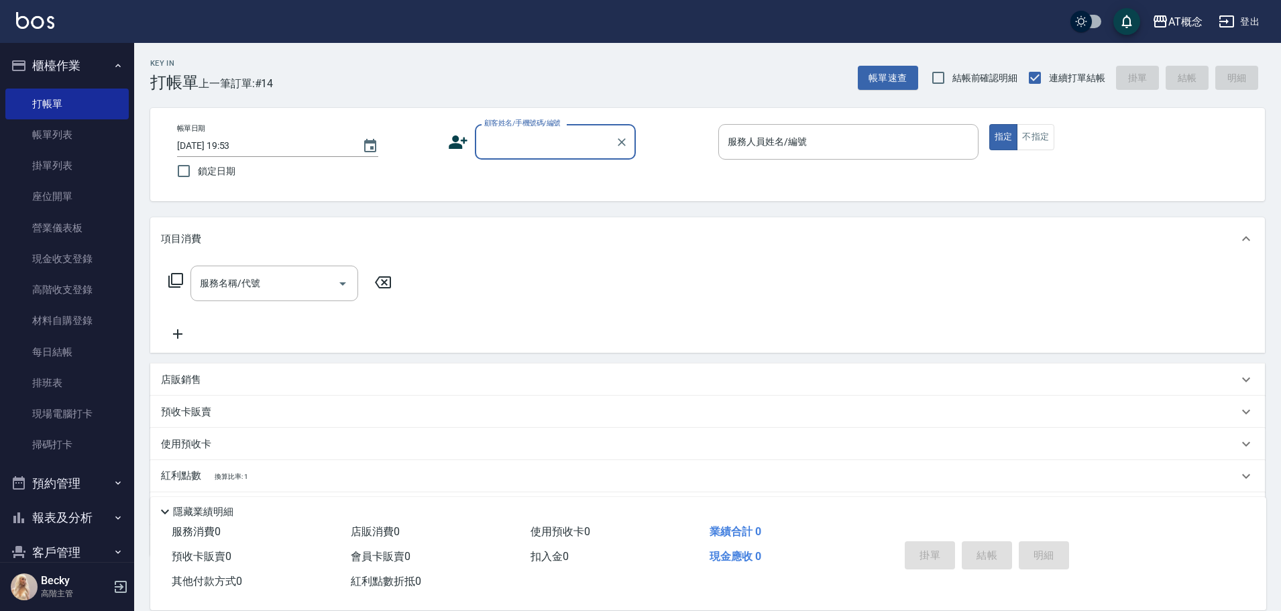
click at [528, 144] on input "顧客姓名/手機號碼/編號" at bounding box center [545, 141] width 129 height 23
click at [535, 146] on input "顧客姓名/手機號碼/編號" at bounding box center [545, 141] width 129 height 23
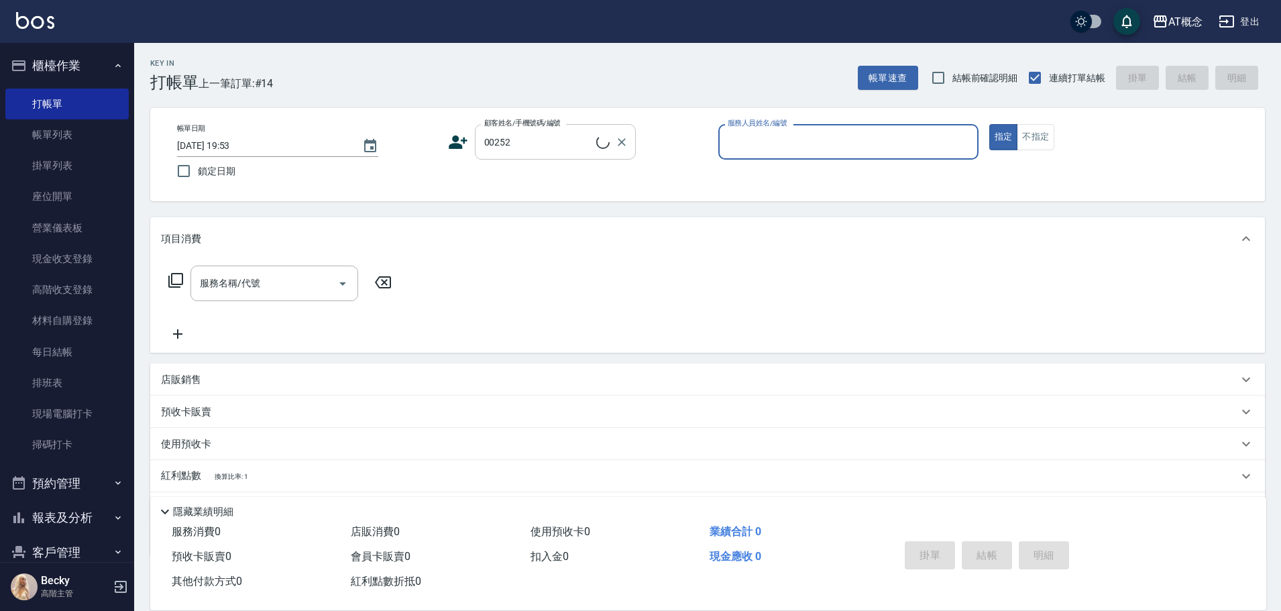
type input "[PERSON_NAME]/0968111661/00252"
type input "LYNK-4"
click at [989, 124] on button "指定" at bounding box center [1003, 137] width 29 height 26
type button "true"
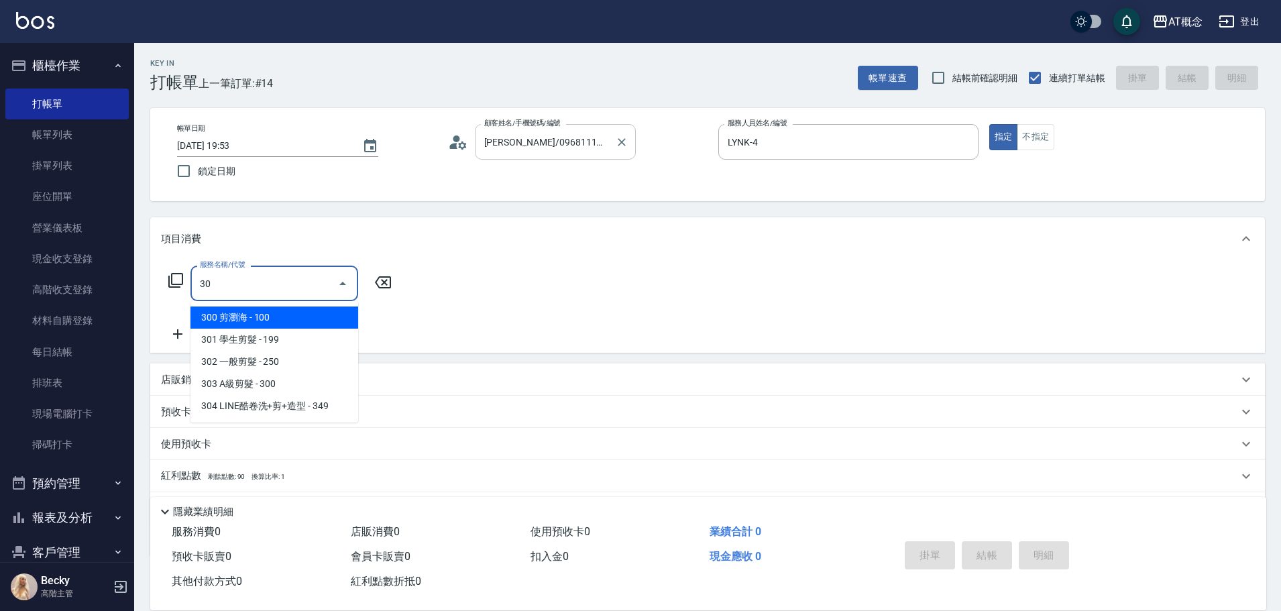
type input "303"
type input "30"
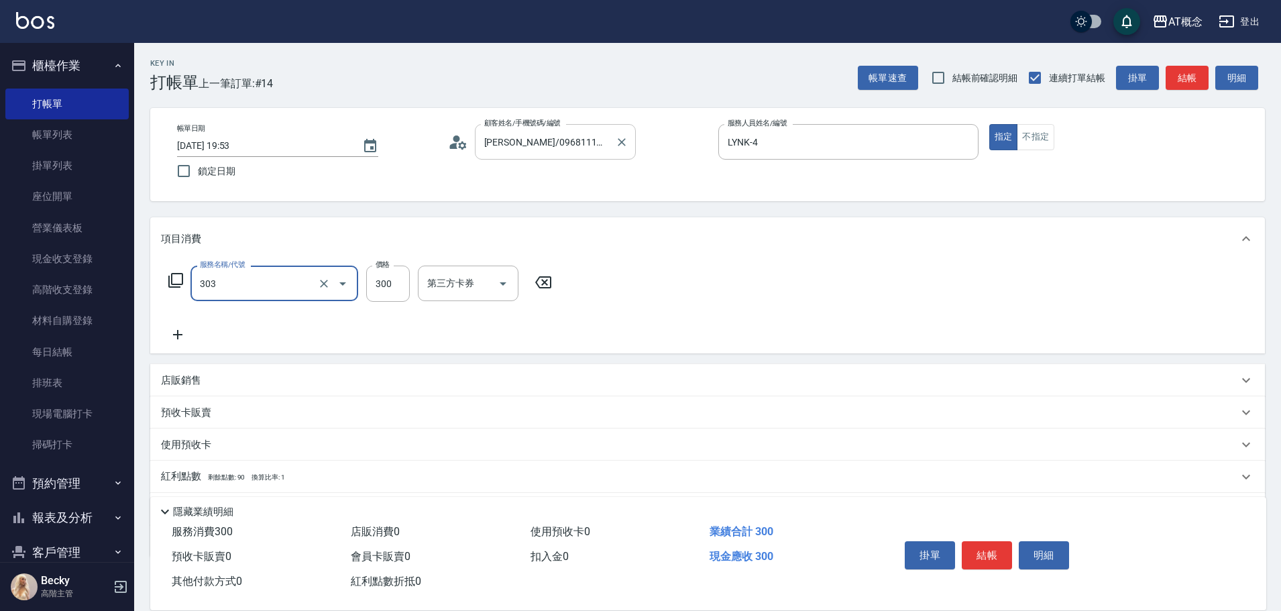
type input "303 A級剪髮(303)"
click at [993, 551] on button "結帳" at bounding box center [987, 555] width 50 height 28
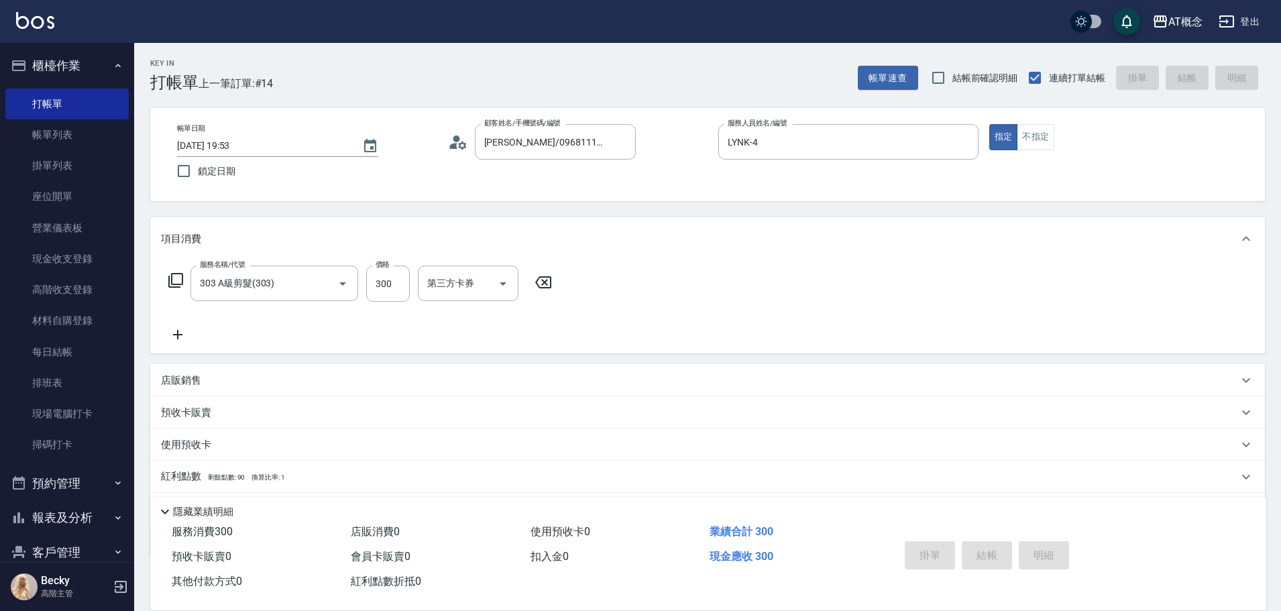
type input "2025/09/04 19:54"
type input "0"
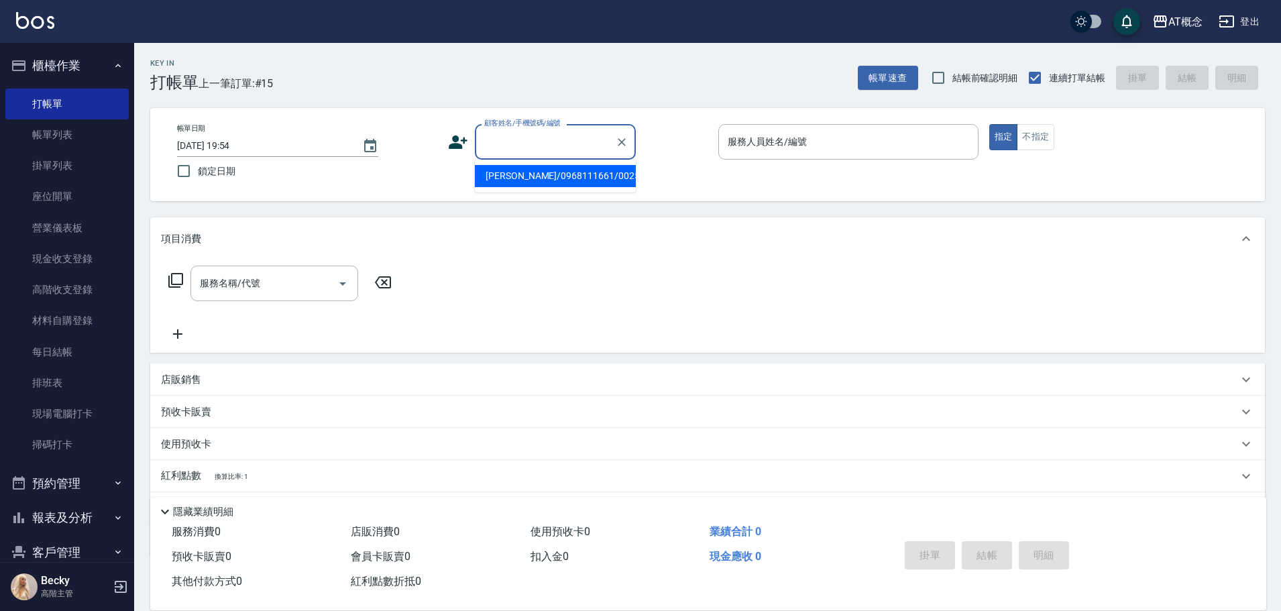
click at [532, 154] on input "顧客姓名/手機號碼/編號" at bounding box center [545, 141] width 129 height 23
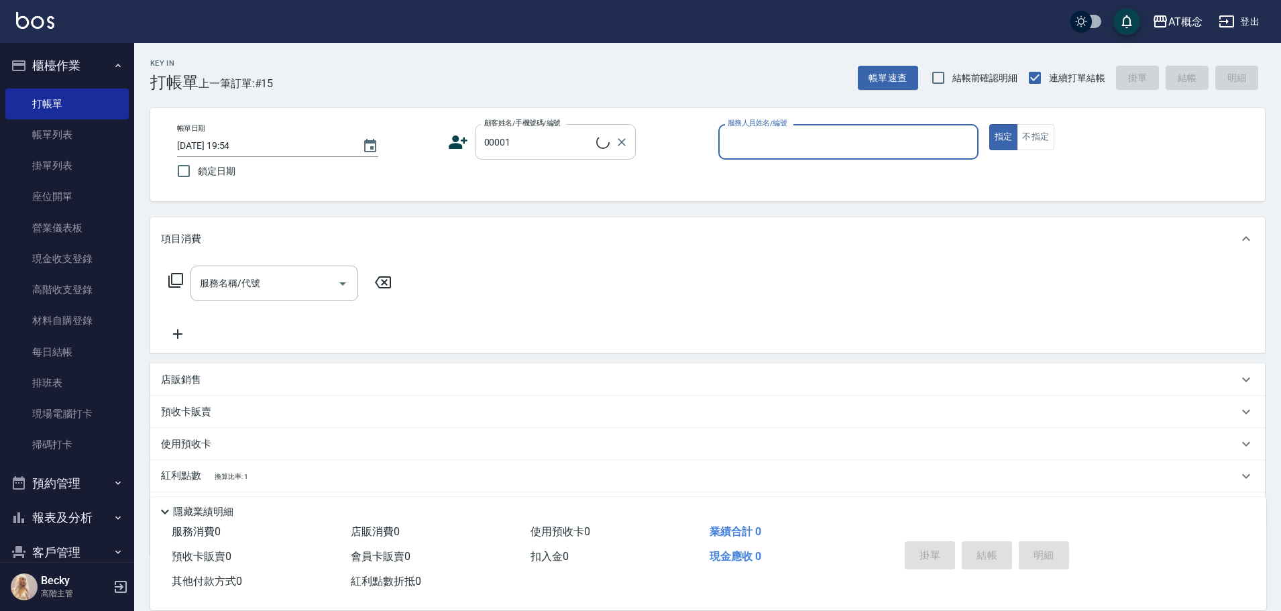
type input "公司/公司/00001"
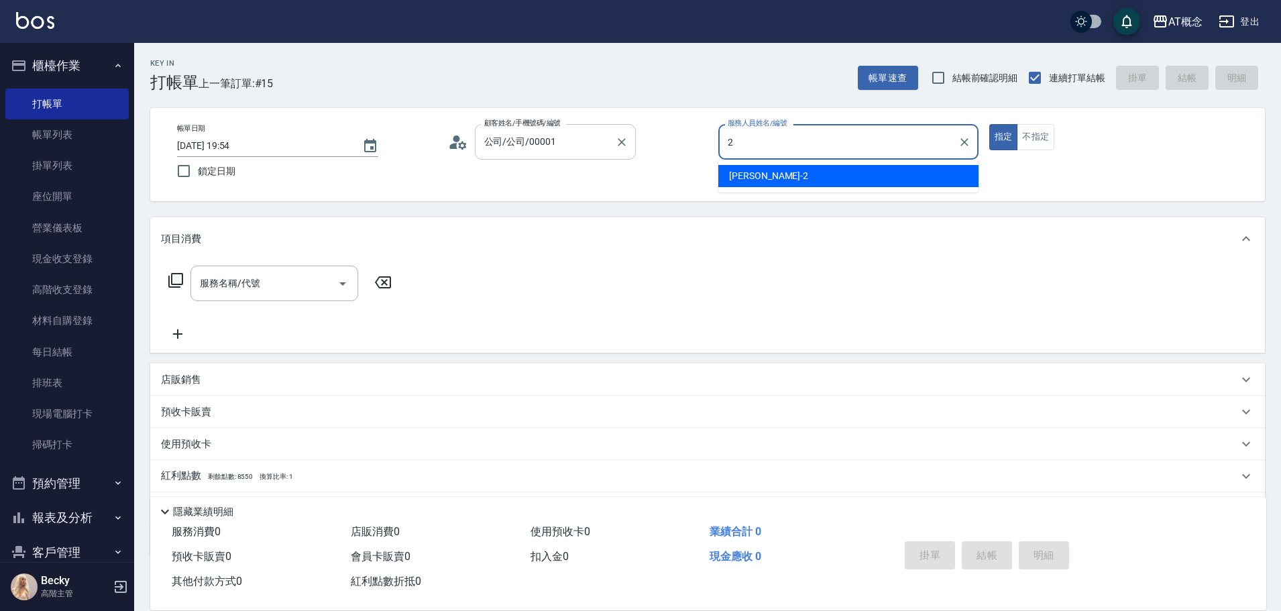
type input "[PERSON_NAME]-2"
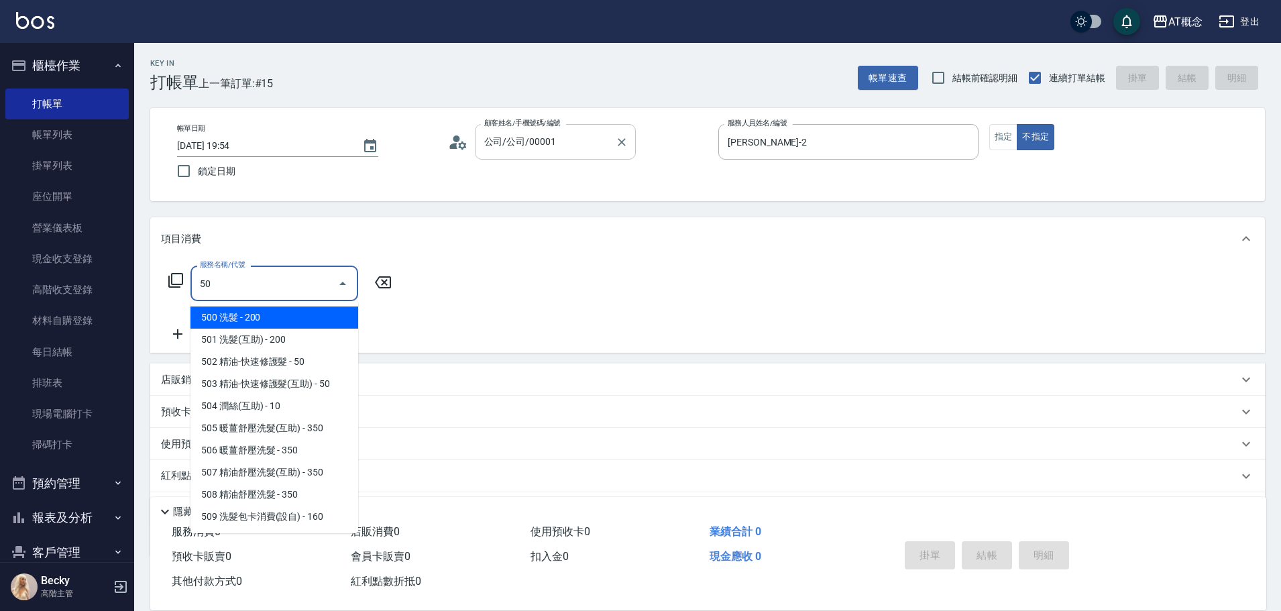
type input "501"
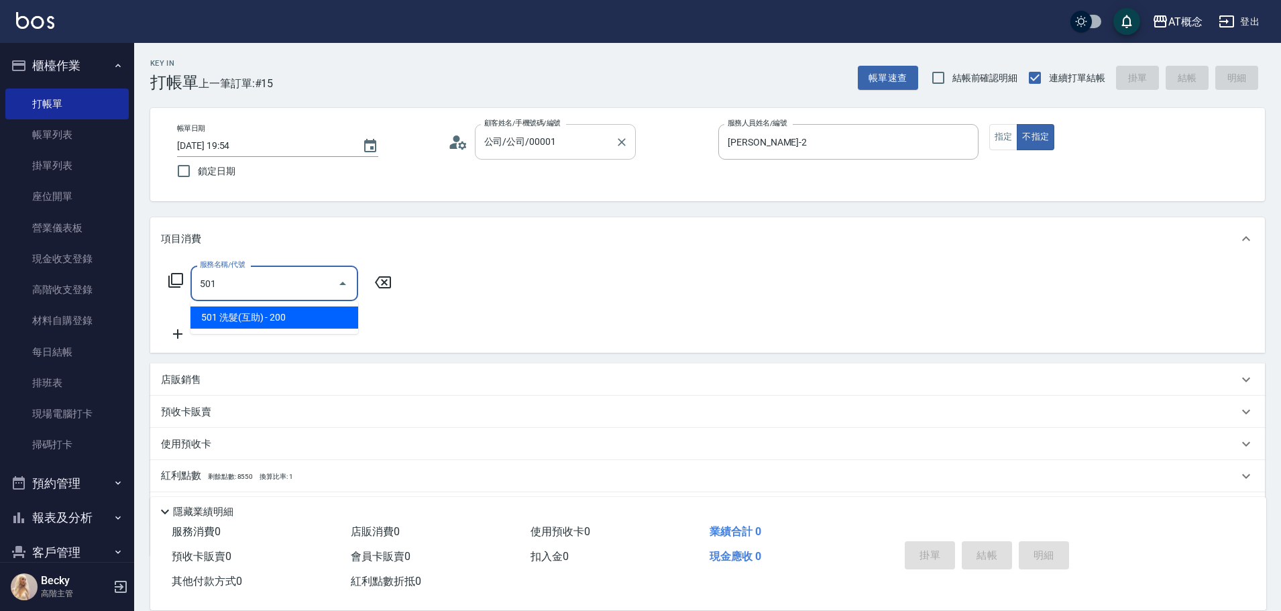
type input "20"
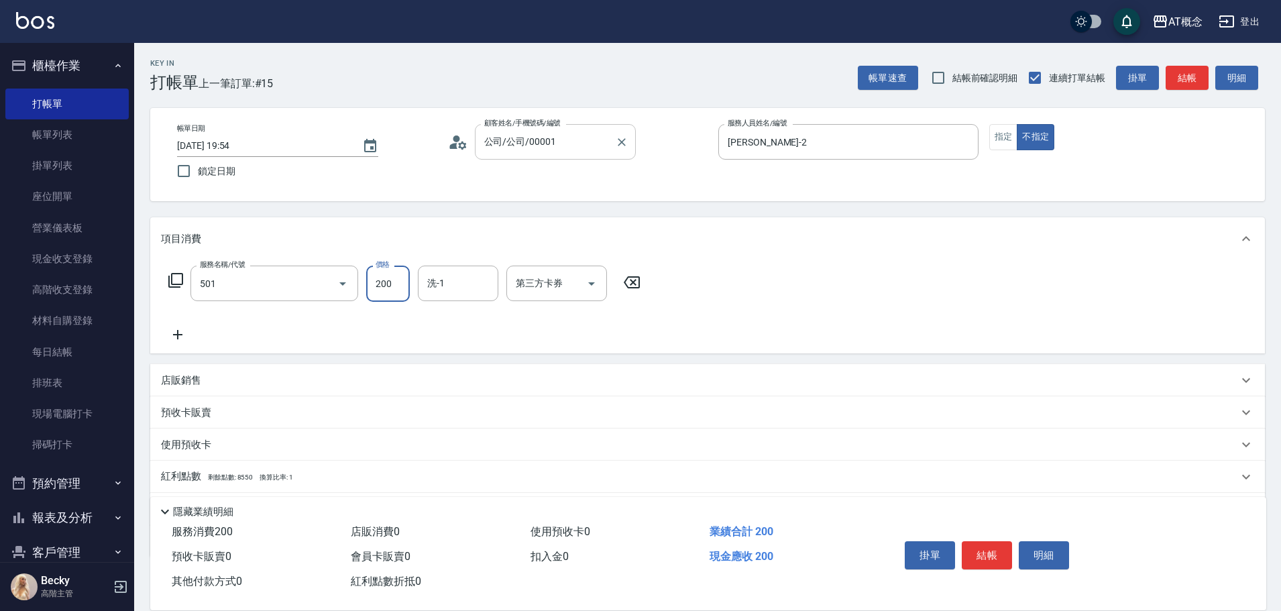
type input "501 洗髮(互助)(501)"
type input "0"
type input "25"
type input "20"
type input "250"
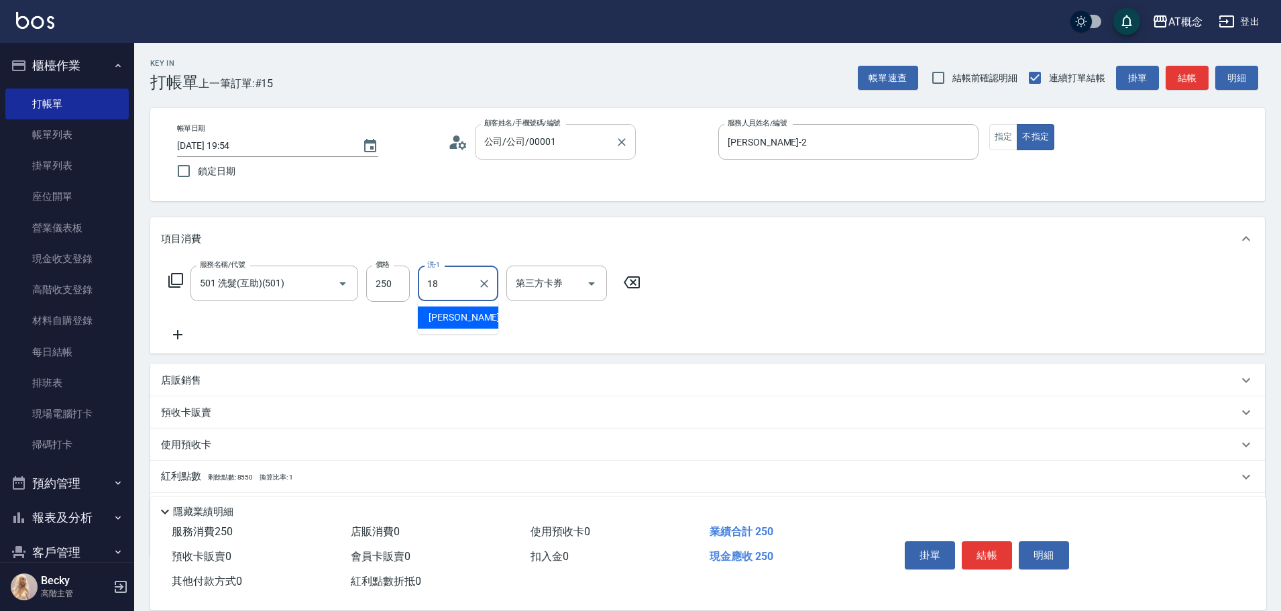
type input "[PERSON_NAME]-18"
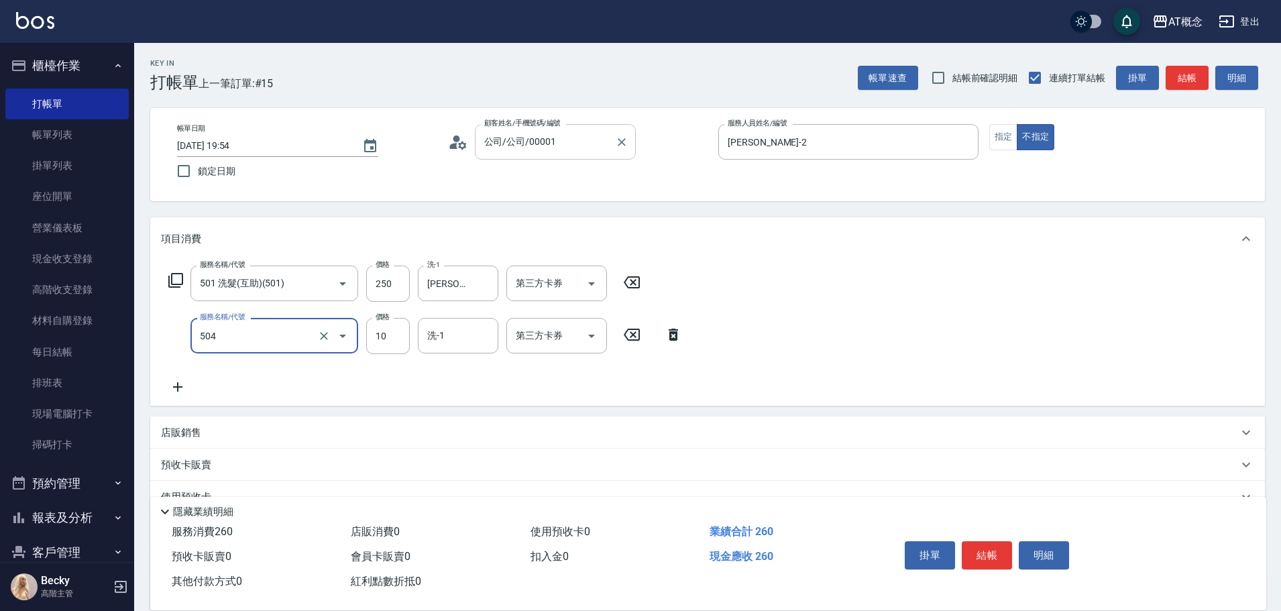
type input "504 潤絲(互助)(504)"
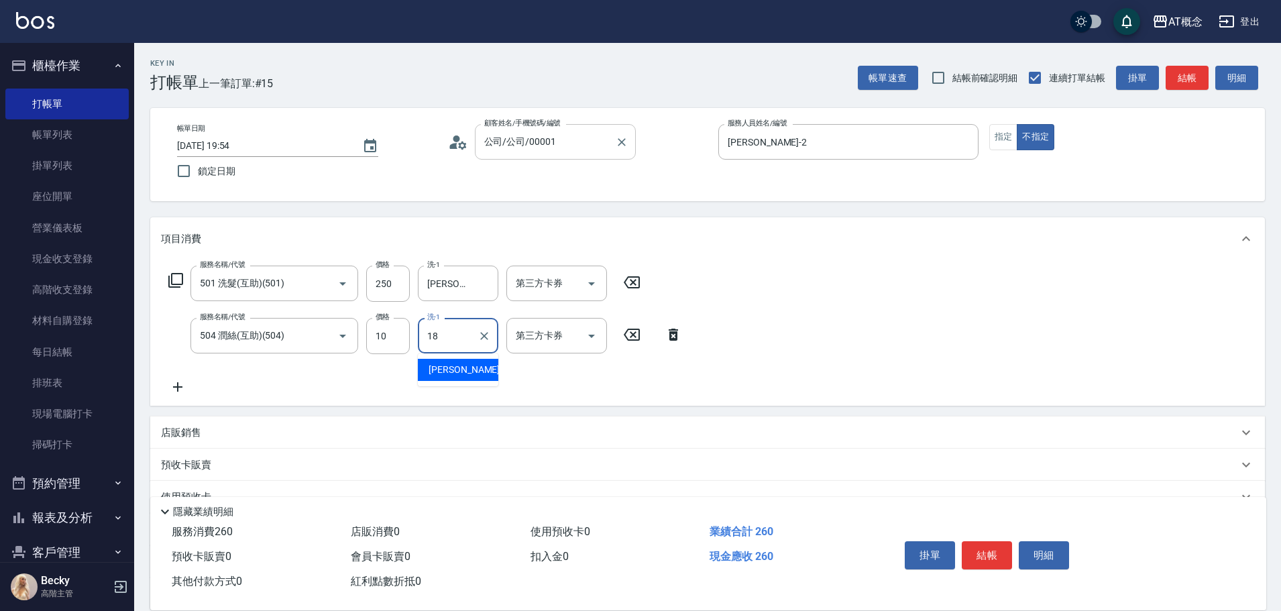
type input "[PERSON_NAME]-18"
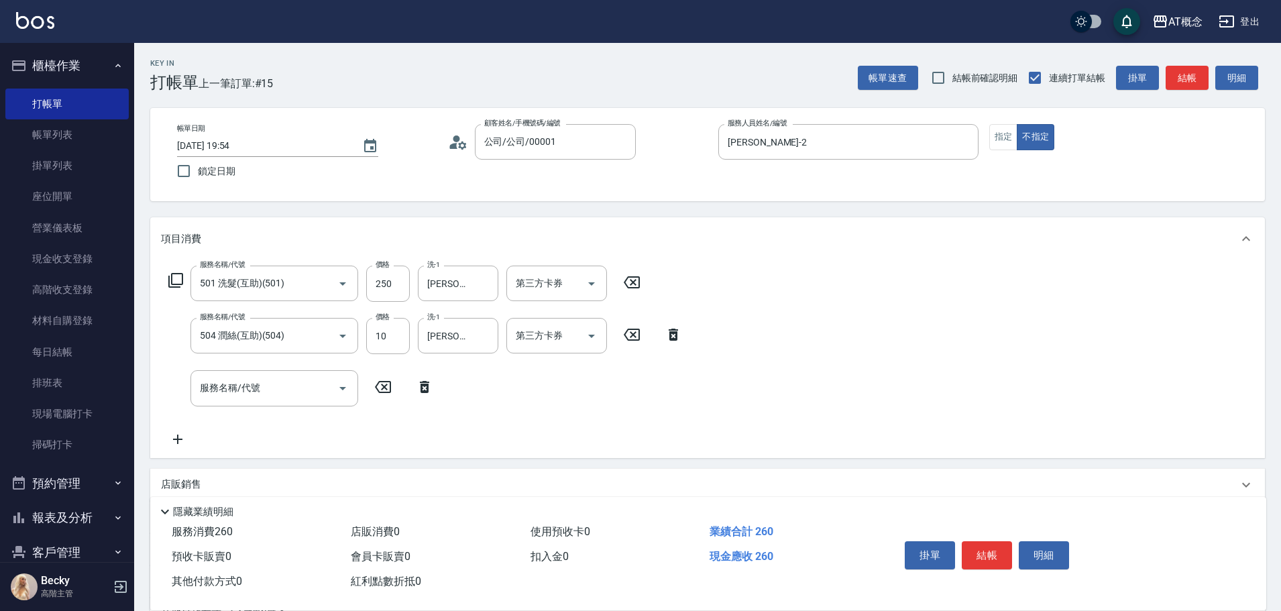
click at [420, 384] on icon at bounding box center [425, 387] width 34 height 16
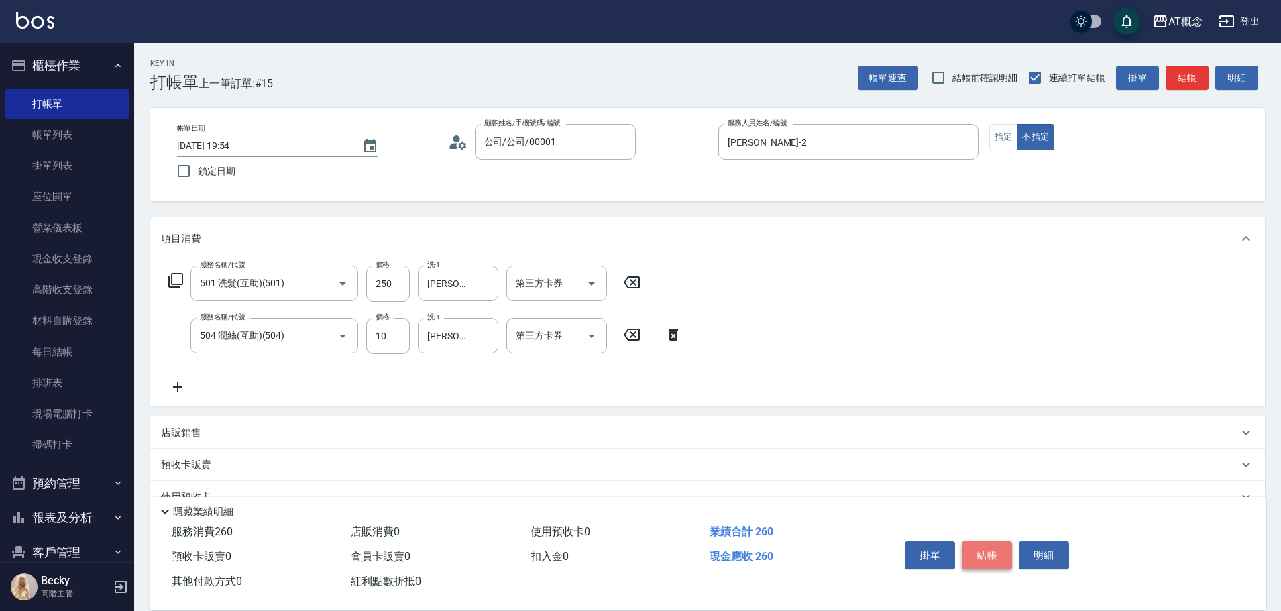
click at [985, 543] on button "結帳" at bounding box center [987, 555] width 50 height 28
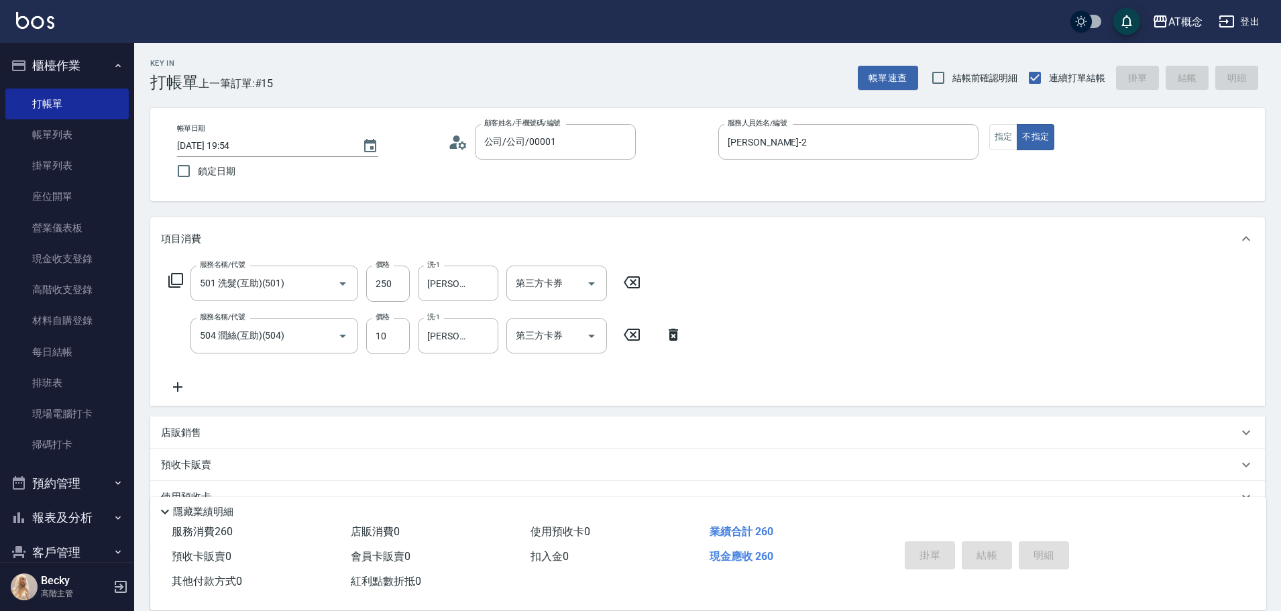
type input "2025/09/04 19:55"
type input "0"
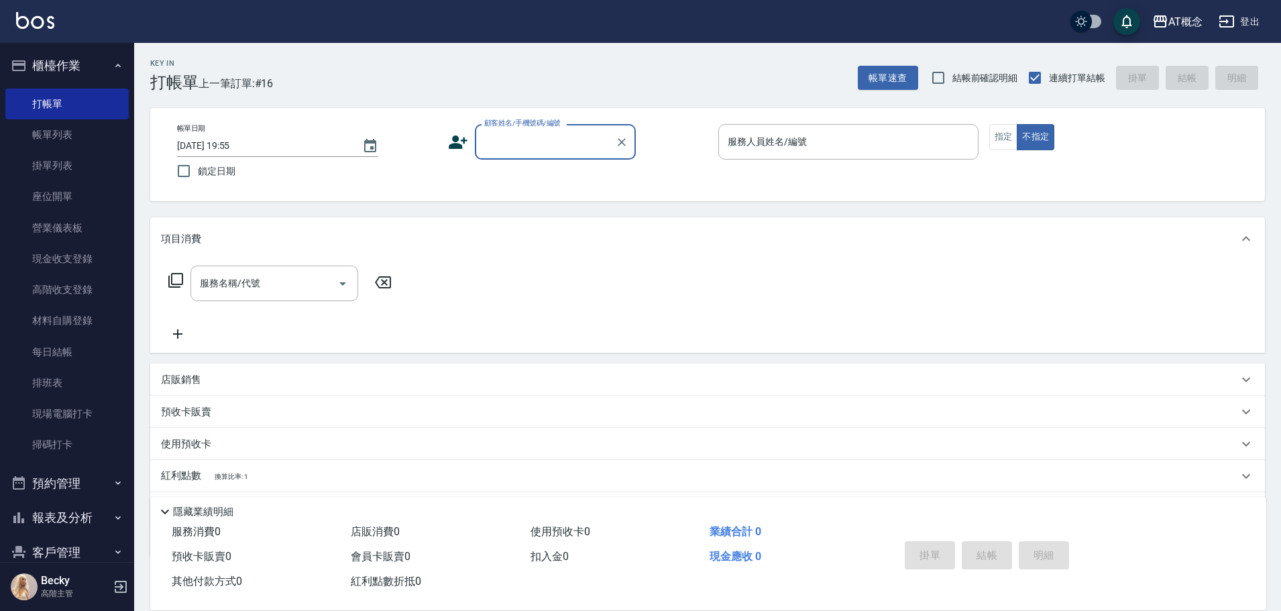
click at [500, 142] on input "顧客姓名/手機號碼/編號" at bounding box center [545, 141] width 129 height 23
type input "公司/公司/00001"
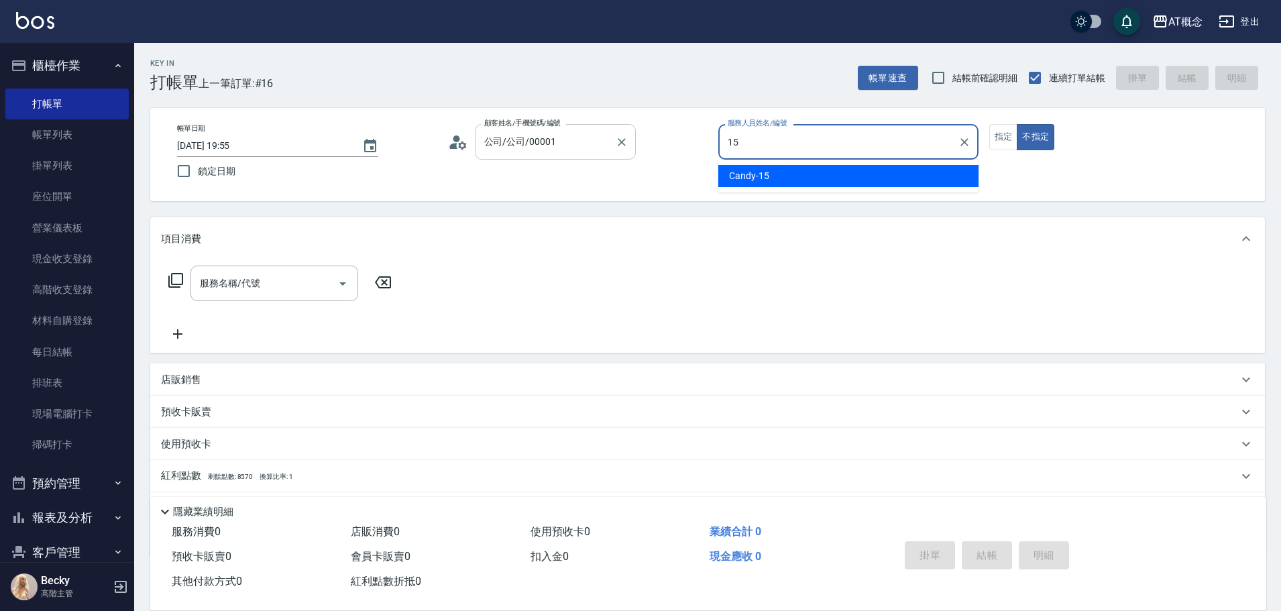
type input "Candy-15"
type button "false"
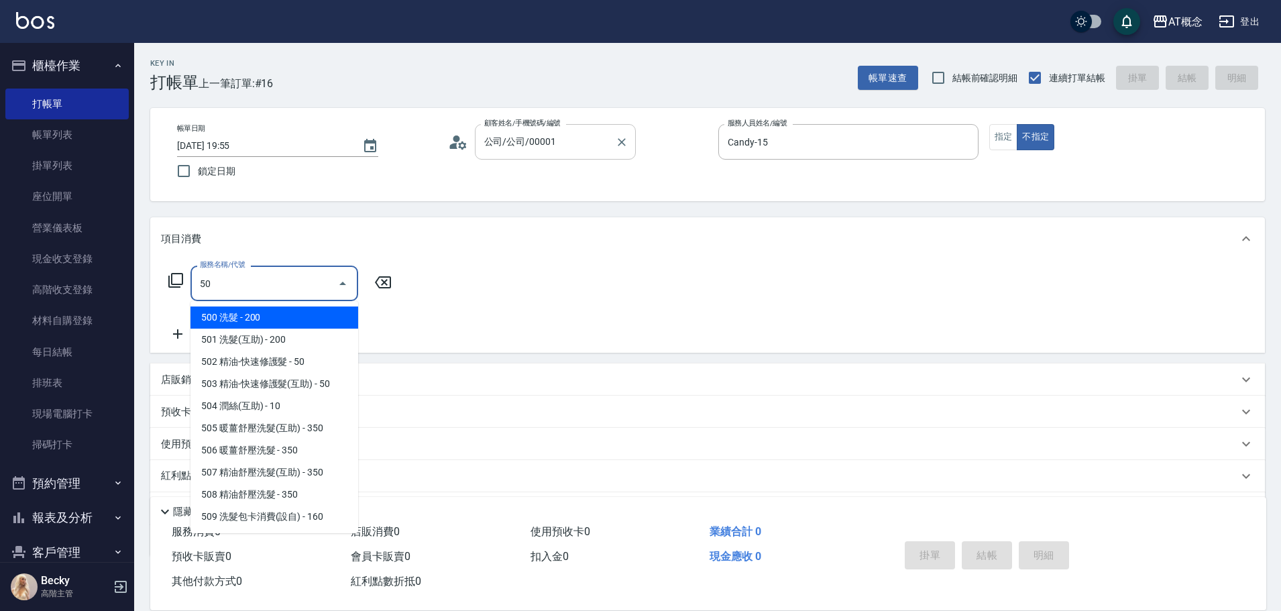
type input "501"
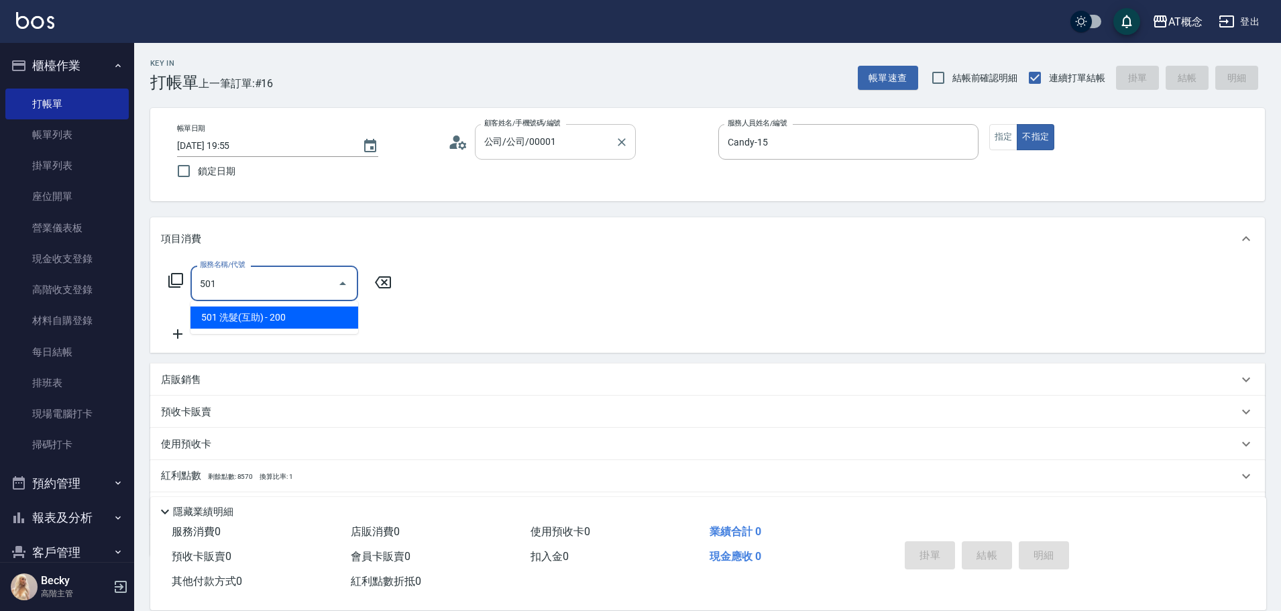
type input "20"
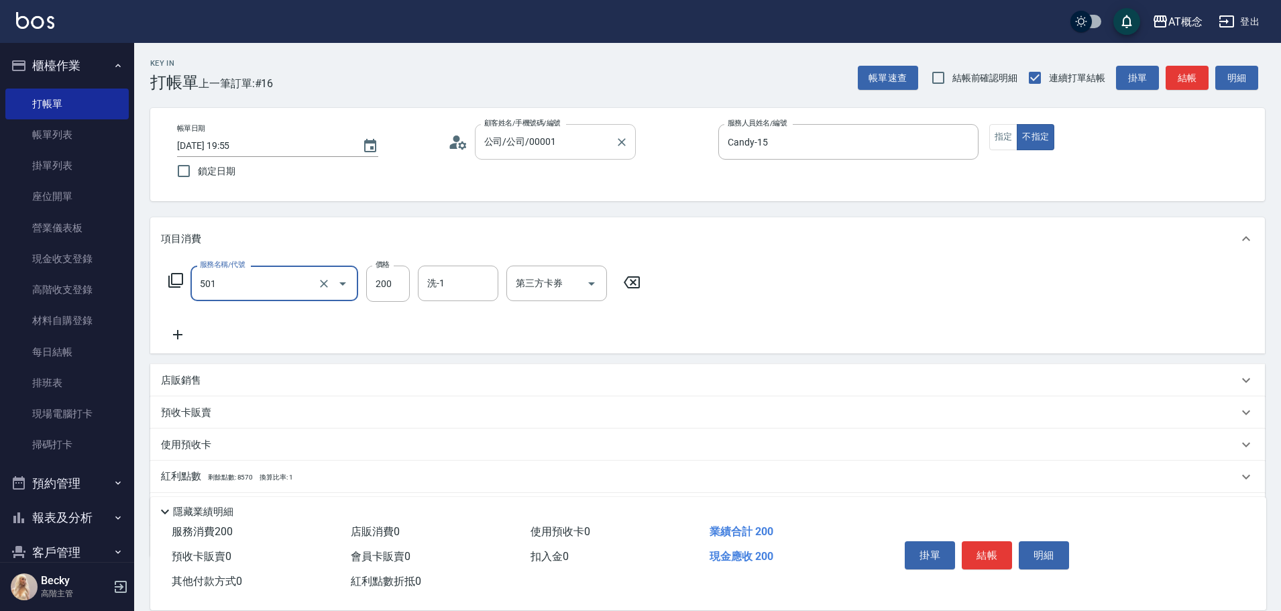
type input "501 洗髮(互助)(501)"
type input "0"
type input "25"
type input "20"
type input "250"
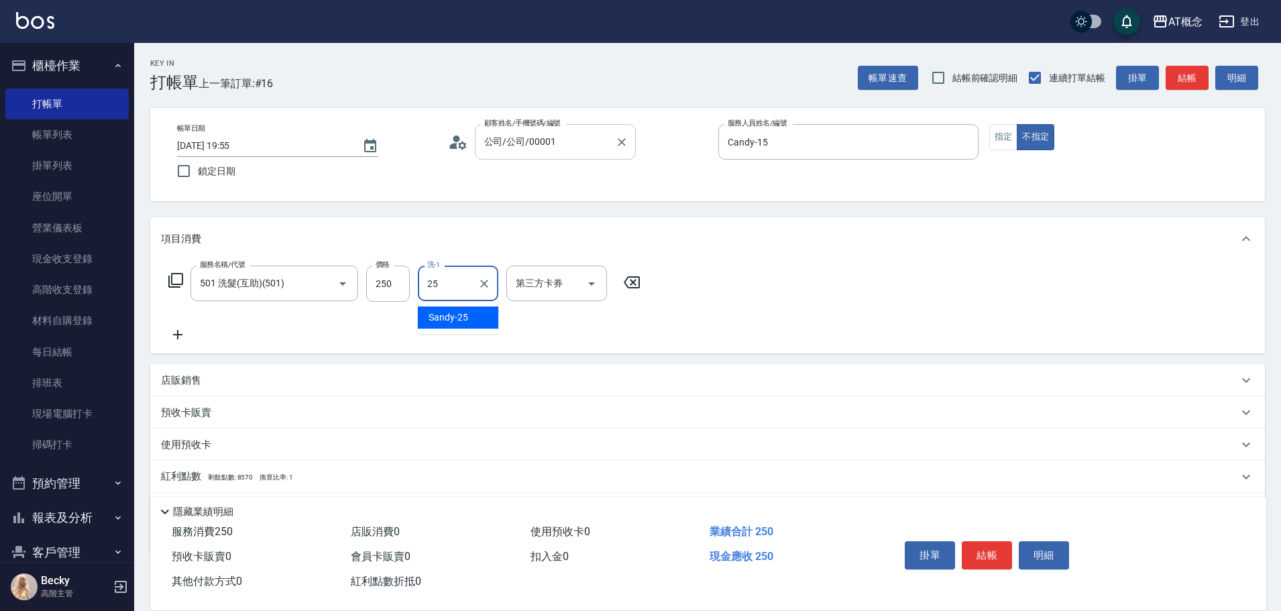
type input "Sandy-25"
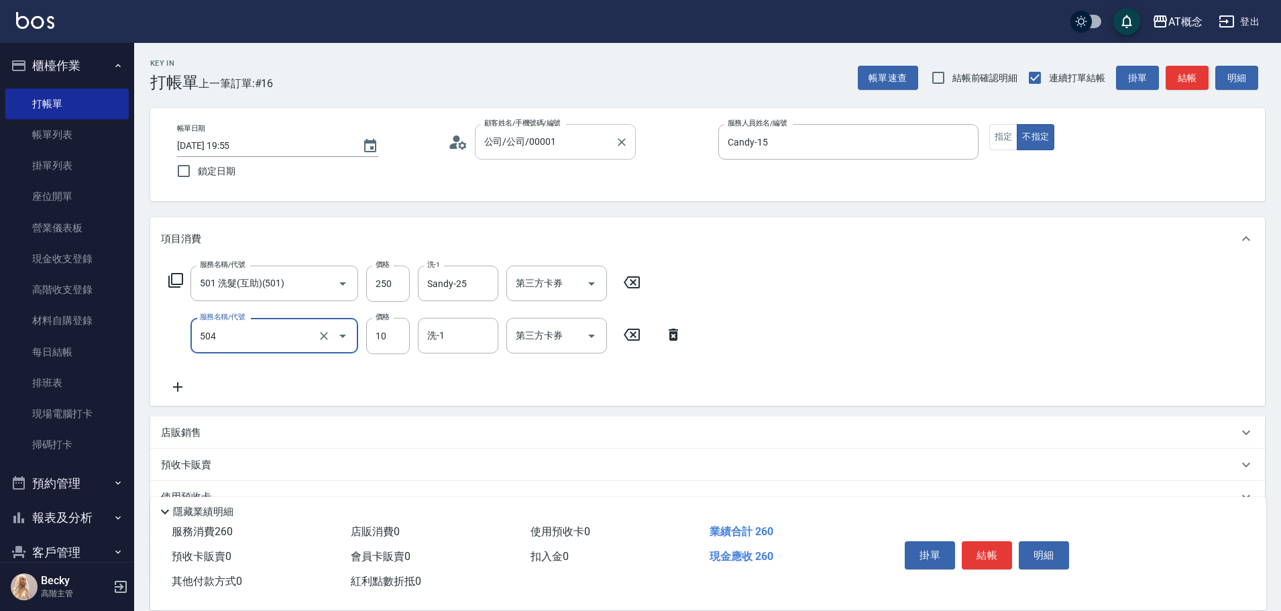
type input "504 潤絲(互助)(504)"
type input "Sandy-25"
click at [998, 551] on button "結帳" at bounding box center [987, 555] width 50 height 28
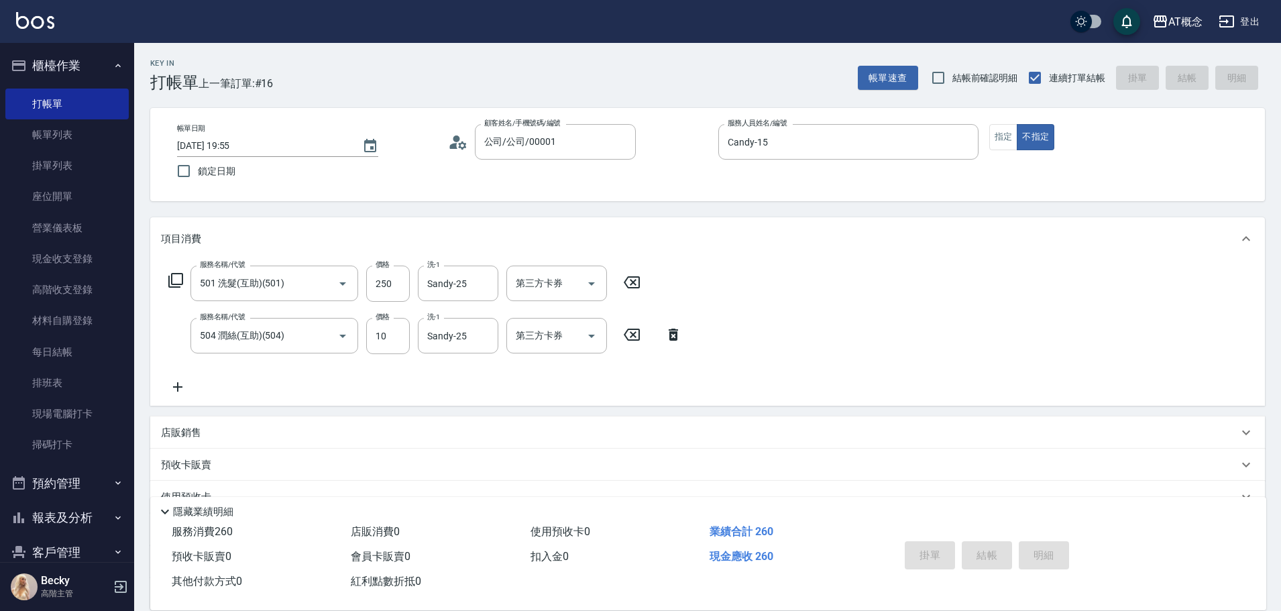
type input "2025/09/04 19:56"
type input "0"
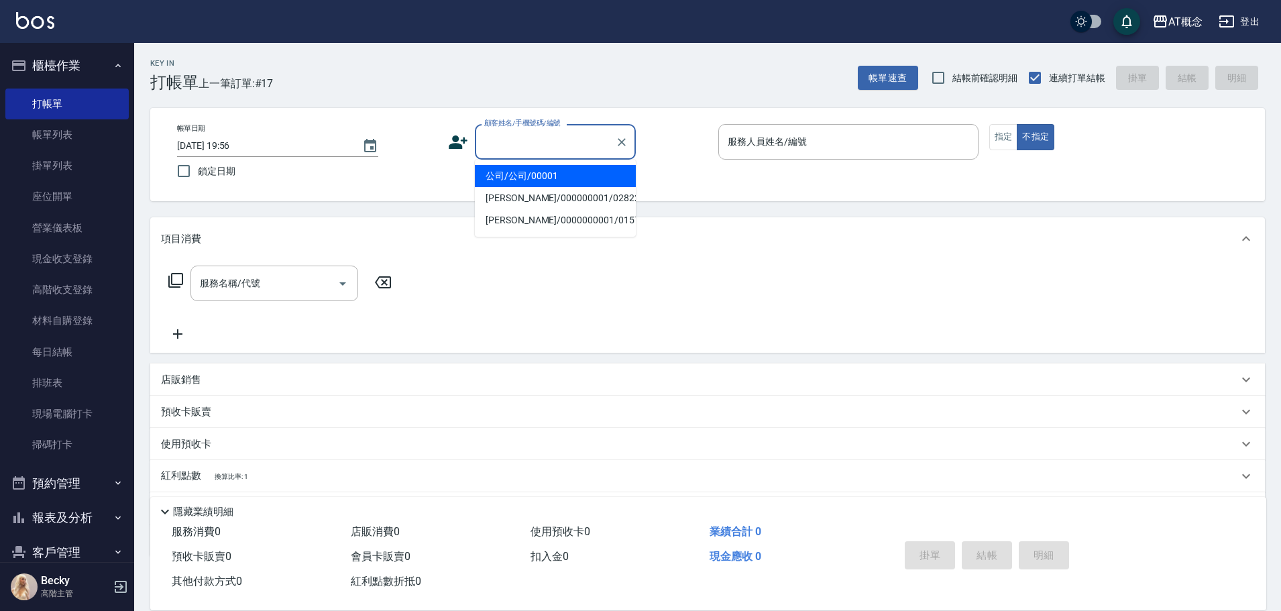
click at [541, 133] on input "顧客姓名/手機號碼/編號" at bounding box center [545, 141] width 129 height 23
type input "楊子增/0981913845/01270"
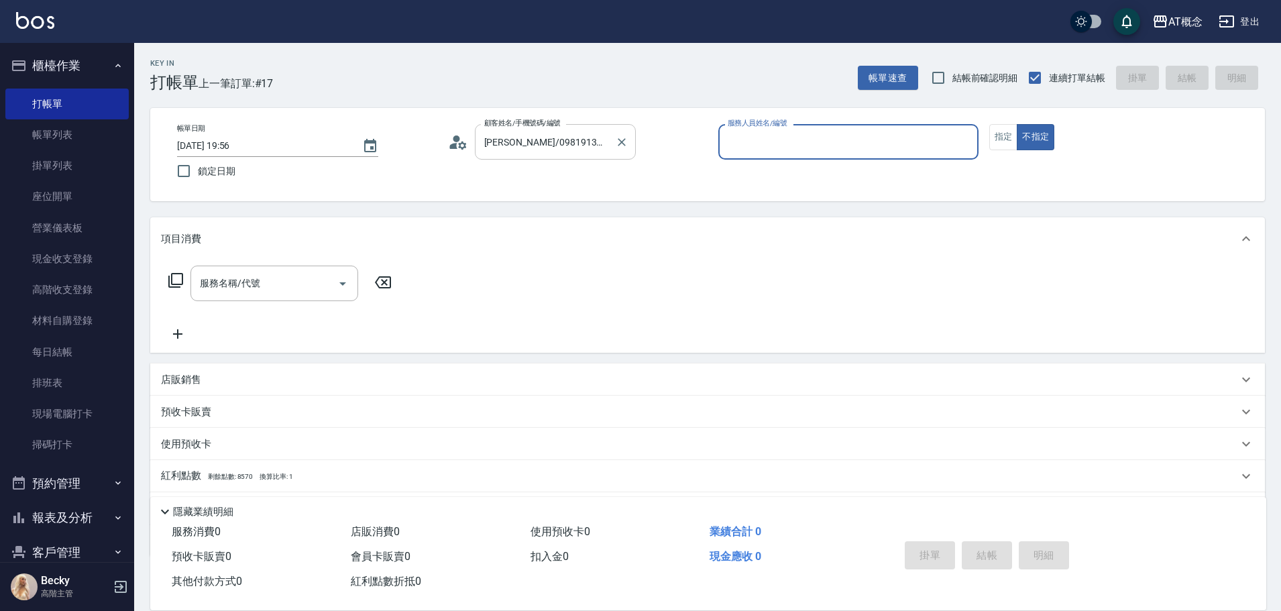
type input "Anson-3"
click at [1017, 124] on button "不指定" at bounding box center [1036, 137] width 38 height 26
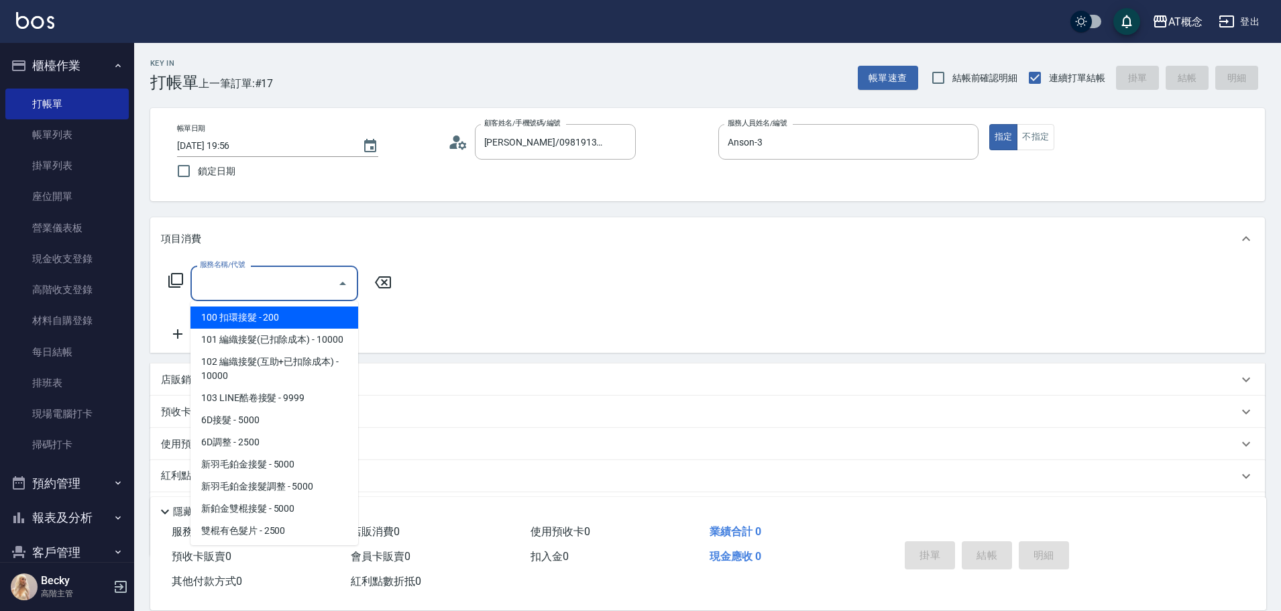
click at [254, 281] on input "服務名稱/代號" at bounding box center [265, 283] width 136 height 23
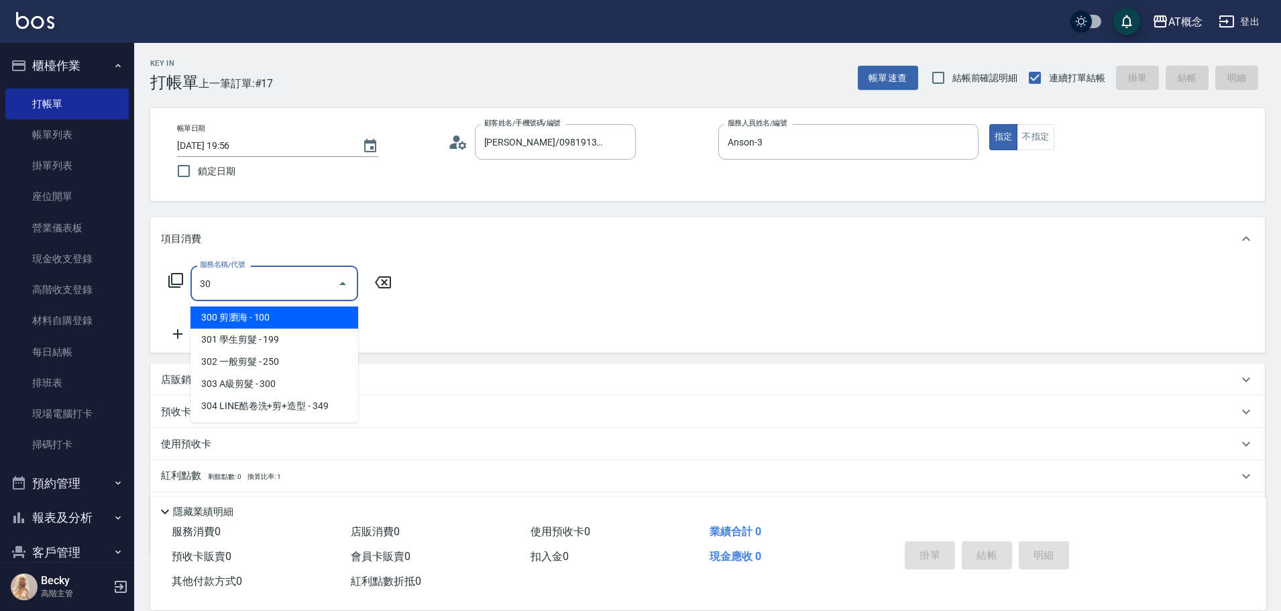
type input "303"
type input "30"
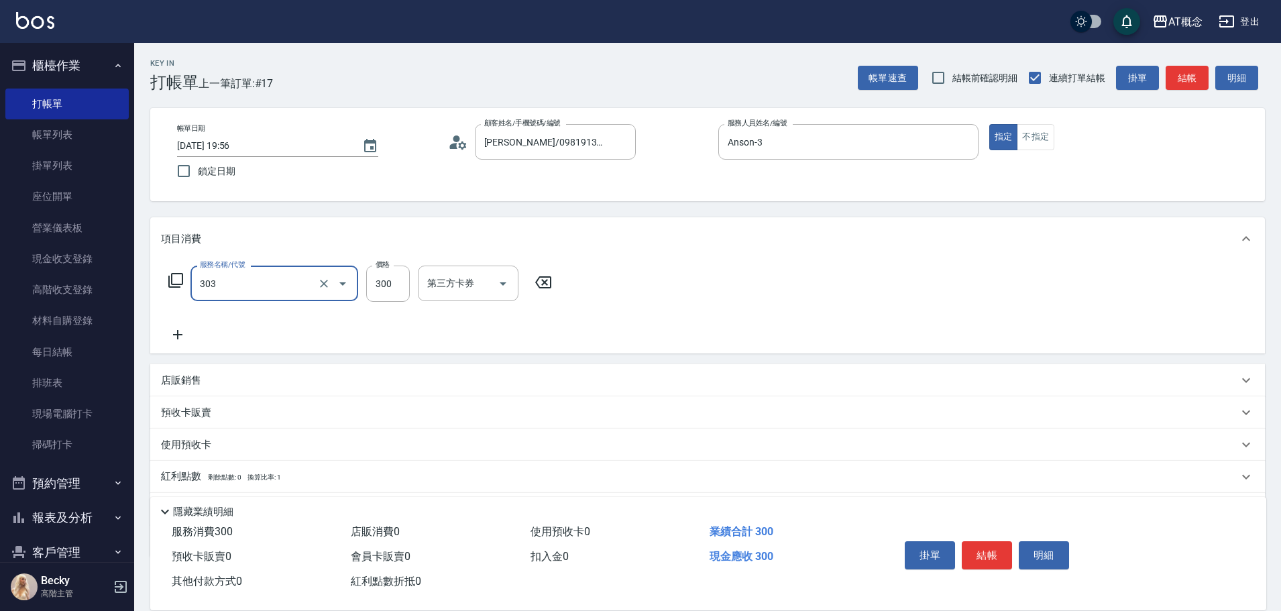
type input "303 A級剪髮(303)"
click at [975, 541] on button "結帳" at bounding box center [987, 555] width 50 height 28
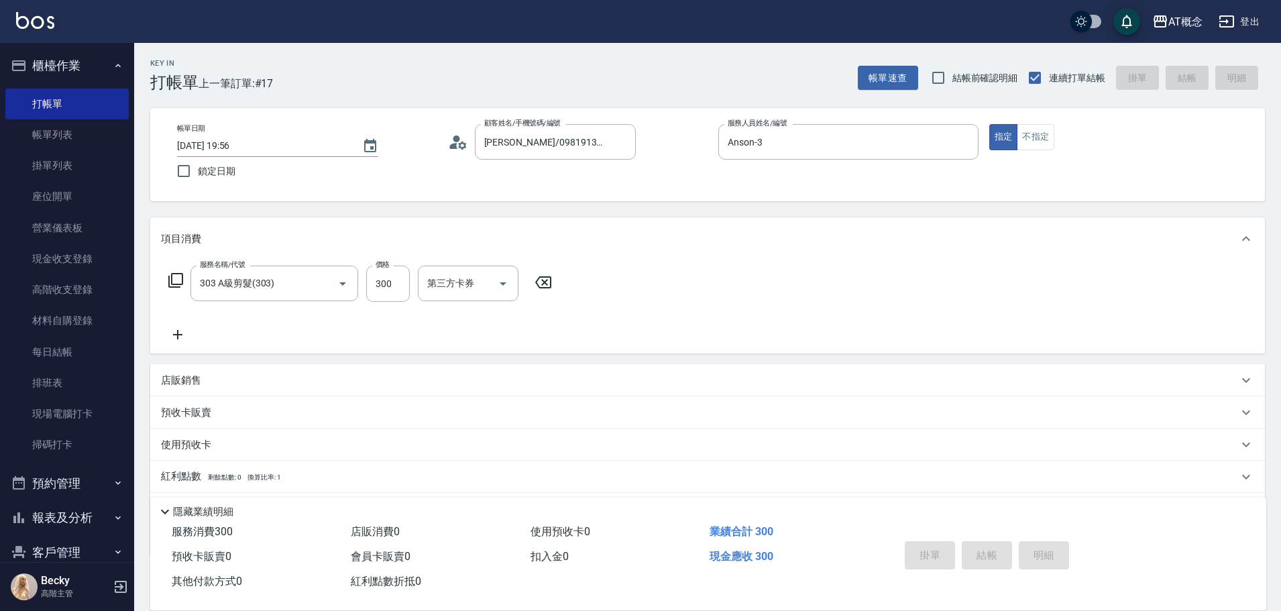
type input "2025/09/04 19:58"
type input "0"
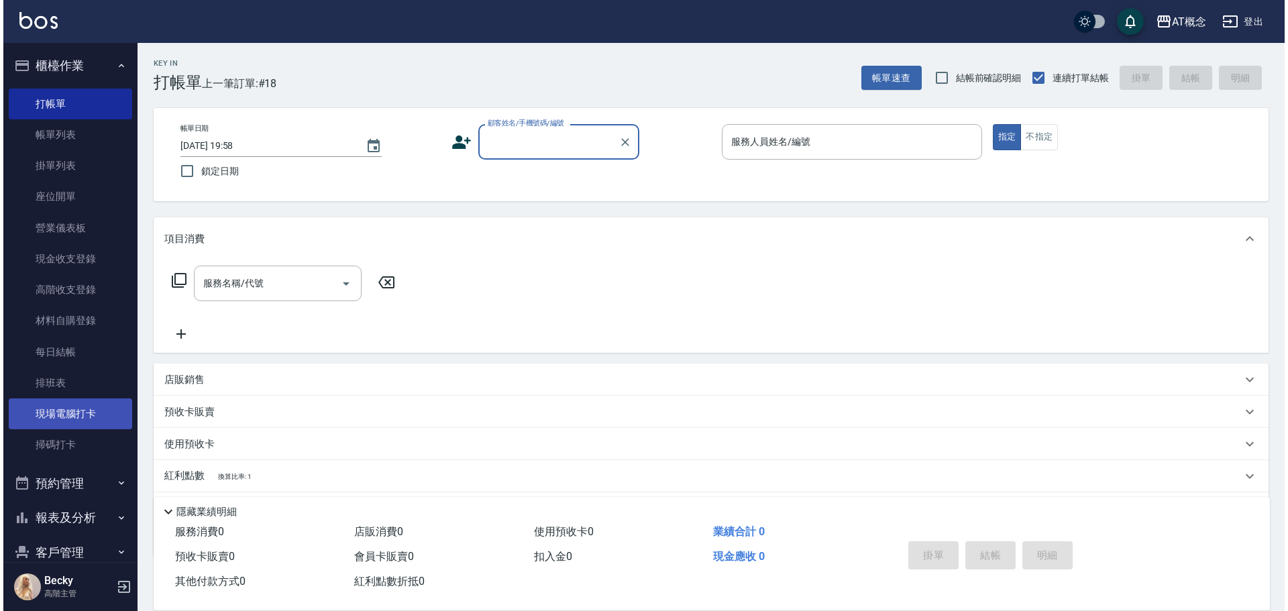
scroll to position [197, 0]
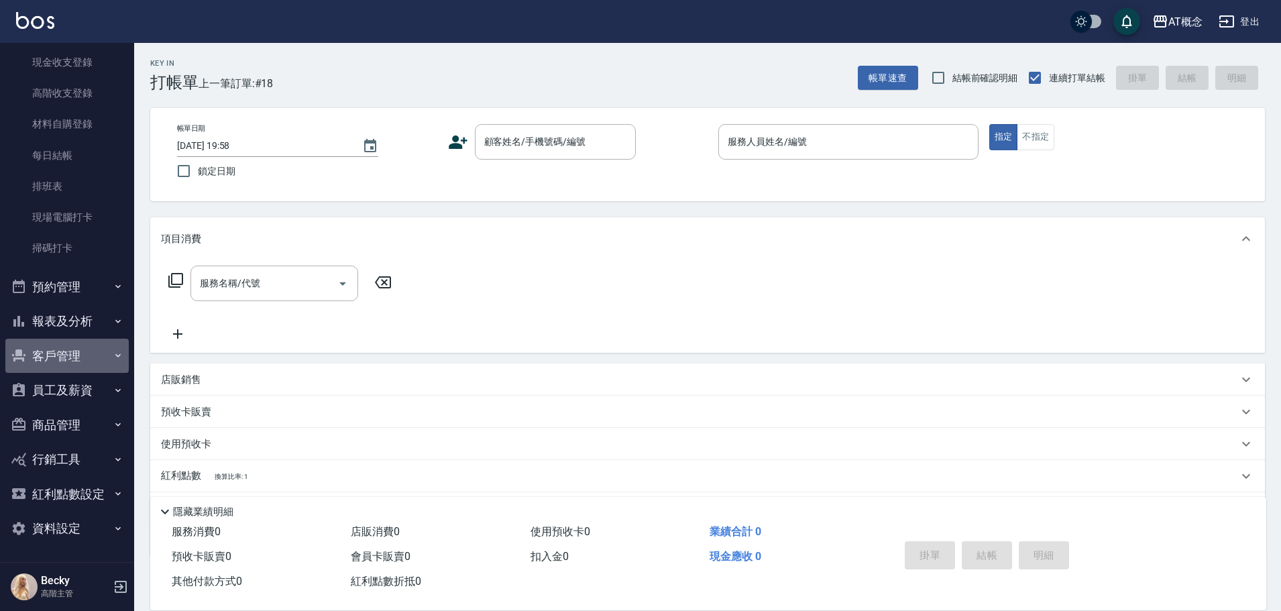
click at [84, 356] on button "客戶管理" at bounding box center [66, 356] width 123 height 35
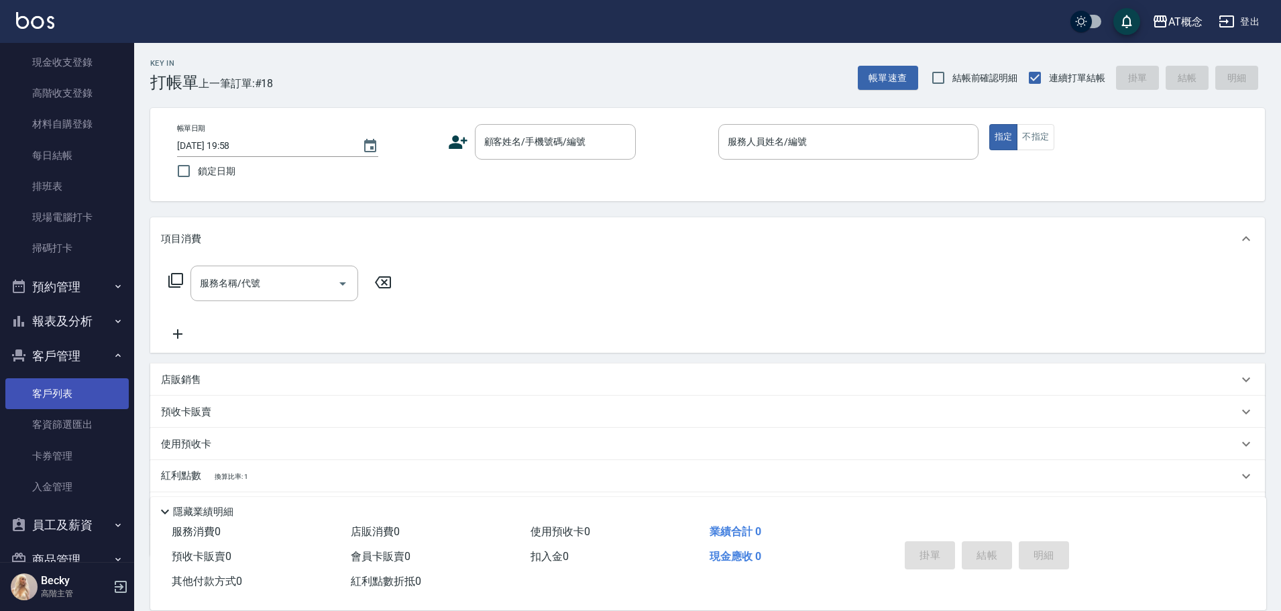
click at [78, 398] on link "客戶列表" at bounding box center [66, 393] width 123 height 31
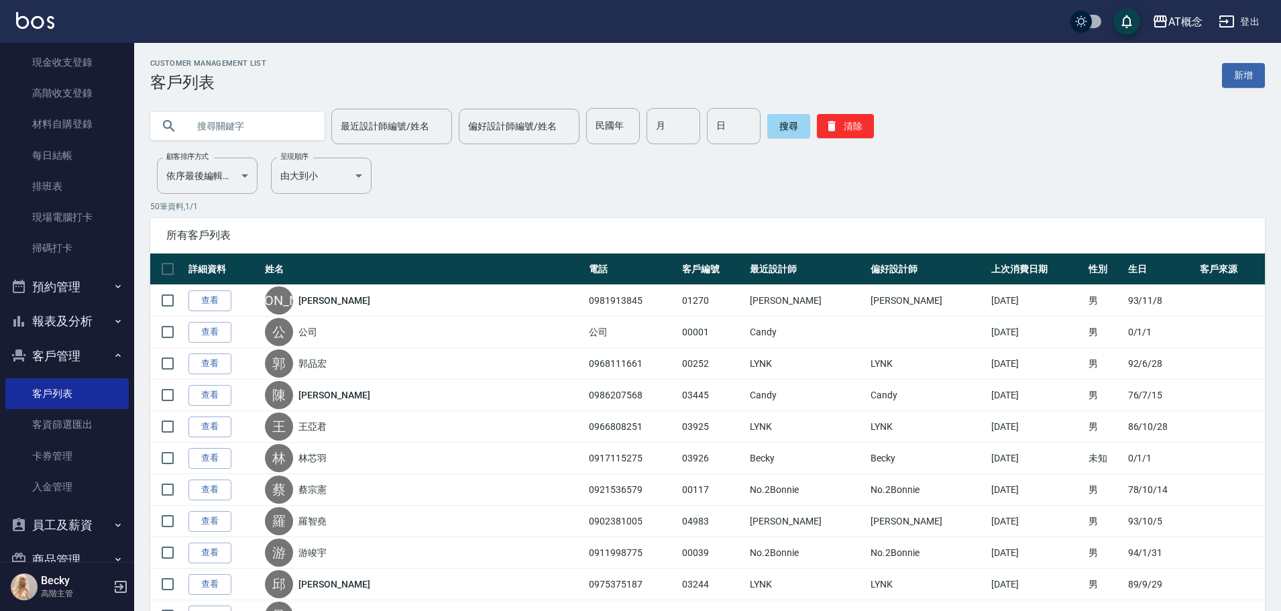
click at [264, 129] on input "text" at bounding box center [251, 126] width 126 height 36
type input "7"
click at [606, 129] on input "民國年" at bounding box center [613, 126] width 54 height 36
type input "72"
click at [652, 132] on input "月" at bounding box center [674, 126] width 54 height 36
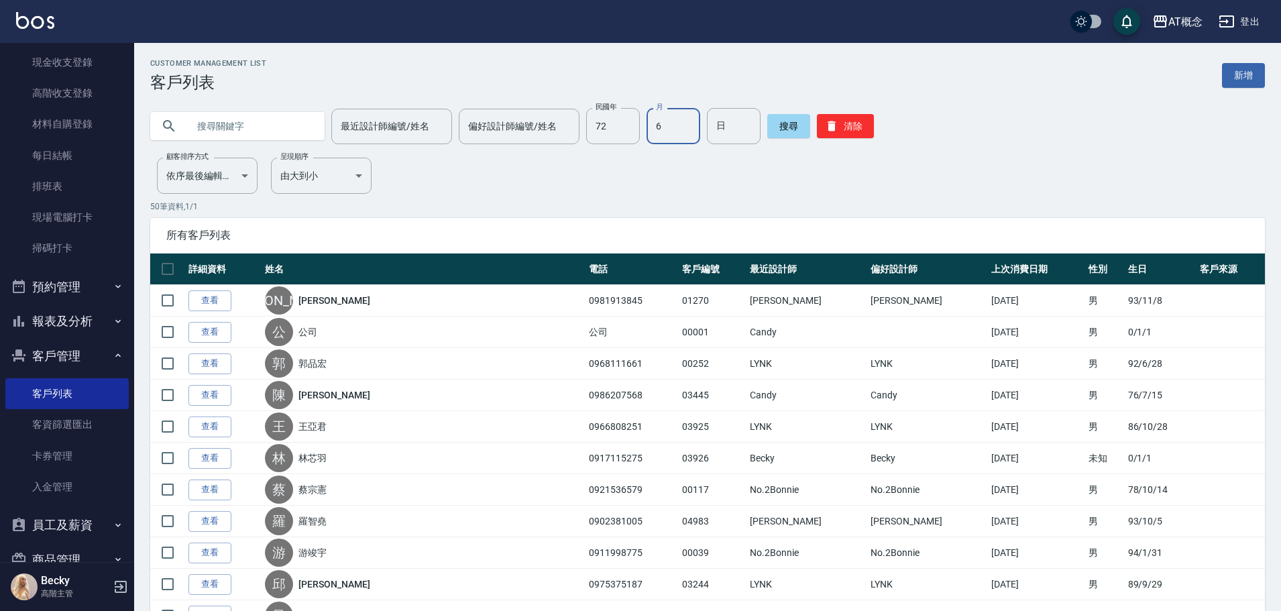
type input "6"
type input "27"
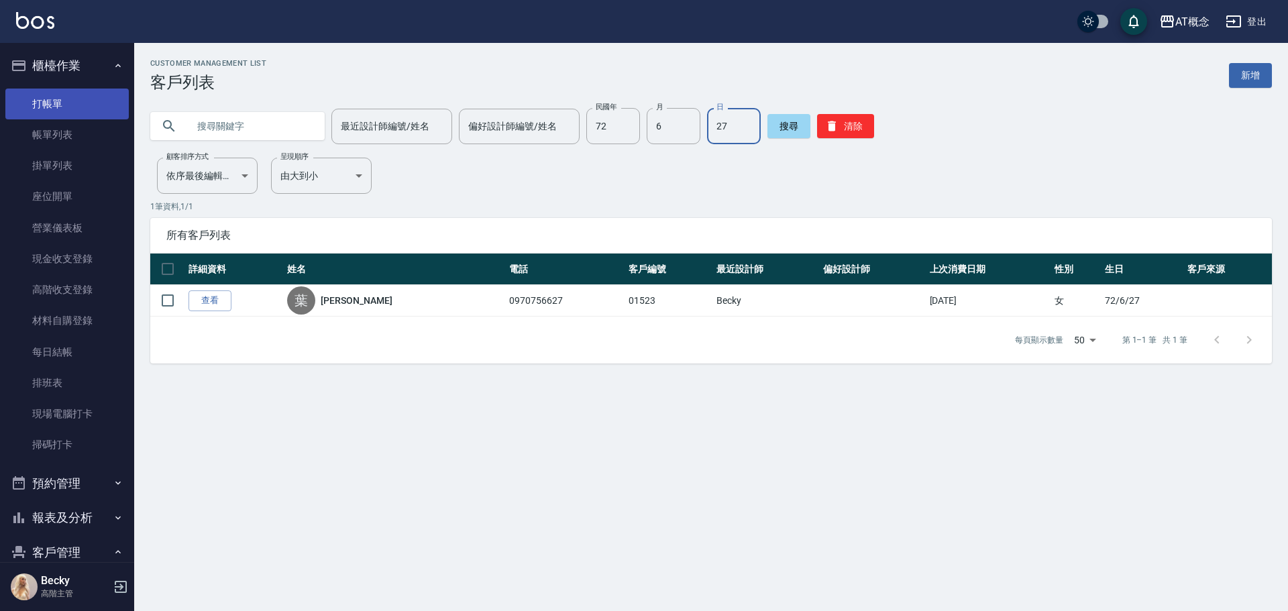
click at [73, 90] on link "打帳單" at bounding box center [66, 104] width 123 height 31
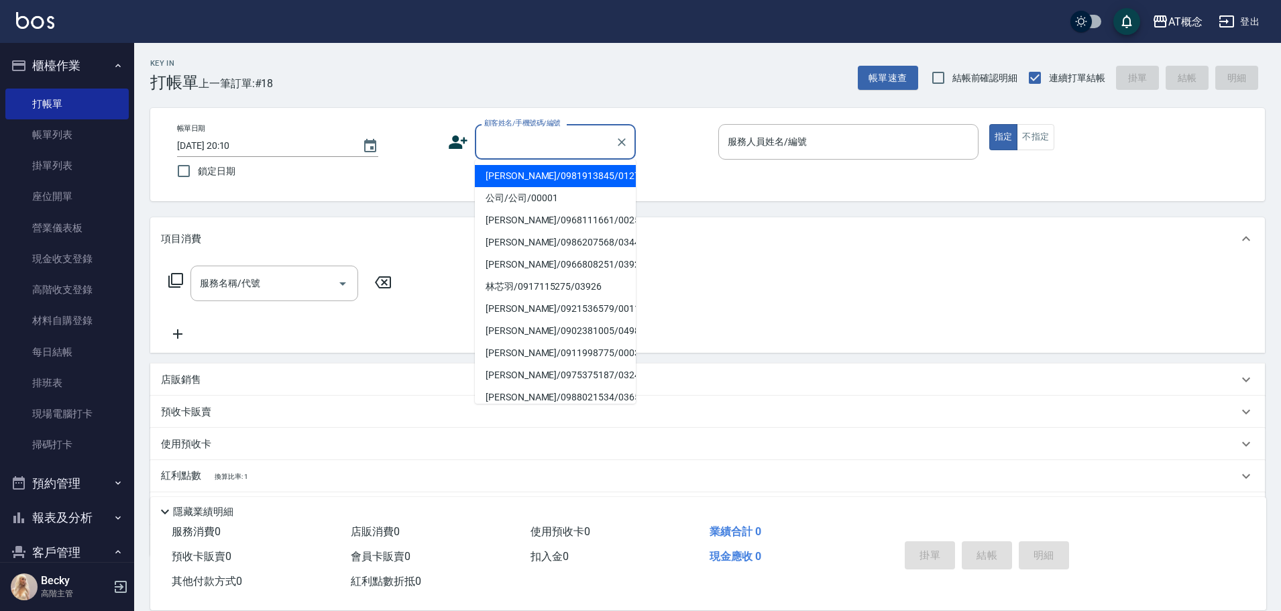
click at [505, 142] on input "顧客姓名/手機號碼/編號" at bounding box center [545, 141] width 129 height 23
type input "4"
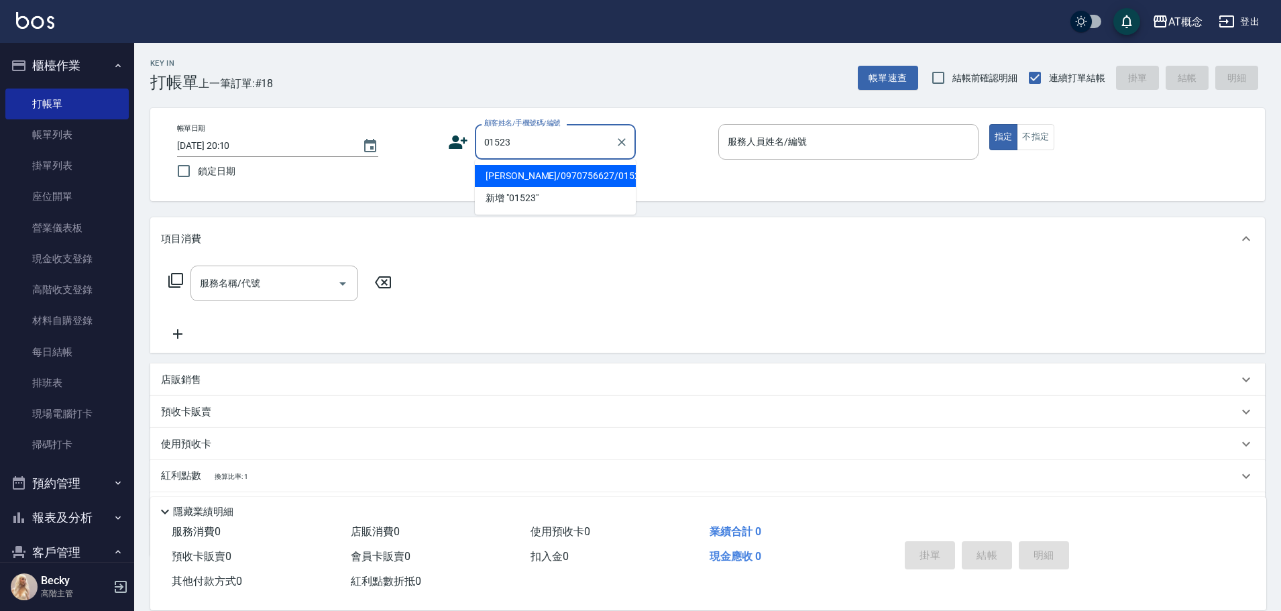
type input "葉富美/0970756627/01523"
click at [989, 124] on button "指定" at bounding box center [1003, 137] width 29 height 26
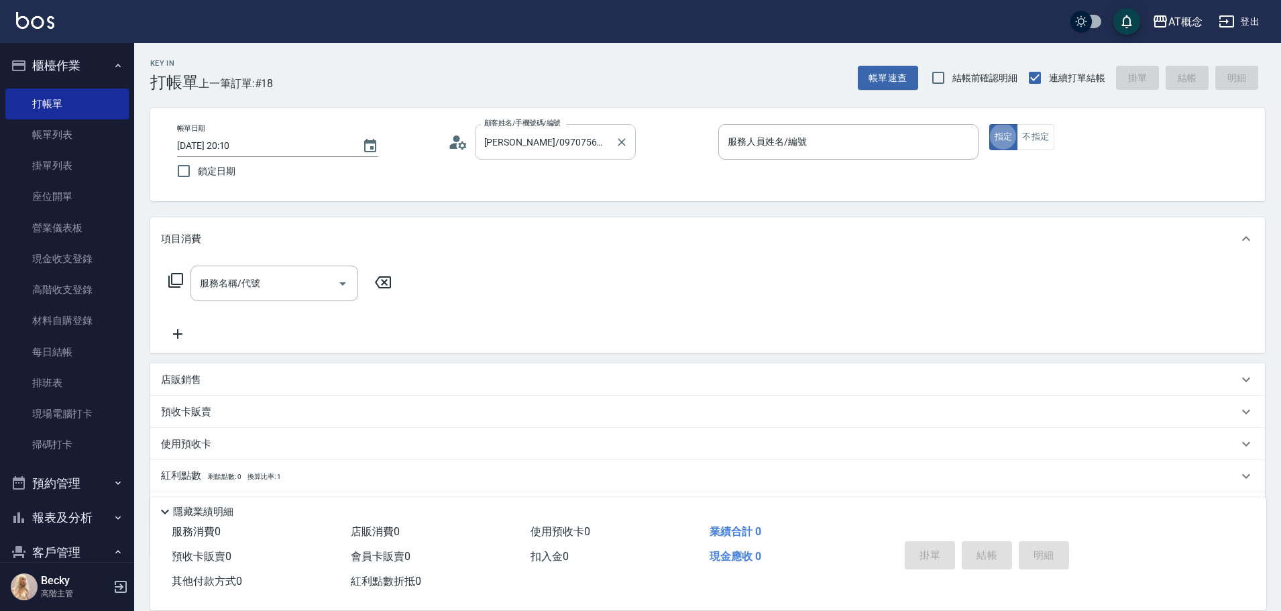
type button "true"
click at [731, 127] on div "服務人員姓名/編號" at bounding box center [848, 142] width 260 height 36
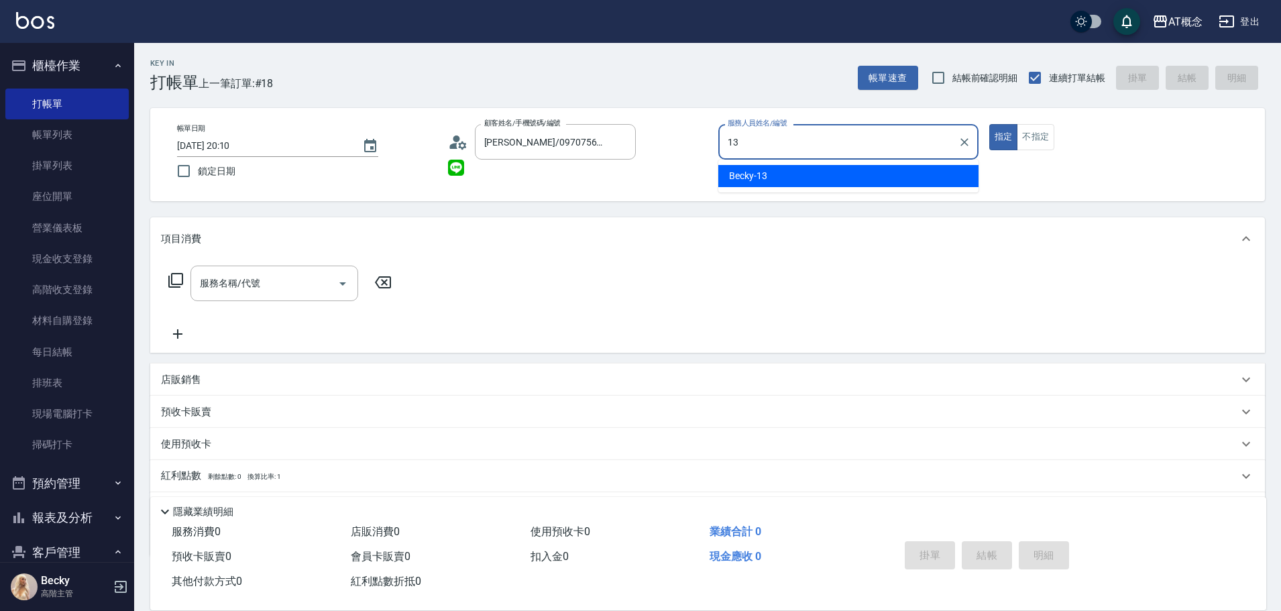
type input "Becky-13"
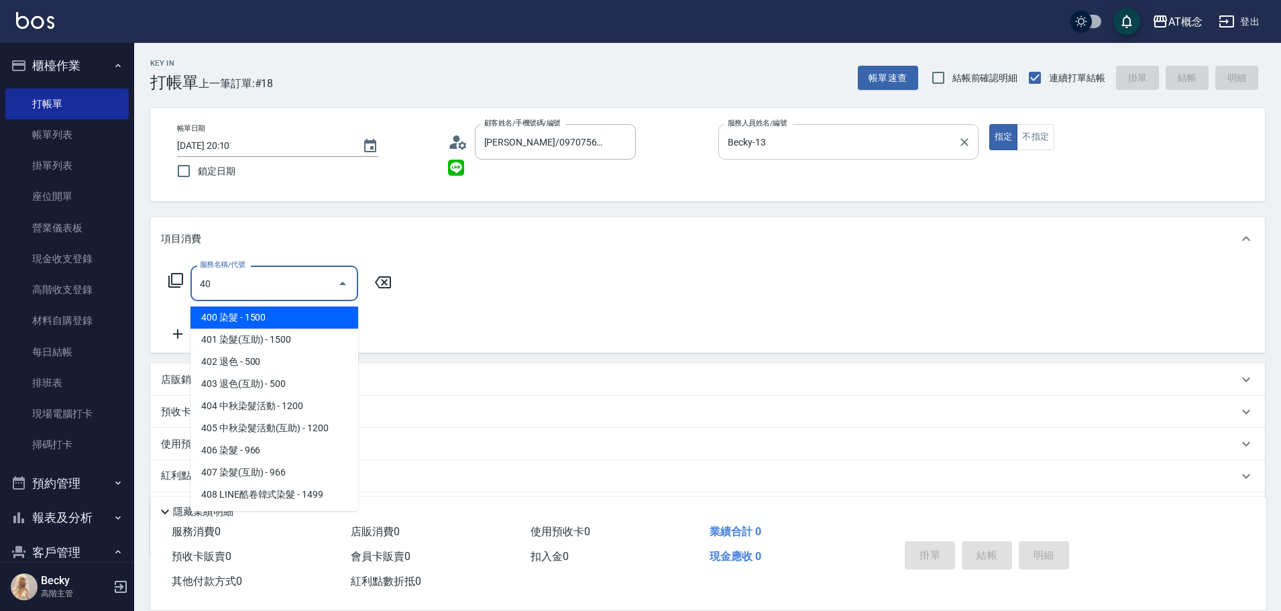
type input "401"
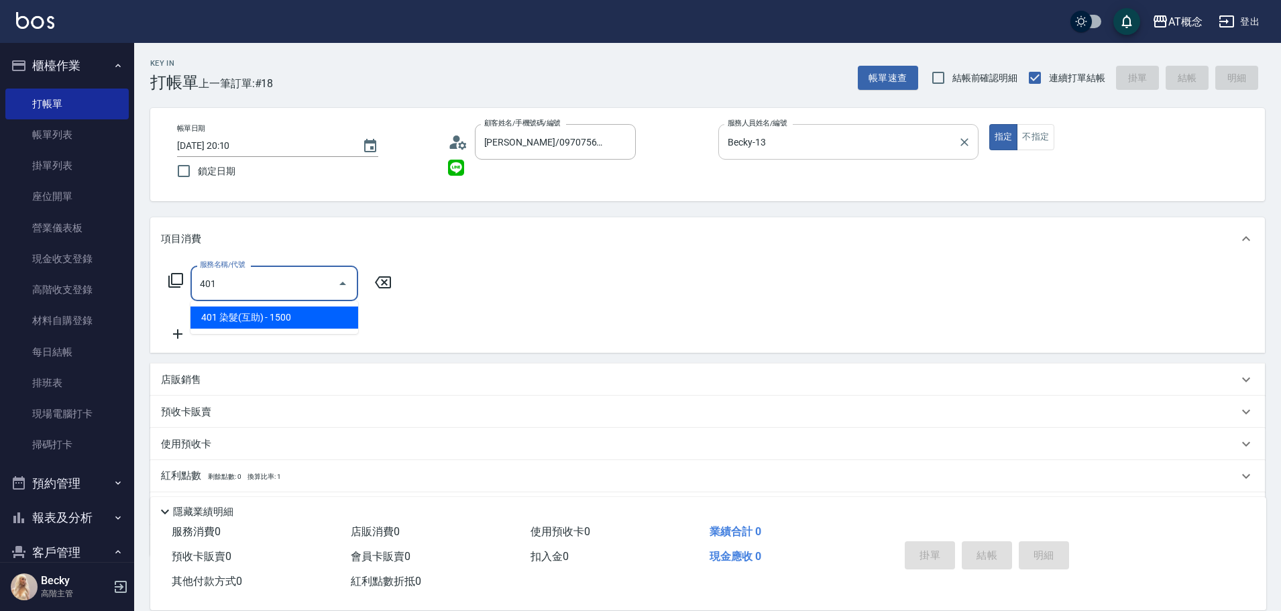
type input "150"
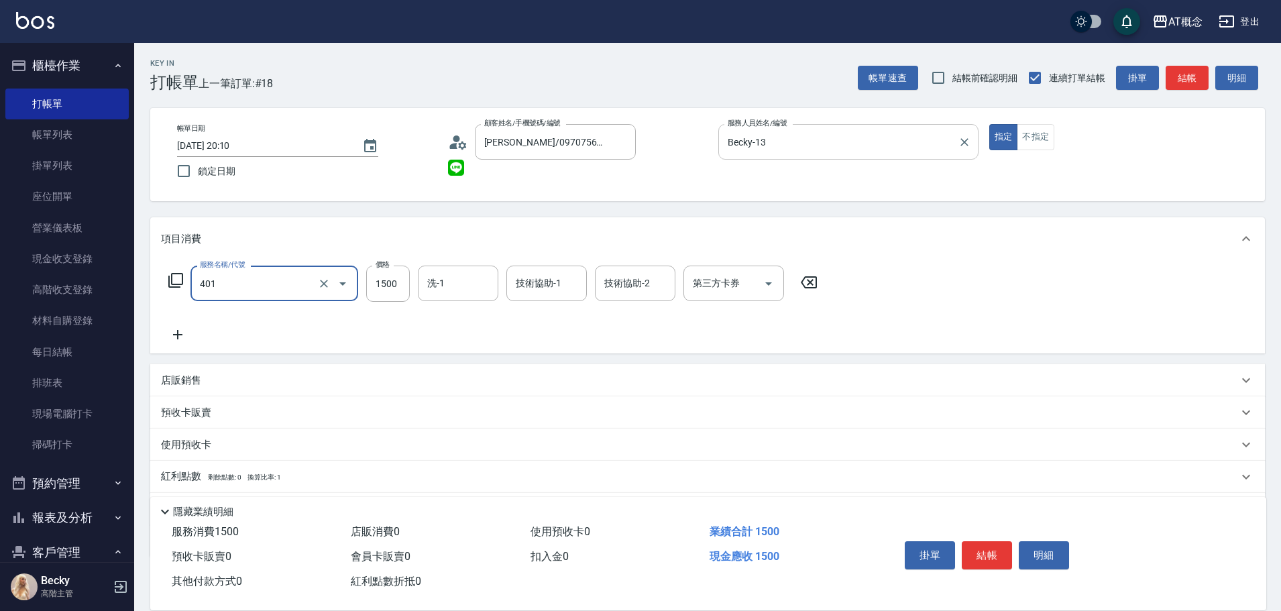
type input "401 染髮(互助)(401)"
type input "0"
type input "45"
type input "40"
type input "450"
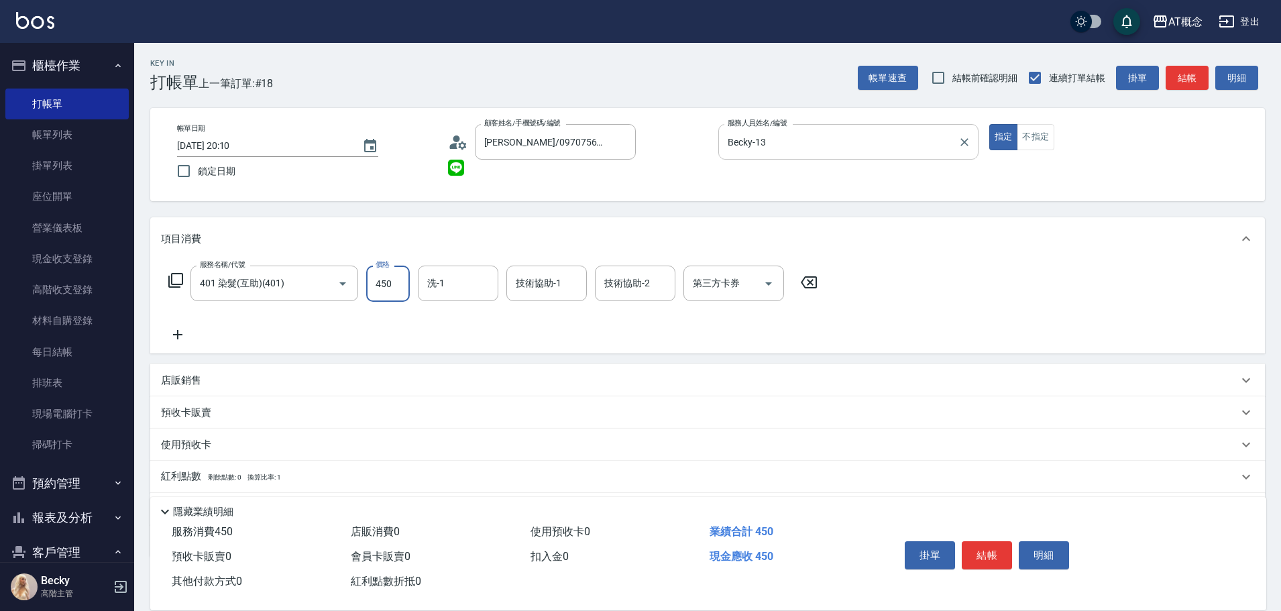
type input "450"
type input "4500"
type input "小不-29"
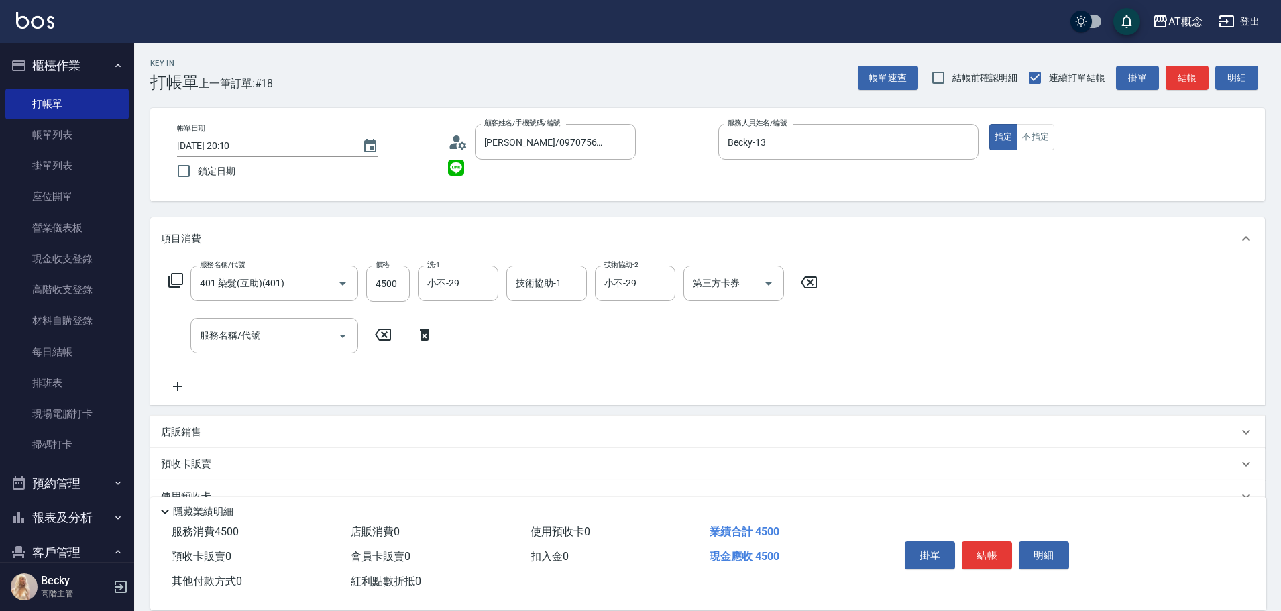
click at [429, 337] on icon at bounding box center [424, 335] width 9 height 12
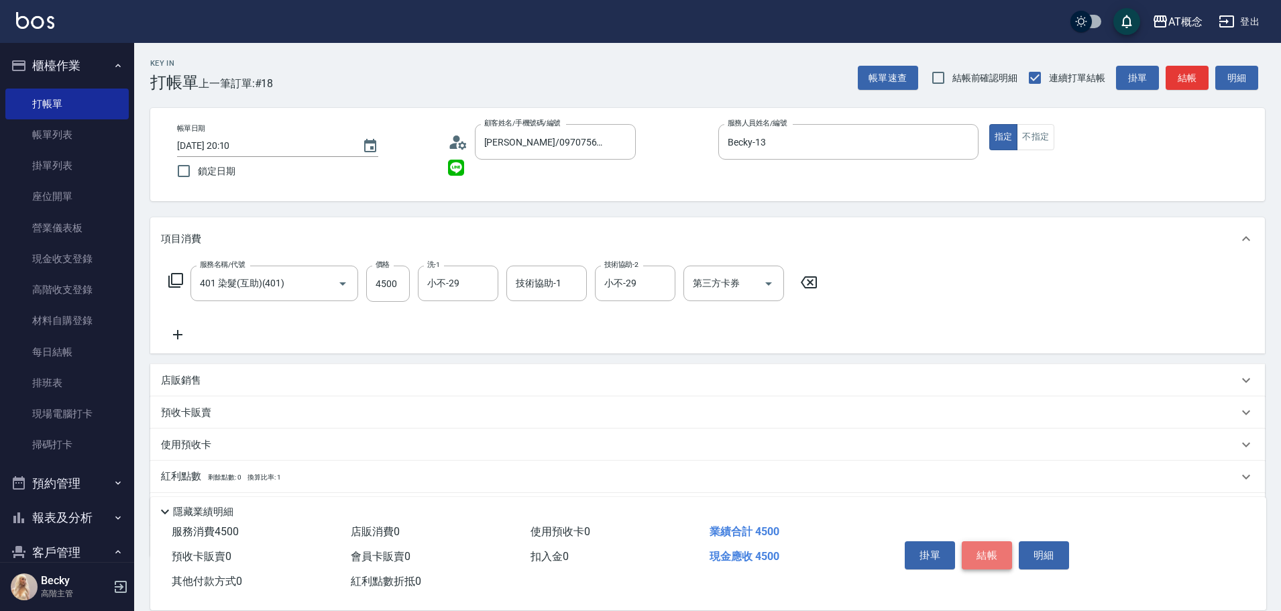
click at [984, 547] on button "結帳" at bounding box center [987, 555] width 50 height 28
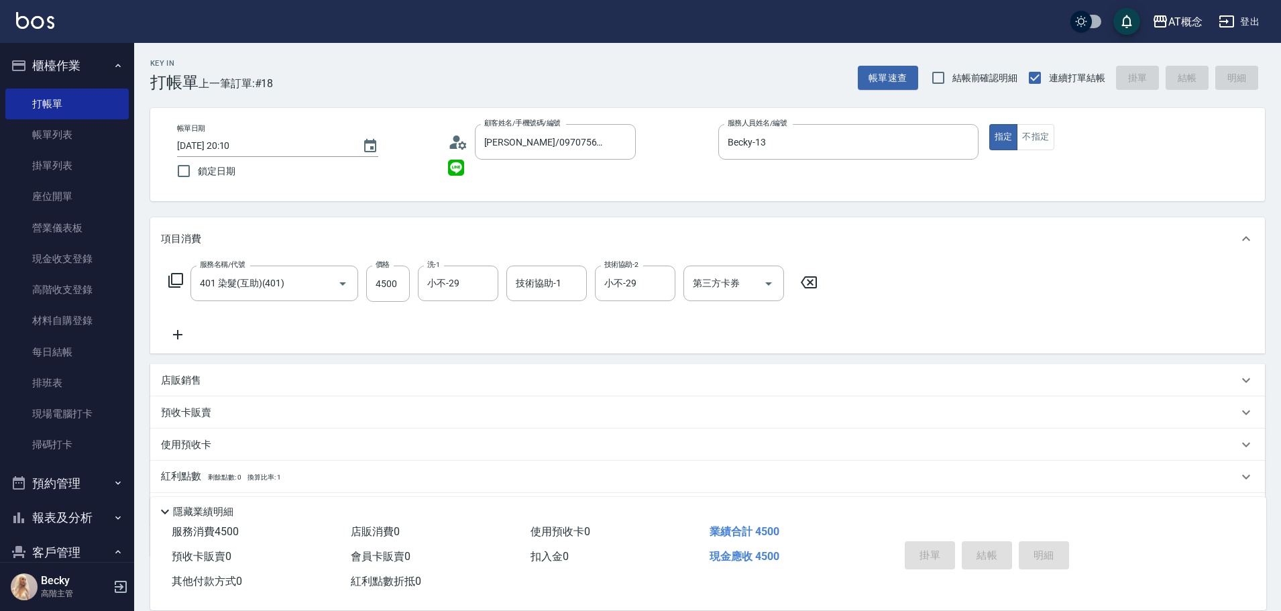
type input "2025/09/04 20:11"
type input "0"
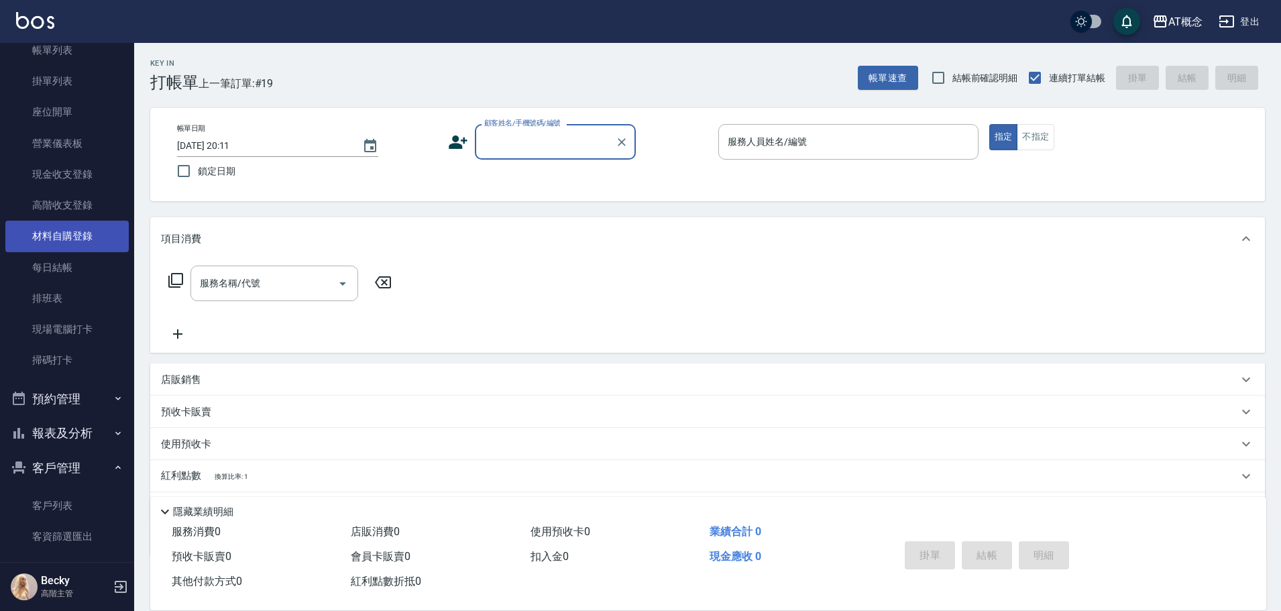
scroll to position [268, 0]
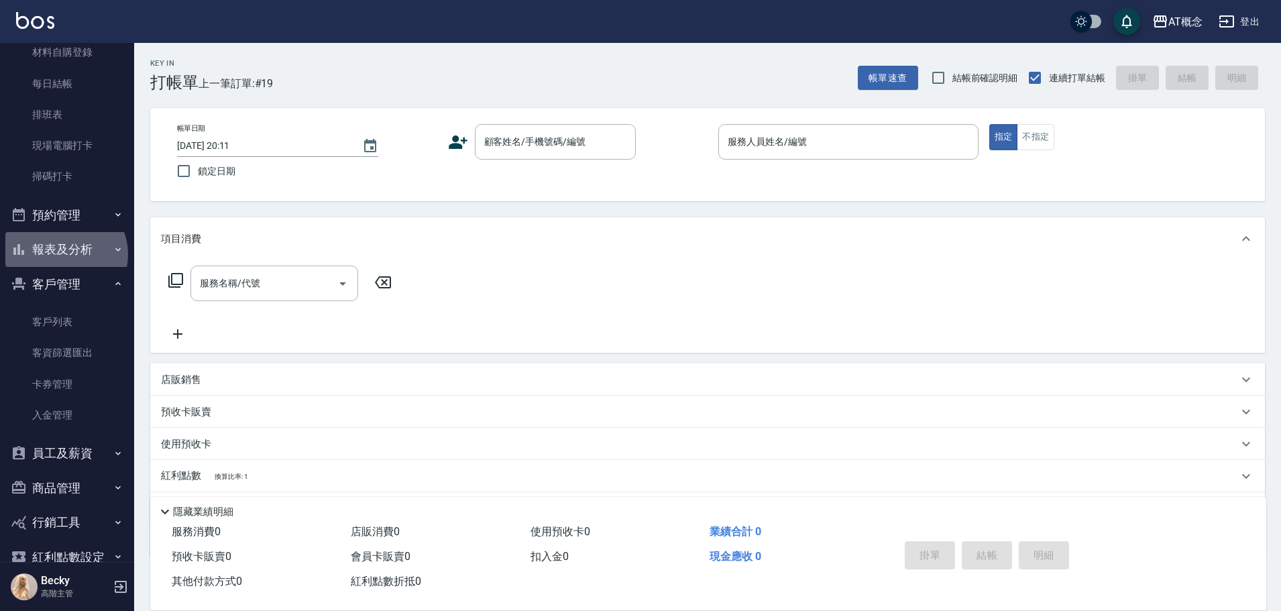
click at [64, 254] on button "報表及分析" at bounding box center [66, 249] width 123 height 35
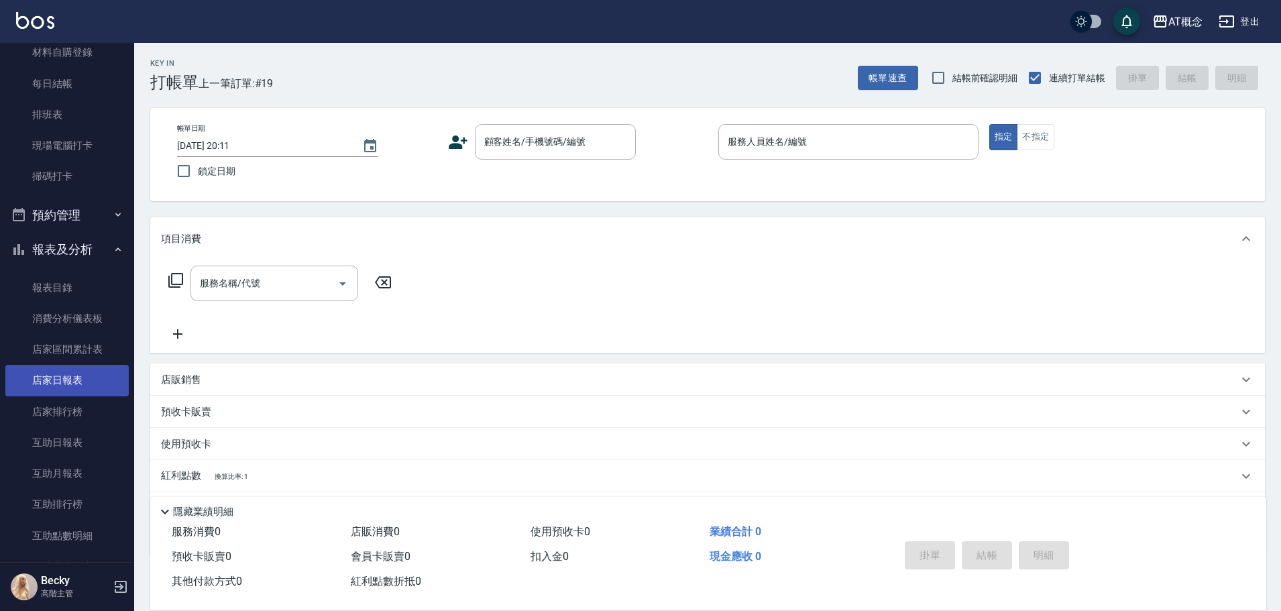
click at [80, 384] on link "店家日報表" at bounding box center [66, 380] width 123 height 31
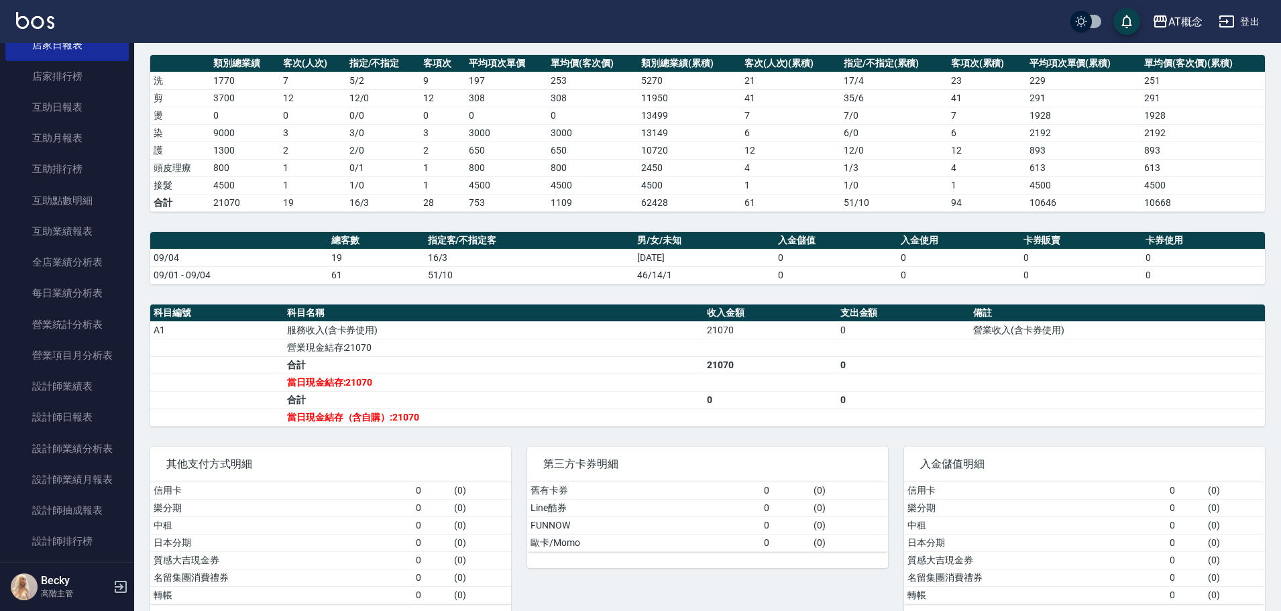
scroll to position [206, 0]
